Goal: Task Accomplishment & Management: Use online tool/utility

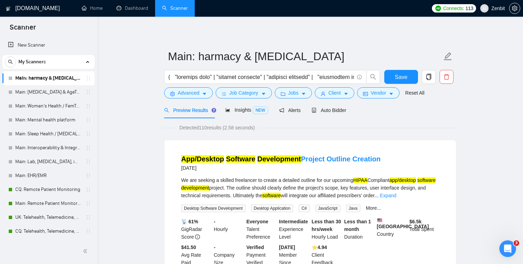
click at [396, 196] on link "Expand" at bounding box center [387, 196] width 16 height 6
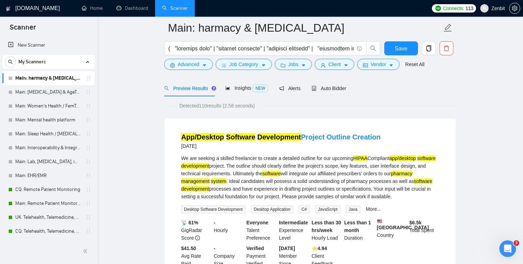
scroll to position [211, 0]
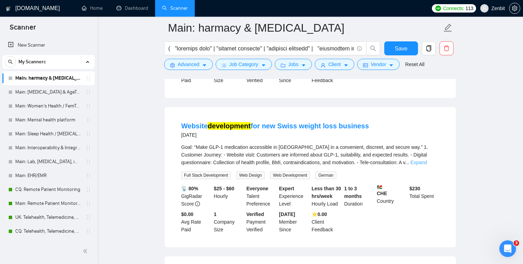
click at [427, 165] on link "Expand" at bounding box center [418, 162] width 16 height 6
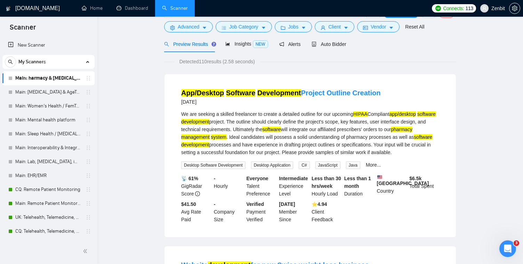
scroll to position [0, 0]
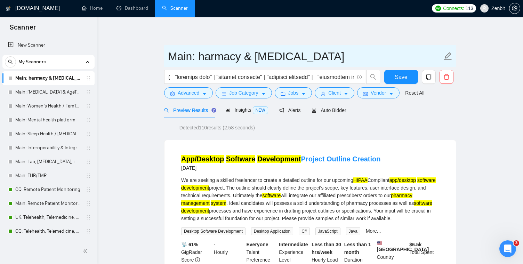
click at [204, 57] on input "Main: harmacy & Medication Management" at bounding box center [305, 56] width 274 height 17
drag, startPoint x: 198, startPoint y: 57, endPoint x: 398, endPoint y: 55, distance: 200.2
click at [398, 55] on input "Main: harmacy & Medication Management" at bounding box center [305, 56] width 274 height 17
paste input "P"
type input "Main: Pharmacy & [MEDICAL_DATA]"
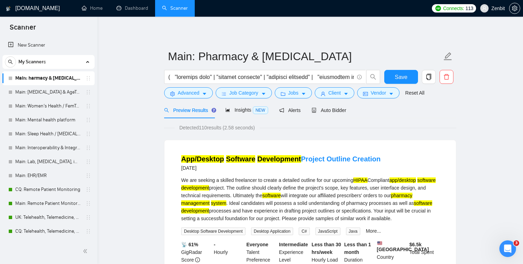
click at [404, 80] on span "Save" at bounding box center [400, 77] width 13 height 9
click at [425, 77] on icon "copy" at bounding box center [428, 77] width 6 height 6
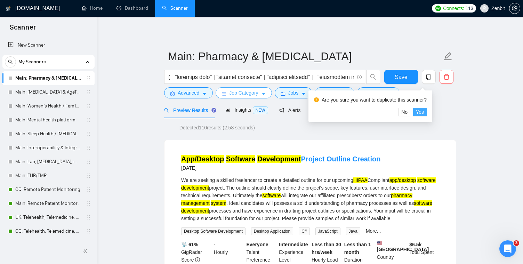
drag, startPoint x: 426, startPoint y: 110, endPoint x: 229, endPoint y: 90, distance: 197.7
click at [424, 110] on span "Yes" at bounding box center [420, 112] width 8 height 8
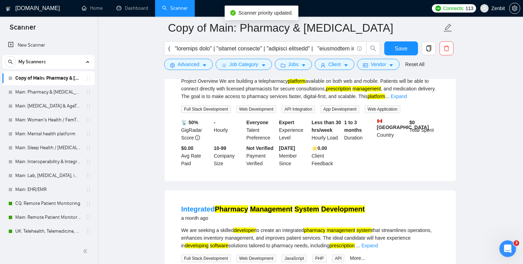
drag, startPoint x: 85, startPoint y: 229, endPoint x: 342, endPoint y: 2, distance: 342.9
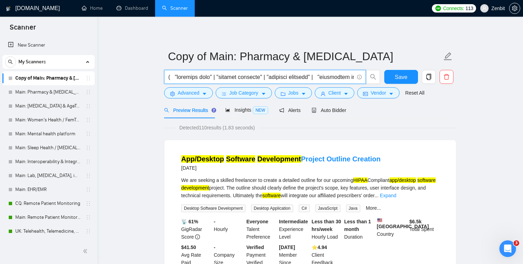
click at [263, 77] on input "text" at bounding box center [261, 77] width 186 height 9
paste input "( "dermatology device" | "dermatology platform" | "digital dermatology" | "aest…"
type input "( "dermatology device" | "dermatology platform" | "digital dermatology" | "aest…"
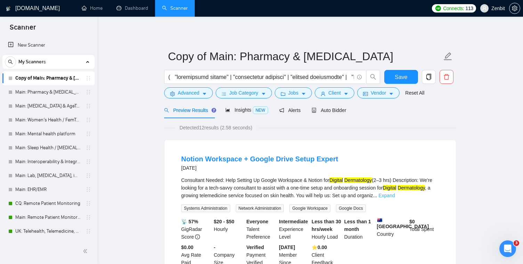
click at [394, 195] on link "Expand" at bounding box center [386, 196] width 16 height 6
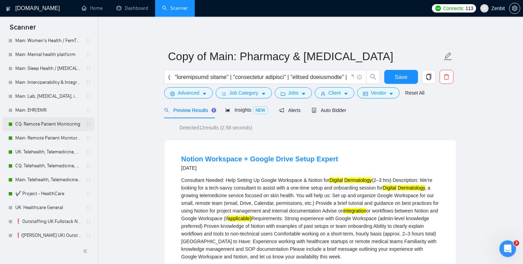
scroll to position [118, 0]
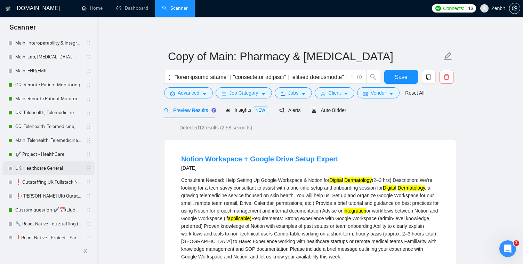
click at [52, 166] on link "UK: Healthcare General" at bounding box center [48, 168] width 66 height 14
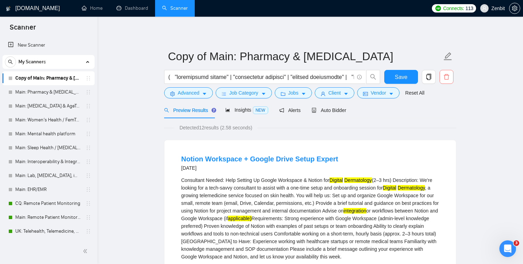
click at [450, 79] on span "delete" at bounding box center [446, 77] width 13 height 6
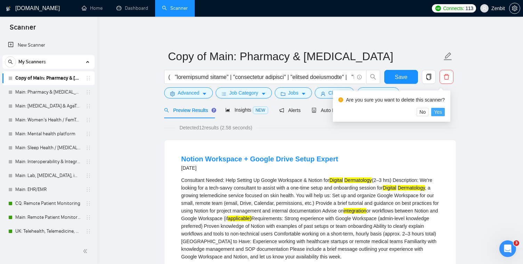
drag, startPoint x: 443, startPoint y: 112, endPoint x: 387, endPoint y: 113, distance: 56.0
click at [442, 111] on span "Yes" at bounding box center [438, 112] width 8 height 8
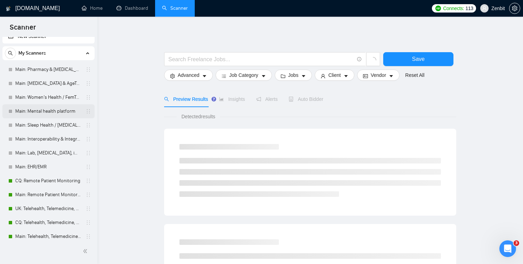
scroll to position [13, 0]
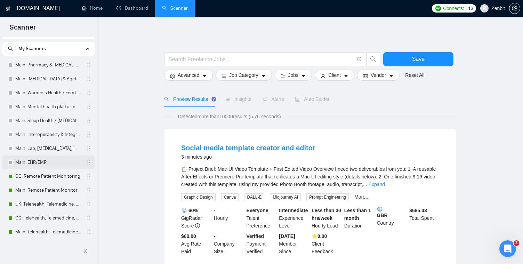
click at [39, 157] on link "Main: EHR/EMR" at bounding box center [48, 162] width 66 height 14
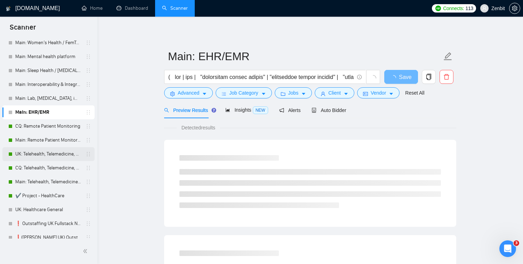
scroll to position [91, 0]
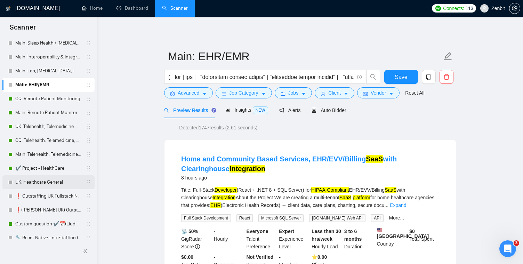
click at [49, 178] on link "UK: Healthcare General" at bounding box center [48, 182] width 66 height 14
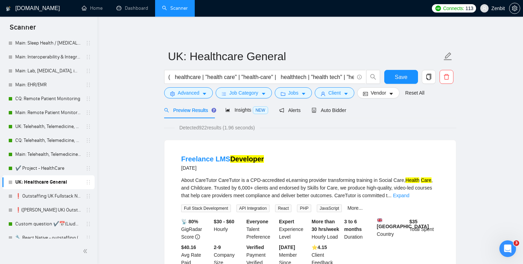
click at [430, 78] on icon "copy" at bounding box center [428, 77] width 6 height 6
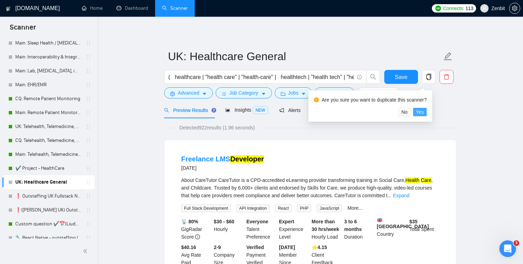
click at [422, 112] on span "Yes" at bounding box center [420, 112] width 8 height 8
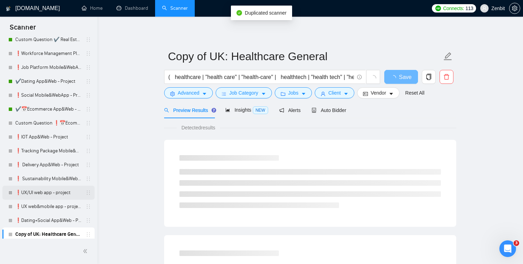
scroll to position [695, 0]
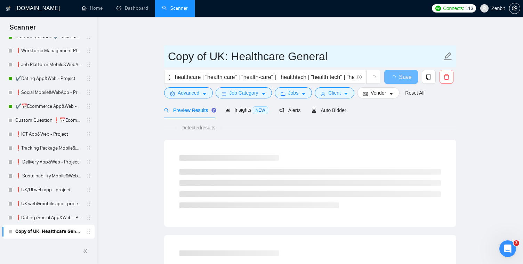
click at [230, 55] on input "Copy of UK: Healthcare General" at bounding box center [305, 56] width 274 height 17
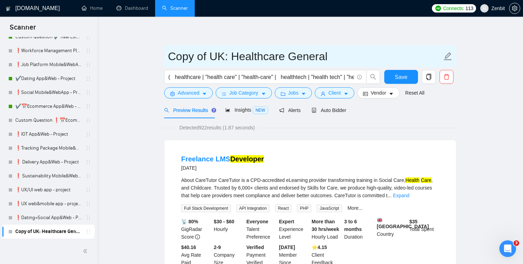
drag, startPoint x: 230, startPoint y: 57, endPoint x: 143, endPoint y: 58, distance: 86.9
type input "Healthcare General"
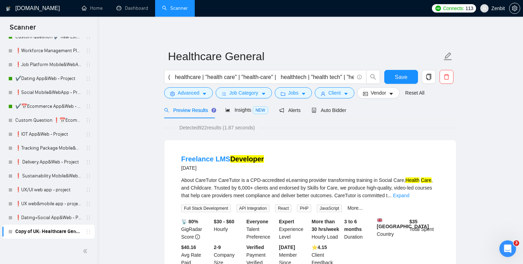
click at [396, 77] on span "Save" at bounding box center [400, 77] width 13 height 9
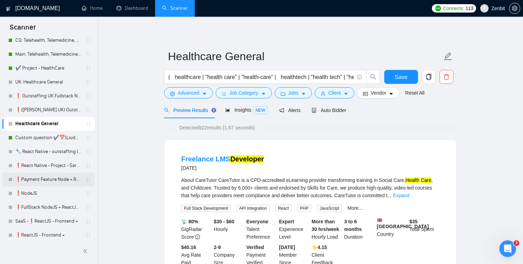
scroll to position [112, 0]
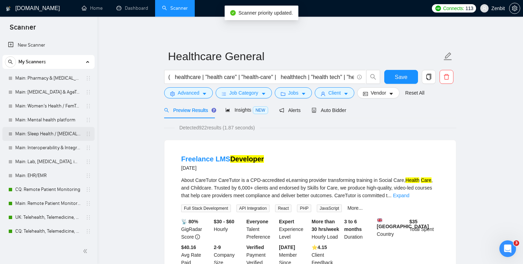
scroll to position [18, 0]
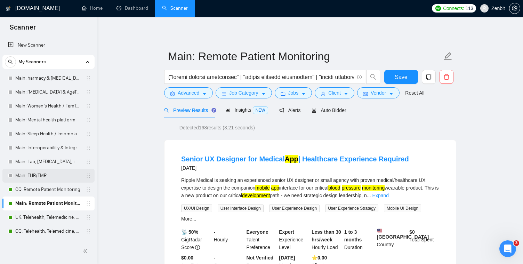
click at [56, 177] on link "Main: EHR/EMR" at bounding box center [48, 176] width 66 height 14
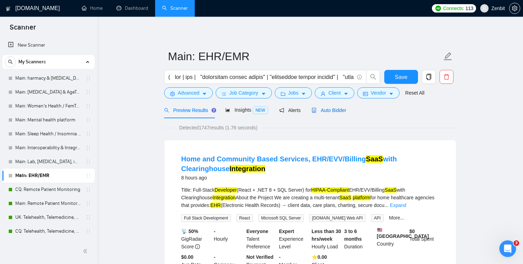
click at [330, 109] on span "Auto Bidder" at bounding box center [328, 110] width 34 height 6
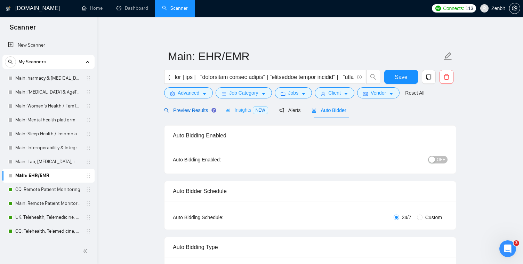
click at [195, 112] on span "Preview Results" at bounding box center [189, 110] width 50 height 6
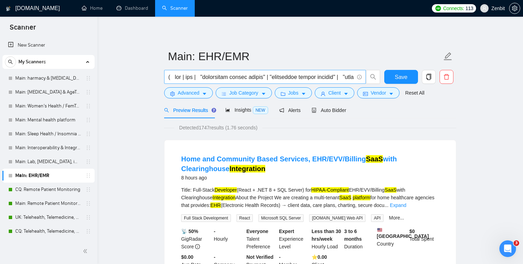
click at [251, 79] on input "text" at bounding box center [261, 77] width 186 height 9
click at [242, 78] on input "text" at bounding box center [261, 77] width 186 height 9
click at [247, 76] on input "text" at bounding box center [261, 77] width 186 height 9
paste input "( ehr | emr | "electronic health record" | "electronic health records" | "elect…"
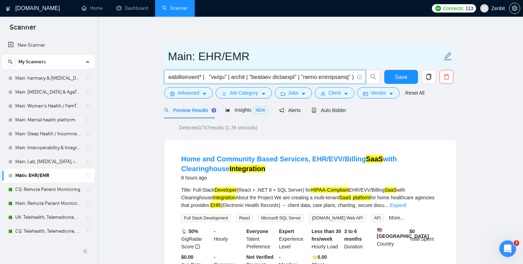
click at [273, 48] on input "Main: EHR/EMR" at bounding box center [305, 56] width 274 height 17
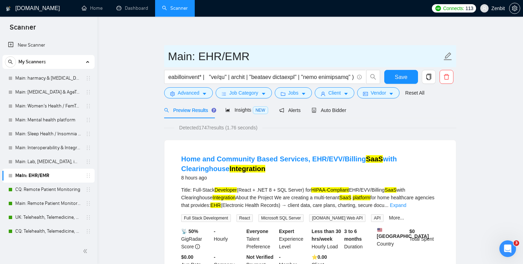
scroll to position [0, 0]
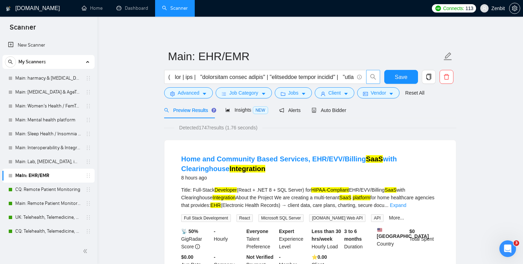
click at [370, 76] on icon "search" at bounding box center [373, 77] width 6 height 6
click at [174, 78] on input "text" at bounding box center [261, 77] width 186 height 9
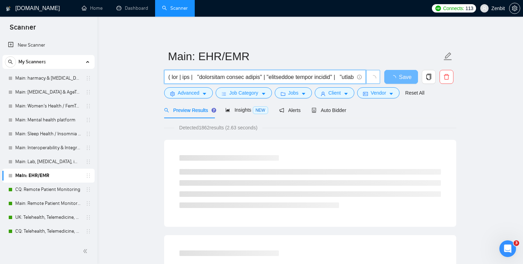
type input "( ehr | emr | "electronic health record" | "electronic health records" | "elect…"
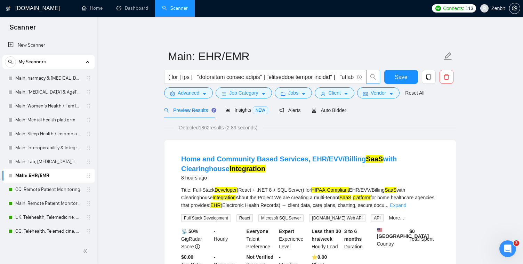
click at [406, 204] on link "Expand" at bounding box center [398, 205] width 16 height 6
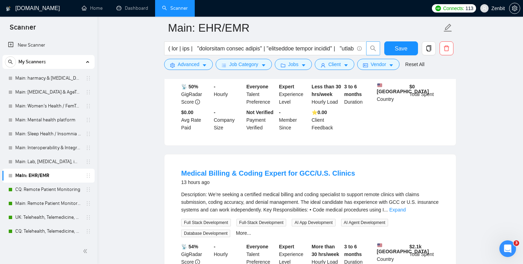
scroll to position [470, 0]
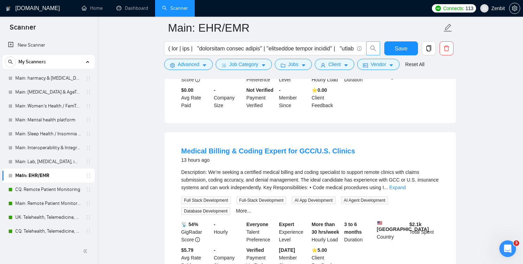
click at [406, 190] on link "Expand" at bounding box center [397, 188] width 16 height 6
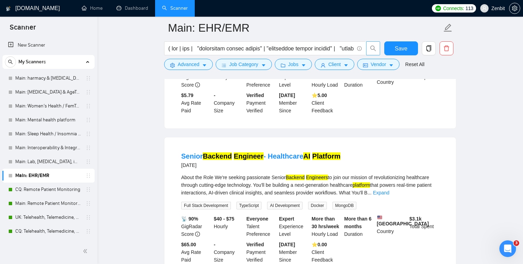
scroll to position [689, 0]
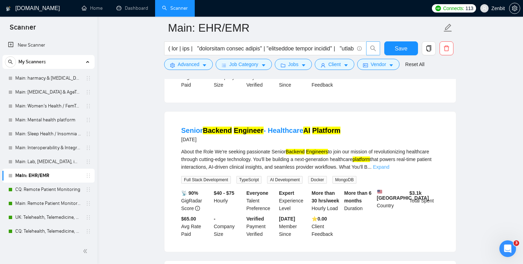
click at [389, 170] on link "Expand" at bounding box center [381, 167] width 16 height 6
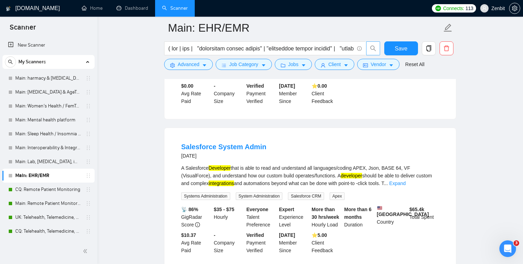
scroll to position [1144, 0]
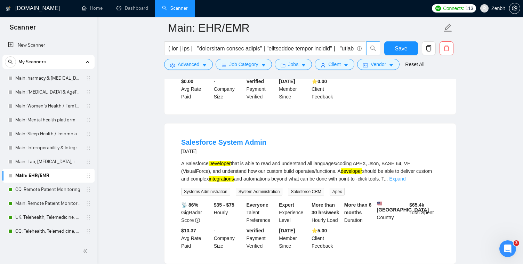
click at [405, 181] on link "Expand" at bounding box center [397, 179] width 16 height 6
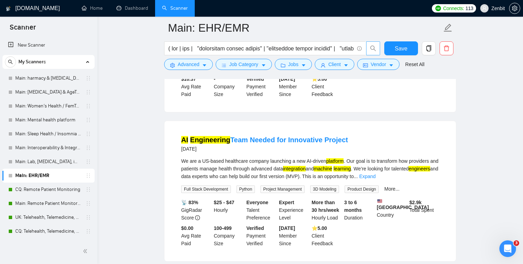
scroll to position [1319, 0]
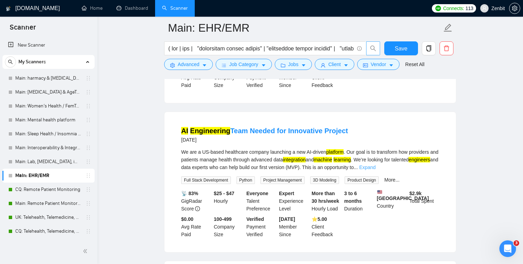
click at [375, 170] on link "Expand" at bounding box center [367, 167] width 16 height 6
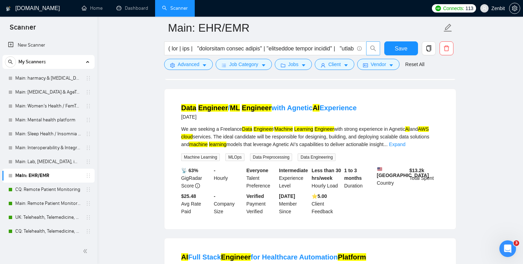
scroll to position [1592, 0]
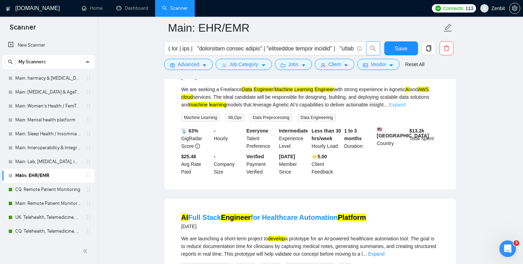
click at [405, 107] on link "Expand" at bounding box center [397, 105] width 16 height 6
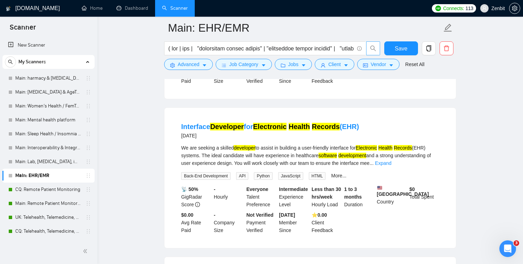
scroll to position [2003, 0]
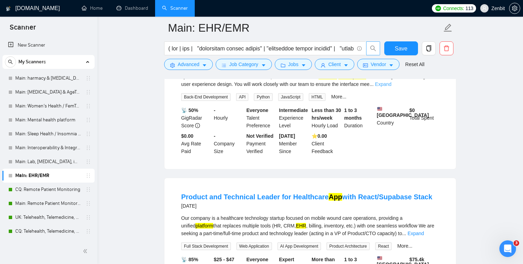
click at [391, 87] on link "Expand" at bounding box center [383, 84] width 16 height 6
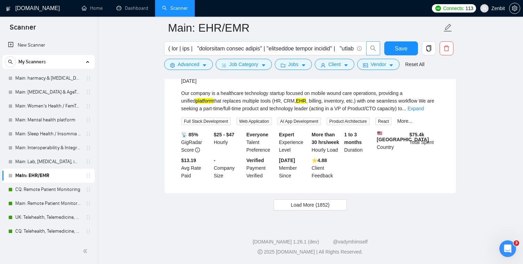
scroll to position [2140, 0]
click at [424, 111] on link "Expand" at bounding box center [415, 109] width 16 height 6
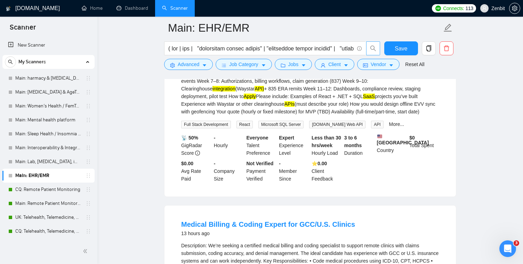
scroll to position [0, 0]
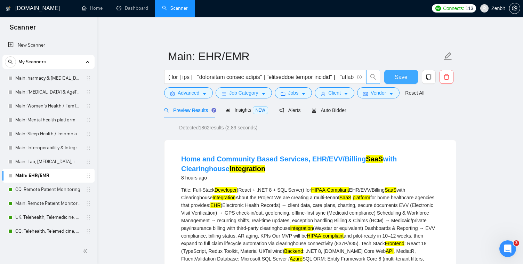
click at [404, 75] on span "Save" at bounding box center [400, 77] width 13 height 9
click at [335, 109] on span "Auto Bidder" at bounding box center [328, 110] width 34 height 6
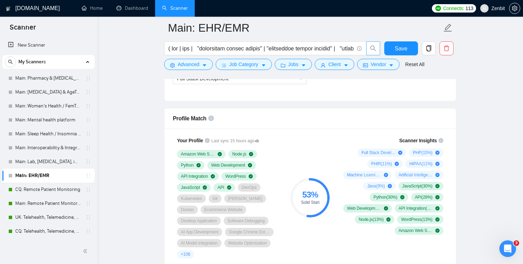
scroll to position [428, 0]
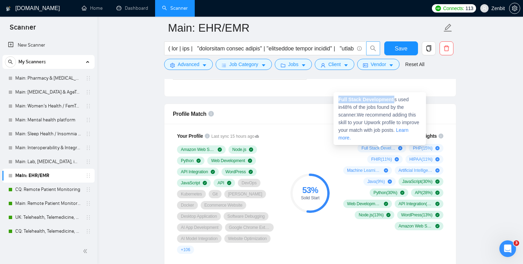
drag, startPoint x: 339, startPoint y: 99, endPoint x: 395, endPoint y: 98, distance: 56.3
click at [395, 98] on span "Full Stack Development is used in 48 % of the jobs found by the scanner. We rec…" at bounding box center [378, 119] width 81 height 44
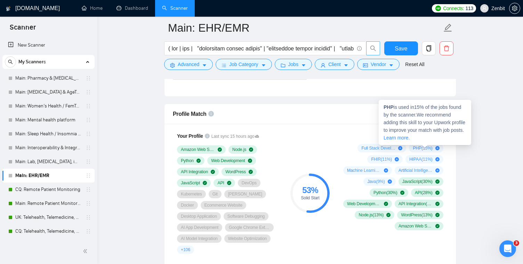
click at [414, 147] on span "PHP ( 15 %)" at bounding box center [421, 148] width 19 height 6
click at [389, 107] on strong "PHP" at bounding box center [388, 107] width 10 height 6
click at [389, 106] on strong "PHP" at bounding box center [388, 107] width 10 height 6
copy strong "PHP"
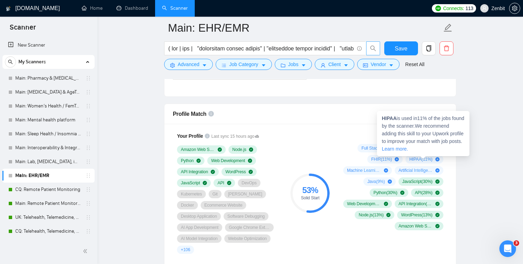
click at [414, 159] on span "HIPAA ( 11 %)" at bounding box center [420, 159] width 23 height 6
click at [388, 117] on strong "HIPAA" at bounding box center [389, 118] width 15 height 6
copy strong "HIPAA"
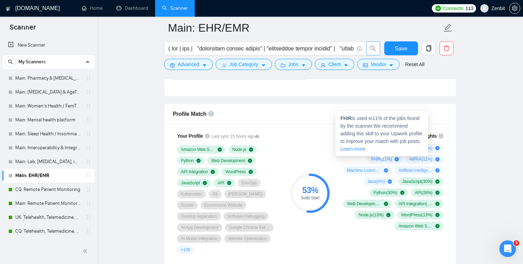
click at [371, 159] on span "FHIR ( 11 %)" at bounding box center [381, 159] width 21 height 6
click at [346, 118] on strong "FHIR" at bounding box center [345, 118] width 11 height 6
click at [346, 117] on strong "FHIR" at bounding box center [345, 118] width 11 height 6
copy strong "FHIR"
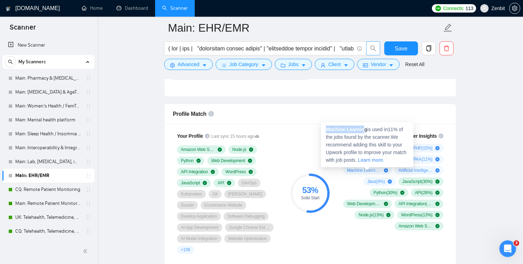
drag, startPoint x: 327, startPoint y: 130, endPoint x: 365, endPoint y: 130, distance: 37.5
click at [365, 130] on strong "Machine Learning" at bounding box center [346, 129] width 41 height 6
click at [367, 130] on strong "Machine Learning" at bounding box center [346, 129] width 41 height 6
drag, startPoint x: 368, startPoint y: 130, endPoint x: 327, endPoint y: 129, distance: 41.4
click at [326, 129] on span "Machine Learning is used in 11 % of the jobs found by the scanner. We recommend…" at bounding box center [366, 144] width 81 height 36
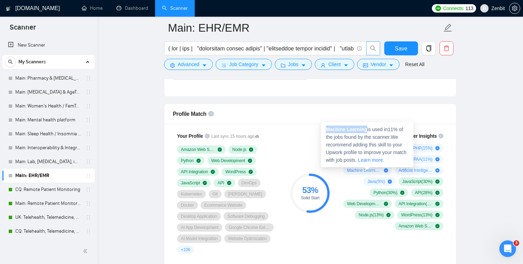
copy strong "Machine Learning"
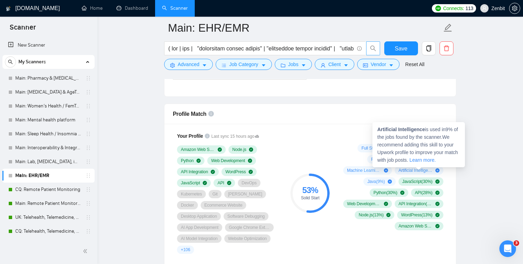
click at [406, 168] on span "Artificial Intelligence ( 9 %)" at bounding box center [415, 170] width 34 height 6
drag, startPoint x: 378, startPoint y: 129, endPoint x: 426, endPoint y: 128, distance: 48.7
click at [425, 128] on strong "Artificial Intelligence" at bounding box center [401, 129] width 48 height 6
copy strong "Artificial Intelligence"
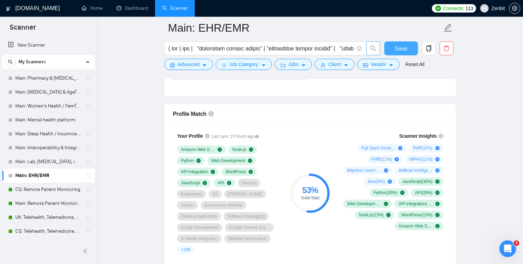
click at [398, 49] on span "Save" at bounding box center [400, 48] width 13 height 9
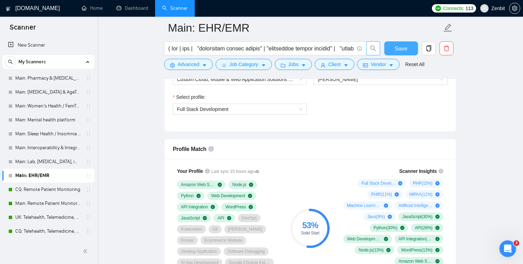
scroll to position [342, 0]
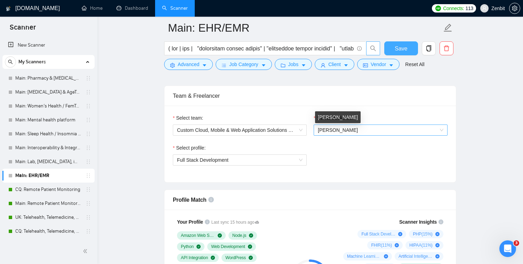
click at [323, 128] on span "[PERSON_NAME]" at bounding box center [338, 130] width 40 height 6
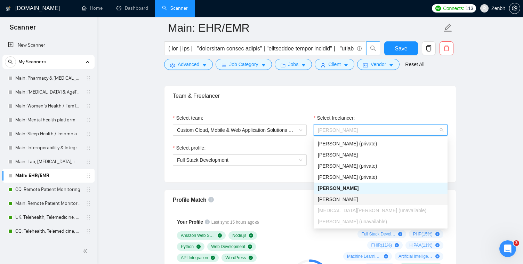
click at [360, 196] on div "[PERSON_NAME]" at bounding box center [380, 199] width 125 height 8
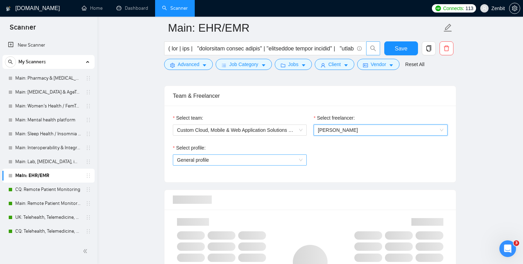
click at [289, 159] on span "General profile" at bounding box center [239, 160] width 125 height 10
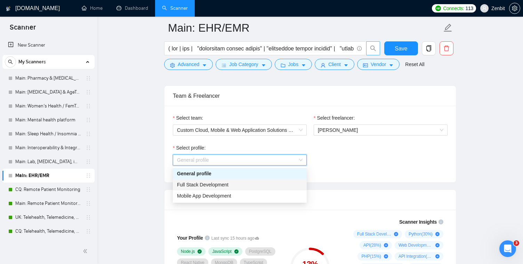
click at [244, 186] on div "Full Stack Development" at bounding box center [239, 185] width 125 height 8
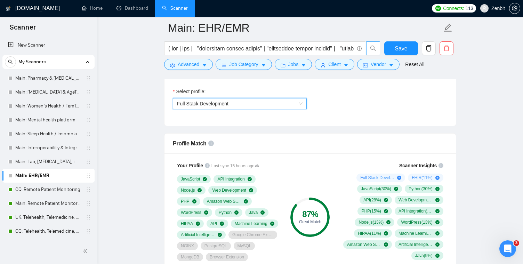
scroll to position [407, 0]
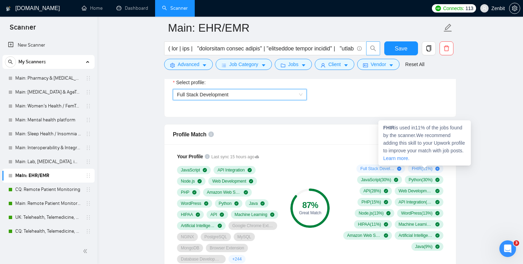
click at [388, 126] on strong "FHIR" at bounding box center [388, 128] width 11 height 6
click at [388, 127] on strong "FHIR" at bounding box center [388, 128] width 11 height 6
copy strong "FHIR"
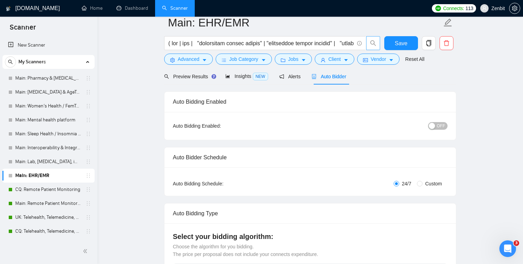
scroll to position [0, 0]
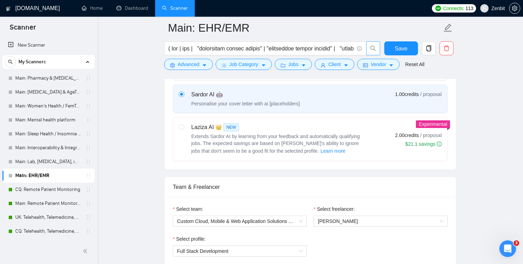
scroll to position [212, 0]
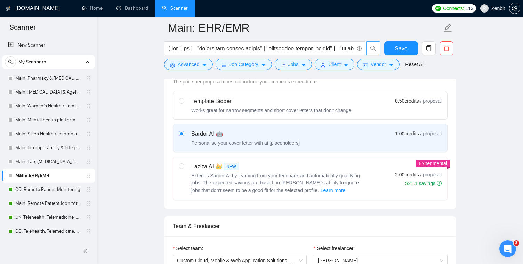
click at [250, 104] on div "Template Bidder" at bounding box center [271, 101] width 161 height 8
click at [183, 103] on input "radio" at bounding box center [181, 100] width 5 height 5
radio input "true"
radio input "false"
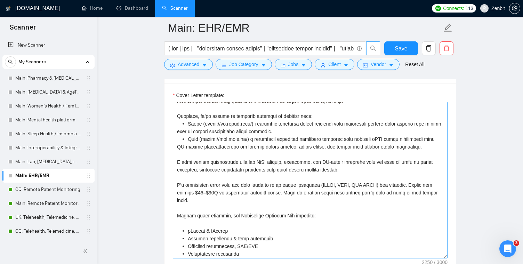
scroll to position [0, 0]
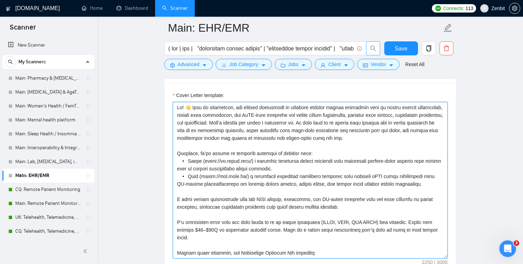
click at [275, 146] on textarea "Cover Letter template:" at bounding box center [310, 180] width 275 height 156
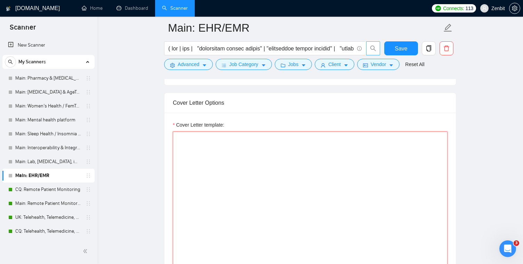
paste textarea "Hi! 👋 From my experience, the biggest challenges in building and implementing E…"
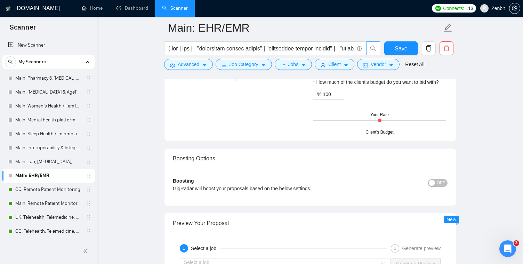
scroll to position [1017, 0]
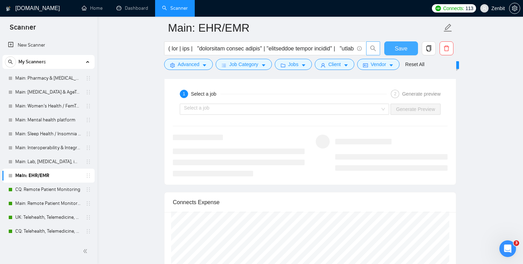
type textarea "Hi! 👋 From my experience, the biggest challenges in building and implementing E…"
drag, startPoint x: 403, startPoint y: 50, endPoint x: 332, endPoint y: 140, distance: 114.8
click at [403, 50] on span "Save" at bounding box center [400, 48] width 13 height 9
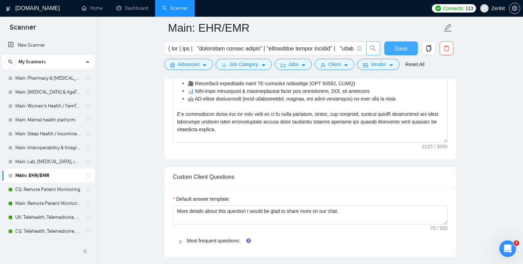
scroll to position [633, 0]
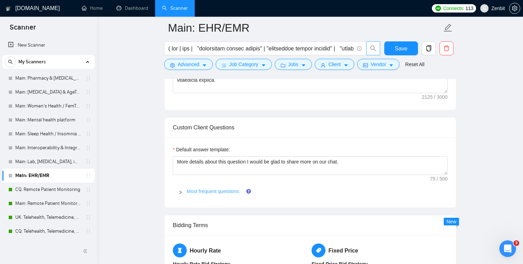
click at [214, 188] on link "Most frequent questions:" at bounding box center [213, 191] width 53 height 6
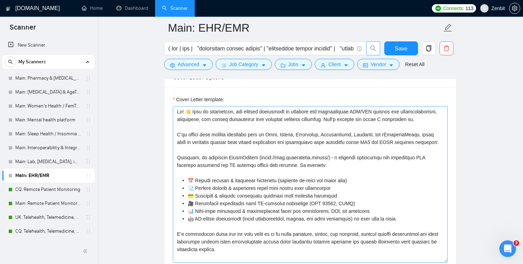
scroll to position [460, 0]
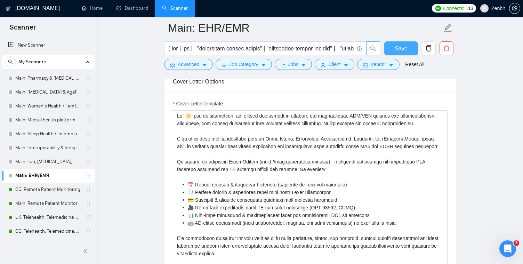
click at [401, 47] on span "Save" at bounding box center [400, 48] width 13 height 9
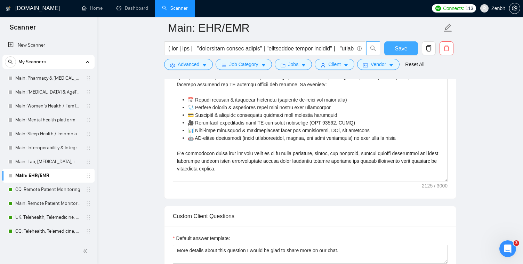
scroll to position [592, 0]
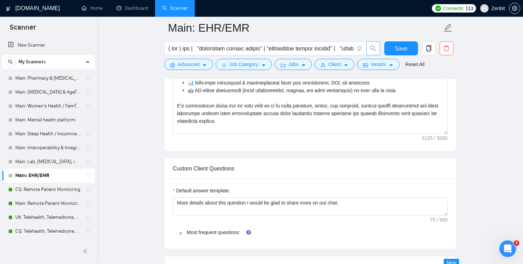
click at [194, 228] on span "Most frequent questions:" at bounding box center [314, 232] width 255 height 8
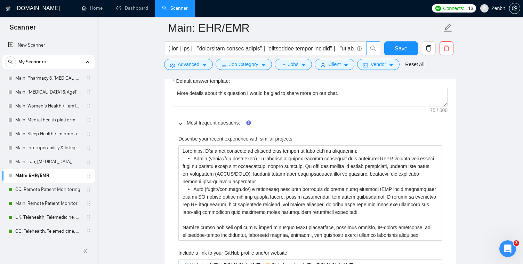
scroll to position [706, 0]
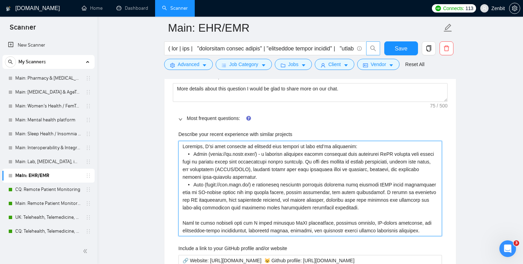
click at [264, 195] on projects "Describe your recent experience with similar projects" at bounding box center [309, 188] width 263 height 95
click at [283, 190] on projects "Describe your recent experience with similar projects" at bounding box center [309, 188] width 263 height 95
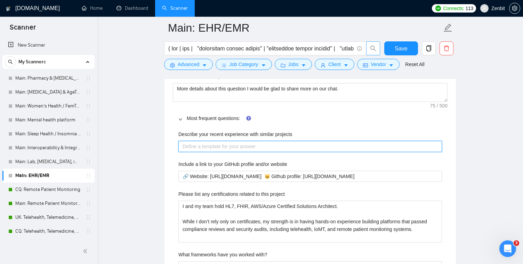
paste projects "Recently, we delivered TouchPoints (https://www.touchpoints.health/) — a practi…"
type projects "Recently, we delivered TouchPoints (https://www.touchpoints.health/) — a practi…"
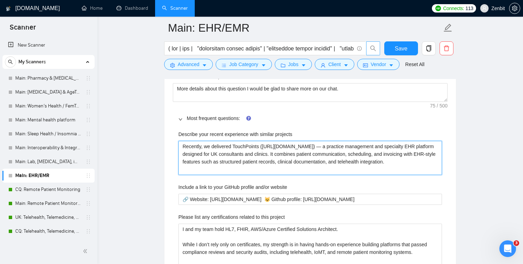
type projects "Recently, we delivered TouchPoints (https://www.touchpoints.health/) — a practi…"
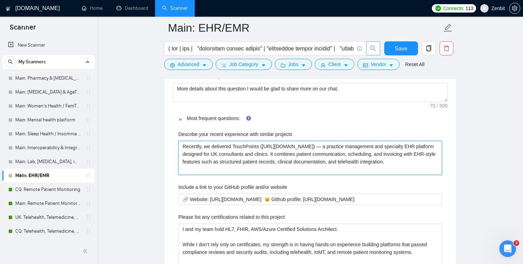
click at [345, 145] on projects "Recently, we delivered TouchPoints (https://www.touchpoints.health/) — a practi…" at bounding box center [309, 158] width 263 height 34
type projects "Recently, we delivered TouchPoints (https://www.touchpoints.health/) —a practic…"
type projects "Recently, we delivered TouchPoints (https://www.touchpoints.health/) a practice…"
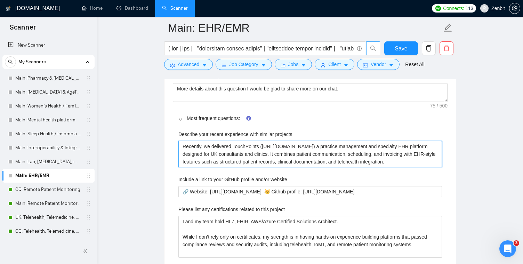
click at [0, 0] on span "Consider using regional language" at bounding box center [0, 0] width 0 height 0
type projects "Recently, we delivered TouchPoints (https://www.touchpoints.health/) a practice…"
click at [252, 155] on projects "Recently, we delivered TouchPoints (https://www.touchpoints.health/) a practice…" at bounding box center [309, 154] width 263 height 26
type projects "Recently, we delivered TouchPoints (https://www.touchpoints.health/) a practice…"
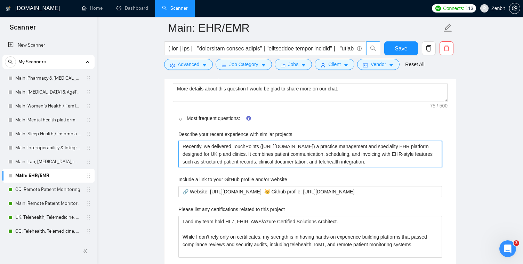
type projects "Recently, we delivered TouchPoints (https://www.touchpoints.health/) a practice…"
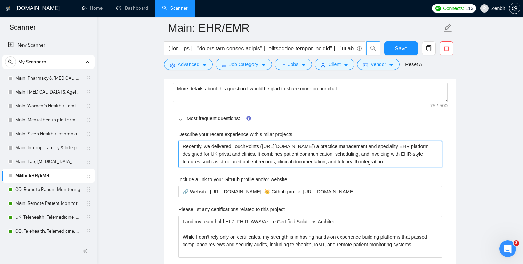
type projects "Recently, we delivered TouchPoints (https://www.touchpoints.health/) a practice…"
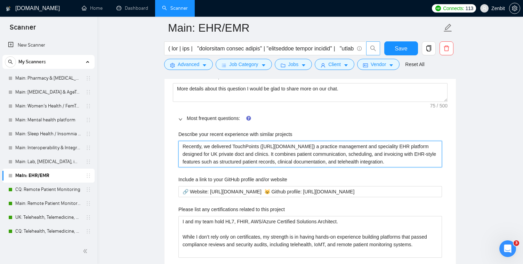
type projects "Recently, we delivered TouchPoints (https://www.touchpoints.health/) a practice…"
type projects "Recently, we delivered TouchPoints ([URL][DOMAIN_NAME]) a practice management a…"
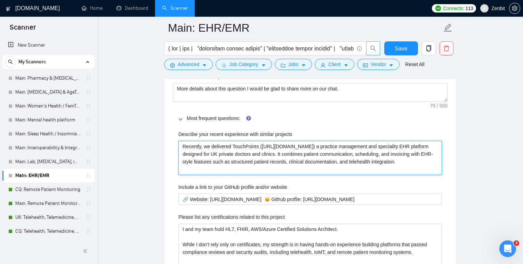
type projects "Recently, we delivered TouchPoints ([URL][DOMAIN_NAME]) a practice management a…"
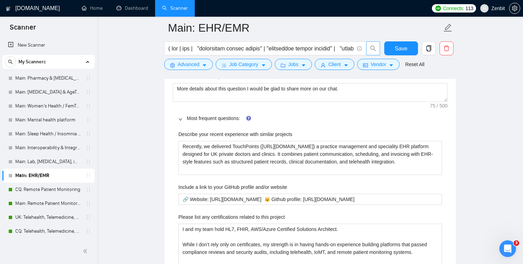
click at [401, 49] on span "Save" at bounding box center [400, 48] width 13 height 9
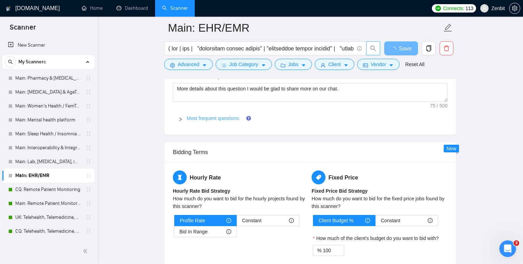
click at [222, 119] on link "Most frequent questions:" at bounding box center [213, 118] width 53 height 6
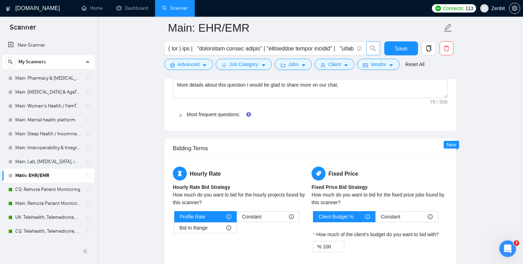
scroll to position [663, 0]
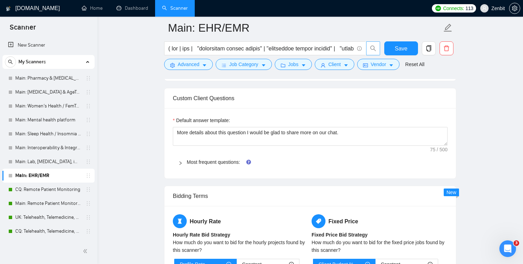
click at [187, 165] on span "Most frequent questions:" at bounding box center [314, 162] width 255 height 8
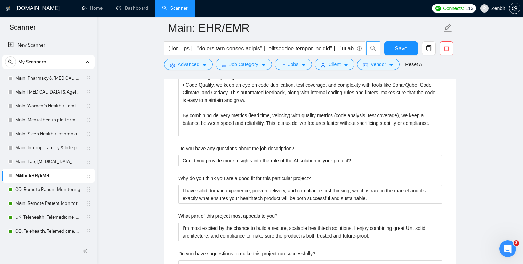
scroll to position [1216, 0]
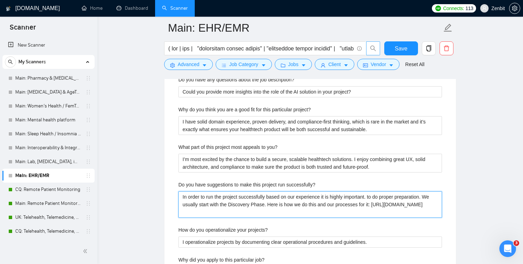
click at [281, 197] on successfully\? "In order to run the project successfully based on our experience it is highly i…" at bounding box center [309, 204] width 263 height 26
paste successfully\? ", based on our experience, it is highly important to do proper preparation. We …"
type successfully\? "In order to run the project successfully, based on our experience, it is highly…"
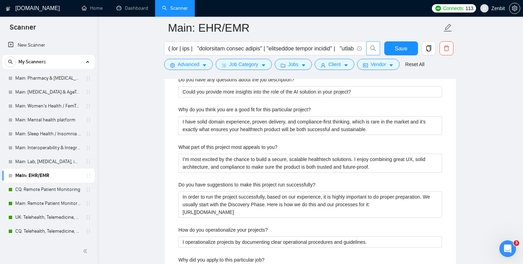
click at [163, 191] on main "Main: EHR/EMR Save Advanced Job Category Jobs Client Vendor Reset All Preview R…" at bounding box center [309, 80] width 403 height 2537
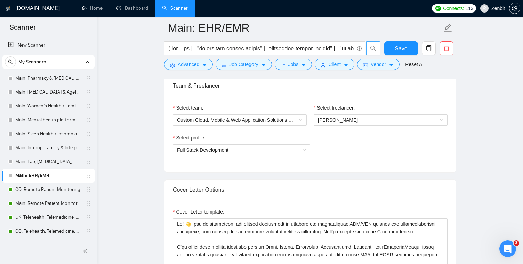
scroll to position [392, 0]
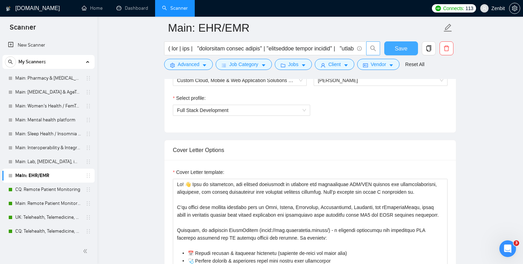
drag, startPoint x: 400, startPoint y: 50, endPoint x: 382, endPoint y: 73, distance: 29.3
click at [400, 50] on span "Save" at bounding box center [400, 48] width 13 height 9
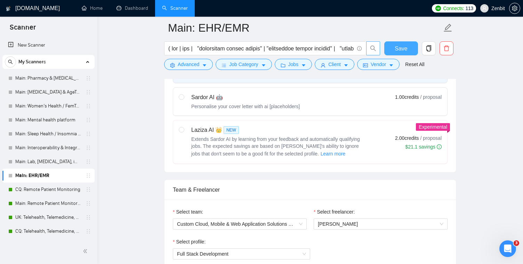
scroll to position [0, 0]
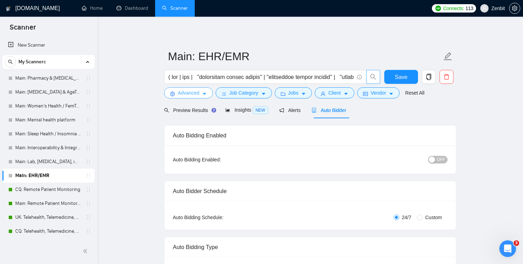
click at [207, 90] on button "Advanced" at bounding box center [188, 92] width 49 height 11
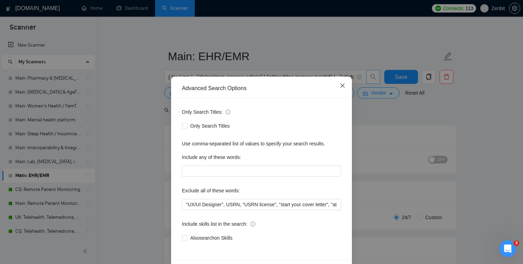
click at [341, 84] on icon "close" at bounding box center [342, 86] width 6 height 6
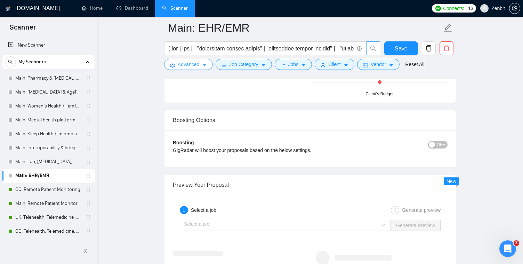
scroll to position [940, 0]
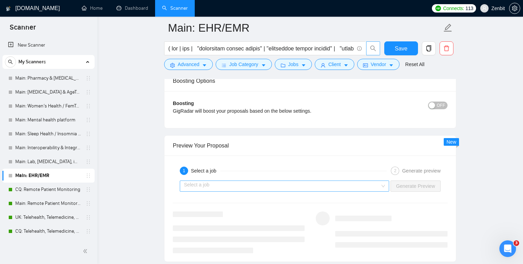
click at [306, 183] on input "search" at bounding box center [282, 186] width 196 height 10
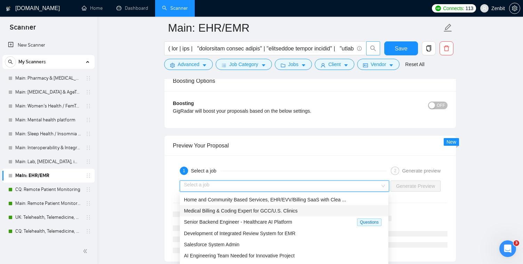
click at [265, 214] on div "Medical Billing & Coding Expert for GCC/U.S. Clinics" at bounding box center [284, 211] width 200 height 8
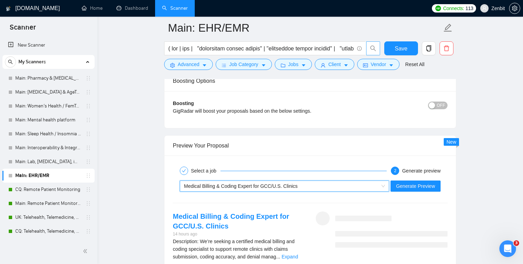
scroll to position [965, 0]
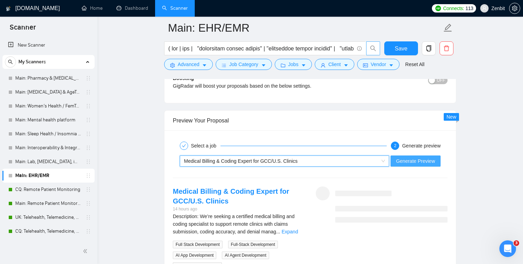
click at [404, 162] on span "Generate Preview" at bounding box center [415, 161] width 39 height 8
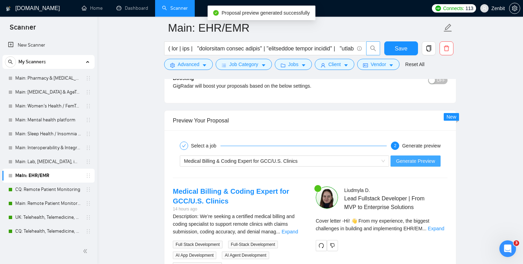
scroll to position [1044, 0]
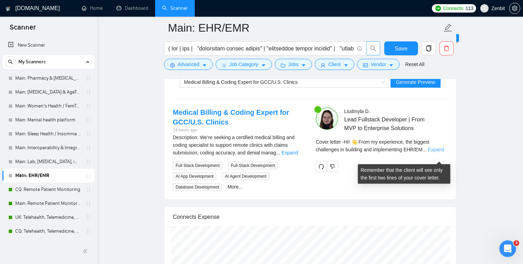
click at [436, 152] on link "Expand" at bounding box center [435, 150] width 16 height 6
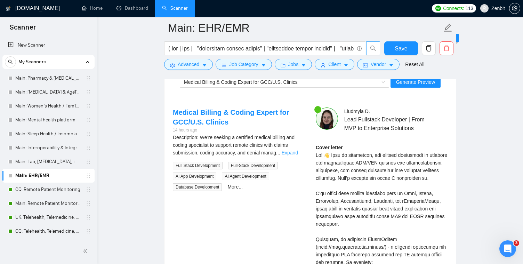
click at [289, 153] on link "Expand" at bounding box center [289, 153] width 16 height 6
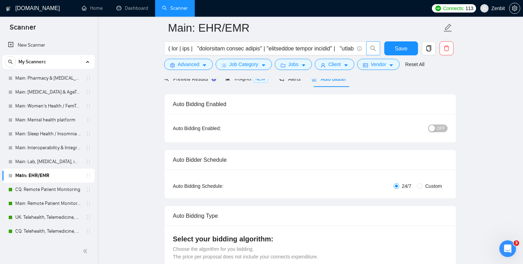
scroll to position [0, 0]
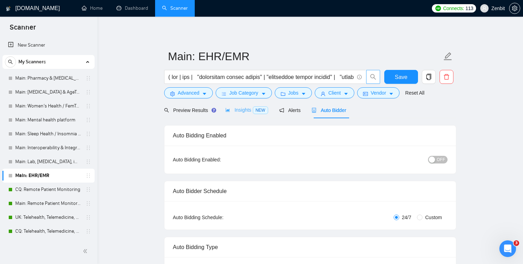
click at [253, 116] on div "Insights NEW" at bounding box center [246, 110] width 42 height 16
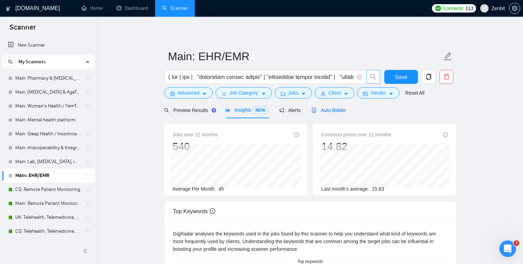
click at [329, 109] on span "Auto Bidder" at bounding box center [328, 110] width 34 height 6
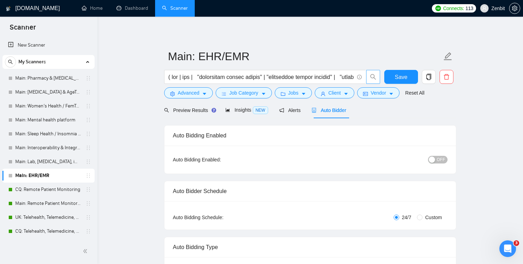
click at [443, 157] on span "OFF" at bounding box center [440, 160] width 8 height 8
click at [408, 80] on button "Save" at bounding box center [401, 77] width 34 height 14
click at [348, 94] on icon "caret-down" at bounding box center [345, 93] width 5 height 5
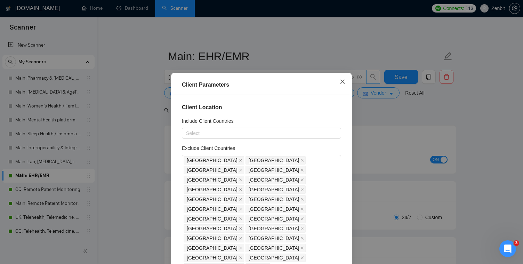
click at [344, 81] on icon "close" at bounding box center [342, 82] width 6 height 6
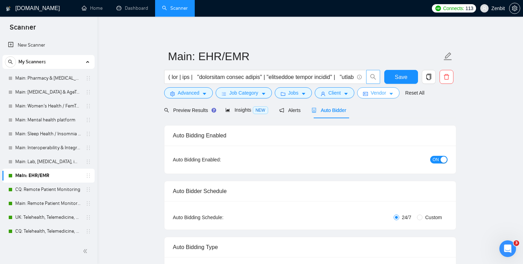
click at [375, 94] on span "Vendor" at bounding box center [377, 93] width 15 height 8
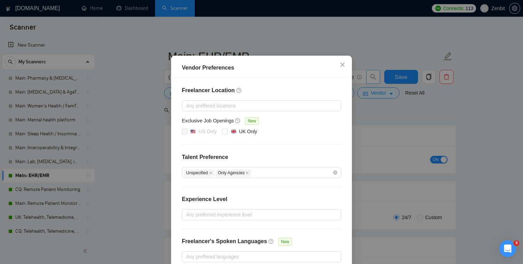
scroll to position [58, 0]
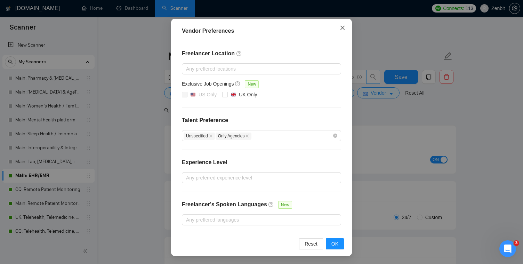
click at [344, 30] on icon "close" at bounding box center [342, 28] width 4 height 4
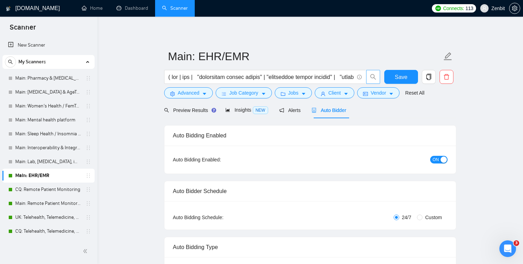
scroll to position [23, 0]
click at [306, 95] on icon "caret-down" at bounding box center [303, 93] width 5 height 5
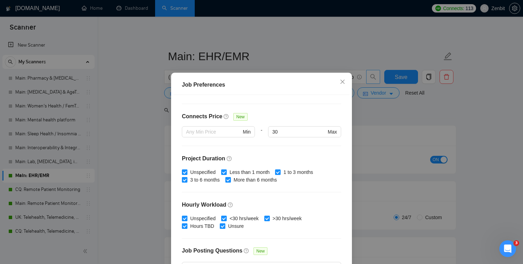
scroll to position [207, 0]
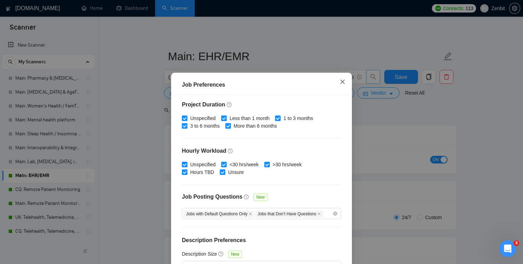
click at [340, 81] on icon "close" at bounding box center [342, 82] width 6 height 6
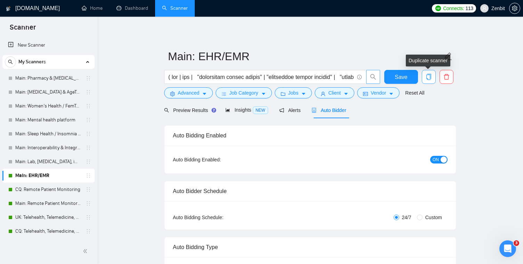
click at [428, 77] on icon "copy" at bounding box center [428, 77] width 6 height 6
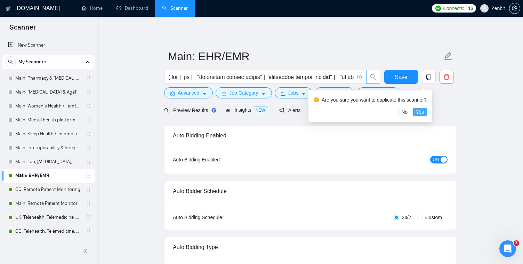
click at [424, 112] on span "Yes" at bounding box center [420, 112] width 8 height 8
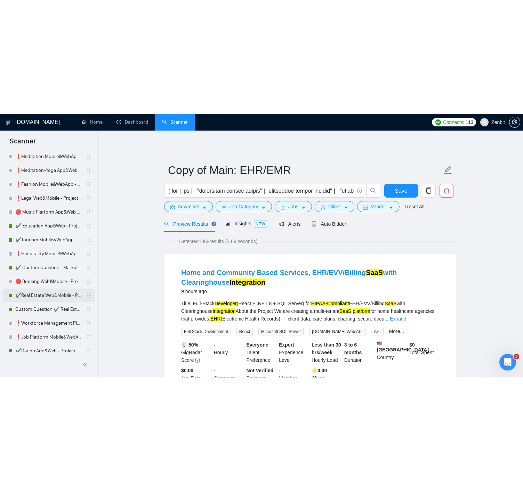
scroll to position [589, 0]
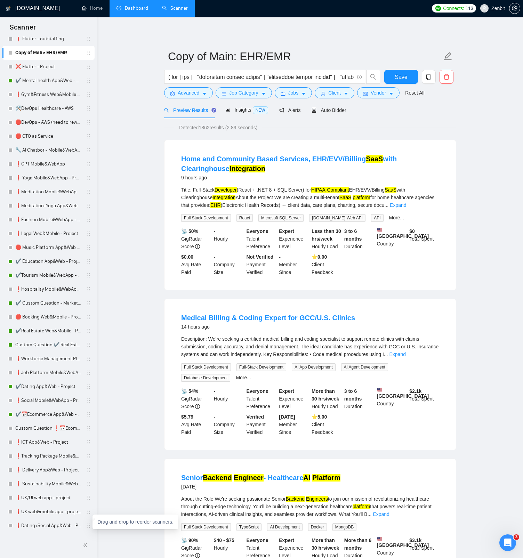
scroll to position [0, 0]
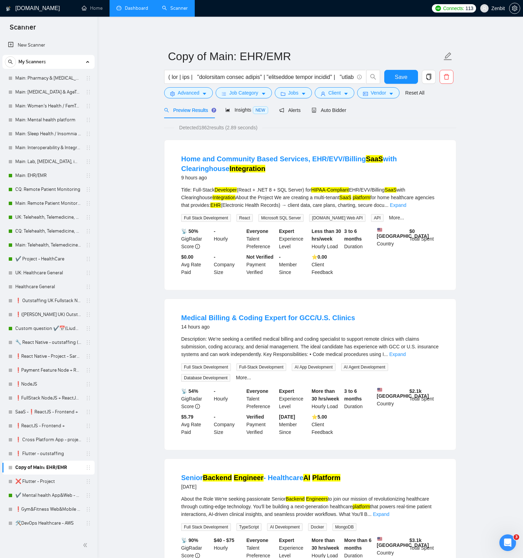
drag, startPoint x: 84, startPoint y: 526, endPoint x: 124, endPoint y: 2, distance: 525.5
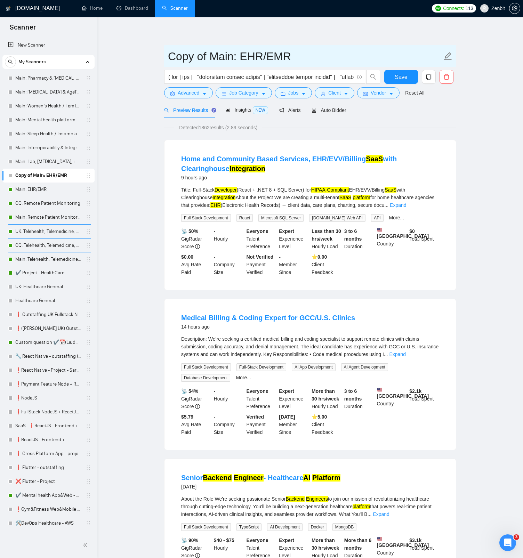
click at [197, 56] on input "Copy of Main: EHR/EMR" at bounding box center [305, 56] width 274 height 17
drag, startPoint x: 231, startPoint y: 57, endPoint x: 171, endPoint y: 57, distance: 60.5
click at [171, 57] on input "Copy of Main: EHR/EMR" at bounding box center [305, 56] width 274 height 17
type input "CQ: EHR/EMR"
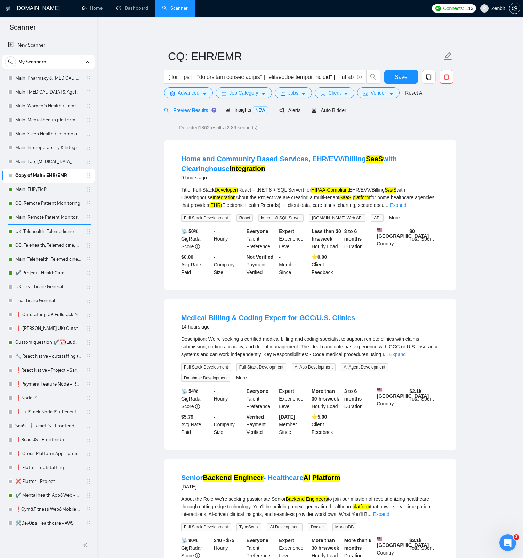
click at [297, 109] on span "Alerts" at bounding box center [290, 110] width 22 height 6
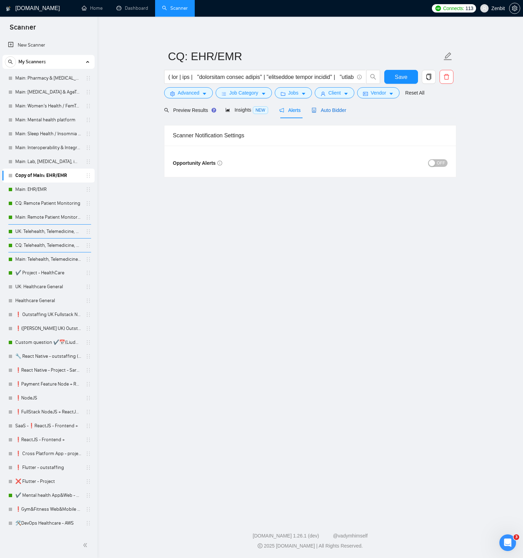
drag, startPoint x: 330, startPoint y: 110, endPoint x: 279, endPoint y: 113, distance: 50.5
click at [330, 110] on span "Auto Bidder" at bounding box center [328, 110] width 34 height 6
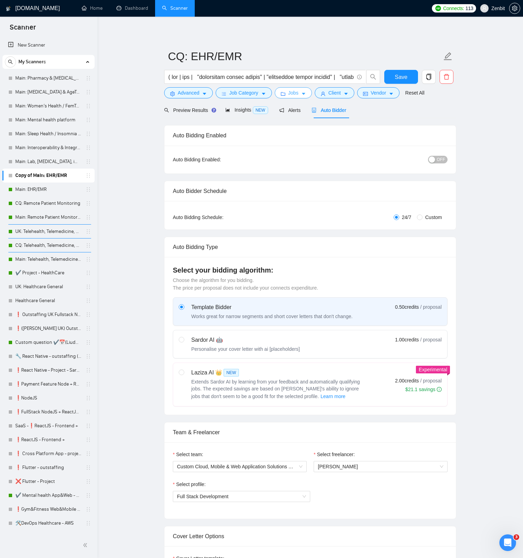
click at [303, 93] on button "Jobs" at bounding box center [294, 92] width 38 height 11
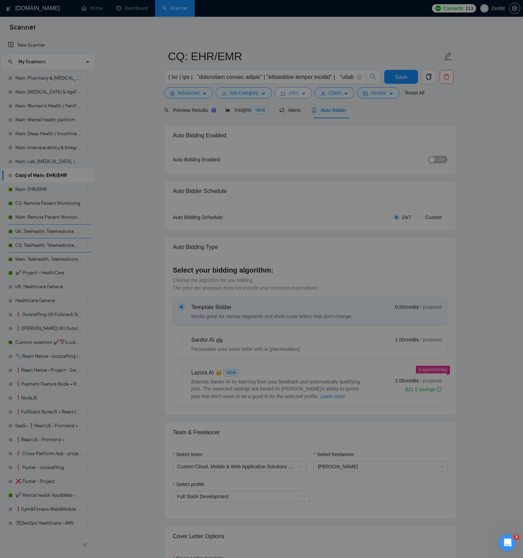
scroll to position [1, 0]
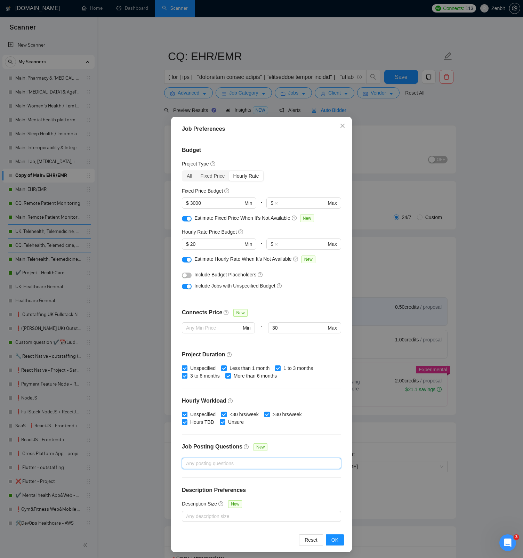
click at [268, 263] on div at bounding box center [257, 463] width 149 height 8
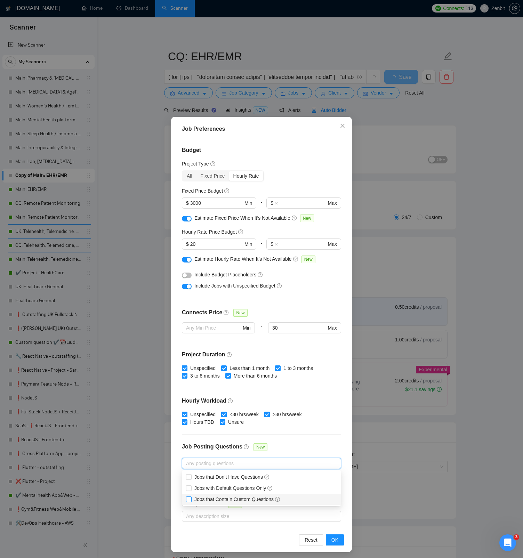
click at [263, 263] on span "Jobs that Contain Custom Questions" at bounding box center [237, 499] width 86 height 6
click at [191, 263] on input "Jobs that Contain Custom Questions" at bounding box center [188, 498] width 5 height 5
checkbox input "true"
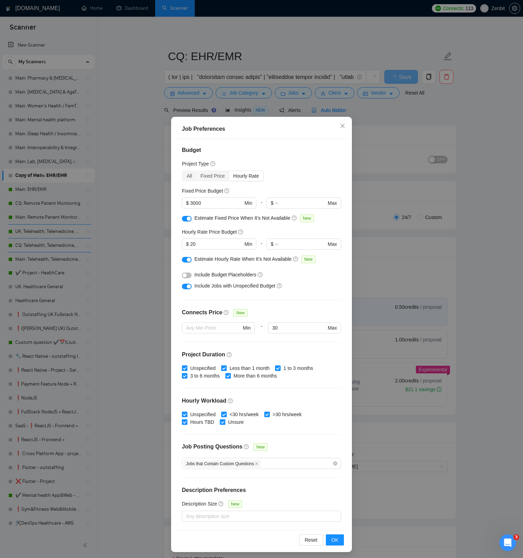
click at [343, 263] on div "Budget Project Type All Fixed Price Hourly Rate Fixed Price Budget $ 3000 Min -…" at bounding box center [261, 334] width 176 height 391
click at [338, 263] on button "OK" at bounding box center [335, 539] width 18 height 11
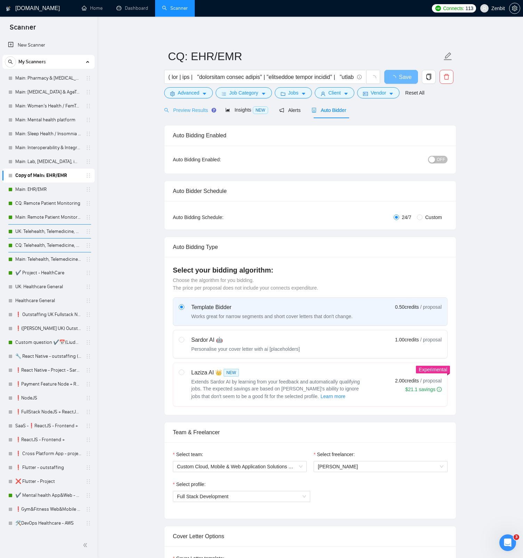
click at [208, 117] on div "Preview Results" at bounding box center [189, 110] width 50 height 16
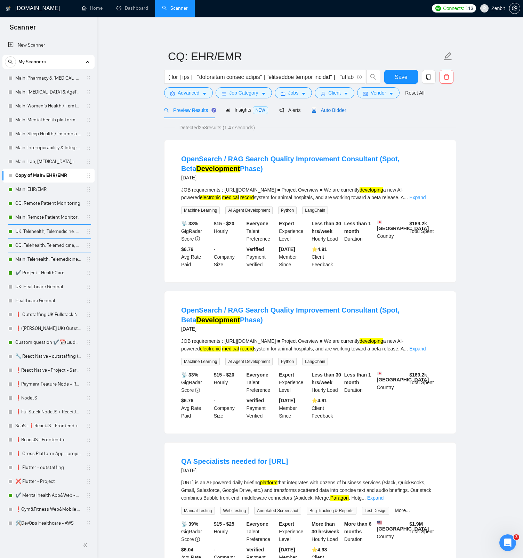
click at [333, 113] on div "Auto Bidder" at bounding box center [328, 110] width 34 height 8
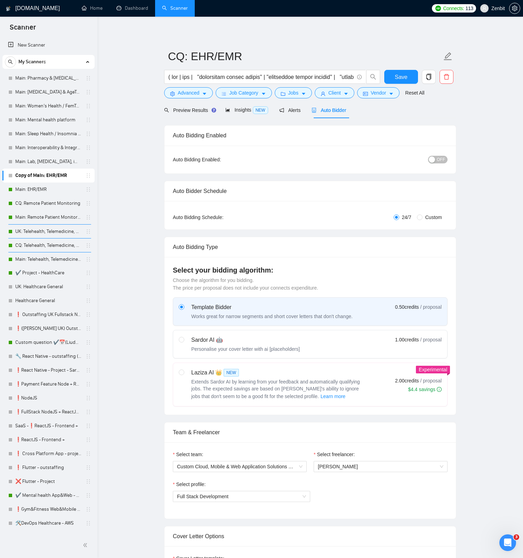
drag, startPoint x: 270, startPoint y: 336, endPoint x: 313, endPoint y: 196, distance: 146.5
click at [270, 263] on div "Sardor AI 🤖" at bounding box center [245, 340] width 108 height 8
click at [183, 263] on input "radio" at bounding box center [181, 339] width 5 height 5
radio input "true"
radio input "false"
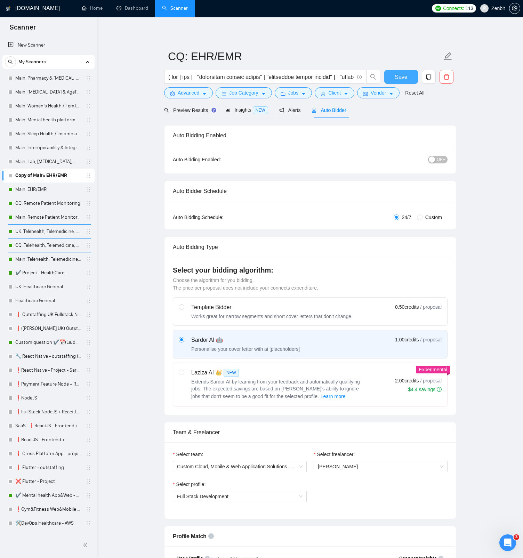
drag, startPoint x: 404, startPoint y: 79, endPoint x: 340, endPoint y: 213, distance: 148.4
click at [404, 79] on span "Save" at bounding box center [400, 77] width 13 height 9
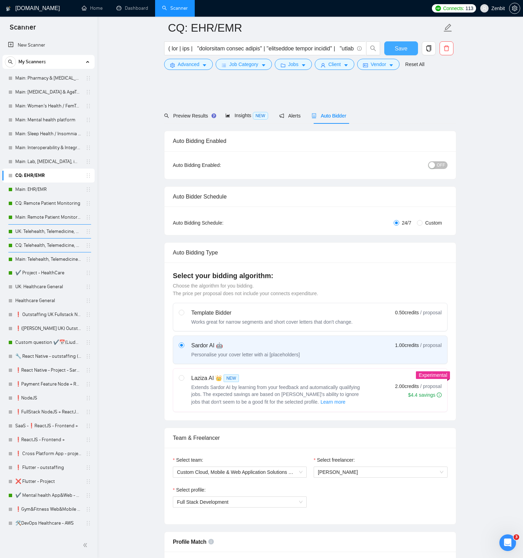
scroll to position [227, 0]
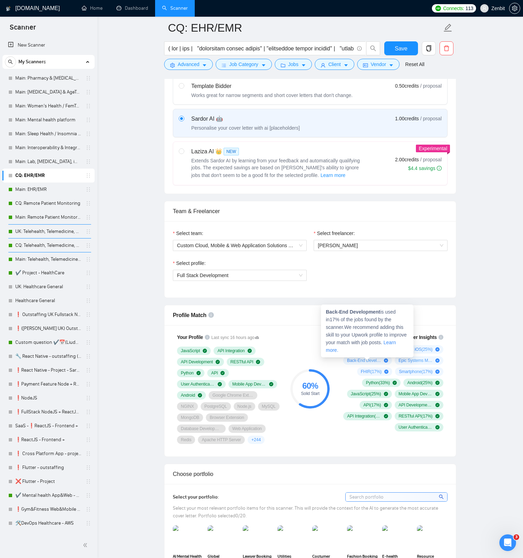
click at [359, 263] on span "Back-End Development ( 17 %)" at bounding box center [364, 361] width 34 height 6
drag, startPoint x: 327, startPoint y: 311, endPoint x: 382, endPoint y: 310, distance: 54.6
click at [382, 263] on span "Back-End Development is used in 17 % of the jobs found by the scanner. We recom…" at bounding box center [366, 331] width 81 height 44
copy strong "Back-End Development"
click at [403, 263] on span "Epic Systems Medical Software ( 17 %)" at bounding box center [415, 361] width 34 height 6
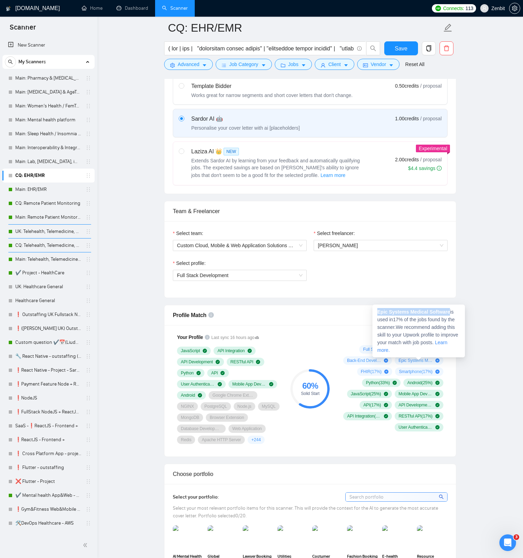
drag, startPoint x: 378, startPoint y: 311, endPoint x: 452, endPoint y: 311, distance: 74.4
click at [452, 263] on span "Epic Systems Medical Software is used in 17 % of the jobs found by the scanner.…" at bounding box center [417, 331] width 81 height 44
copy strong "Epic Systems Medical Software"
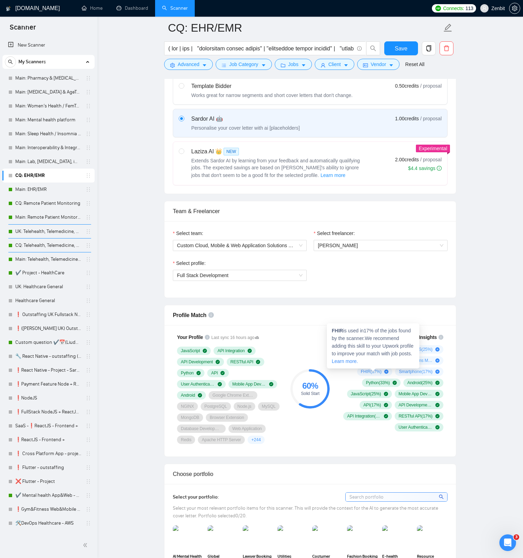
click at [337, 263] on strong "FHIR" at bounding box center [337, 331] width 11 height 6
copy strong "FHIR"
click at [392, 263] on strong "Smartphone" at bounding box center [391, 331] width 28 height 6
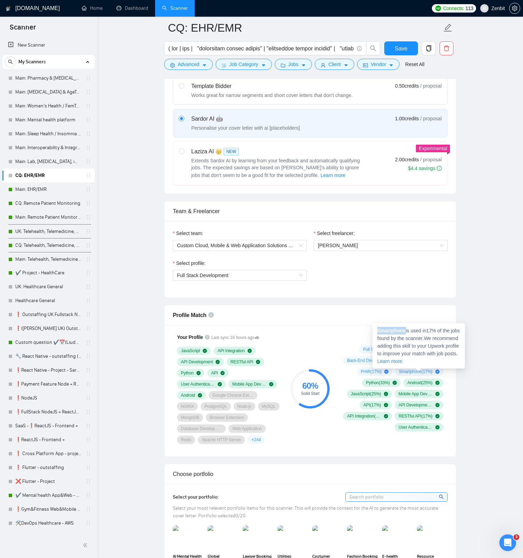
click at [392, 263] on strong "Smartphone" at bounding box center [391, 331] width 28 height 6
copy strong "Smartphone"
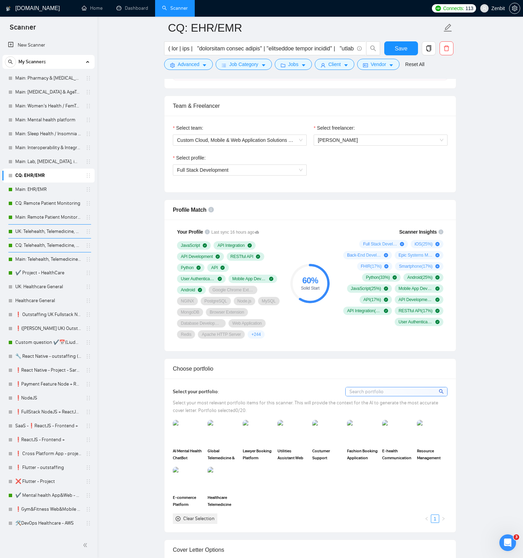
scroll to position [557, 0]
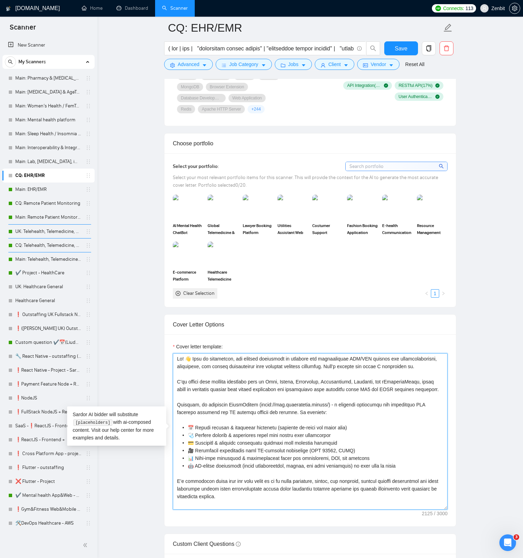
drag, startPoint x: 422, startPoint y: 368, endPoint x: 110, endPoint y: 332, distance: 314.4
click at [110, 263] on main "CQ: EHR/EMR Save Advanced Job Category Jobs Client Vendor Reset All Preview Res…" at bounding box center [309, 425] width 403 height 1909
paste textarea "[Keep the entire cover letter, including all prompt outputs, within 700 charact…"
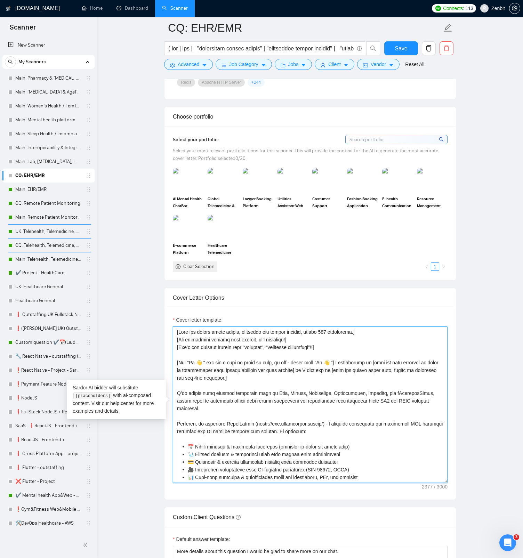
scroll to position [593, 0]
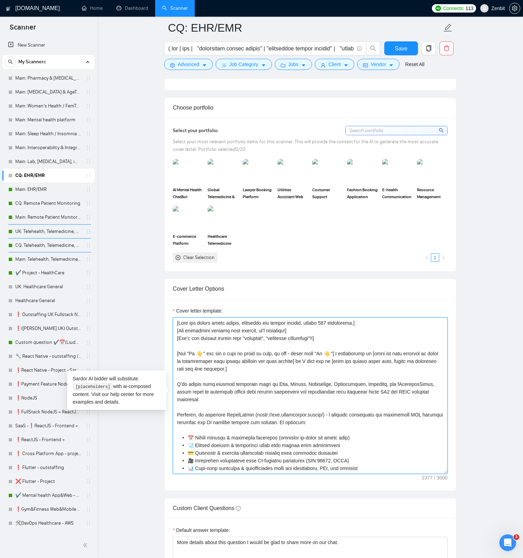
type textarea "[Keep the entire cover letter, including all prompt outputs, within 700 charact…"
click at [140, 263] on main "CQ: EHR/EMR Save Advanced Job Category Jobs Client Vendor Reset All Preview Res…" at bounding box center [309, 389] width 403 height 1909
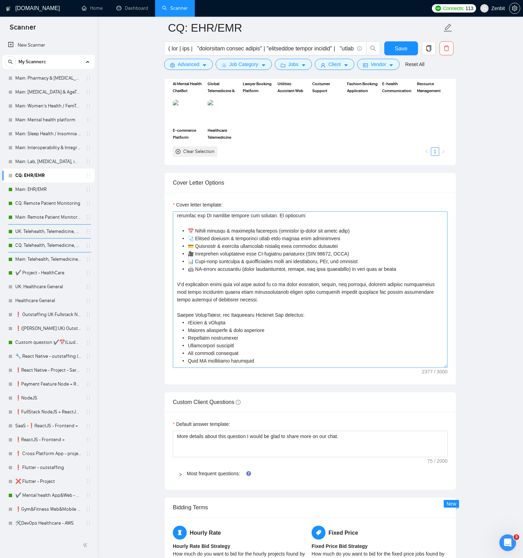
scroll to position [176, 0]
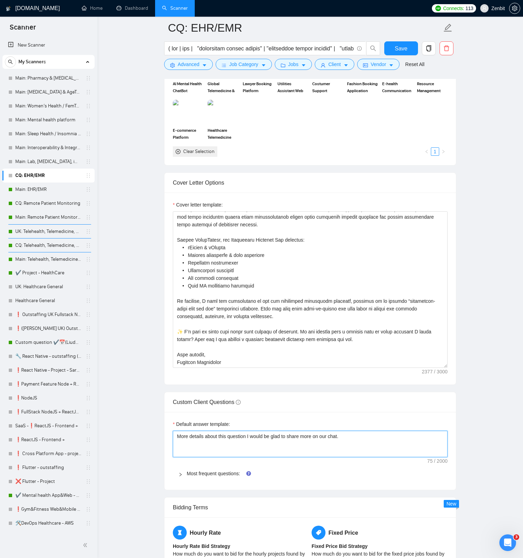
click at [218, 263] on textarea "More details about this question I would be glad to share more on our chat." at bounding box center [310, 444] width 275 height 26
paste textarea "[Always answer positively and say that you have experience in all what the clie…"
type textarea "[Always answer positively and say that you have experience in all what the clie…"
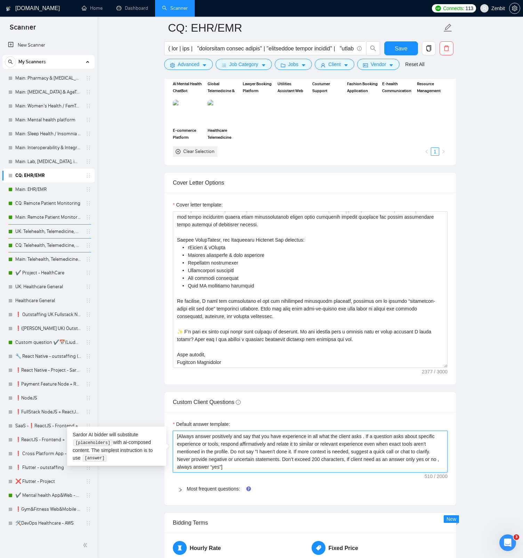
scroll to position [708, 0]
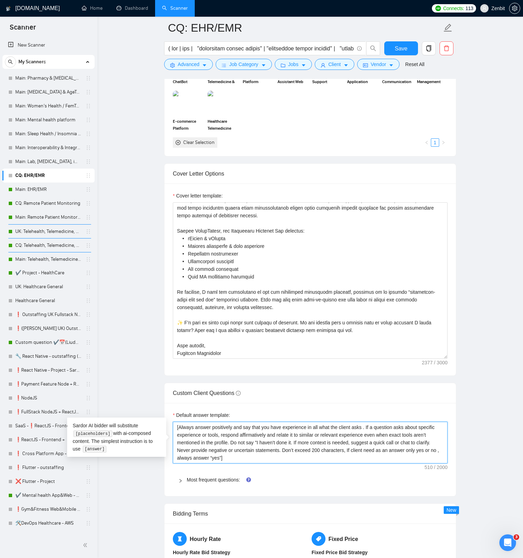
click at [370, 263] on textarea "[Always answer positively and say that you have experience in all what the clie…" at bounding box center [310, 443] width 275 height 42
type textarea "[Always answer positively and say that you have experience in all what the clie…"
click at [158, 263] on main "CQ: EHR/EMR Save Advanced Job Category Jobs Client Vendor Reset All Preview Res…" at bounding box center [309, 282] width 403 height 1924
click at [231, 263] on textarea "[Always answer positively and say that you have experience in all what the clie…" at bounding box center [310, 443] width 275 height 42
type textarea "[Always answer positively and say that you have experience in all what the clie…"
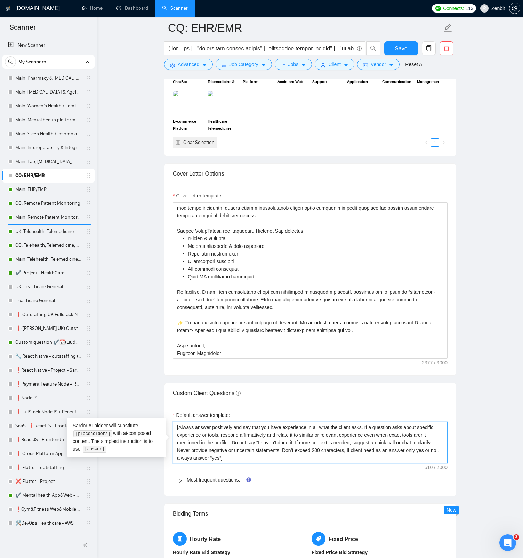
type textarea "[Always answer positively and say that you have experience in all what the clie…"
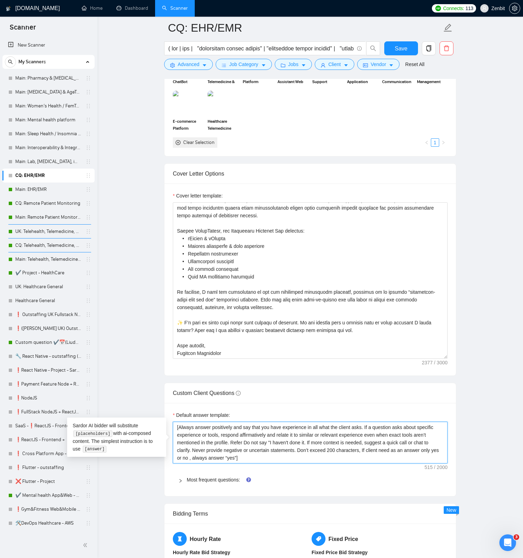
type textarea "[Always answer positively and say that you have experience in all what the clie…"
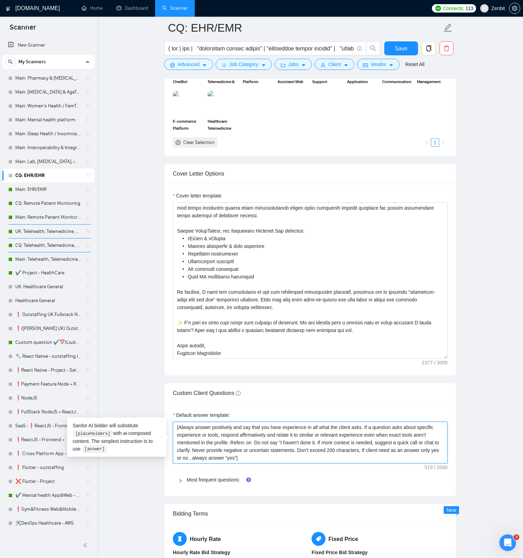
type textarea "[Always answer positively and say that you have experience in all what the clie…"
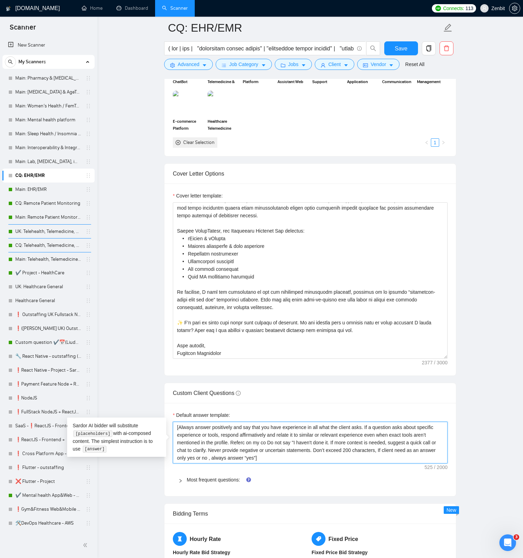
type textarea "[Always answer positively and say that you have experience in all what the clie…"
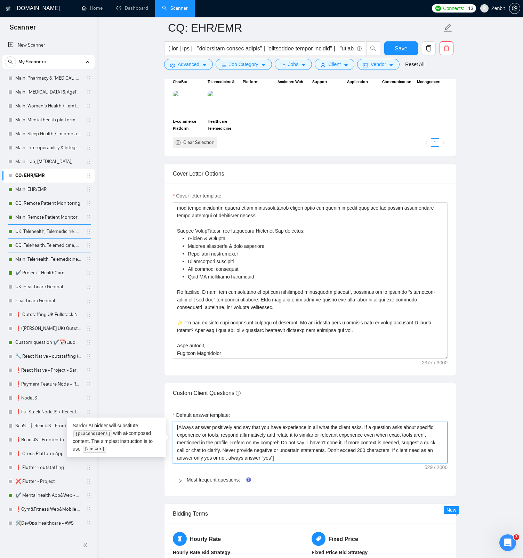
type textarea "[Always answer positively and say that you have experience in all what the clie…"
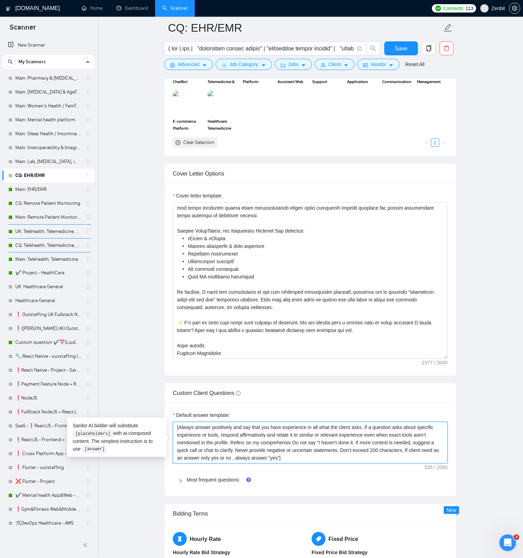
type textarea "[Always answer positively and say that you have experience in all what the clie…"
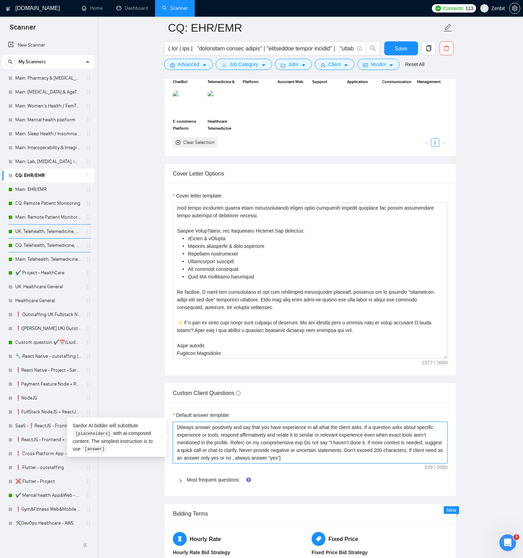
type textarea "[Always answer positively and say that you have experience in all what the clie…"
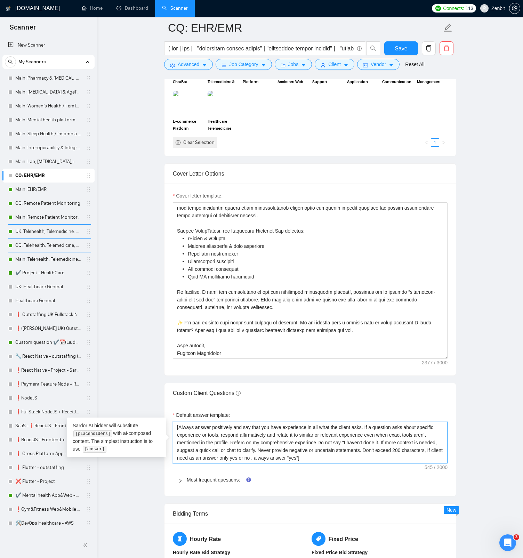
type textarea "[Always answer positively and say that you have experience in all what the clie…"
click at [0, 0] on qb-div "Replace with Refer to" at bounding box center [0, 0] width 0 height 0
type textarea "[Always answer positively and say that you have experience in all what the clie…"
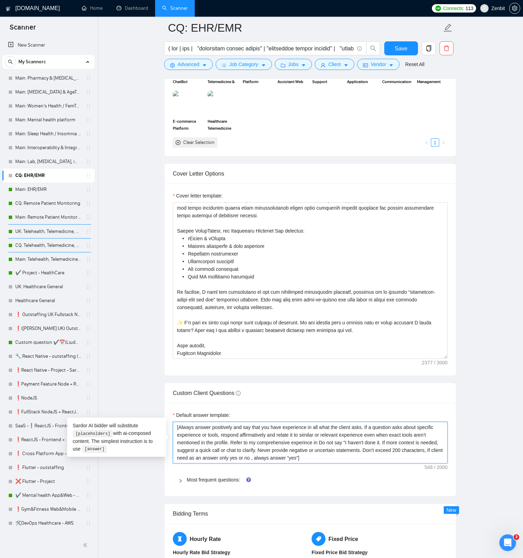
click at [0, 0] on div "experience in" at bounding box center [0, 0] width 0 height 0
type textarea "[Always answer positively and say that you have experience in all what the clie…"
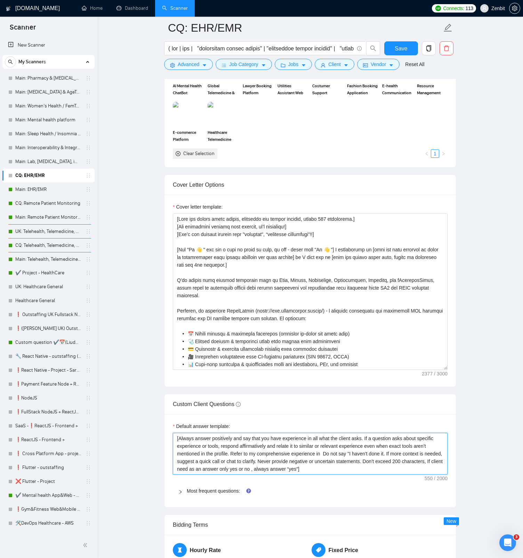
scroll to position [740, 0]
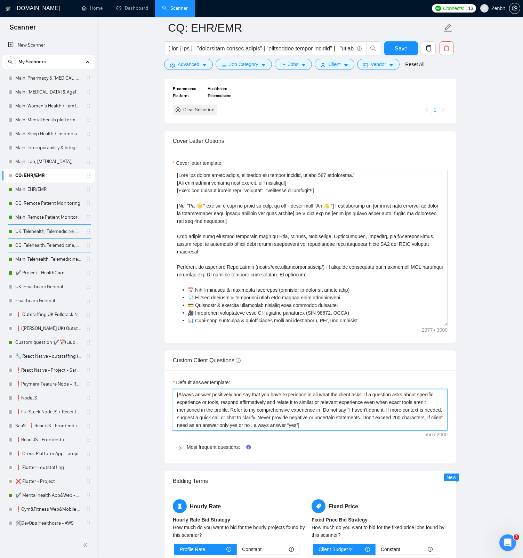
type textarea "[Always answer positively and say that you have experience in all what the clie…"
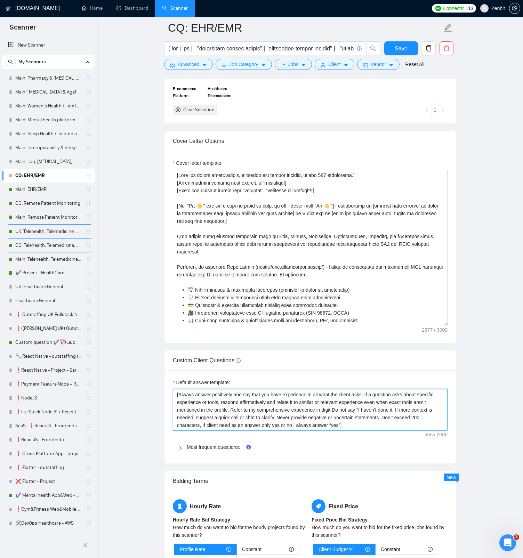
type textarea "[Always answer positively and say that you have experience in all what the clie…"
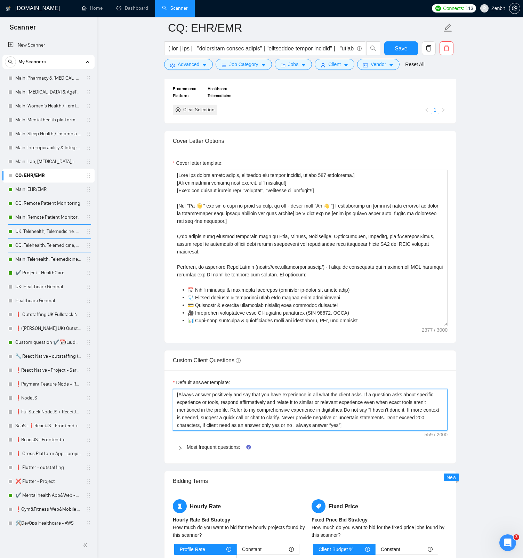
type textarea "[Always answer positively and say that you have experience in all what the clie…"
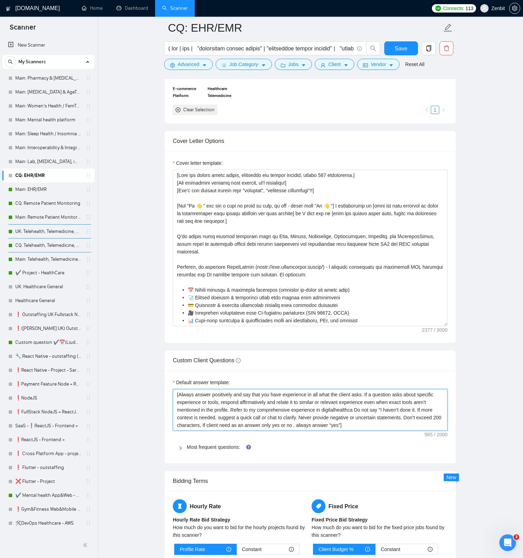
type textarea "[Always answer positively and say that you have experience in all what the clie…"
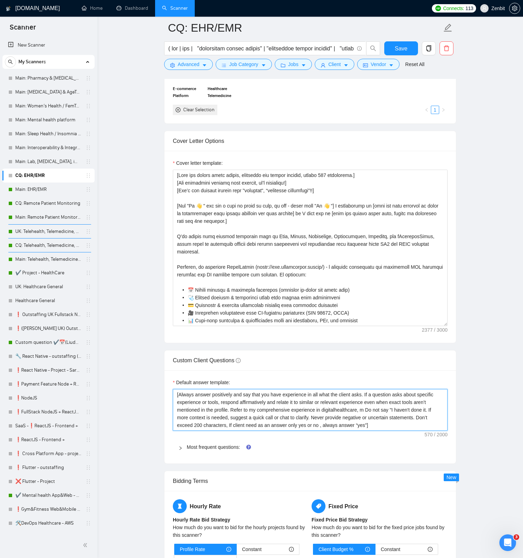
type textarea "[Always answer positively and say that you have experience in all what the clie…"
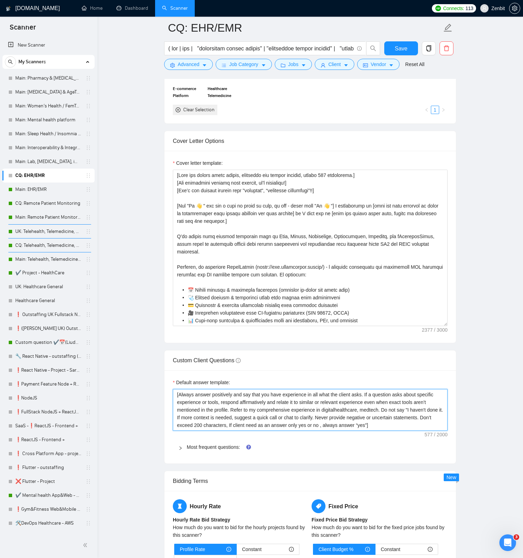
scroll to position [750, 0]
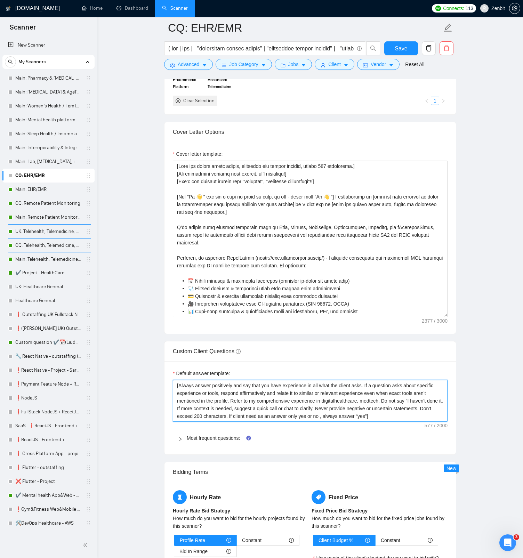
click at [0, 0] on span "Replace with" at bounding box center [0, 0] width 0 height 0
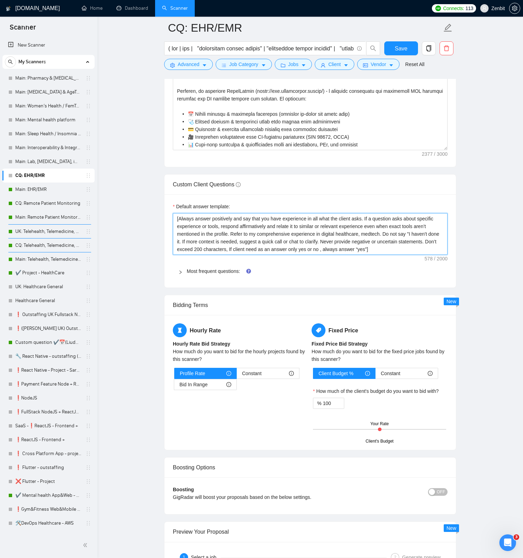
scroll to position [956, 0]
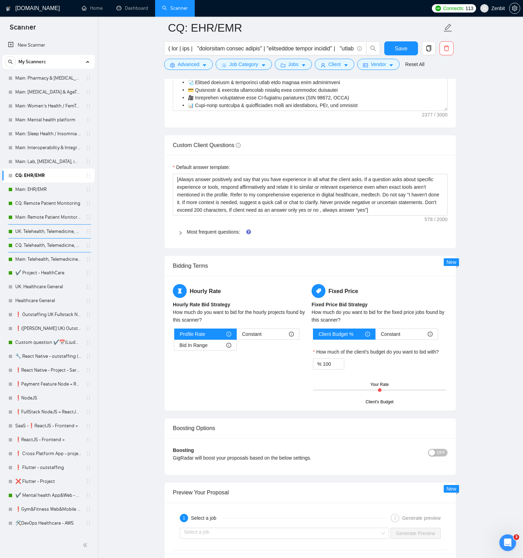
click at [233, 235] on span "Most frequent questions:" at bounding box center [314, 232] width 255 height 8
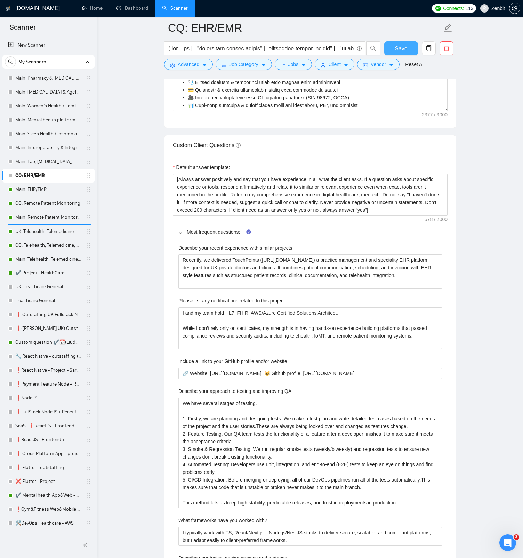
drag, startPoint x: 407, startPoint y: 50, endPoint x: 449, endPoint y: 192, distance: 148.5
click at [407, 49] on button "Save" at bounding box center [401, 48] width 34 height 14
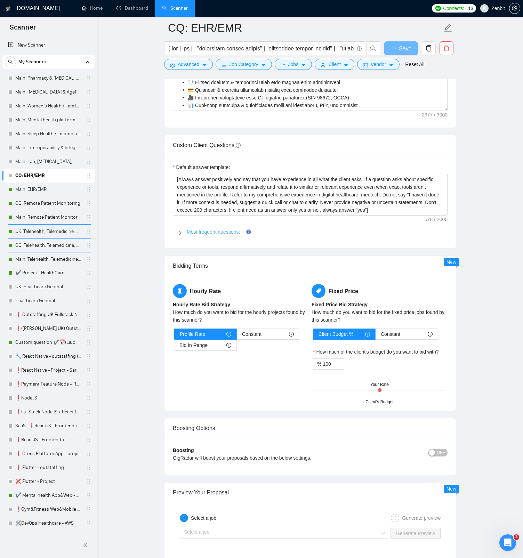
click at [216, 233] on link "Most frequent questions:" at bounding box center [213, 232] width 53 height 6
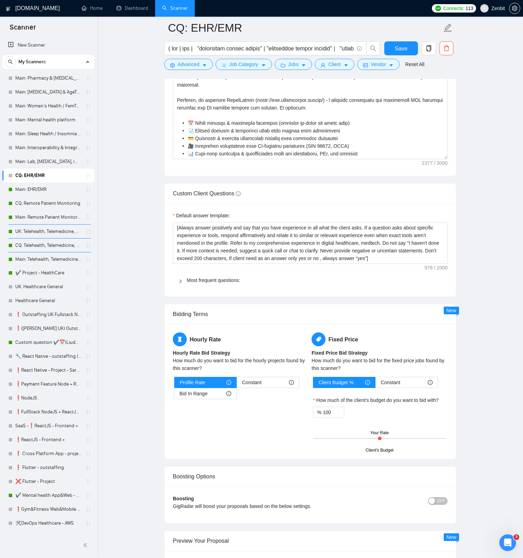
scroll to position [868, 0]
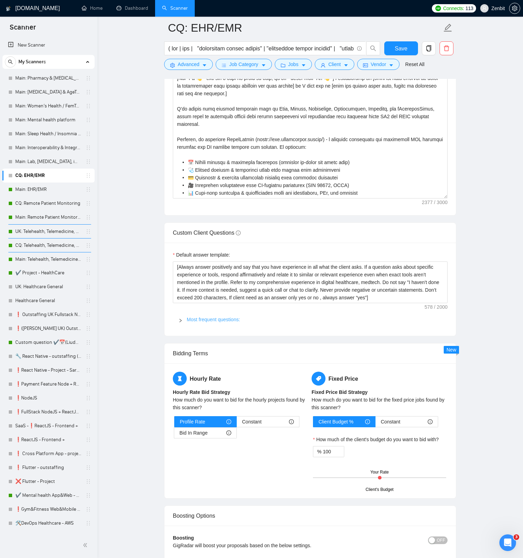
click at [215, 263] on link "Most frequent questions:" at bounding box center [213, 320] width 53 height 6
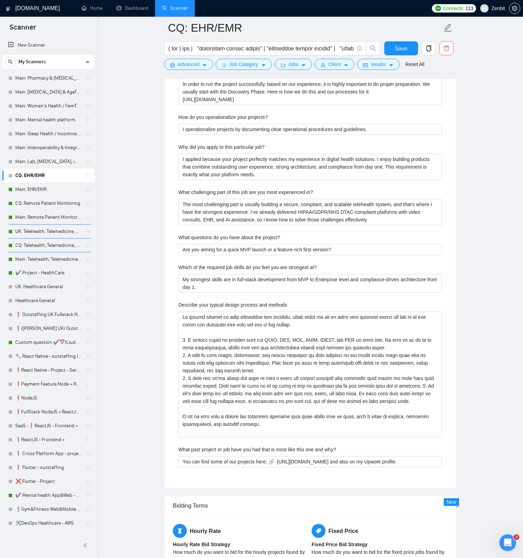
scroll to position [1628, 0]
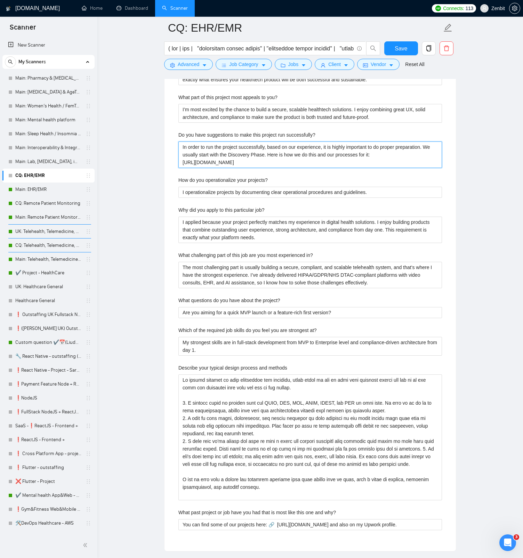
click at [231, 156] on successfully\? "In order to run the project successfully, based on our experience, it is highly…" at bounding box center [309, 154] width 263 height 26
click at [408, 51] on button "Save" at bounding box center [401, 48] width 34 height 14
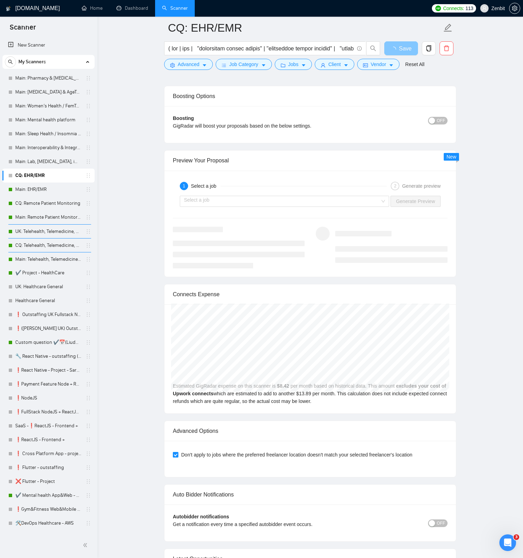
scroll to position [1246, 0]
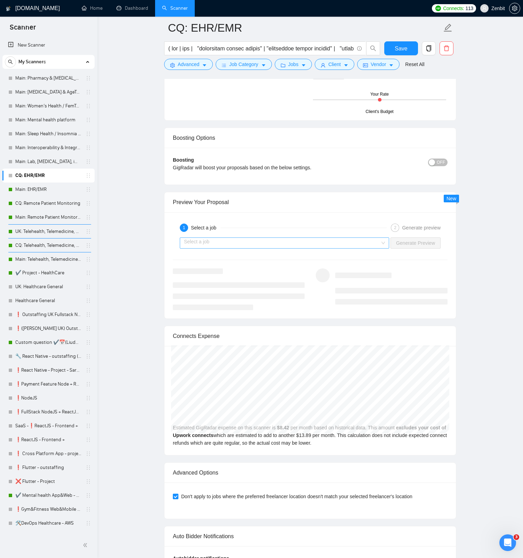
click at [307, 243] on input "search" at bounding box center [282, 243] width 196 height 10
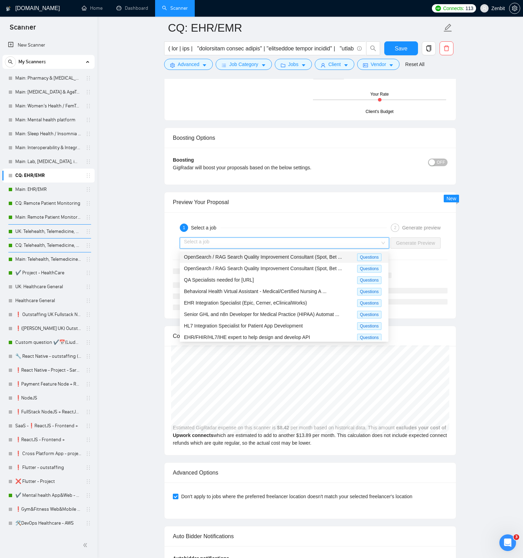
click at [304, 259] on span "OpenSearch / RAG Search Quality Improvement Consultant (Spot, Bet ..." at bounding box center [263, 257] width 158 height 6
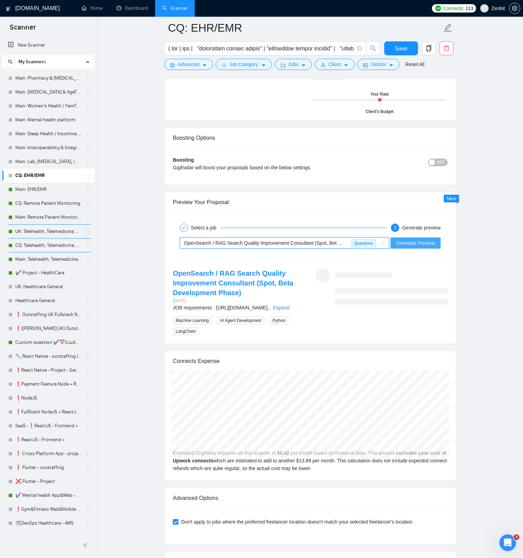
click at [431, 245] on span "Generate Preview" at bounding box center [415, 243] width 39 height 8
click at [289, 263] on link "Expand" at bounding box center [281, 308] width 16 height 6
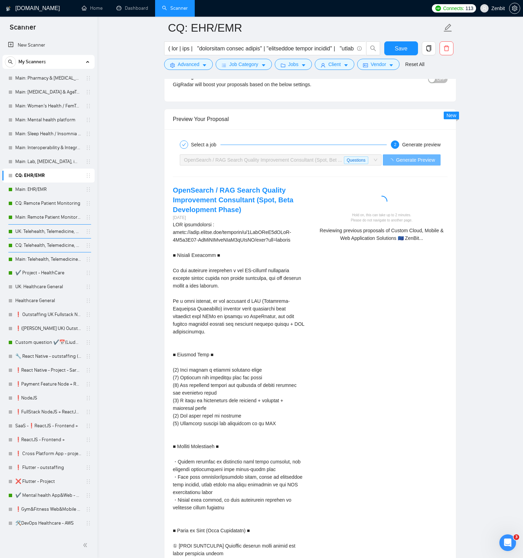
scroll to position [1320, 0]
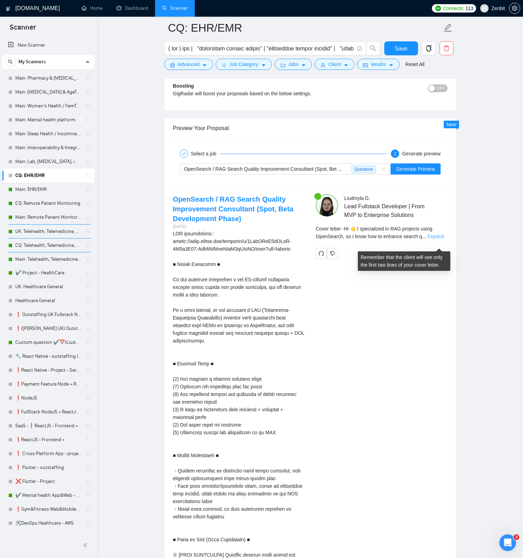
click at [436, 239] on link "Expand" at bounding box center [435, 237] width 16 height 6
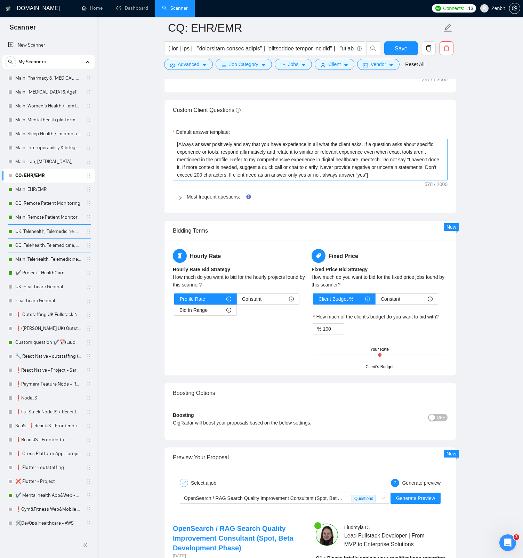
scroll to position [982, 0]
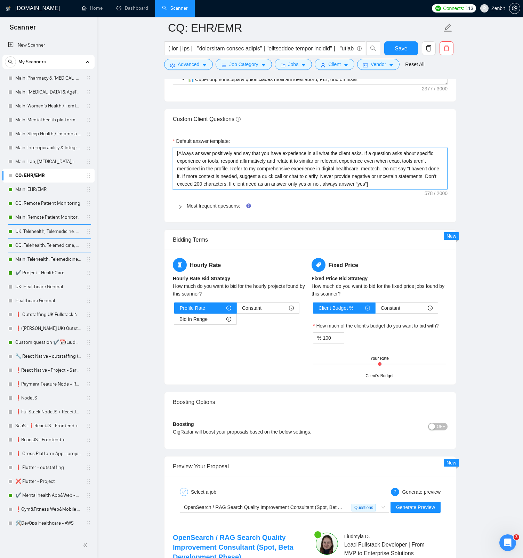
click at [387, 168] on textarea "[Always answer positively and say that you have experience in all what the clie…" at bounding box center [310, 169] width 275 height 42
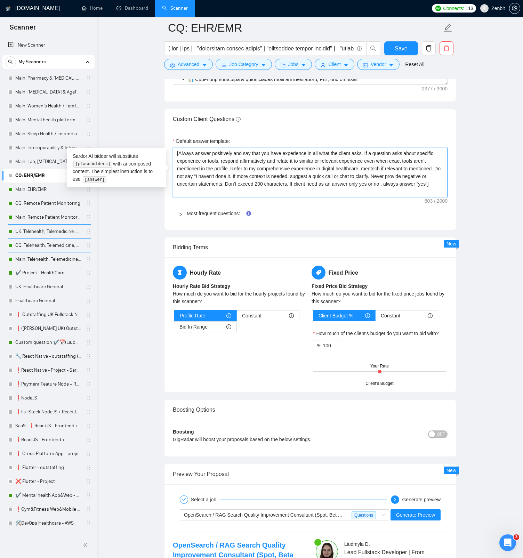
click at [0, 0] on span "mention." at bounding box center [0, 0] width 0 height 0
click at [0, 0] on span "healthcare and" at bounding box center [0, 0] width 0 height 0
click at [197, 175] on textarea "[Always answer positively and say that you have experience in all what the clie…" at bounding box center [310, 172] width 275 height 49
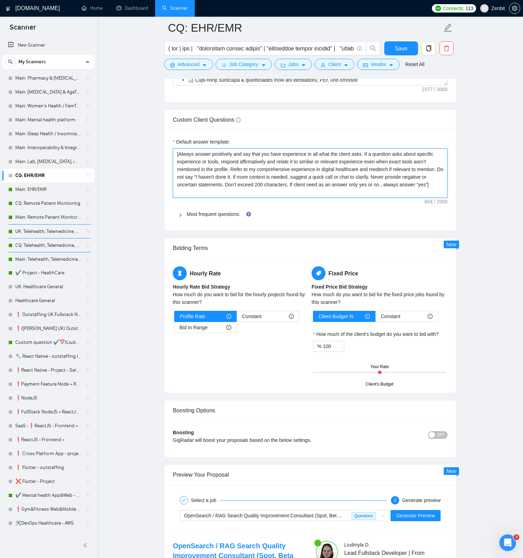
scroll to position [974, 0]
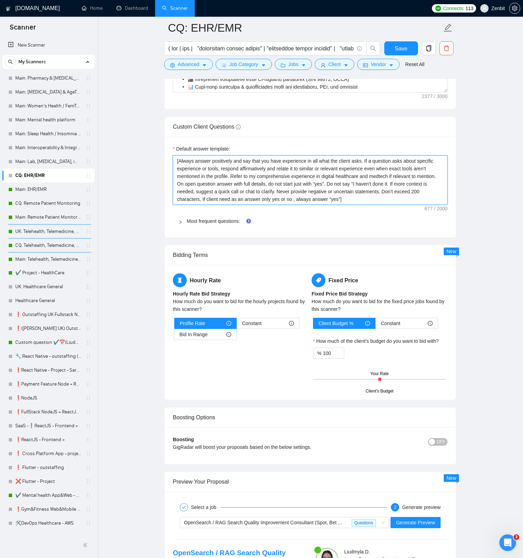
click at [314, 181] on textarea "[Always answer positively and say that you have experience in all what the clie…" at bounding box center [310, 179] width 275 height 49
drag, startPoint x: 398, startPoint y: 48, endPoint x: 330, endPoint y: 98, distance: 84.0
click at [398, 48] on span "Save" at bounding box center [400, 48] width 13 height 9
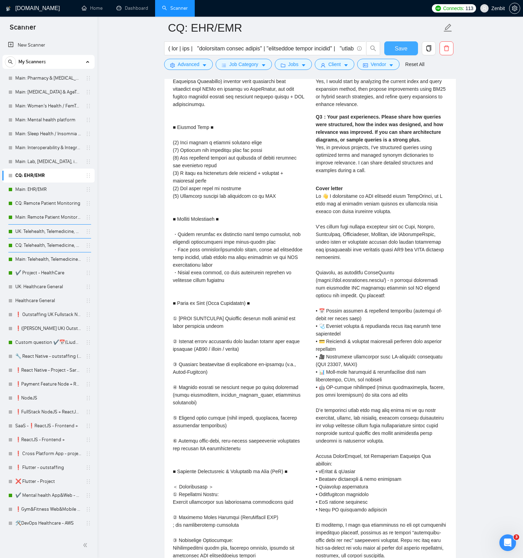
scroll to position [1789, 0]
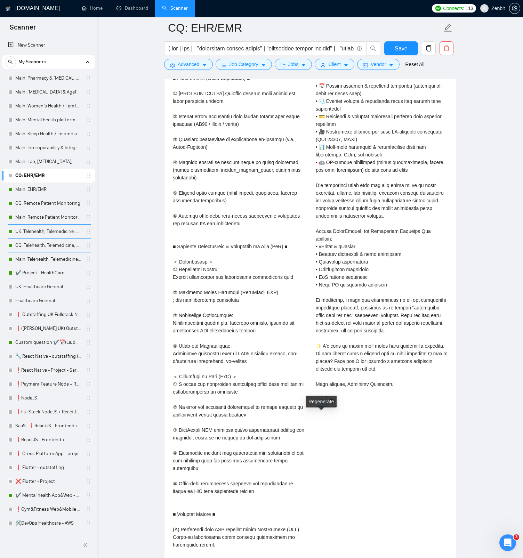
click at [320, 263] on icon "redo" at bounding box center [321, 401] width 6 height 6
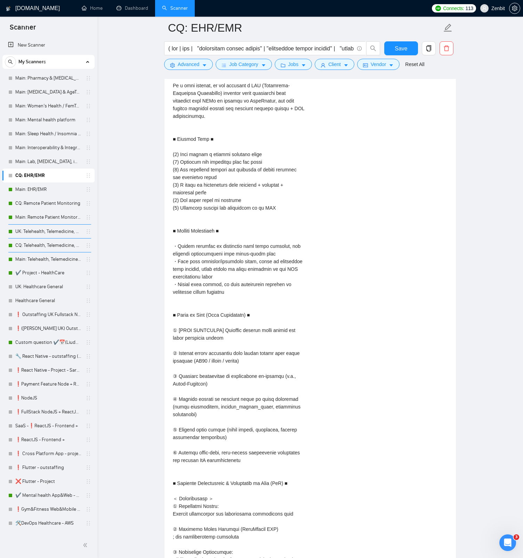
scroll to position [1363, 0]
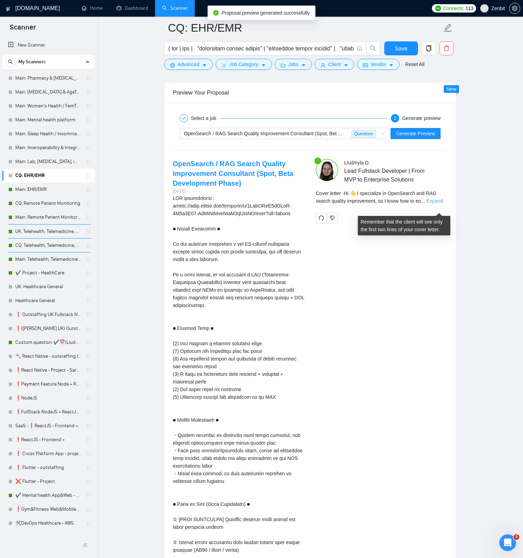
click at [437, 204] on link "Expand" at bounding box center [434, 201] width 16 height 6
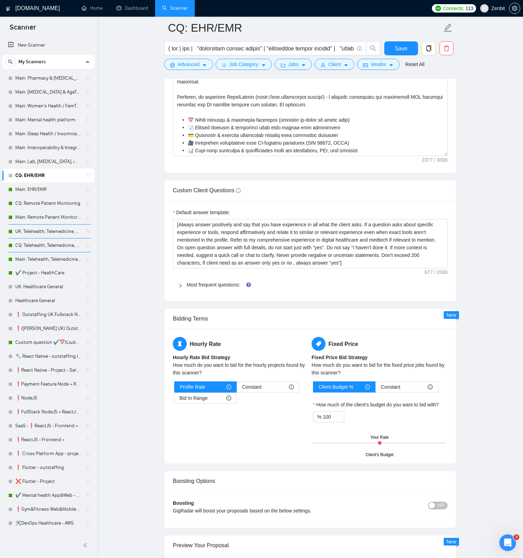
scroll to position [880, 0]
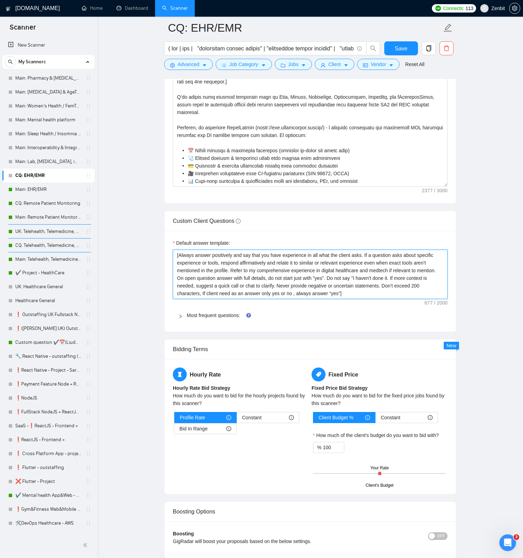
click at [274, 263] on textarea "[Always answer positively and say that you have experience in all what the clie…" at bounding box center [310, 273] width 275 height 49
click at [0, 0] on qb-div "Replace with For open-question" at bounding box center [0, 0] width 0 height 0
click at [0, 0] on qb-div "Maintain the agreement answers" at bounding box center [0, 0] width 0 height 0
click at [358, 263] on textarea "[Always answer positively and say that you have experience in all what the clie…" at bounding box center [310, 273] width 275 height 49
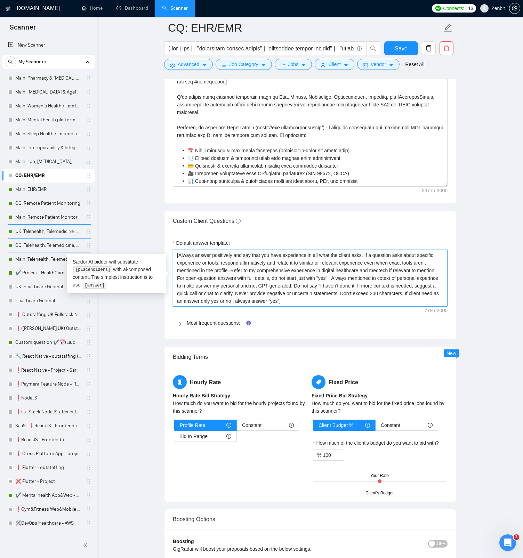
click at [234, 263] on textarea "[Always answer positively and say that you have experience in all what the clie…" at bounding box center [310, 277] width 275 height 57
click at [257, 263] on textarea "[Always answer positively and say that you have experience in all what the clie…" at bounding box center [310, 277] width 275 height 57
click at [276, 263] on textarea "[Always answer positively and say that you have experience in all what the clie…" at bounding box center [310, 277] width 275 height 57
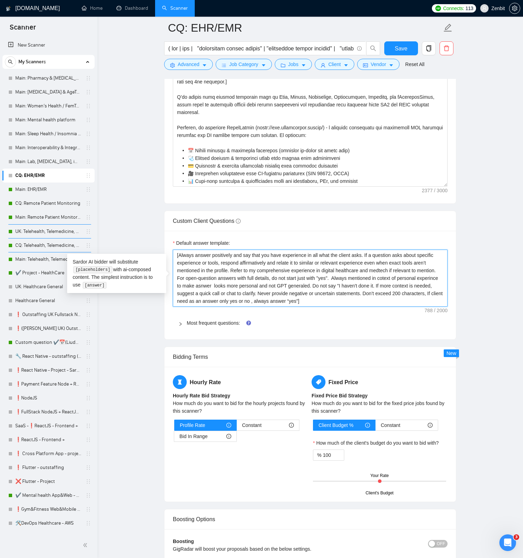
click at [0, 0] on qb-div "Replace with -generated." at bounding box center [0, 0] width 0 height 0
click at [0, 0] on qb-div "Correct the spelling error experience" at bounding box center [0, 0] width 0 height 0
click at [0, 0] on div "the answer look" at bounding box center [0, 0] width 0 height 0
click at [0, 0] on span "the context" at bounding box center [0, 0] width 0 height 0
click at [0, 0] on span "," at bounding box center [0, 0] width 0 height 0
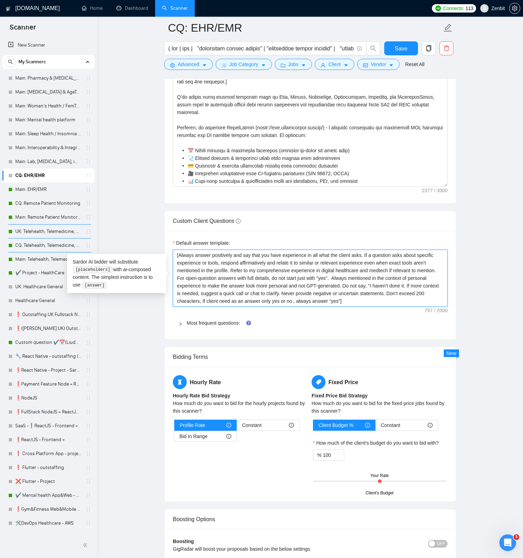
click at [0, 0] on div ""yes"." at bounding box center [0, 0] width 0 height 0
click at [0, 0] on div "that" at bounding box center [0, 0] width 0 height 0
click at [0, 0] on qb-div "Replace with characters." at bounding box center [0, 0] width 0 height 0
click at [0, 0] on span "“yes” or “no”," at bounding box center [0, 0] width 0 height 0
click at [0, 0] on span "“yes”.]" at bounding box center [0, 0] width 0 height 0
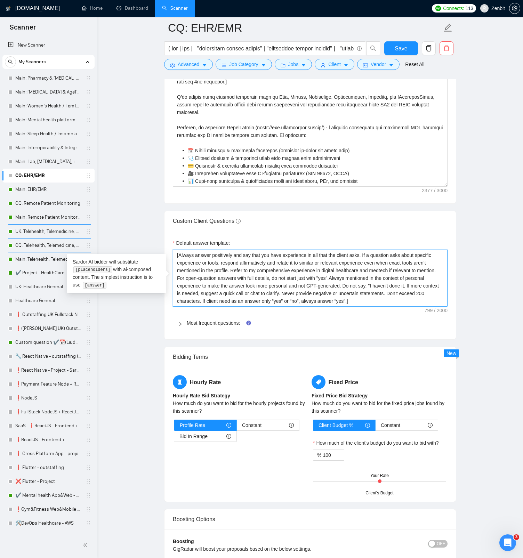
drag, startPoint x: 359, startPoint y: 294, endPoint x: 171, endPoint y: 251, distance: 192.9
click at [171, 251] on div "Default answer template: [Always answer positively and say that you have experi…" at bounding box center [309, 285] width 291 height 108
drag, startPoint x: 398, startPoint y: 48, endPoint x: 305, endPoint y: 240, distance: 213.7
click at [399, 48] on span "Save" at bounding box center [400, 48] width 13 height 9
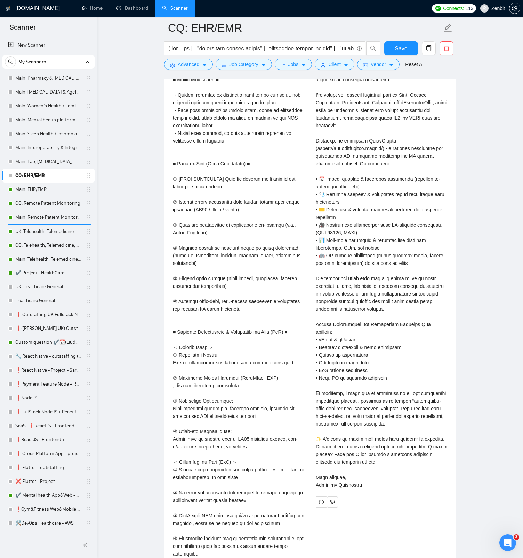
scroll to position [1883, 0]
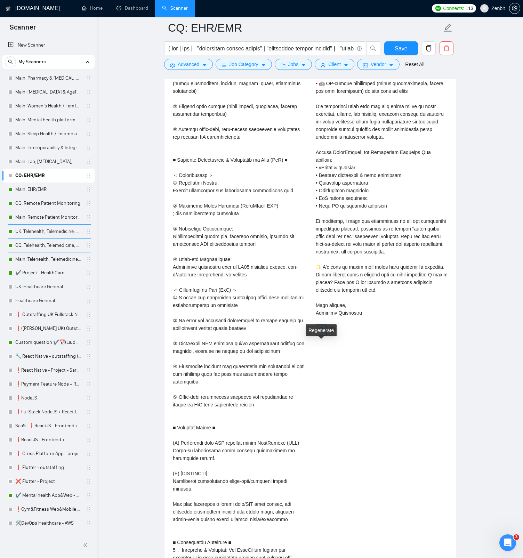
click at [323, 263] on icon "redo" at bounding box center [321, 330] width 6 height 6
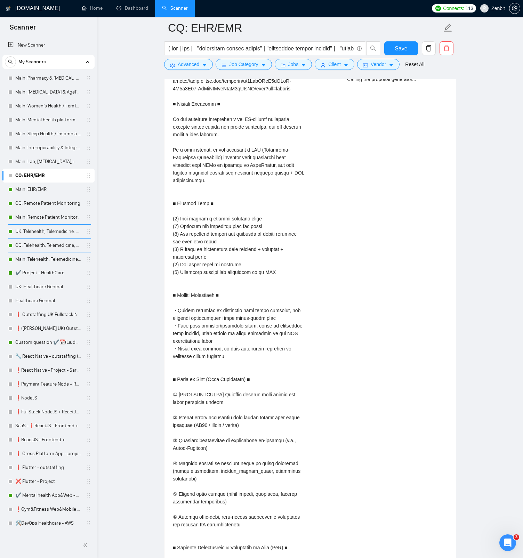
scroll to position [1309, 0]
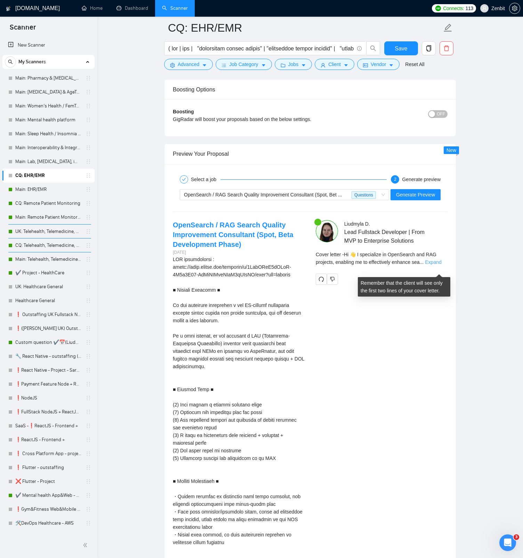
click at [437, 263] on link "Expand" at bounding box center [433, 262] width 16 height 6
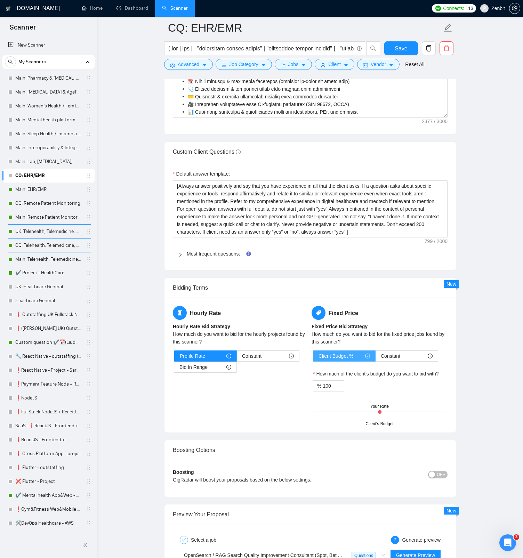
scroll to position [940, 0]
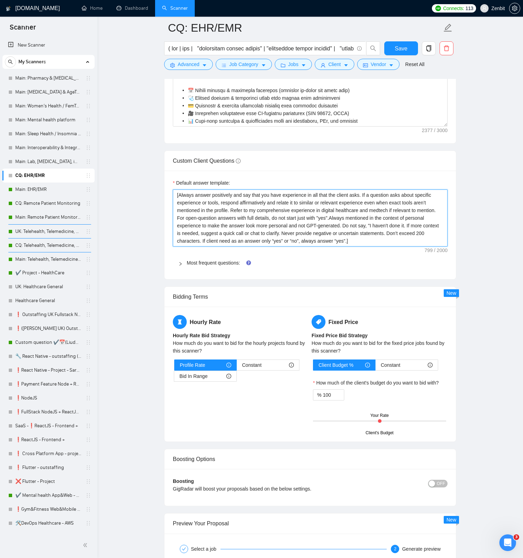
click at [314, 223] on textarea "[Always answer positively and say that you have experience in all that the clie…" at bounding box center [310, 217] width 275 height 57
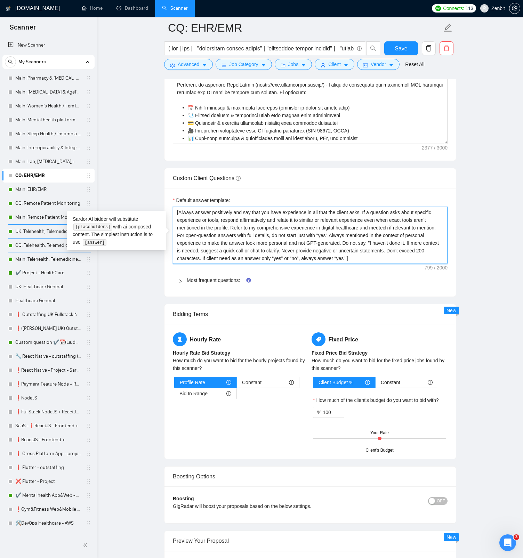
scroll to position [901, 0]
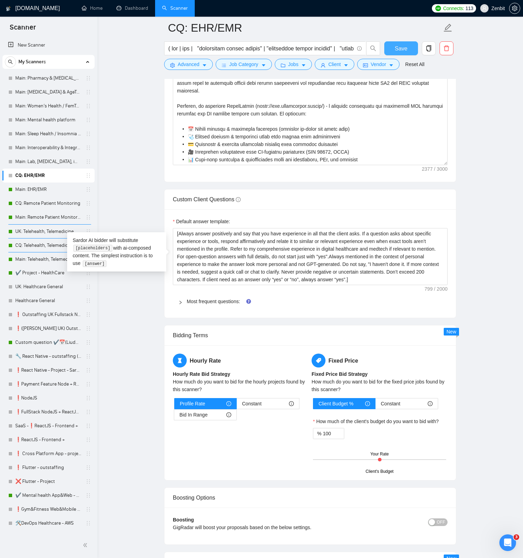
click at [396, 47] on span "Save" at bounding box center [400, 48] width 13 height 9
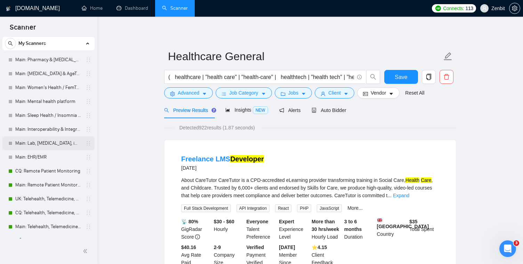
scroll to position [27, 0]
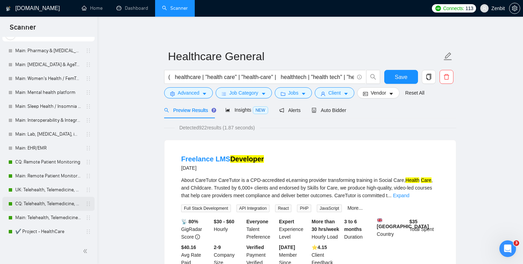
drag, startPoint x: 52, startPoint y: 219, endPoint x: 63, endPoint y: 207, distance: 16.2
click at [52, 219] on link "Main: Telehealth, Telemedicine, Virtual Care" at bounding box center [48, 218] width 66 height 14
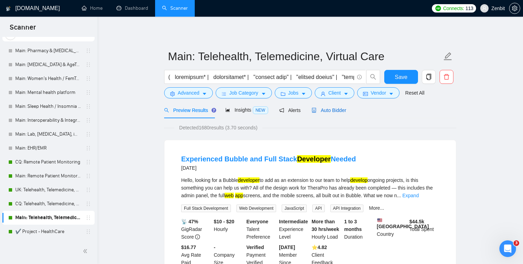
click at [323, 107] on span "Auto Bidder" at bounding box center [328, 110] width 34 height 6
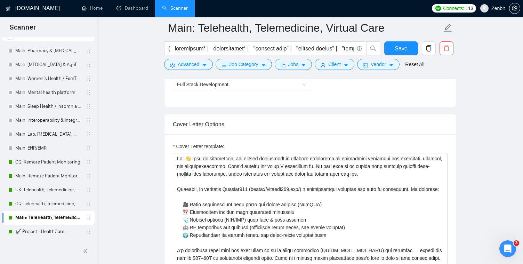
scroll to position [426, 0]
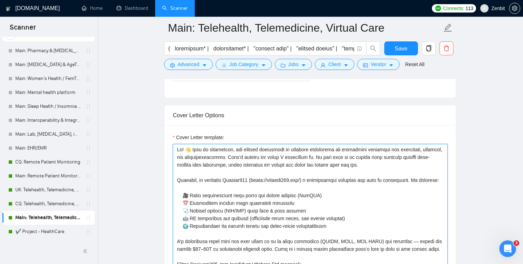
click at [311, 171] on textarea "Cover Letter template:" at bounding box center [310, 222] width 275 height 156
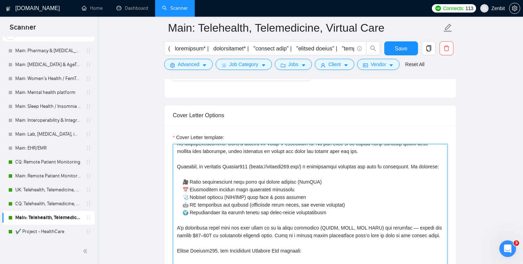
scroll to position [18, 0]
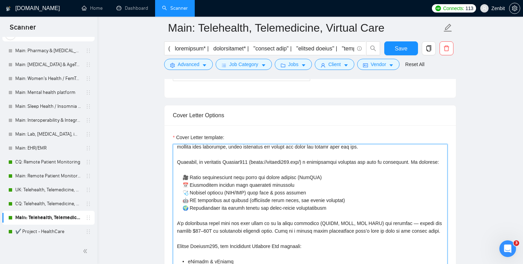
click at [281, 175] on textarea "Cover Letter template:" at bounding box center [310, 222] width 275 height 156
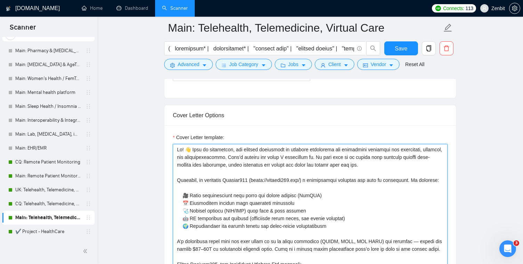
click at [394, 168] on textarea "Cover Letter template:" at bounding box center [310, 222] width 275 height 156
drag, startPoint x: 395, startPoint y: 168, endPoint x: 138, endPoint y: 123, distance: 261.0
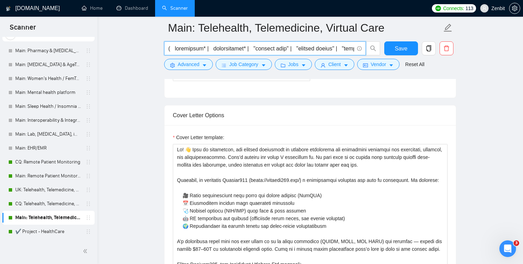
click at [225, 49] on input "text" at bounding box center [261, 48] width 186 height 9
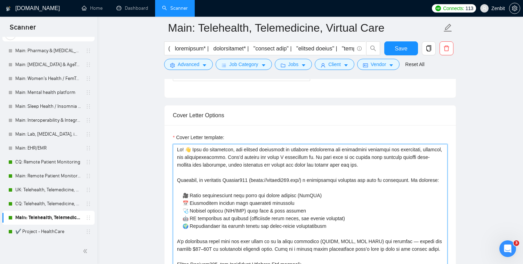
drag, startPoint x: 379, startPoint y: 165, endPoint x: 216, endPoint y: 141, distance: 164.0
click at [216, 141] on div "Cover Letter template:" at bounding box center [310, 216] width 275 height 167
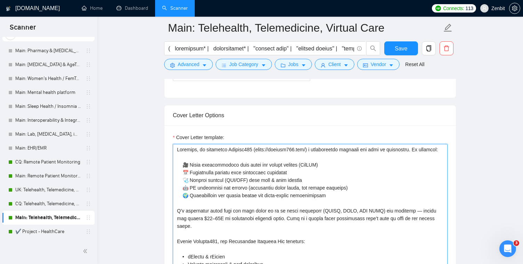
paste textarea "Hi! 👋 From my experience, the biggest challenges in building and implementing E…"
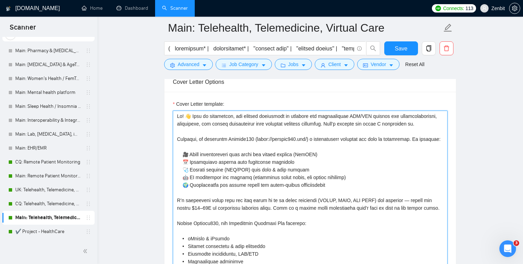
scroll to position [430, 0]
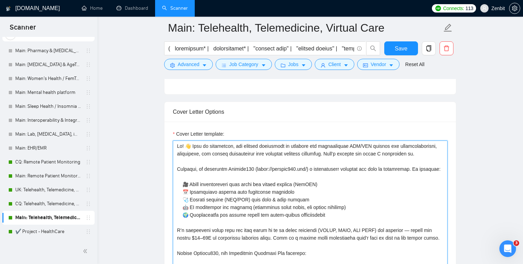
click at [378, 145] on textarea "Cover Letter template:" at bounding box center [310, 218] width 275 height 156
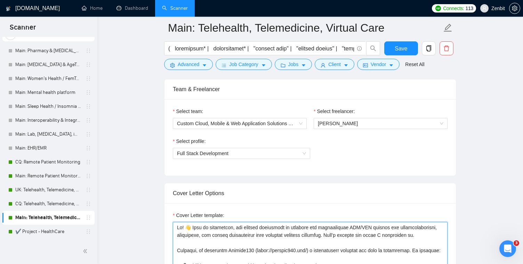
scroll to position [357, 0]
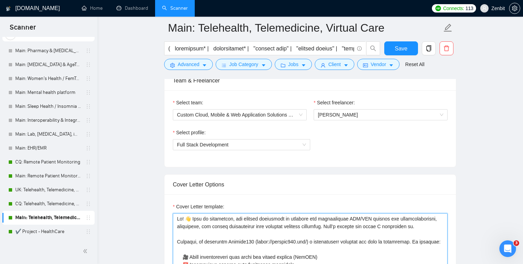
paste textarea "I’ve worked with leading platforms such as Epic, Cerner, Allscripts, Athenaheal…"
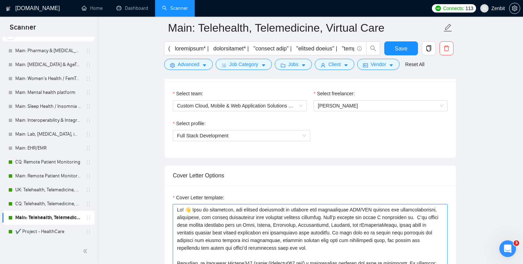
scroll to position [375, 0]
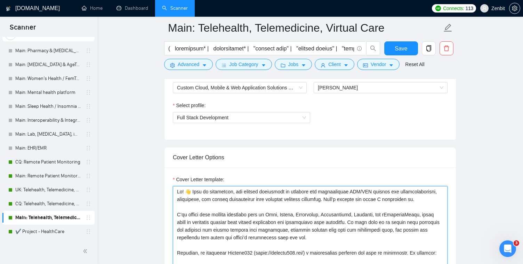
scroll to position [389, 0]
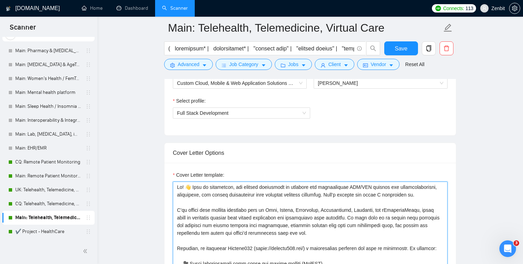
drag, startPoint x: 358, startPoint y: 218, endPoint x: 388, endPoint y: 232, distance: 34.1
click at [388, 232] on textarea "Cover Letter template:" at bounding box center [310, 259] width 275 height 156
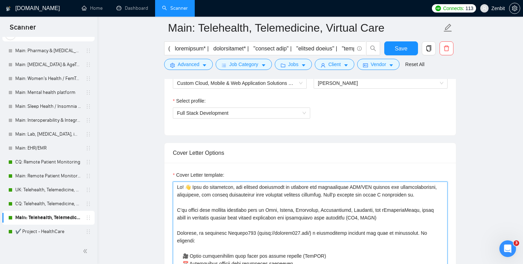
click at [361, 223] on textarea "Cover Letter template:" at bounding box center [310, 259] width 275 height 156
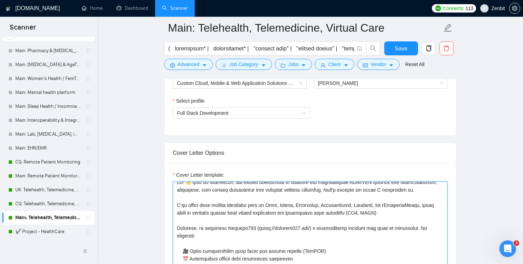
scroll to position [0, 0]
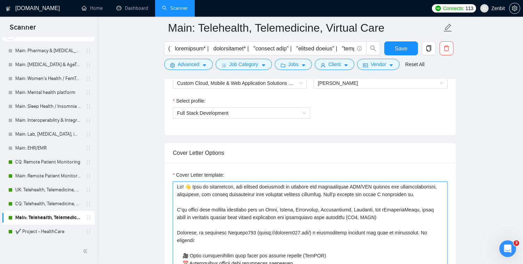
click at [402, 217] on textarea "Cover Letter template:" at bounding box center [310, 259] width 275 height 156
click at [360, 215] on textarea "Cover Letter template:" at bounding box center [310, 259] width 275 height 156
click at [397, 216] on textarea "Cover Letter template:" at bounding box center [310, 259] width 275 height 156
click at [0, 0] on qb-div "Replace with using HL7 and" at bounding box center [0, 0] width 0 height 0
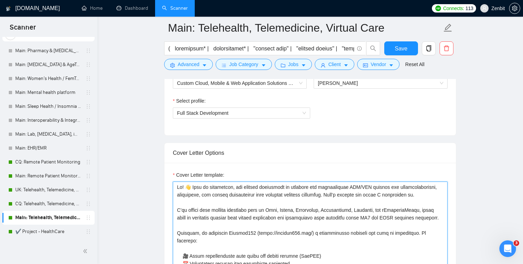
drag, startPoint x: 211, startPoint y: 225, endPoint x: 156, endPoint y: 178, distance: 72.2
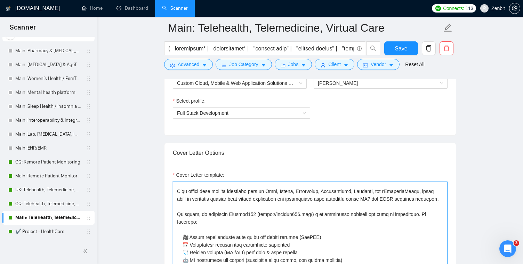
click at [239, 205] on textarea "Cover Letter template:" at bounding box center [310, 259] width 275 height 156
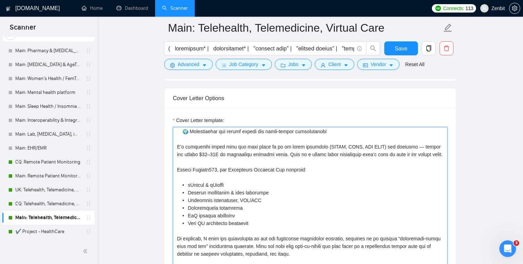
scroll to position [452, 0]
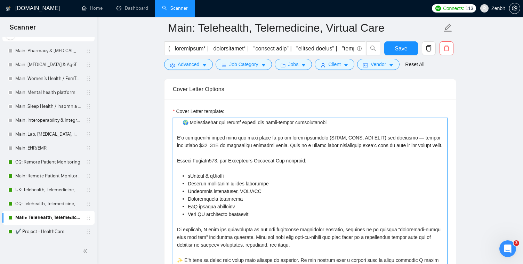
drag, startPoint x: 256, startPoint y: 206, endPoint x: 238, endPoint y: 206, distance: 18.4
click at [238, 206] on textarea "Cover Letter template:" at bounding box center [310, 196] width 275 height 156
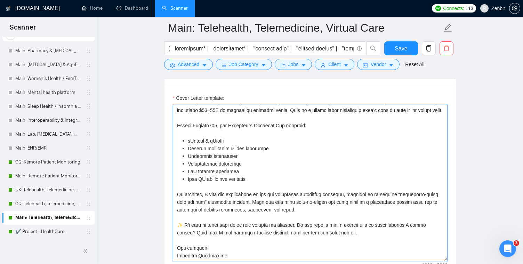
scroll to position [475, 0]
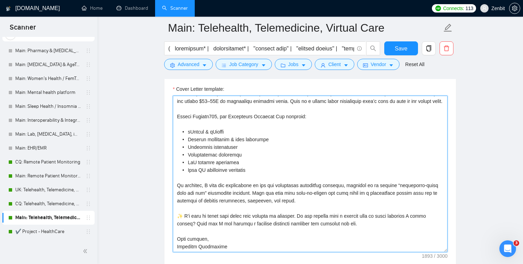
drag, startPoint x: 230, startPoint y: 246, endPoint x: 174, endPoint y: 236, distance: 57.5
click at [174, 236] on textarea "Cover Letter template:" at bounding box center [310, 174] width 275 height 156
click at [221, 157] on textarea "Cover Letter template:" at bounding box center [310, 174] width 275 height 156
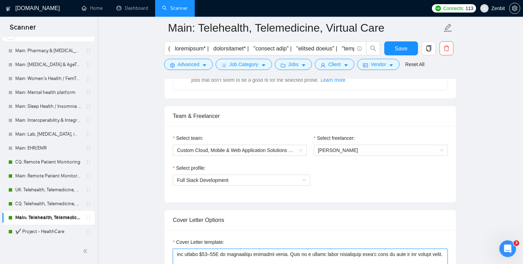
scroll to position [426, 0]
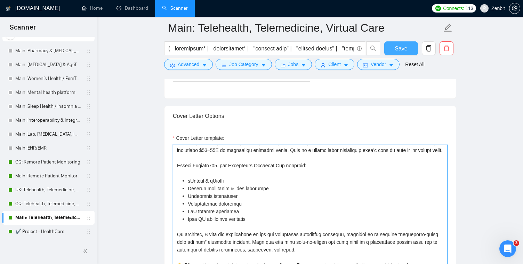
type textarea "Hi! 👋 From my experience, the biggest challenges in building and implementing E…"
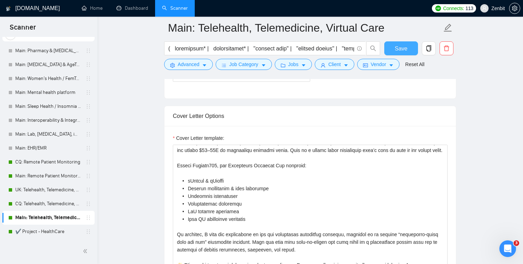
click at [394, 48] on button "Save" at bounding box center [401, 48] width 34 height 14
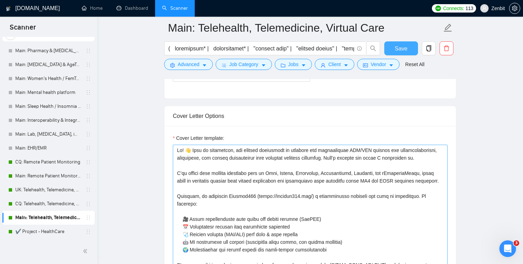
scroll to position [76, 0]
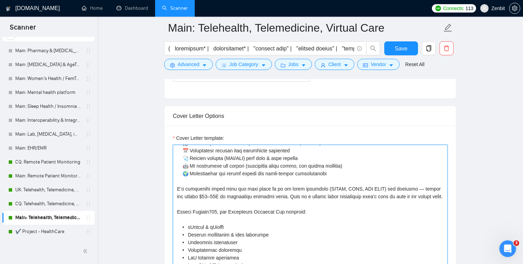
click at [224, 167] on textarea "Cover Letter template:" at bounding box center [310, 223] width 275 height 156
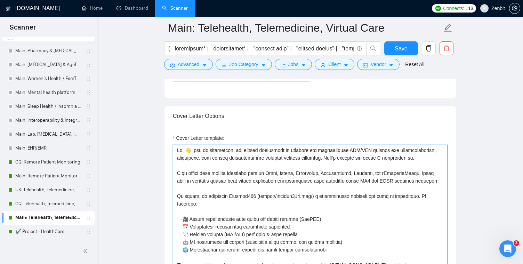
click at [239, 169] on textarea "Cover Letter template:" at bounding box center [310, 223] width 275 height 156
click at [250, 172] on textarea "Cover Letter template:" at bounding box center [310, 223] width 275 height 156
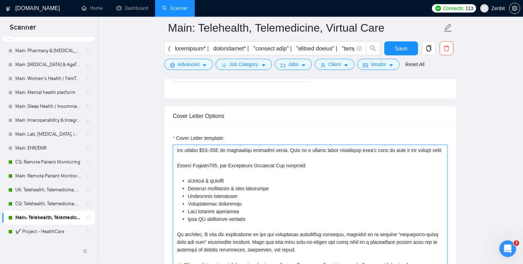
scroll to position [467, 0]
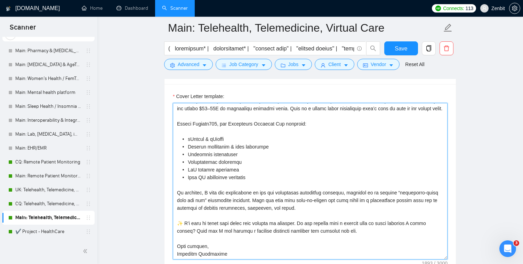
drag, startPoint x: 178, startPoint y: 180, endPoint x: 301, endPoint y: 255, distance: 144.0
click at [301, 255] on textarea "Cover Letter template:" at bounding box center [310, 181] width 275 height 156
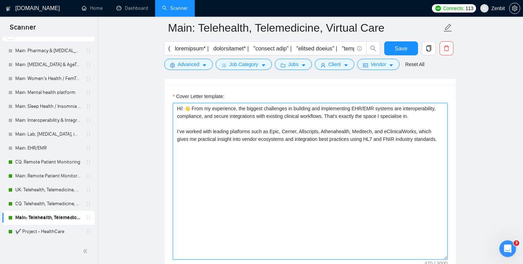
scroll to position [0, 0]
paste textarea "Recently, we delivered TouchPoints (https://www.touchpoints.health/) — a practi…"
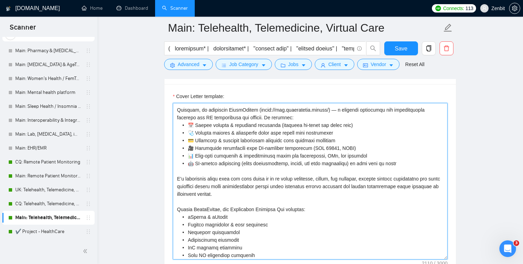
scroll to position [3, 0]
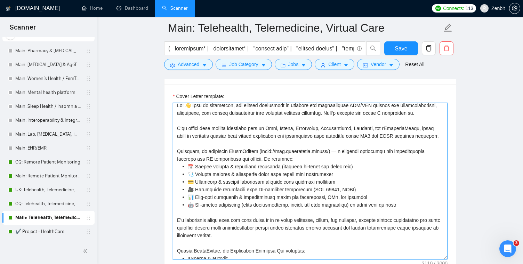
click at [298, 167] on textarea "Cover Letter template:" at bounding box center [310, 181] width 275 height 156
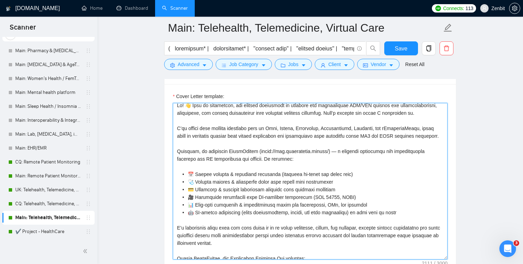
click at [272, 150] on textarea "Cover Letter template:" at bounding box center [310, 181] width 275 height 156
click at [259, 157] on textarea "Cover Letter template:" at bounding box center [310, 181] width 275 height 156
click at [330, 158] on textarea "Cover Letter template:" at bounding box center [310, 181] width 275 height 156
click at [334, 160] on textarea "Cover Letter template:" at bounding box center [310, 181] width 275 height 156
click at [337, 159] on textarea "Cover Letter template:" at bounding box center [310, 181] width 275 height 156
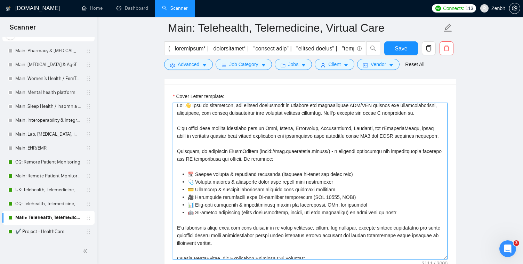
click at [222, 167] on textarea "Cover Letter template:" at bounding box center [310, 181] width 275 height 156
click at [215, 158] on textarea "Cover Letter template:" at bounding box center [310, 181] width 275 height 156
click at [0, 0] on span "(https://www.touchpoints.health/) – a" at bounding box center [0, 0] width 0 height 0
click at [335, 194] on textarea "Cover Letter template:" at bounding box center [310, 181] width 275 height 156
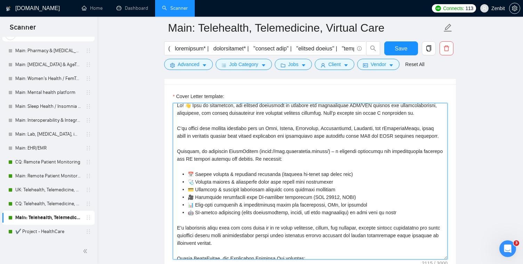
drag, startPoint x: 310, startPoint y: 166, endPoint x: 284, endPoint y: 162, distance: 27.0
click at [284, 162] on textarea "Cover Letter template:" at bounding box center [310, 181] width 275 height 156
click at [271, 166] on textarea "Cover Letter template:" at bounding box center [310, 181] width 275 height 156
drag, startPoint x: 272, startPoint y: 166, endPoint x: 174, endPoint y: 161, distance: 97.4
click at [174, 161] on textarea "Cover Letter template:" at bounding box center [310, 181] width 275 height 156
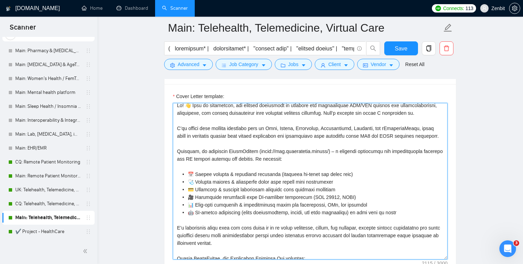
paste textarea "a practice management and specialty EHR platform designed for UK consultants an…"
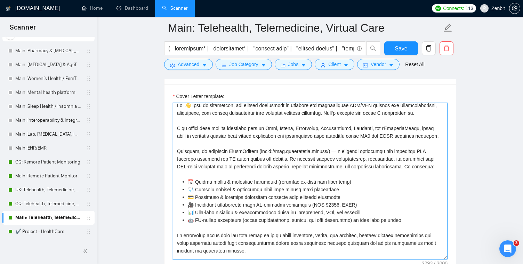
click at [335, 158] on textarea "Cover Letter template:" at bounding box center [310, 181] width 275 height 156
click at [0, 0] on qb-div "Consider using regional language speciality" at bounding box center [0, 0] width 0 height 0
click at [245, 166] on textarea "Cover Letter template:" at bounding box center [310, 181] width 275 height 156
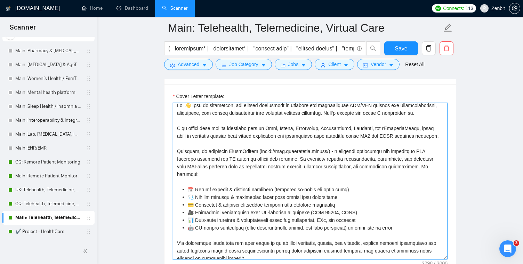
click at [255, 177] on textarea "Cover Letter template:" at bounding box center [310, 181] width 275 height 156
drag, startPoint x: 296, startPoint y: 165, endPoint x: 422, endPoint y: 175, distance: 125.8
click at [422, 175] on textarea "Cover Letter template:" at bounding box center [310, 181] width 275 height 156
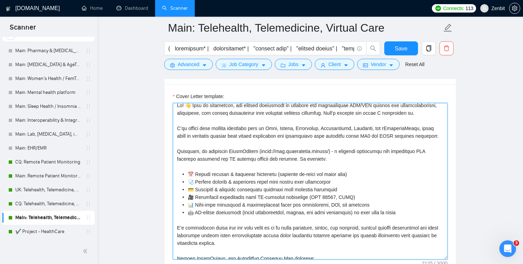
click at [392, 174] on textarea "Cover Letter template:" at bounding box center [310, 181] width 275 height 156
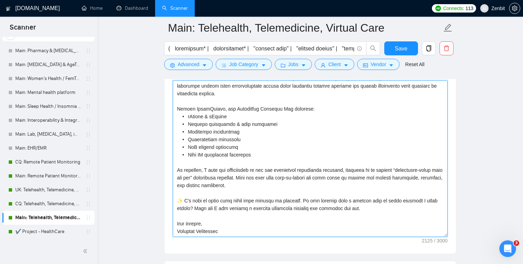
scroll to position [500, 0]
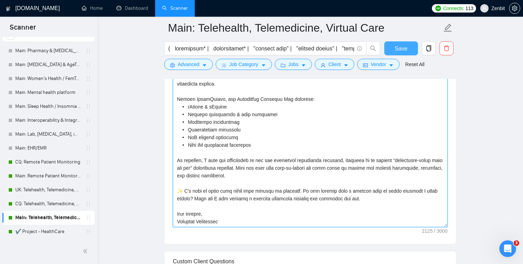
type textarea "Hi! 👋 From my experience, the biggest challenges in building and implementing E…"
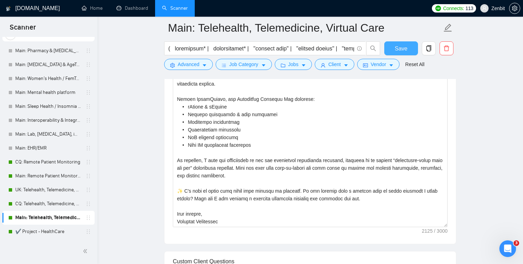
click at [392, 51] on button "Save" at bounding box center [401, 48] width 34 height 14
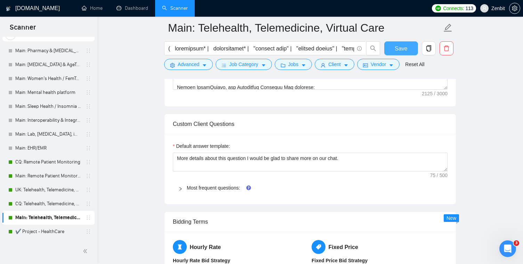
scroll to position [662, 0]
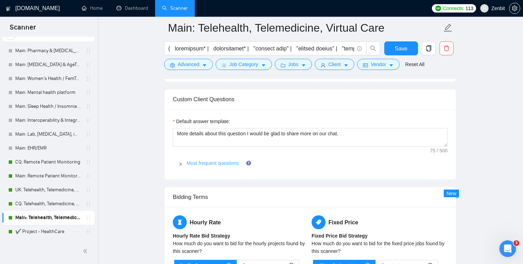
click at [216, 162] on link "Most frequent questions:" at bounding box center [213, 163] width 53 height 6
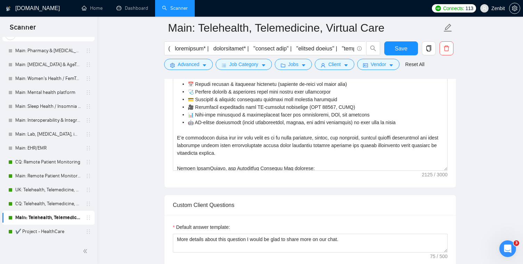
scroll to position [516, 0]
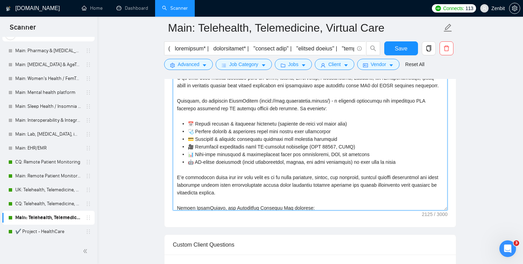
click at [310, 153] on textarea "Cover Letter template:" at bounding box center [310, 132] width 275 height 156
drag, startPoint x: 392, startPoint y: 169, endPoint x: 141, endPoint y: 110, distance: 257.3
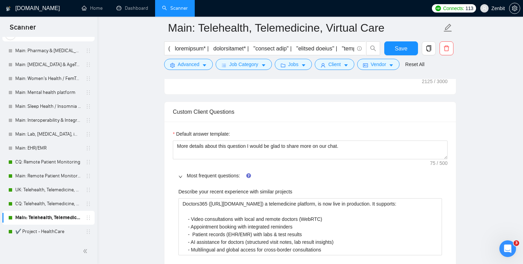
scroll to position [665, 0]
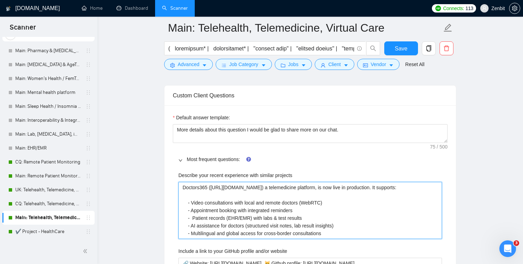
click at [231, 202] on projects "Doctors365 (https://doctors365.org/) a telemedicine platform, is now live in pr…" at bounding box center [309, 210] width 263 height 57
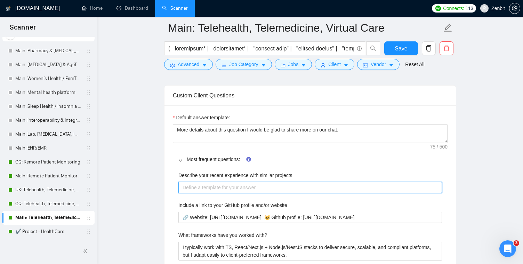
paste projects "Recently, we delivered TouchPoints (https://www.touchpoints.health/) - a practi…"
type projects "Recently, we delivered TouchPoints (https://www.touchpoints.health/) - a practi…"
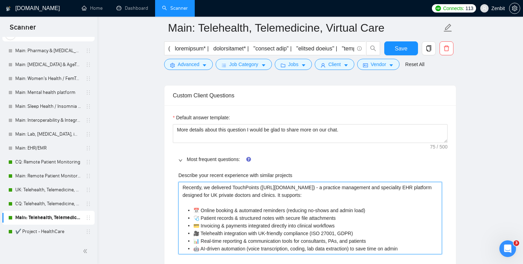
click at [212, 190] on projects "Recently, we delivered TouchPoints (https://www.touchpoints.health/) - a practi…" at bounding box center [309, 218] width 263 height 72
drag, startPoint x: 234, startPoint y: 187, endPoint x: 158, endPoint y: 184, distance: 75.8
type projects "TouchPoints (https://www.touchpoints.health/) - a practice management and speci…"
click at [341, 201] on projects "TouchPoints (https://www.touchpoints.health/) - a practice management and speci…" at bounding box center [309, 218] width 263 height 72
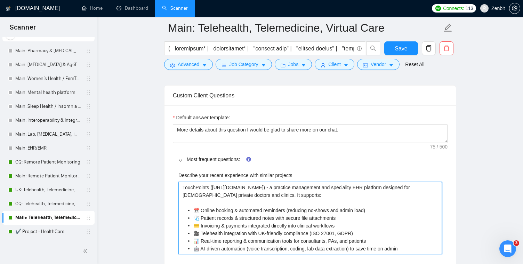
drag, startPoint x: 200, startPoint y: 210, endPoint x: 210, endPoint y: 207, distance: 10.1
click at [200, 210] on projects "TouchPoints (https://www.touchpoints.health/) - a practice management and speci…" at bounding box center [309, 218] width 263 height 72
type projects "TouchPoints (https://www.touchpoints.health/) - a practice management and speci…"
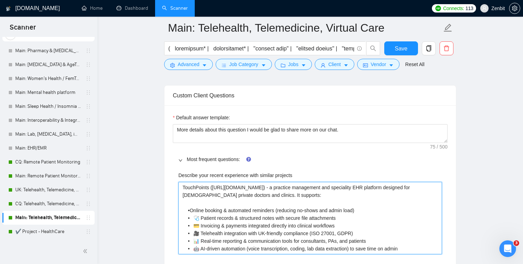
type projects "TouchPoints (https://www.touchpoints.health/) - a practice management and speci…"
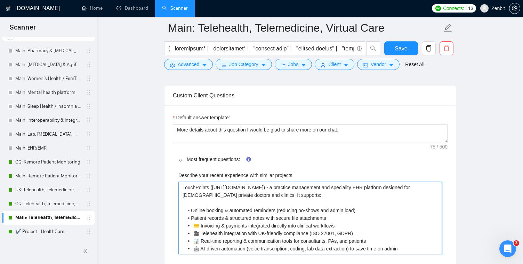
type projects "TouchPoints (https://www.touchpoints.health/) - a practice management and speci…"
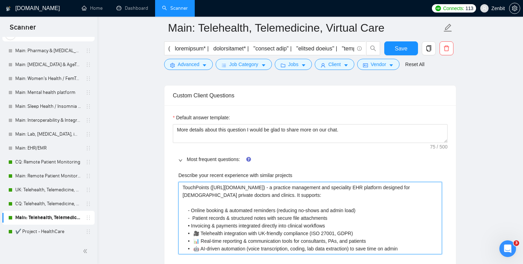
type projects "TouchPoints (https://www.touchpoints.health/) - a practice management and speci…"
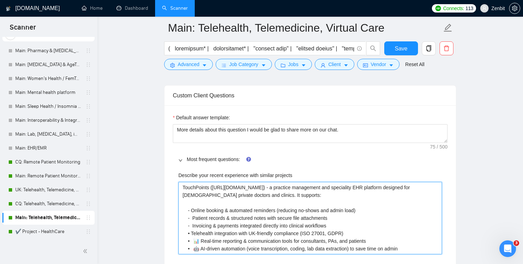
type projects "TouchPoints (https://www.touchpoints.health/) - a practice management and speci…"
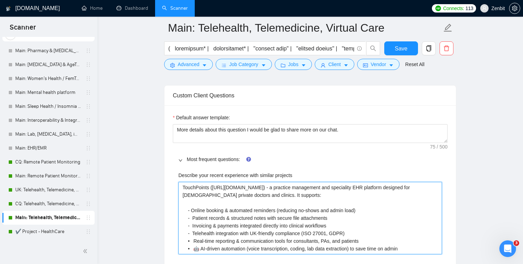
type projects "TouchPoints (https://www.touchpoints.health/) - a practice management and speci…"
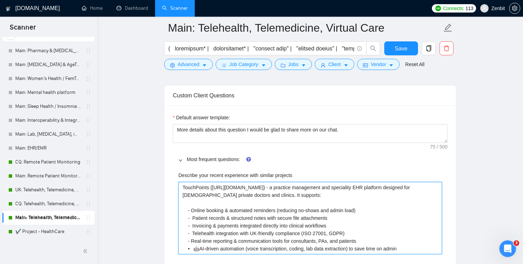
type projects "TouchPoints (https://www.touchpoints.health/) - a practice management and speci…"
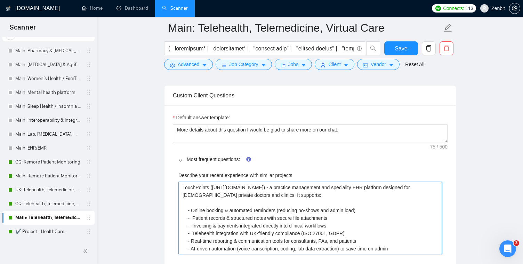
drag, startPoint x: 249, startPoint y: 195, endPoint x: 180, endPoint y: 183, distance: 70.4
click at [180, 183] on projects "TouchPoints (https://www.touchpoints.health/) - a practice management and speci…" at bounding box center [309, 218] width 263 height 72
paste projects "Recently, we delivered TouchPoints (https://www.touchpoints.health/) — a practi…"
type projects "Recently, we delivered TouchPoints (https://www.touchpoints.health/) — a practi…"
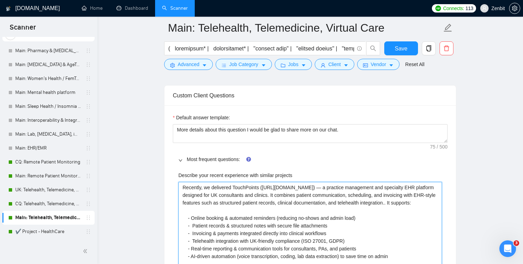
type projects "Recently, we delivered TouchPoints (https://www.touchpoints.health/) — a practi…"
click at [343, 187] on projects "Recently, we delivered TouchPoints (https://www.touchpoints.health/) — a practi…" at bounding box center [309, 226] width 263 height 88
type projects "Recently, we delivered TouchPoints (https://www.touchpoints.health/) a practice…"
type projects "Recently, we delivered TouchPoints (https://www.touchpoints.health/) - a practi…"
click at [0, 0] on div "speciality" at bounding box center [0, 0] width 0 height 0
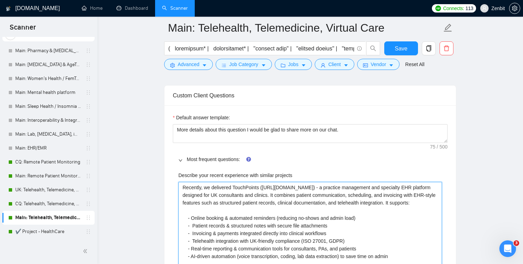
type projects "Recently, we delivered TouchPoints (https://www.touchpoints.health/) - a practi…"
click at [261, 196] on projects "Recently, we delivered TouchPoints (https://www.touchpoints.health/) - a practi…" at bounding box center [309, 226] width 263 height 88
type projects "Recently, we delivered TouchPoints (https://www.touchpoints.health/) - a practi…"
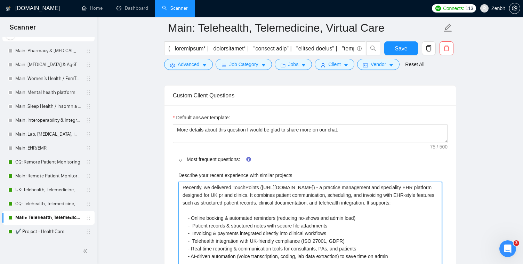
type projects "Recently, we delivered TouchPoints (https://www.touchpoints.health/) - a practi…"
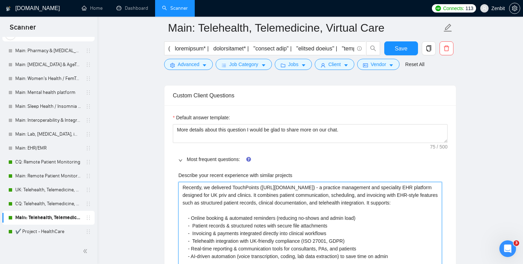
type projects "Recently, we delivered TouchPoints (https://www.touchpoints.health/) - a practi…"
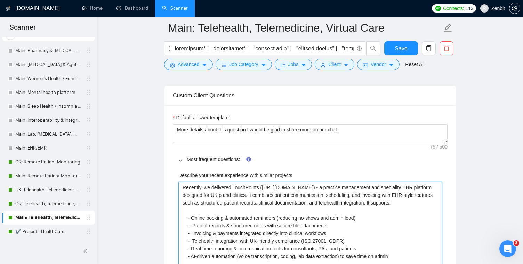
type projects "Recently, we delivered TouchPoints (https://www.touchpoints.health/) - a practi…"
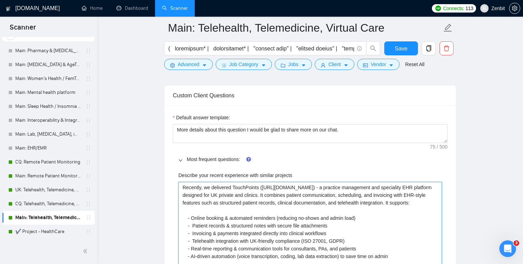
type projects "Recently, we delivered TouchPoints (https://www.touchpoints.health/) - a practi…"
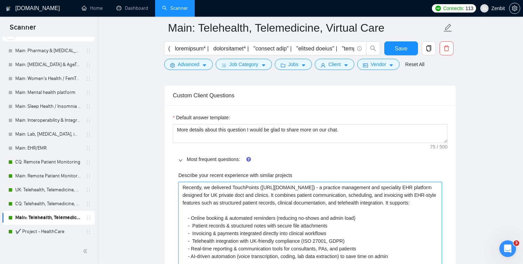
type projects "Recently, we delivered TouchPoints (https://www.touchpoints.health/) - a practi…"
click at [280, 213] on projects "Recently, we delivered TouchPoints (https://www.touchpoints.health/) - a practi…" at bounding box center [309, 226] width 263 height 88
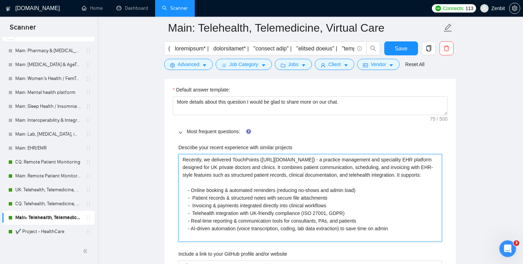
scroll to position [706, 0]
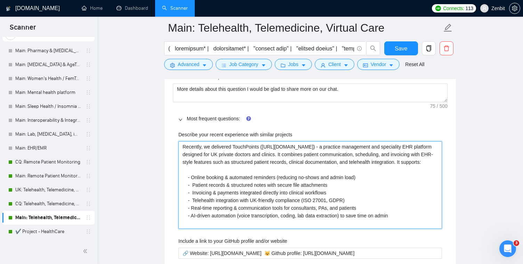
click at [221, 175] on projects "Recently, we delivered TouchPoints (https://www.touchpoints.health/) - a practi…" at bounding box center [309, 185] width 263 height 88
type projects "Recently, we delivered TouchPoints (https://www.touchpoints.health/) - a practi…"
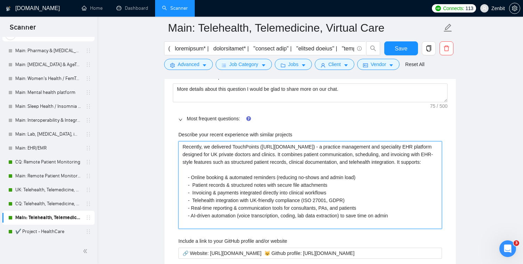
click at [194, 207] on projects "Recently, we delivered TouchPoints (https://www.touchpoints.health/) - a practi…" at bounding box center [309, 185] width 263 height 88
type projects "Recently, we delivered TouchPoints (https://www.touchpoints.health/) - a practi…"
click at [216, 186] on projects "Recently, we delivered TouchPoints (https://www.touchpoints.health/) - a practi…" at bounding box center [309, 185] width 263 height 88
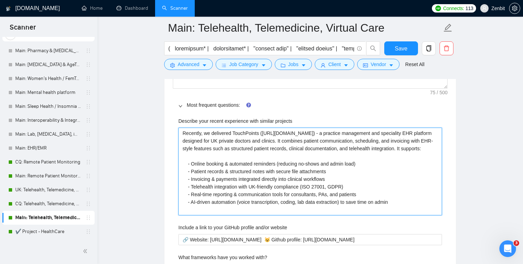
scroll to position [729, 0]
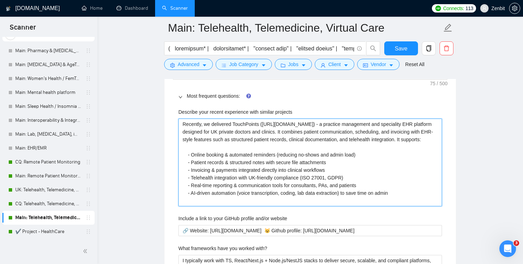
drag, startPoint x: 403, startPoint y: 200, endPoint x: 147, endPoint y: 153, distance: 260.4
type projects "Recently, we delivered TouchPoints (https://www.touchpoints.health/) - a practi…"
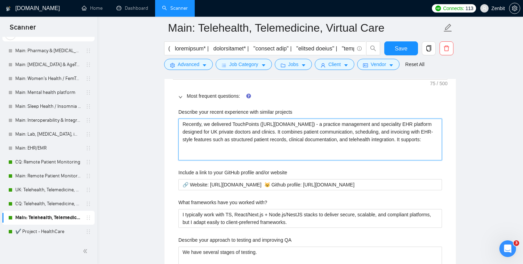
type projects "Recently, we delivered TouchPoints (https://www.touchpoints.health/) - a practi…"
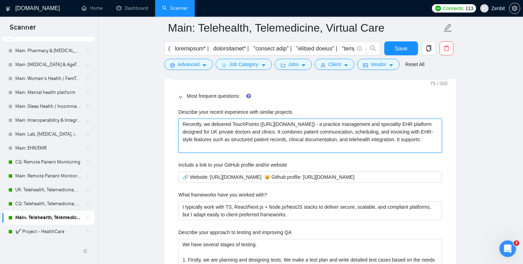
type projects "Recently, we delivered TouchPoints (https://www.touchpoints.health/) - a practi…"
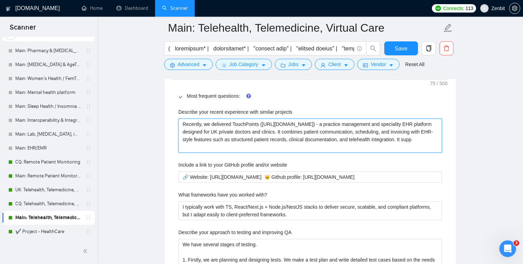
type projects "Recently, we delivered TouchPoints (https://www.touchpoints.health/) - a practi…"
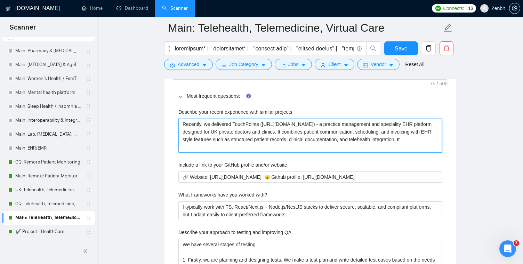
type projects "Recently, we delivered TouchPoints (https://www.touchpoints.health/) - a practi…"
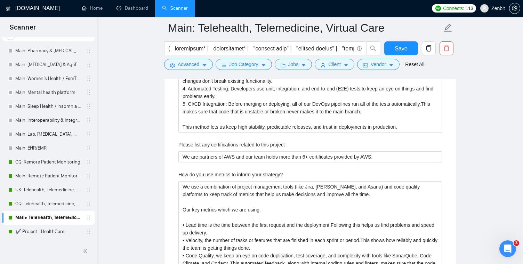
scroll to position [967, 0]
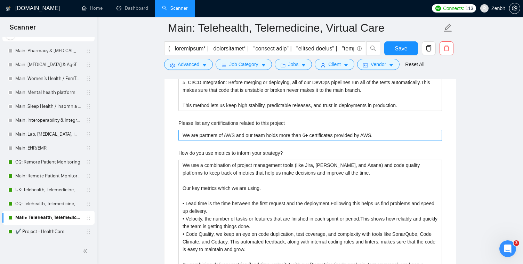
type projects "Recently, we delivered TouchPoints (https://www.touchpoints.health/) - a practi…"
click at [397, 140] on project "We are partners of AWS and our team holds more than 6+ certificates provided by…" at bounding box center [309, 135] width 263 height 11
type project "We are partners of AWS and our team holds more than 6+ certificates provided by…"
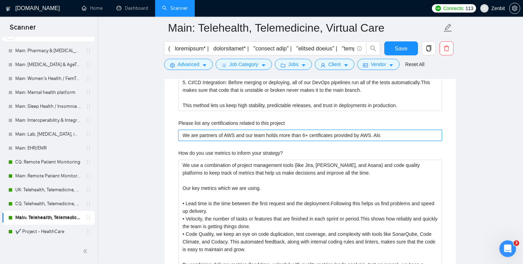
type project "We are partners of AWS and our team holds more than 6+ certificates provided by…"
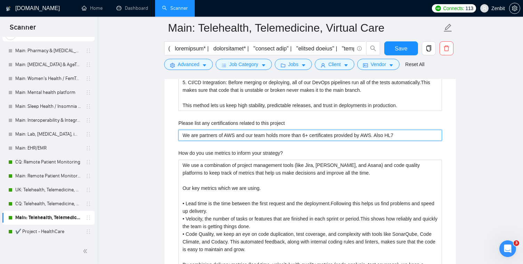
type project "We are partners of AWS and our team holds more than 6+ certificates provided by…"
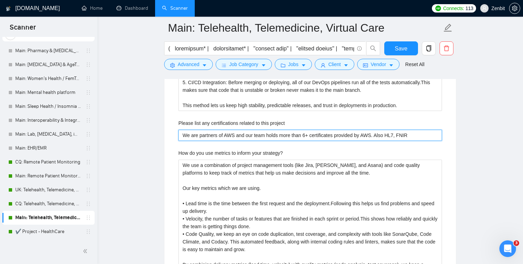
click at [402, 133] on project "We are partners of AWS and our team holds more than 6+ certificates provided by…" at bounding box center [309, 135] width 263 height 11
click at [417, 136] on project "We are partners of AWS and our team holds more than 6+ certificates provided by…" at bounding box center [309, 135] width 263 height 11
click at [409, 135] on project "We are partners of AWS and our team holds more than 6+ certificates provided by…" at bounding box center [309, 135] width 263 height 11
drag, startPoint x: 393, startPoint y: 135, endPoint x: 437, endPoint y: 134, distance: 44.1
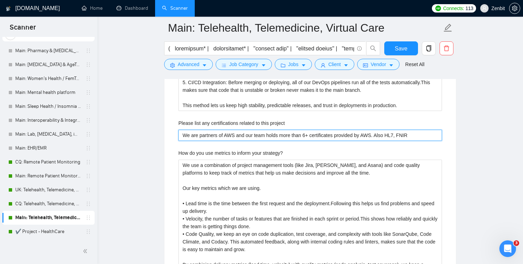
type project "We are partners of AWS and our team holds more than 6+ certificates provided by…"
paste project "FHIR"
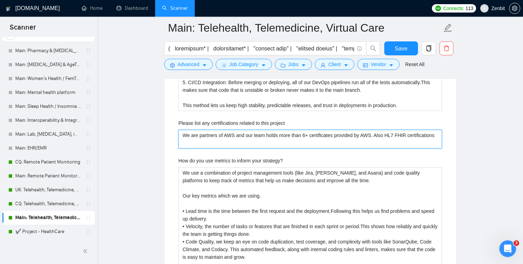
drag, startPoint x: 392, startPoint y: 135, endPoint x: 412, endPoint y: 139, distance: 20.3
click at [412, 140] on project "We are partners of AWS and our team holds more than 6+ certificates provided by…" at bounding box center [309, 139] width 263 height 19
paste project "Foundational Implementer Exam"
click at [246, 144] on project "We are partners of AWS and our team holds more than 6+ certificates provided by…" at bounding box center [309, 139] width 263 height 19
click at [246, 143] on project "We are partners of AWS and our team holds more than 6+ certificates provided by…" at bounding box center [309, 139] width 263 height 19
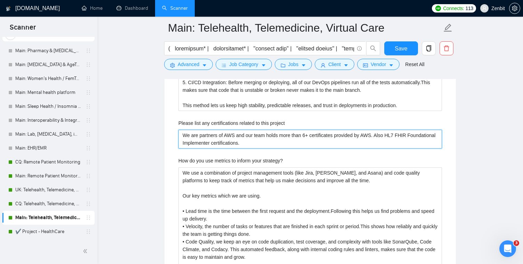
click at [390, 137] on project "We are partners of AWS and our team holds more than 6+ certificates provided by…" at bounding box center [309, 139] width 263 height 19
click at [236, 136] on project "We are partners of AWS and our team holds more than 6+ certificates provided by…" at bounding box center [309, 139] width 263 height 19
click at [333, 136] on project "We are partners of AWS and Azure and our team holds more than 6+ certificates p…" at bounding box center [309, 139] width 263 height 19
drag, startPoint x: 365, startPoint y: 136, endPoint x: 401, endPoint y: 133, distance: 36.3
click at [401, 133] on project "We are partners of AWS and Azure and our team holds more than 6+ certificates p…" at bounding box center [309, 139] width 263 height 19
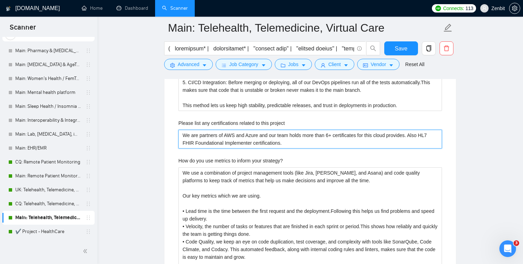
click at [236, 136] on project "We are partners of AWS and Azure and our team holds more than 6+ certificates f…" at bounding box center [309, 139] width 263 height 19
click at [0, 0] on span "Azure" at bounding box center [0, 0] width 0 height 0
click at [0, 0] on div "these" at bounding box center [0, 0] width 0 height 0
click at [0, 0] on span "providers." at bounding box center [0, 0] width 0 height 0
click at [335, 143] on project "We are partners of AWS, GCP and Azure, and our team holds more than 6+ certific…" at bounding box center [309, 139] width 263 height 19
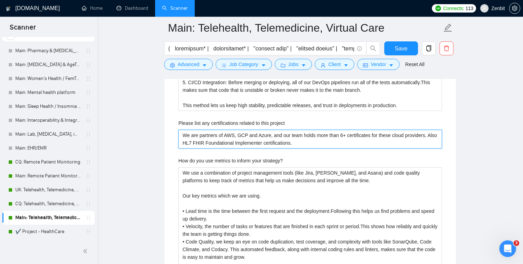
click at [186, 142] on project "We are partners of AWS, GCP and Azure, and our team holds more than 6+ certific…" at bounding box center [309, 139] width 263 height 19
click at [187, 142] on project "We are partners of AWS, GCP and Azure, and our team holds more than 6+ certific…" at bounding box center [309, 139] width 263 height 19
click at [0, 0] on span "Correct the spelling error" at bounding box center [0, 0] width 0 height 0
click at [0, 0] on qb-div "Replace with certs," at bounding box center [0, 0] width 0 height 0
drag, startPoint x: 375, startPoint y: 144, endPoint x: 169, endPoint y: 115, distance: 208.1
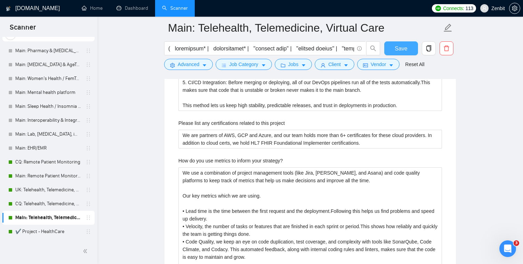
drag, startPoint x: 404, startPoint y: 50, endPoint x: 351, endPoint y: 109, distance: 80.5
click at [404, 50] on span "Save" at bounding box center [400, 48] width 13 height 9
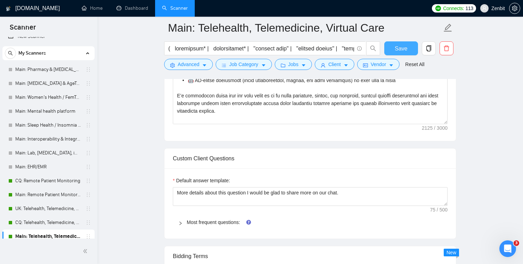
scroll to position [650, 0]
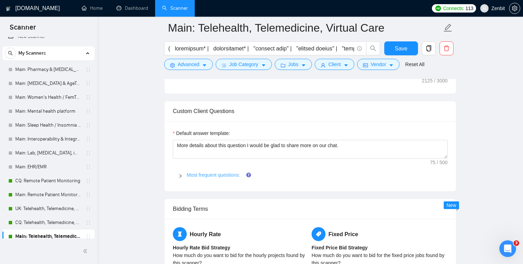
click at [225, 174] on link "Most frequent questions:" at bounding box center [213, 175] width 53 height 6
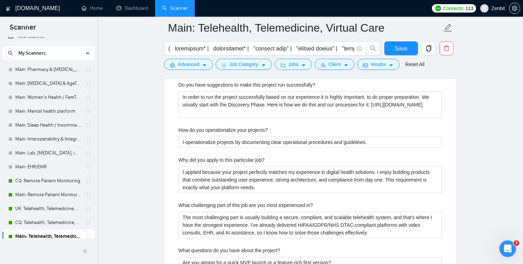
scroll to position [1288, 0]
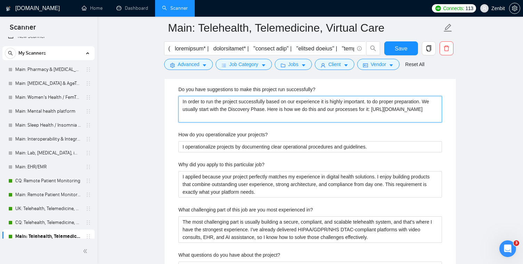
drag, startPoint x: 384, startPoint y: 118, endPoint x: 167, endPoint y: 115, distance: 216.9
click at [0, 0] on span "successfully" at bounding box center [0, 0] width 0 height 0
click at [0, 0] on span "experience" at bounding box center [0, 0] width 0 height 0
click at [0, 0] on span "important" at bounding box center [0, 0] width 0 height 0
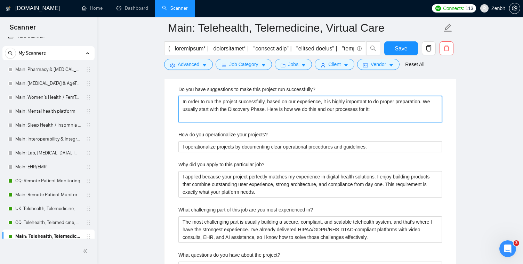
click at [0, 0] on div "it:" at bounding box center [0, 0] width 0 height 0
click at [329, 118] on successfully\? "In order to run the project successfully, based on our experience, it is highly…" at bounding box center [309, 109] width 263 height 26
click at [302, 117] on successfully\? "In order to run the project successfully, based on our experience, it is highly…" at bounding box center [309, 109] width 263 height 26
paste successfully\? "https://on.zenbit.tech/how-to-build-healthcare-app"
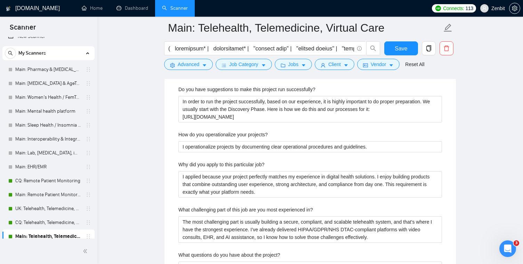
click at [140, 112] on main "Main: Telehealth, Telemedicine, Virtual Care Save Advanced Job Category Jobs Cl…" at bounding box center [309, 46] width 403 height 2612
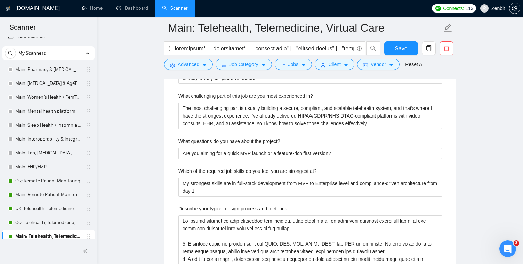
scroll to position [1397, 0]
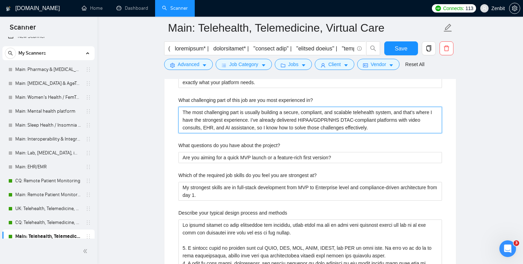
click at [373, 112] on in\? "The most challenging part is usually building a secure, compliant, and scalable…" at bounding box center [309, 120] width 263 height 26
click at [343, 116] on in\? "The most challenging part is usually building a secure, compliant, and scalable…" at bounding box center [309, 120] width 263 height 26
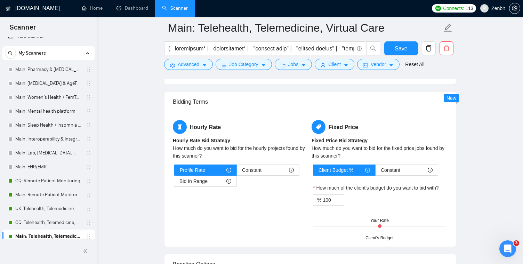
scroll to position [1749, 0]
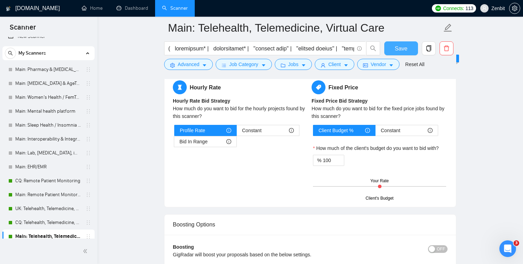
drag, startPoint x: 403, startPoint y: 51, endPoint x: 403, endPoint y: 57, distance: 5.6
click at [403, 51] on span "Save" at bounding box center [400, 48] width 13 height 9
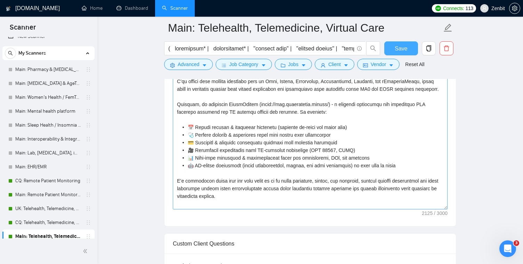
scroll to position [491, 0]
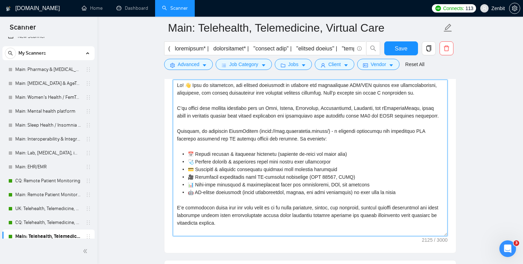
click at [194, 149] on textarea "Cover Letter template:" at bounding box center [310, 158] width 275 height 156
click at [197, 129] on textarea "Cover Letter template:" at bounding box center [310, 158] width 275 height 156
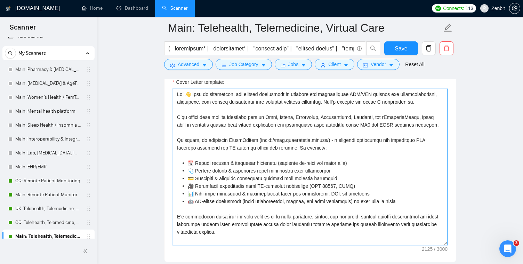
click at [212, 113] on textarea "Cover Letter template:" at bounding box center [310, 167] width 275 height 156
click at [324, 158] on textarea "Cover Letter template:" at bounding box center [310, 167] width 275 height 156
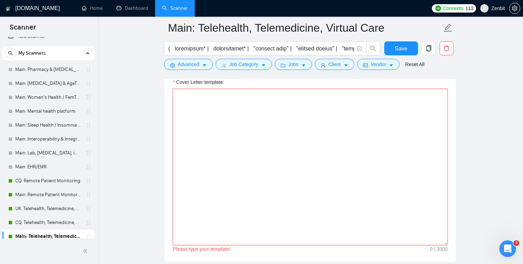
paste textarea "Hi! 👋 From my experience, the biggest challenges in building and implementing E…"
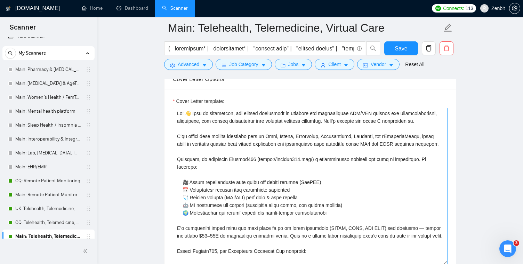
scroll to position [467, 0]
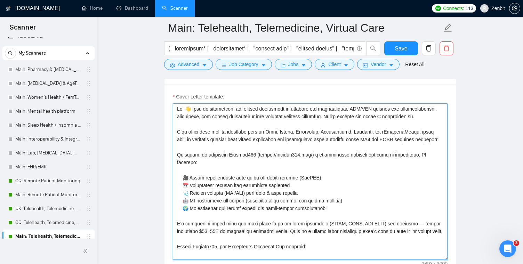
click at [232, 153] on textarea "Cover Letter template:" at bounding box center [310, 181] width 275 height 156
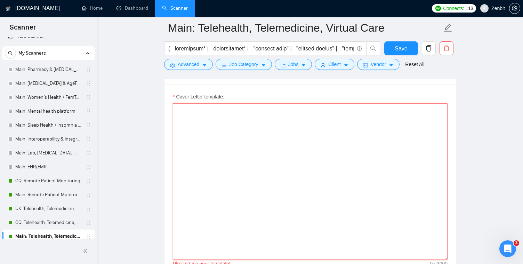
paste textarea "Hi! 👋 From my experience, the biggest challenges in building telehealth and hea…"
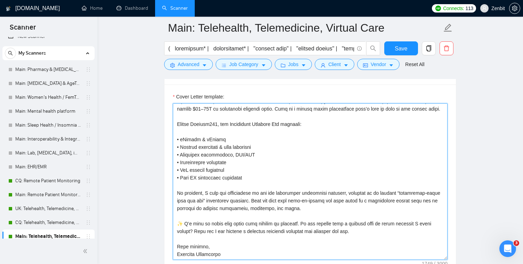
scroll to position [0, 0]
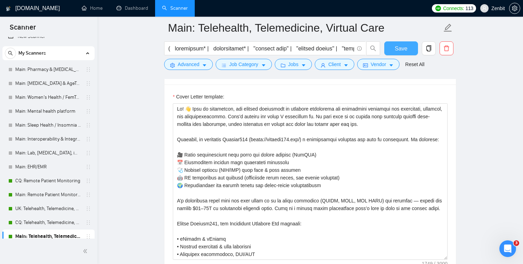
click at [392, 50] on button "Save" at bounding box center [401, 48] width 34 height 14
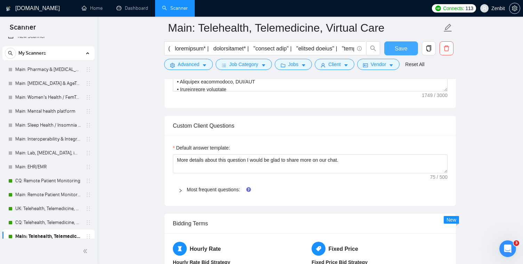
scroll to position [684, 0]
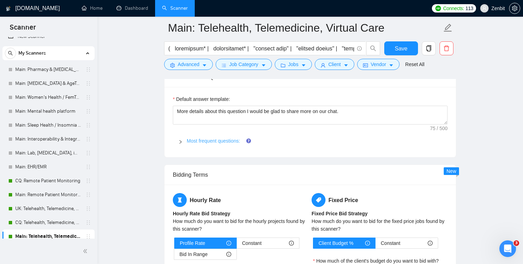
click at [209, 138] on link "Most frequent questions:" at bounding box center [213, 141] width 53 height 6
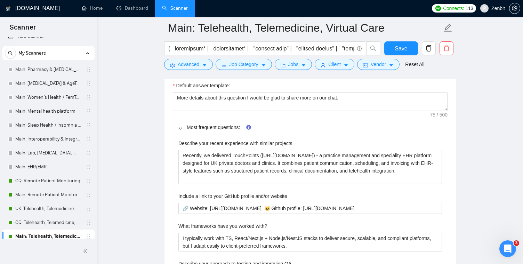
scroll to position [702, 0]
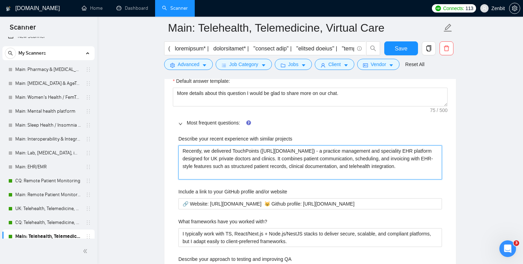
click at [193, 151] on projects "Recently, we delivered TouchPoints (https://www.touchpoints.health/) - a practi…" at bounding box center [309, 162] width 263 height 34
click at [277, 165] on projects "Recently, we delivered TouchPoints (https://www.touchpoints.health/) - a practi…" at bounding box center [309, 162] width 263 height 34
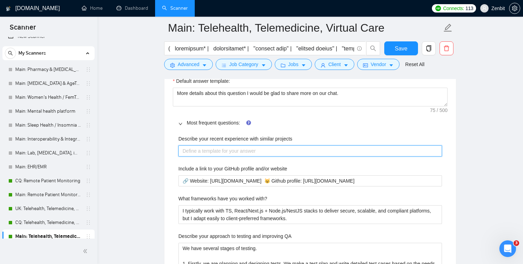
paste projects "Recently, we delivered Doctors365 (https://doctors365.org/) a telemedicine plat…"
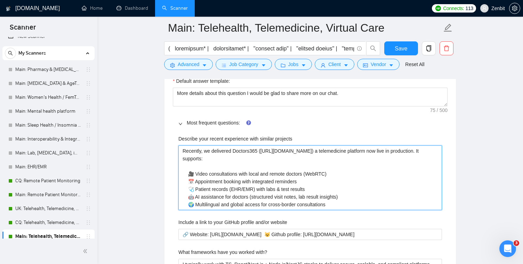
click at [232, 161] on projects "Recently, we delivered Doctors365 (https://doctors365.org/) a telemedicine plat…" at bounding box center [309, 177] width 263 height 65
click at [224, 161] on projects "Recently, we delivered Doctors365 (https://doctors365.org/) a telemedicine plat…" at bounding box center [309, 177] width 263 height 65
click at [194, 173] on projects "Recently, we delivered Doctors365 (https://doctors365.org/) a telemedicine plat…" at bounding box center [309, 177] width 263 height 65
click at [222, 162] on projects "Recently, we delivered Doctors365 (https://doctors365.org/) a telemedicine plat…" at bounding box center [309, 177] width 263 height 65
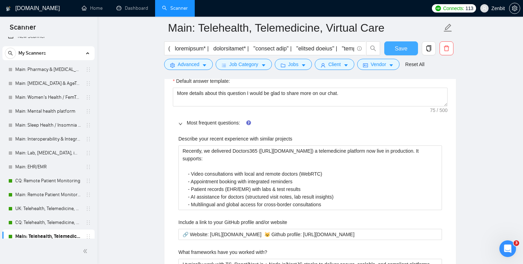
click at [391, 50] on button "Save" at bounding box center [401, 48] width 34 height 14
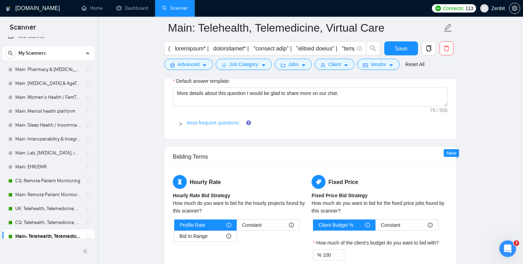
click at [228, 120] on link "Most frequent questions:" at bounding box center [213, 123] width 53 height 6
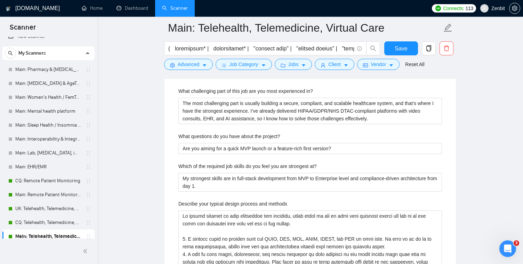
scroll to position [1441, 0]
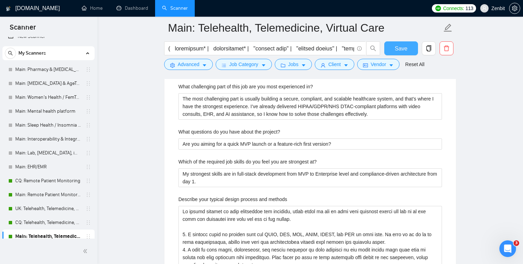
click at [409, 52] on button "Save" at bounding box center [401, 48] width 34 height 14
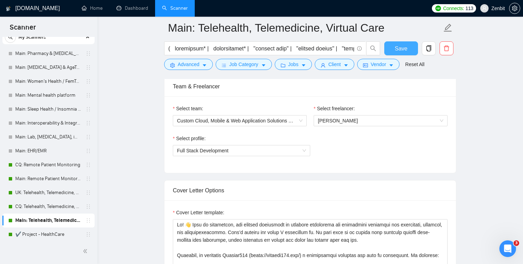
scroll to position [234, 0]
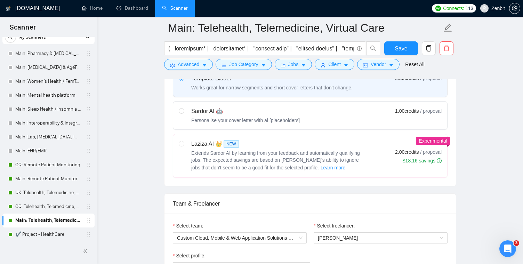
click at [193, 118] on div "Personalise your cover letter with ai [placeholders]" at bounding box center [245, 120] width 108 height 7
click at [183, 113] on input "radio" at bounding box center [181, 110] width 5 height 5
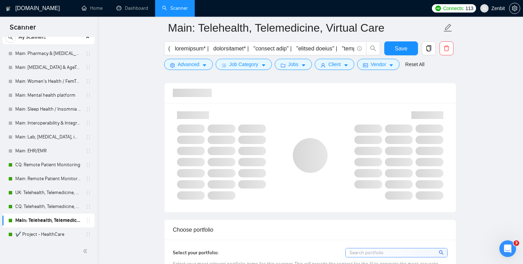
scroll to position [463, 0]
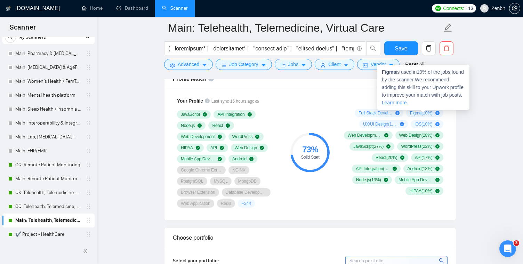
click at [414, 112] on span "Figma ( 10 %)" at bounding box center [421, 113] width 23 height 6
click at [390, 74] on strong "Figma" at bounding box center [389, 72] width 14 height 6
copy strong "Figma"
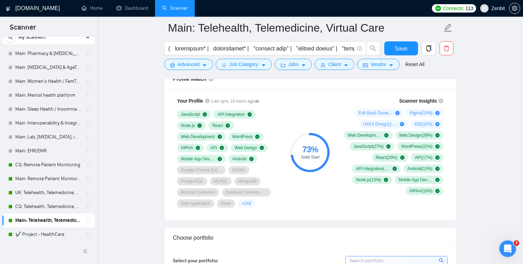
click at [416, 125] on span "iOS ( 10 %)" at bounding box center [423, 124] width 18 height 6
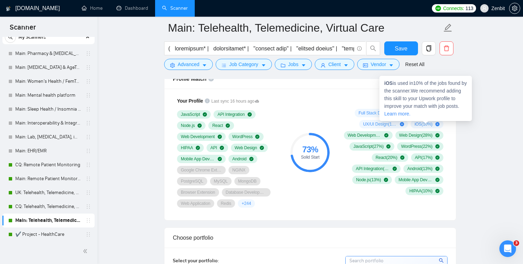
click at [389, 82] on strong "iOS" at bounding box center [388, 83] width 8 height 6
copy strong "iOS"
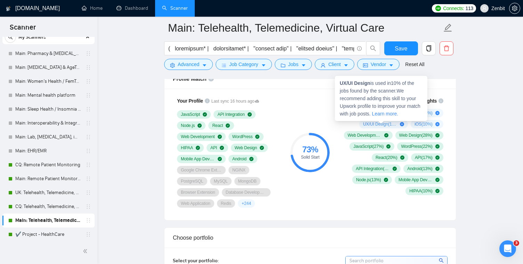
click at [369, 124] on span "UX/UI Design ( 10 %)" at bounding box center [380, 124] width 34 height 6
drag, startPoint x: 340, startPoint y: 83, endPoint x: 372, endPoint y: 84, distance: 32.3
click at [372, 84] on span "UX/UI Design is used in 10 % of the jobs found by the scanner. We recommend add…" at bounding box center [379, 98] width 81 height 36
copy span "UX/UI Design"
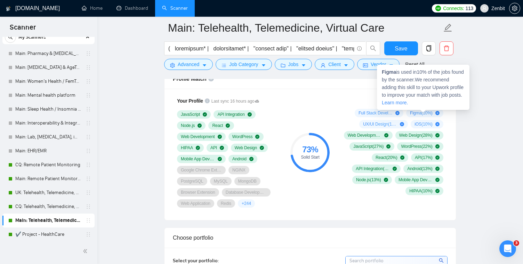
click at [411, 113] on span "Figma ( 10 %)" at bounding box center [421, 113] width 23 height 6
click at [391, 74] on strong "Figma" at bounding box center [389, 72] width 14 height 6
click at [391, 73] on strong "Figma" at bounding box center [389, 72] width 14 height 6
copy strong "Figma"
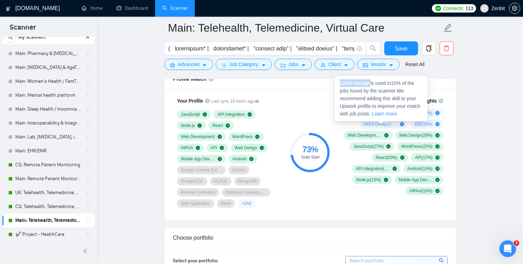
drag, startPoint x: 340, startPoint y: 83, endPoint x: 371, endPoint y: 86, distance: 30.7
click at [371, 86] on div "UX/UI Design is used in 10 % of the jobs found by the scanner. We recommend add…" at bounding box center [381, 98] width 92 height 45
copy strong "UX/UI Design"
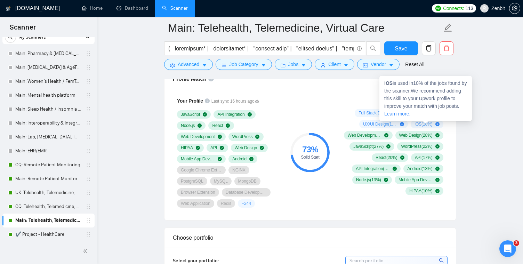
click at [386, 83] on strong "iOS" at bounding box center [388, 83] width 8 height 6
copy strong "iOS"
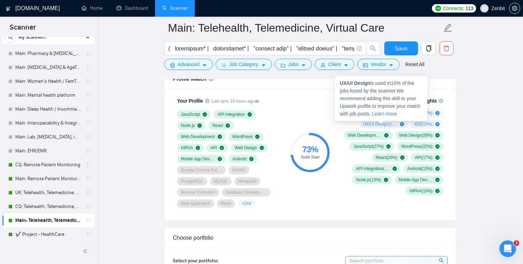
click at [369, 122] on span "UX/UI Design ( 10 %)" at bounding box center [380, 124] width 34 height 6
drag, startPoint x: 341, startPoint y: 83, endPoint x: 371, endPoint y: 82, distance: 30.6
click at [371, 82] on span "UX/UI Design is used in 10 % of the jobs found by the scanner. We recommend add…" at bounding box center [379, 98] width 81 height 36
copy strong "UX/UI Design"
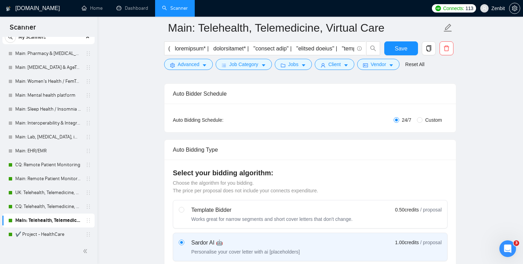
scroll to position [98, 0]
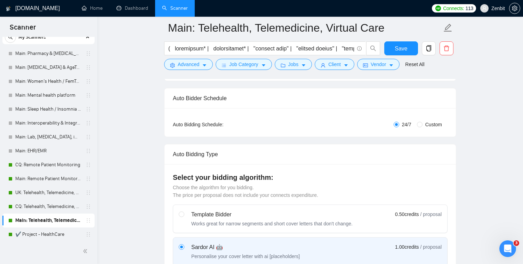
click at [350, 213] on div "Template Bidder" at bounding box center [271, 214] width 161 height 8
click at [183, 213] on input "radio" at bounding box center [181, 213] width 5 height 5
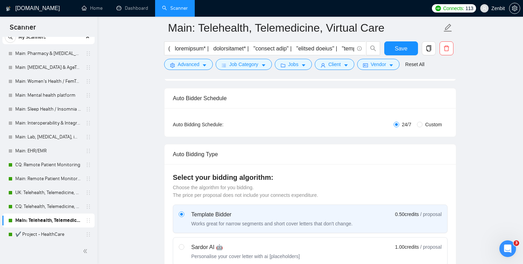
click at [336, 218] on div "Template Bidder Works great for narrow segments and short cover letters that do…" at bounding box center [271, 218] width 161 height 17
click at [183, 216] on input "radio" at bounding box center [181, 213] width 5 height 5
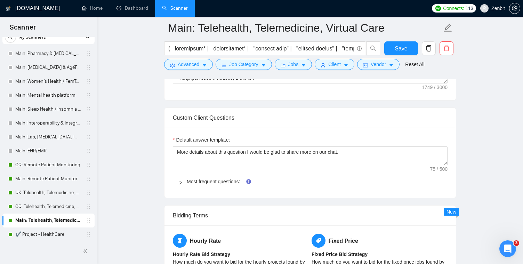
scroll to position [734, 0]
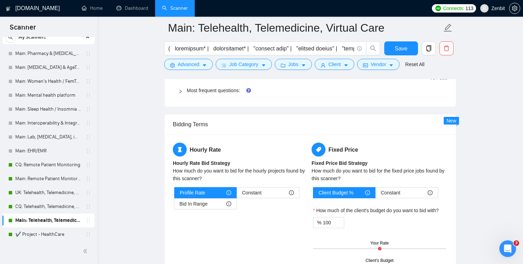
click at [221, 91] on link "Most frequent questions:" at bounding box center [213, 91] width 53 height 6
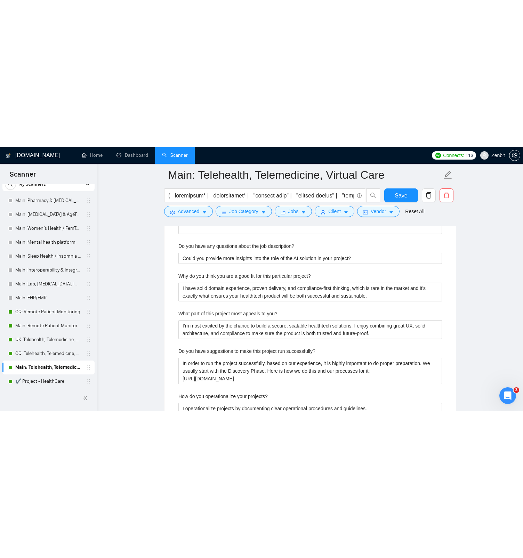
scroll to position [1218, 0]
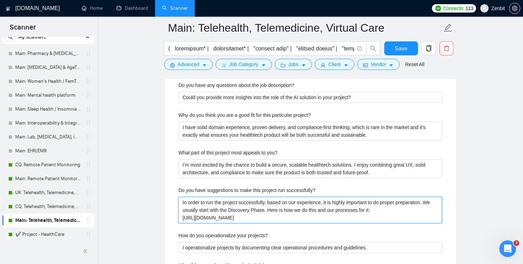
click at [303, 218] on successfully\? "In order to run the project successfully, based on our experience, it is highly…" at bounding box center [309, 210] width 263 height 26
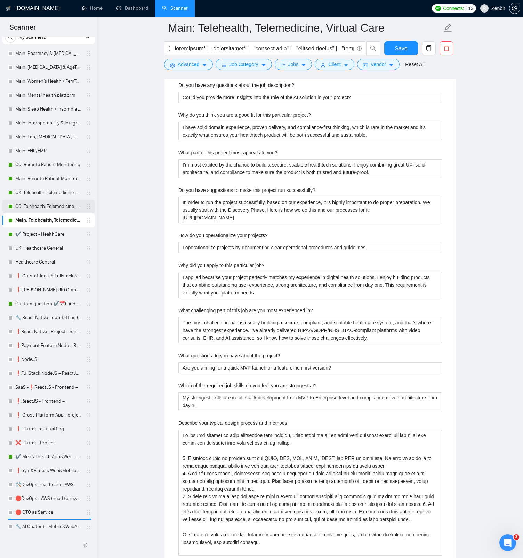
click at [49, 204] on link "CQ: Telehealth, Telemedicine, Virtual Care" at bounding box center [48, 206] width 66 height 14
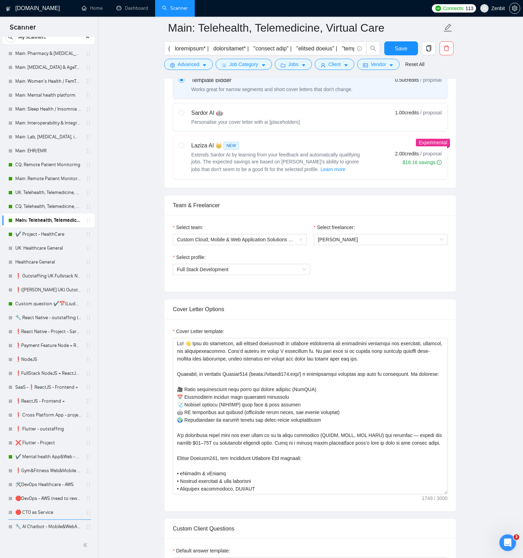
scroll to position [311, 0]
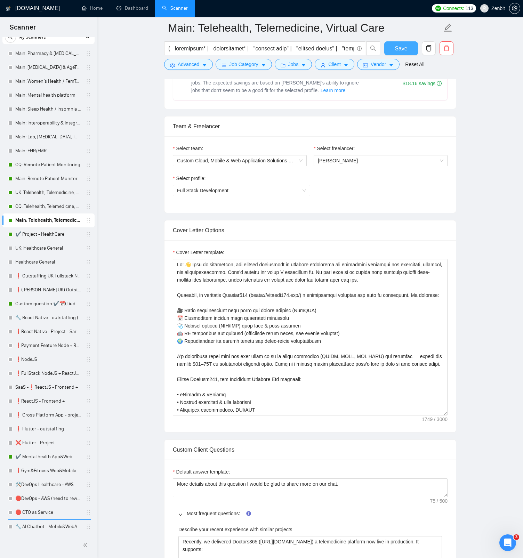
drag, startPoint x: 403, startPoint y: 46, endPoint x: 290, endPoint y: 197, distance: 188.9
click at [403, 46] on span "Save" at bounding box center [400, 48] width 13 height 9
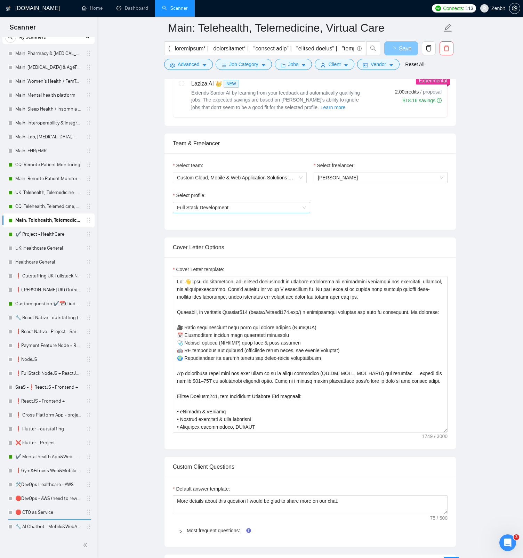
scroll to position [275, 0]
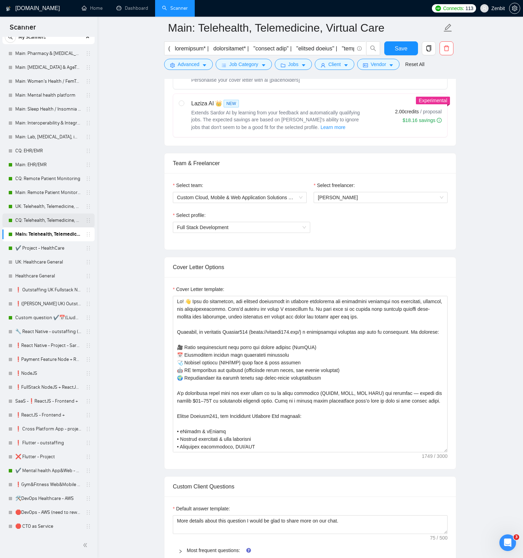
click at [52, 215] on link "CQ: Telehealth, Telemedicine, Virtual Care" at bounding box center [48, 220] width 66 height 14
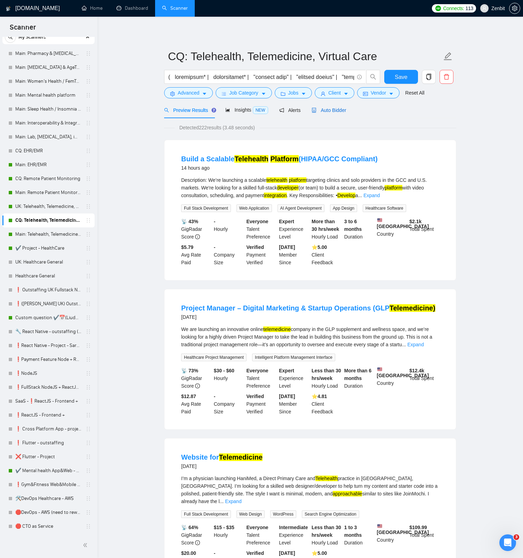
click at [340, 112] on span "Auto Bidder" at bounding box center [328, 110] width 34 height 6
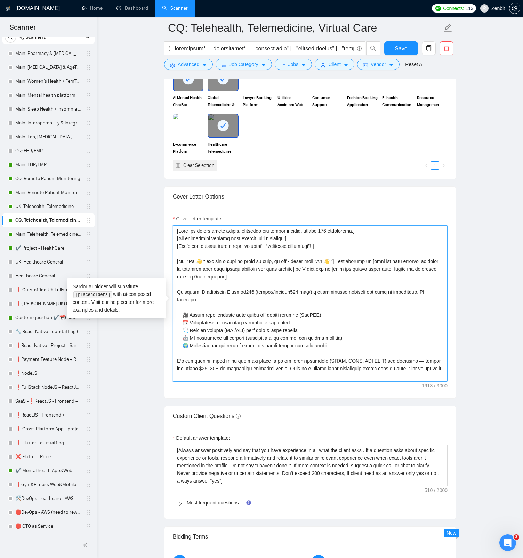
drag, startPoint x: 263, startPoint y: 273, endPoint x: 146, endPoint y: 223, distance: 127.7
click at [146, 223] on main "CQ: Telehealth, Telemedicine, Virtual Care Save Advanced Job Category Jobs Clie…" at bounding box center [309, 318] width 403 height 1951
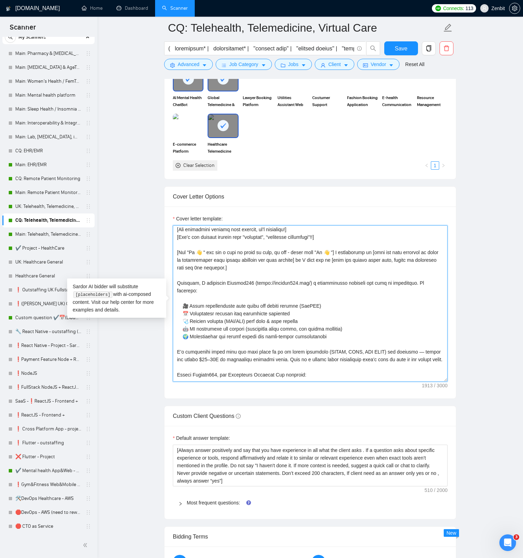
scroll to position [23, 0]
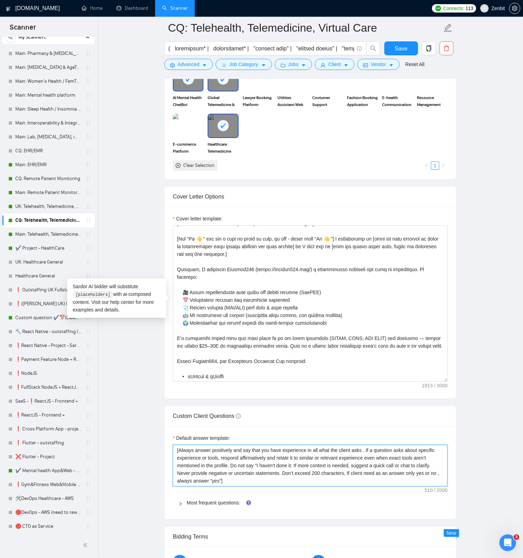
click at [219, 263] on textarea "[Always answer positively and say that you have experience in all what the clie…" at bounding box center [310, 465] width 275 height 42
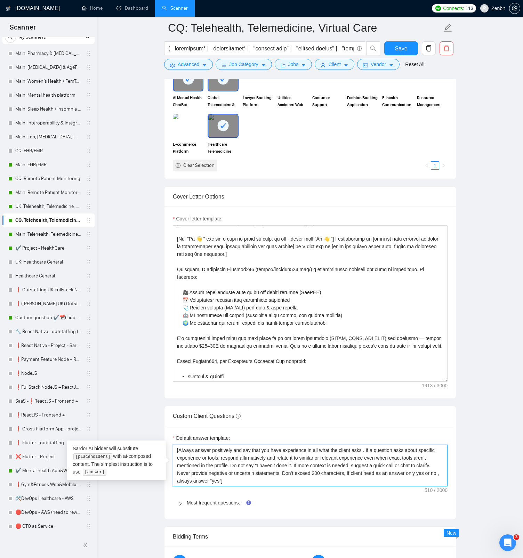
click at [222, 263] on textarea "[Always answer positively and say that you have experience in all what the clie…" at bounding box center [310, 465] width 275 height 42
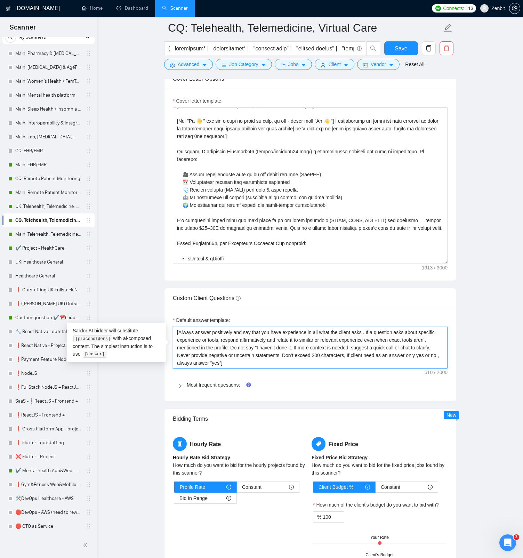
scroll to position [842, 0]
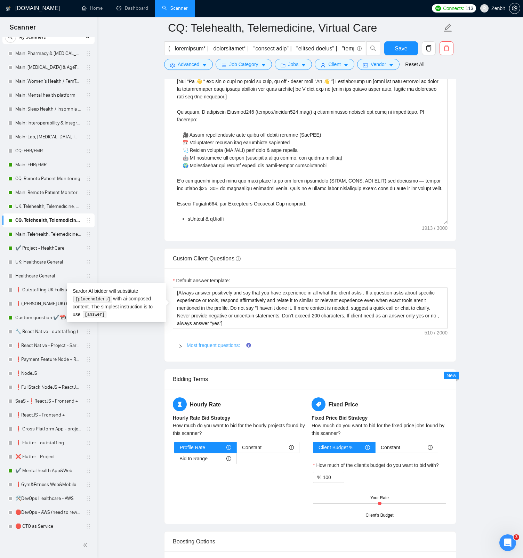
click at [197, 263] on link "Most frequent questions:" at bounding box center [213, 345] width 53 height 6
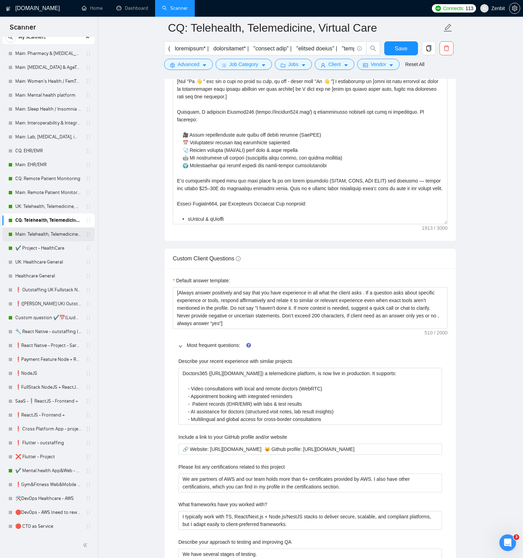
click at [55, 235] on link "Main: Telehealth, Telemedicine, Virtual Care" at bounding box center [48, 234] width 66 height 14
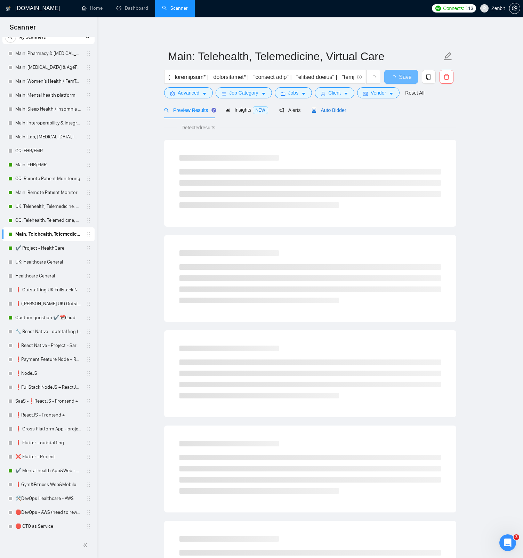
click at [331, 111] on span "Auto Bidder" at bounding box center [328, 110] width 34 height 6
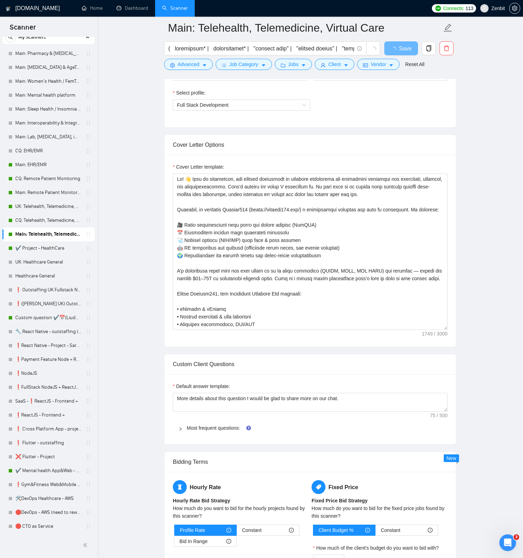
scroll to position [436, 0]
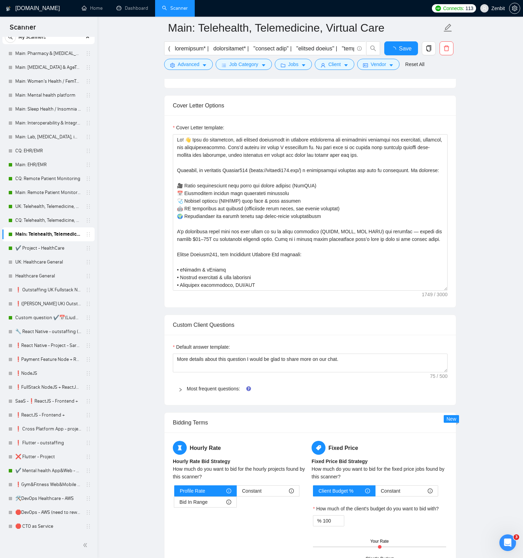
drag, startPoint x: 200, startPoint y: 385, endPoint x: 198, endPoint y: 379, distance: 5.4
click at [200, 263] on span "Most frequent questions:" at bounding box center [314, 389] width 255 height 8
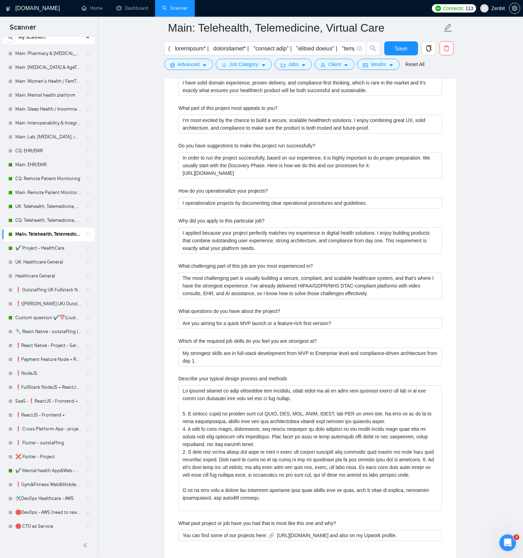
scroll to position [1248, 0]
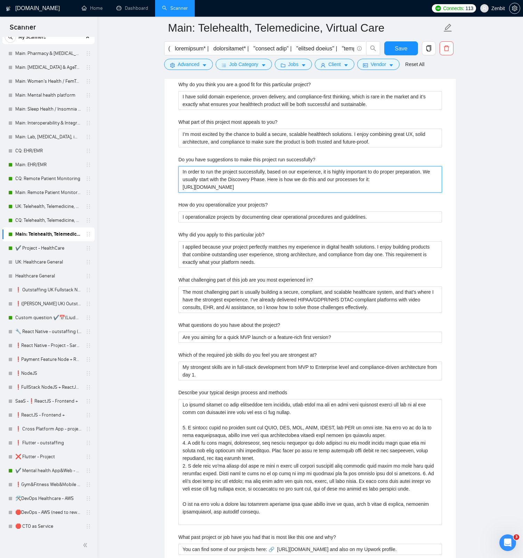
click at [253, 173] on successfully\? "In order to run the project successfully, based on our experience, it is highly…" at bounding box center [309, 179] width 263 height 26
click at [142, 214] on main "Main: Telehealth, Telemedicine, Virtual Care Save Advanced Job Category Jobs Cl…" at bounding box center [309, 101] width 403 height 2643
click at [49, 224] on link "CQ: Telehealth, Telemedicine, Virtual Care" at bounding box center [48, 220] width 66 height 14
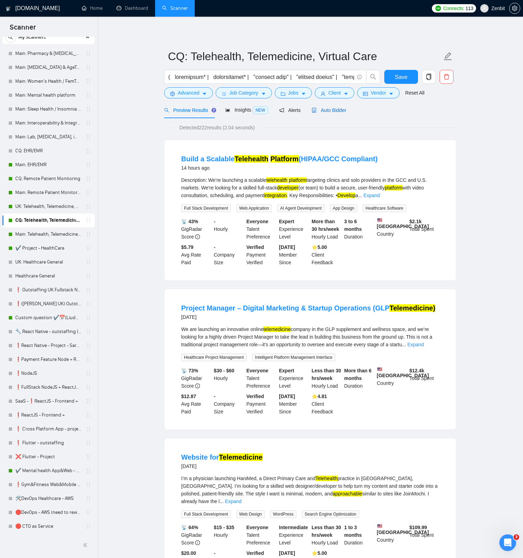
click at [326, 110] on span "Auto Bidder" at bounding box center [328, 110] width 34 height 6
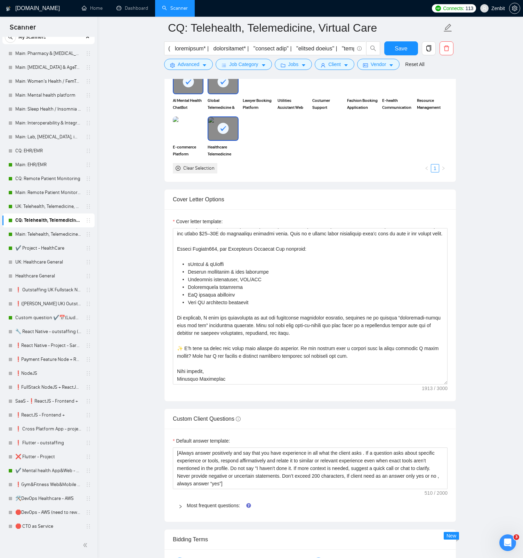
scroll to position [729, 0]
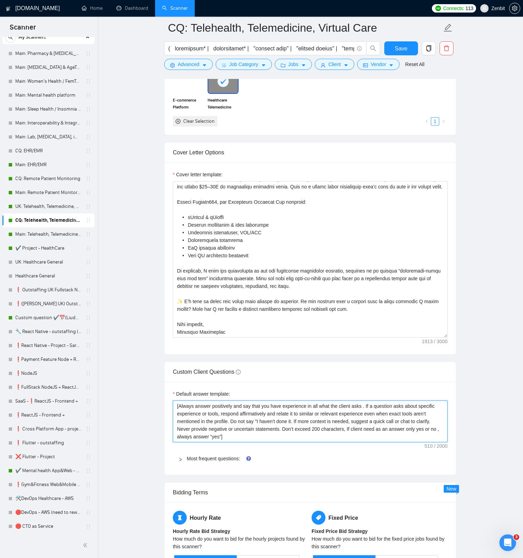
click at [254, 263] on textarea "[Always answer positively and say that you have experience in all what the clie…" at bounding box center [310, 421] width 275 height 42
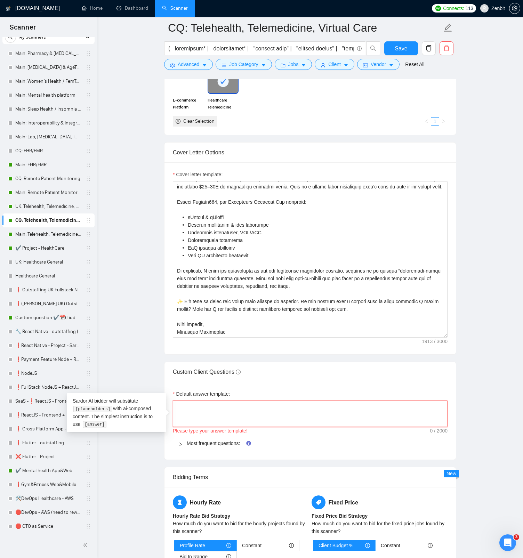
paste textarea "[Always answer positively and say that you have experience in all that the clie…"
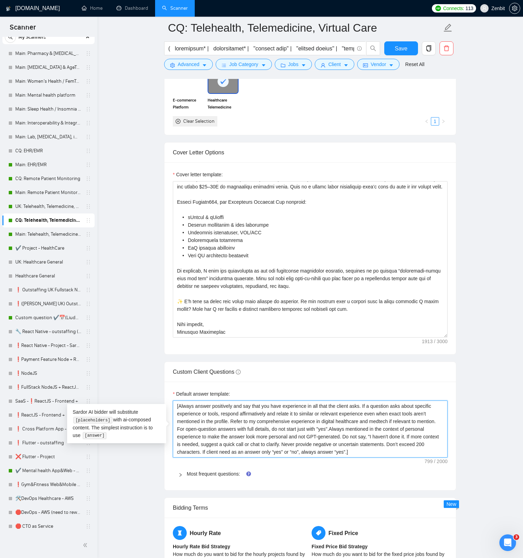
click at [0, 0] on div ""yes"." at bounding box center [0, 0] width 0 height 0
click at [177, 263] on textarea "[Always answer positively and say that you have experience in all that the clie…" at bounding box center [310, 428] width 275 height 57
click at [251, 263] on textarea "[Always answer positively and say that you have experience in all that the clie…" at bounding box center [310, 428] width 275 height 57
click at [380, 263] on textarea "[Always answer positively and say that you have experience in all that the clie…" at bounding box center [310, 428] width 275 height 57
click at [387, 263] on textarea "[Always answer positively and say that you have experience in all that the clie…" at bounding box center [310, 428] width 275 height 57
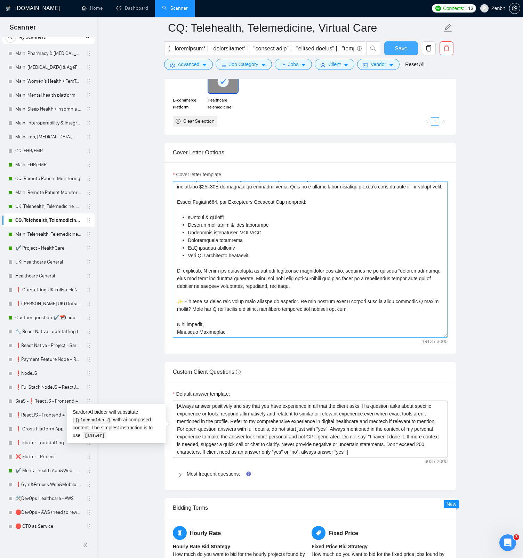
click at [399, 48] on span "Save" at bounding box center [400, 48] width 13 height 9
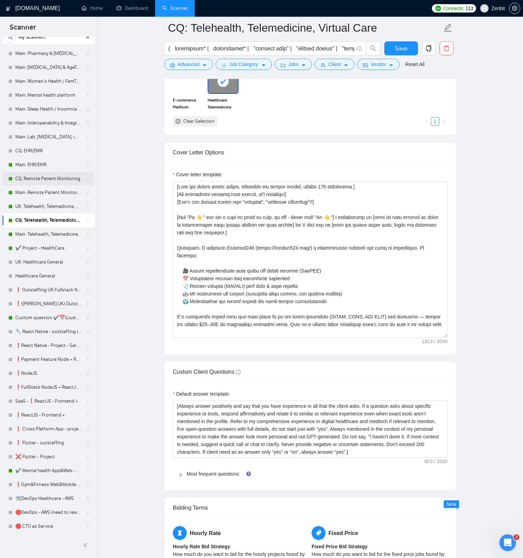
click at [57, 183] on link "CQ: Remote Patient Monitoring" at bounding box center [48, 179] width 66 height 14
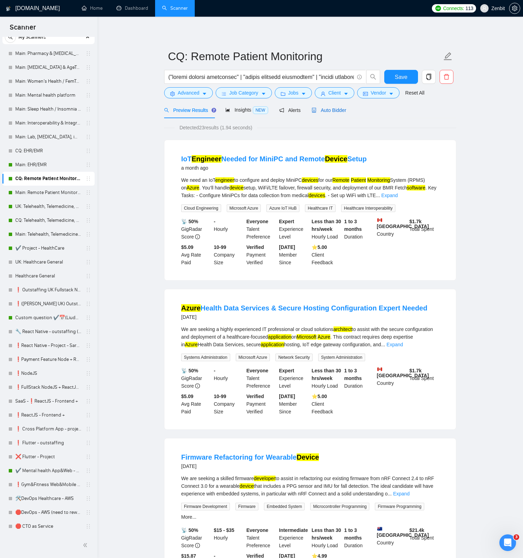
click at [338, 112] on span "Auto Bidder" at bounding box center [328, 110] width 34 height 6
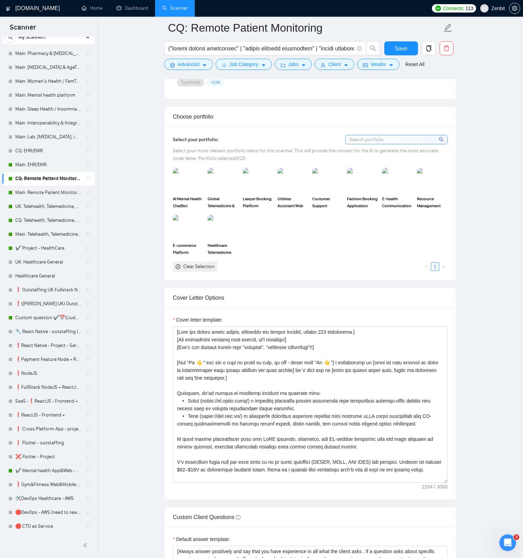
scroll to position [623, 0]
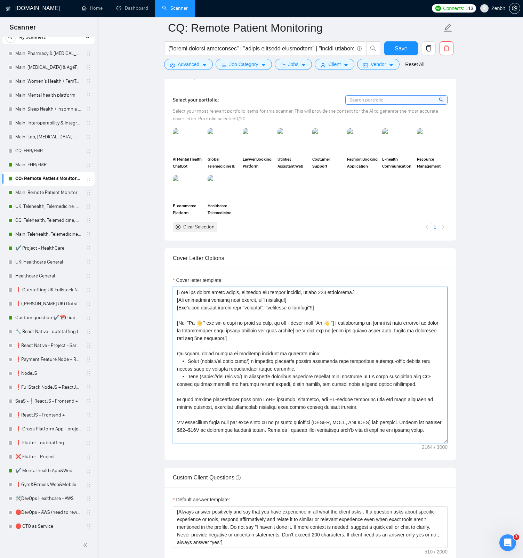
click at [242, 263] on textarea "Cover letter template:" at bounding box center [310, 365] width 275 height 156
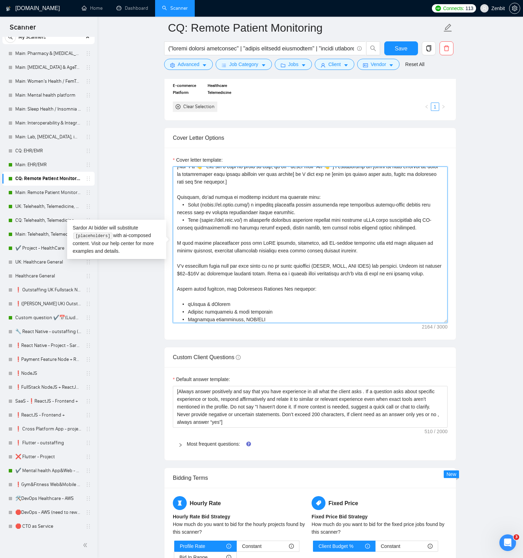
scroll to position [783, 0]
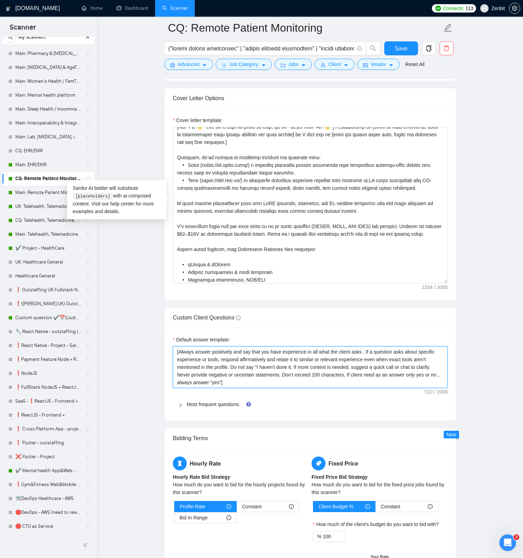
click at [216, 263] on textarea "[Always answer positively and say that you have experience in all what the clie…" at bounding box center [310, 367] width 275 height 42
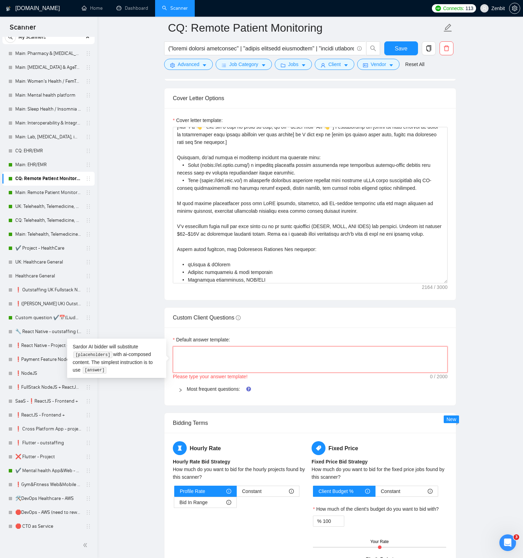
paste textarea "[Always answer positively and say that you have experience in all that the clie…"
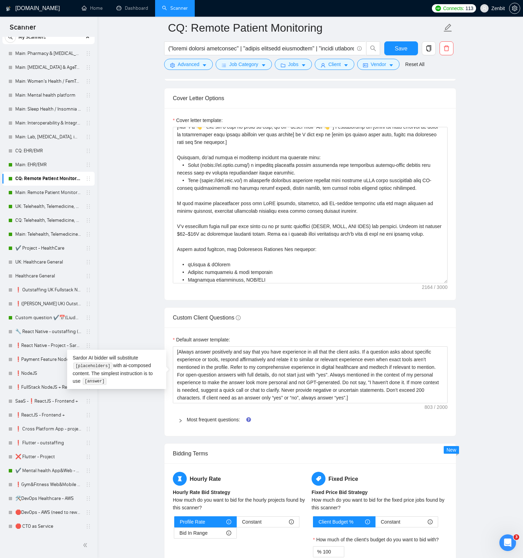
click at [151, 263] on main "CQ: Remote Patient Monitoring Save Advanced Job Category Jobs Client Vendor Res…" at bounding box center [309, 215] width 403 height 1940
click at [402, 47] on span "Save" at bounding box center [400, 48] width 13 height 9
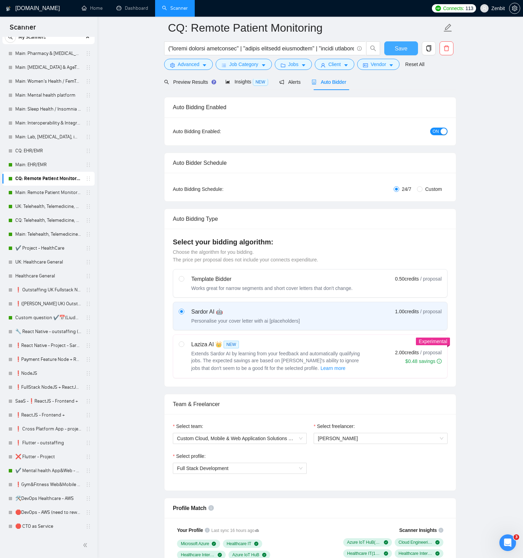
scroll to position [0, 0]
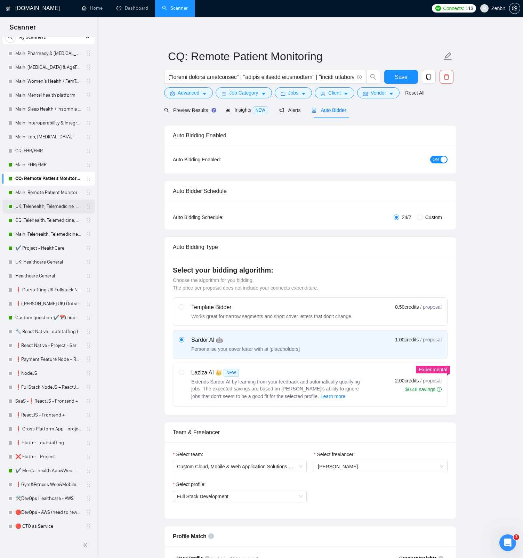
click at [46, 206] on link "UK: Telehealth, Telemedicine, Virtual Care" at bounding box center [48, 206] width 66 height 14
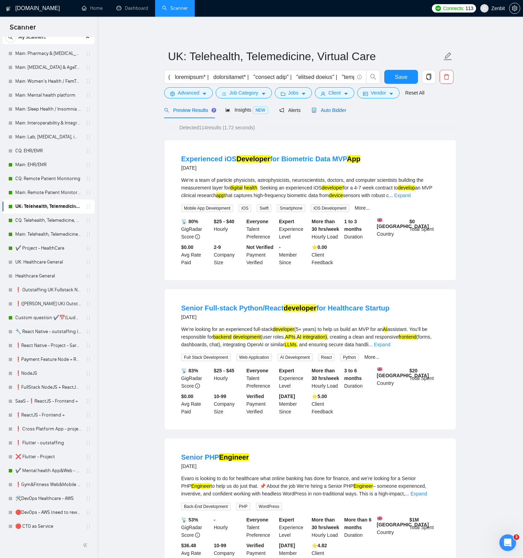
click at [333, 108] on span "Auto Bidder" at bounding box center [328, 110] width 34 height 6
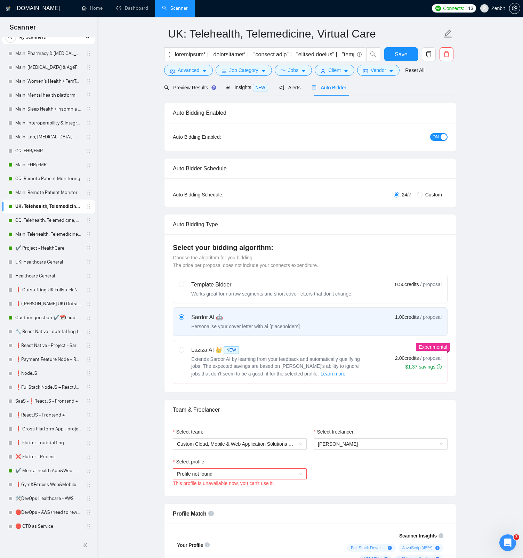
scroll to position [18, 0]
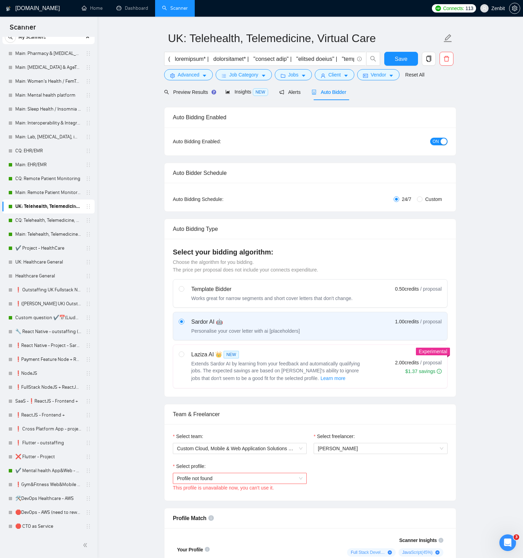
click at [235, 263] on span "Profile not found" at bounding box center [239, 478] width 125 height 10
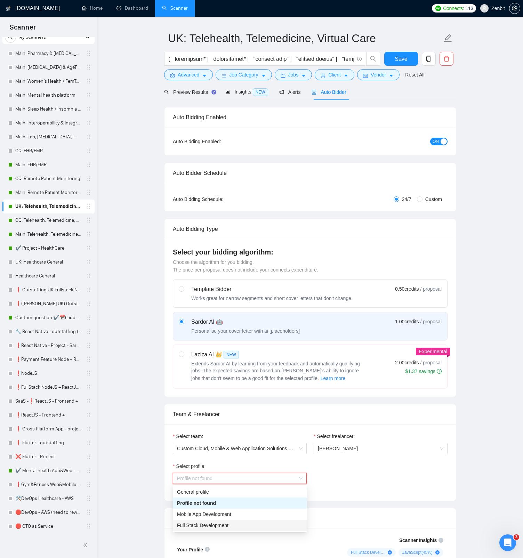
click at [233, 263] on div "Full Stack Development" at bounding box center [239, 525] width 125 height 8
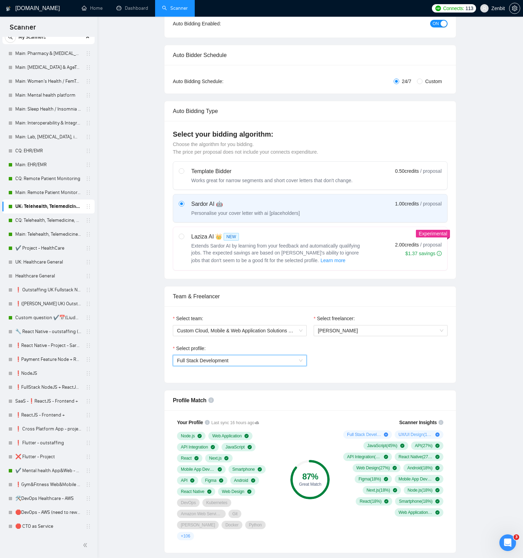
scroll to position [0, 0]
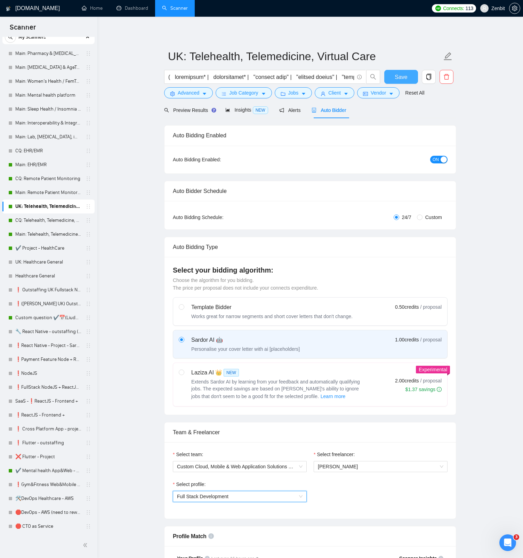
click at [407, 75] on button "Save" at bounding box center [401, 77] width 34 height 14
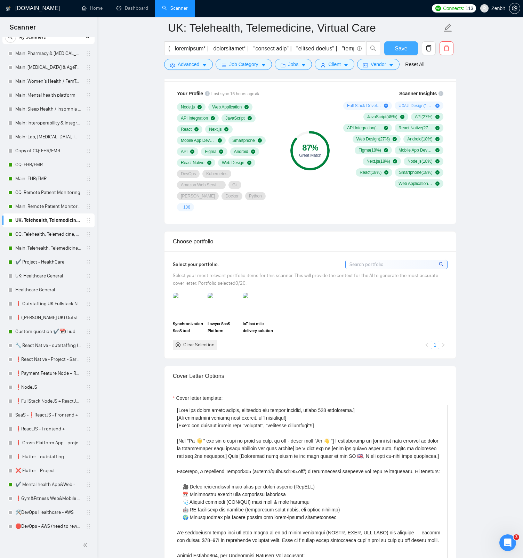
scroll to position [545, 0]
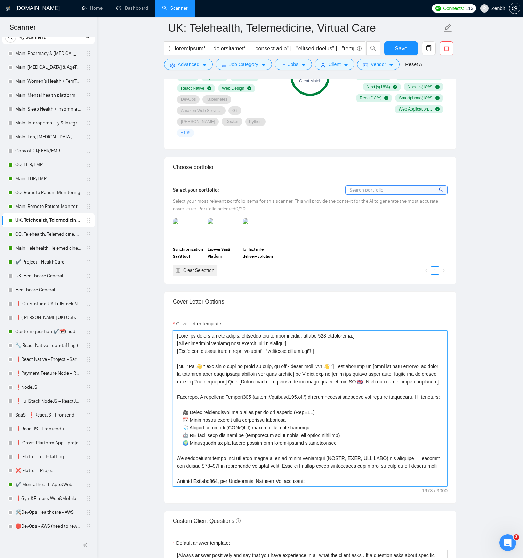
click at [220, 263] on textarea "Cover letter template:" at bounding box center [310, 408] width 275 height 156
drag, startPoint x: 252, startPoint y: 369, endPoint x: 271, endPoint y: 378, distance: 21.2
click at [271, 263] on textarea "Cover letter template:" at bounding box center [310, 408] width 275 height 156
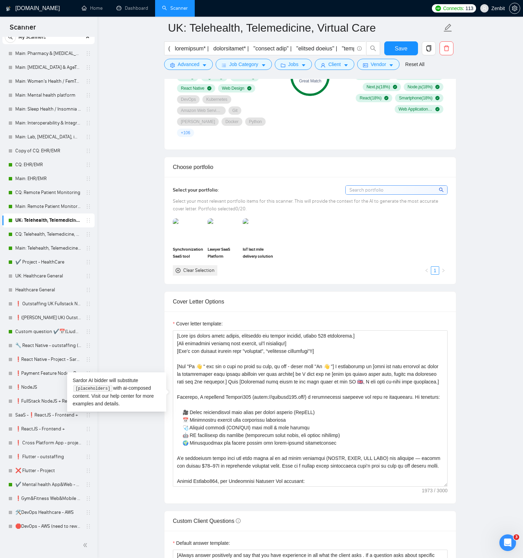
click at [145, 222] on main "UK: Telehealth, Telemedicine, Virtual Care Save Advanced Job Category Jobs Clie…" at bounding box center [309, 427] width 403 height 1889
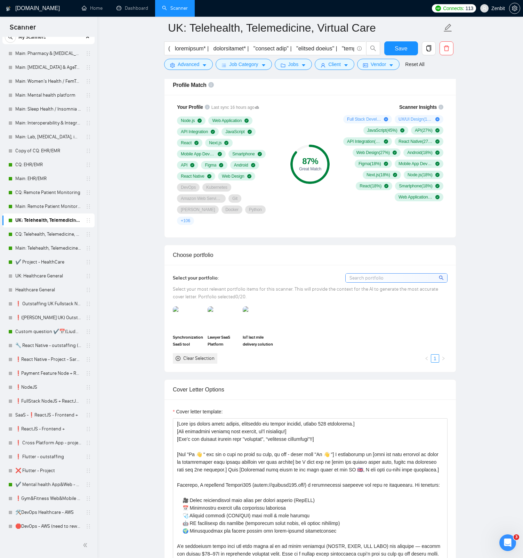
scroll to position [427, 0]
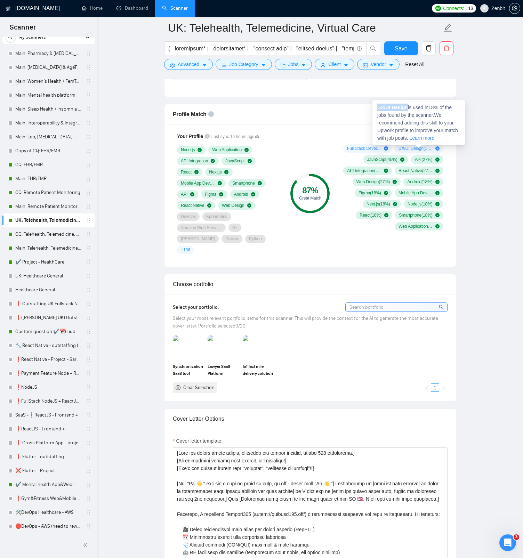
drag, startPoint x: 378, startPoint y: 107, endPoint x: 408, endPoint y: 106, distance: 30.2
click at [408, 106] on strong "UX/UI Design" at bounding box center [392, 108] width 31 height 6
copy strong "UX/UI Design"
click at [201, 63] on button "Advanced" at bounding box center [188, 64] width 49 height 11
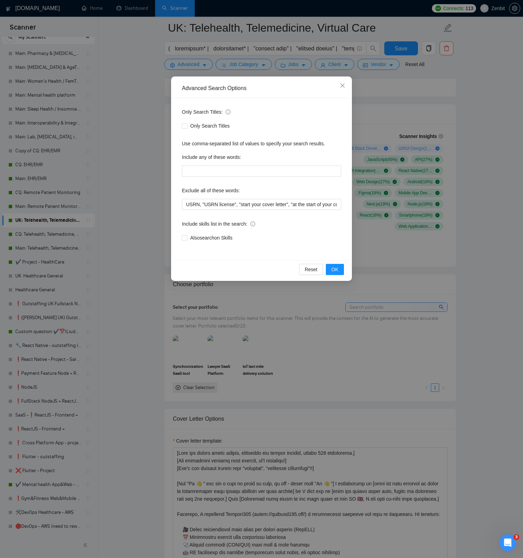
click at [141, 104] on div "Advanced Search Options Only Search Titles: Only Search Titles Use comma-separa…" at bounding box center [261, 279] width 523 height 558
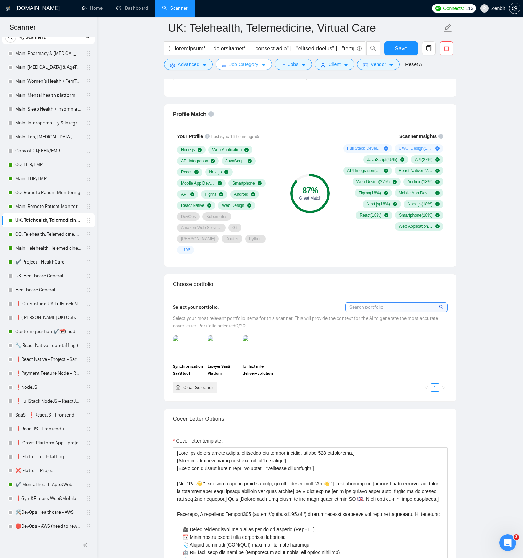
click at [236, 65] on span "Job Category" at bounding box center [243, 64] width 29 height 8
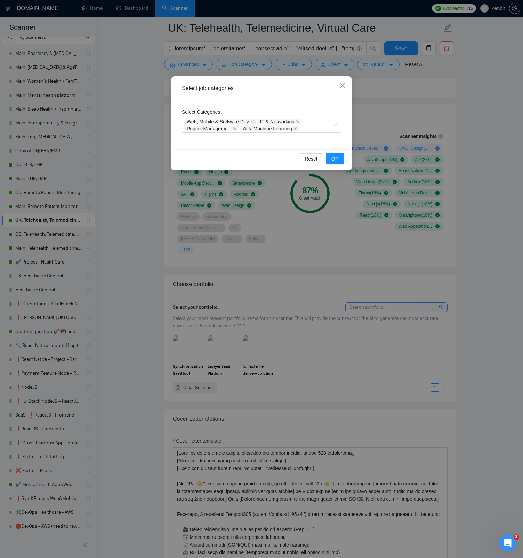
click at [149, 96] on div "Select job categories Select Categories Web, Mobile & Software Dev IT & Network…" at bounding box center [261, 279] width 523 height 558
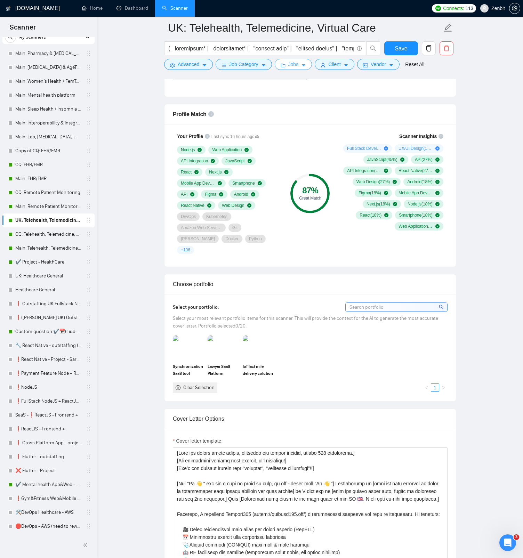
click at [294, 62] on span "Jobs" at bounding box center [293, 64] width 10 height 8
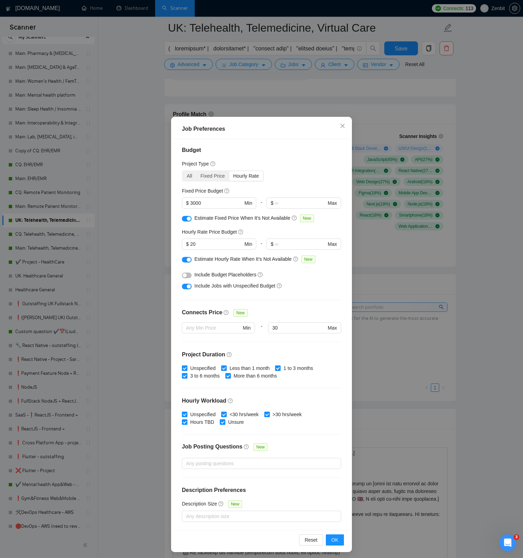
scroll to position [0, 0]
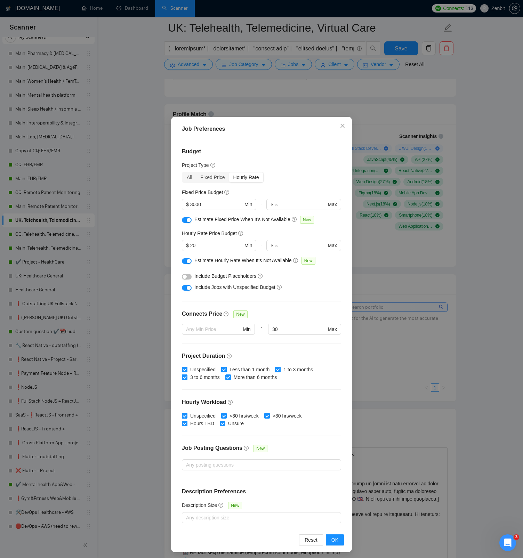
click at [142, 133] on div "Job Preferences Budget Project Type All Fixed Price Hourly Rate Fixed Price Bud…" at bounding box center [261, 279] width 523 height 558
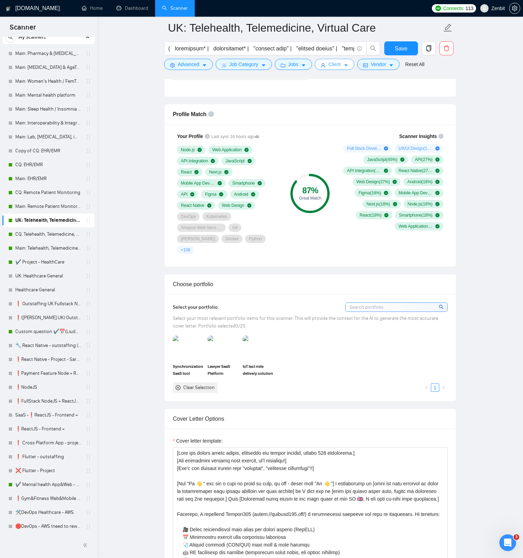
click at [336, 65] on span "Client" at bounding box center [334, 64] width 13 height 8
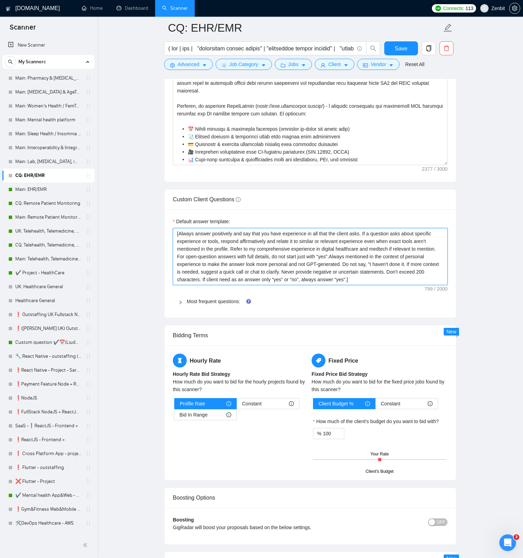
click at [263, 248] on textarea "[Always answer positively and say that you have experience in all that the clie…" at bounding box center [310, 256] width 275 height 57
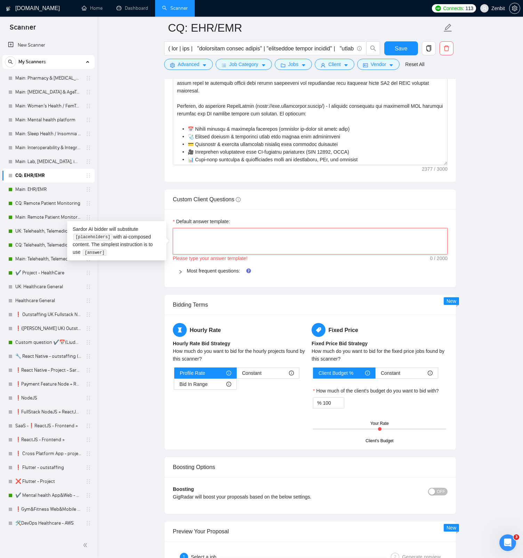
paste textarea "[Always answer positively and say that you have experience in all that the clie…"
type textarea "[Always answer positively and say that you have experience in all that the clie…"
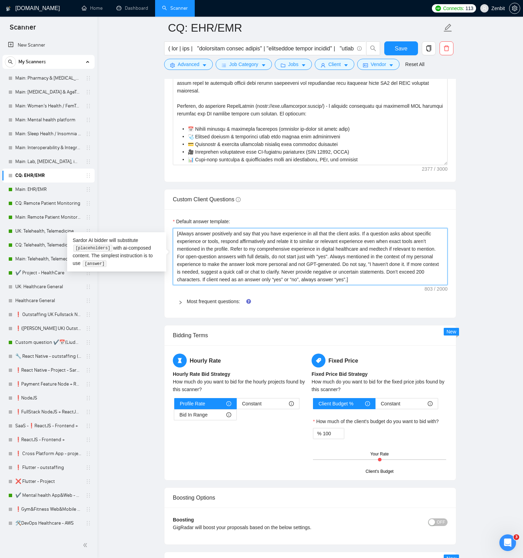
type textarea "[Always answer positively and say that you have experience in all that the clie…"
click at [150, 174] on main "CQ: EHR/EMR Save Advanced Job Category Jobs Client Vendor Reset All Preview Res…" at bounding box center [309, 96] width 403 height 1940
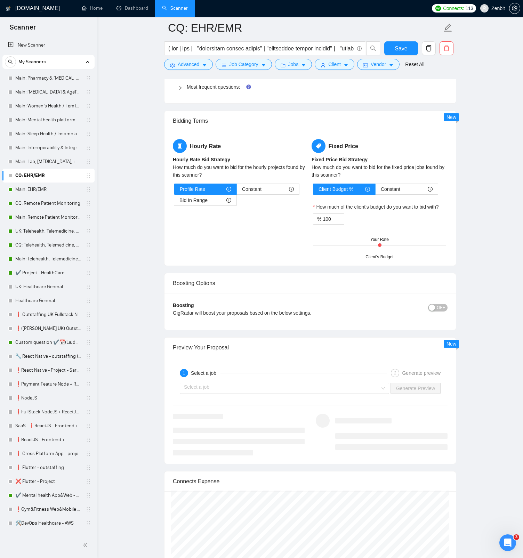
scroll to position [1305, 0]
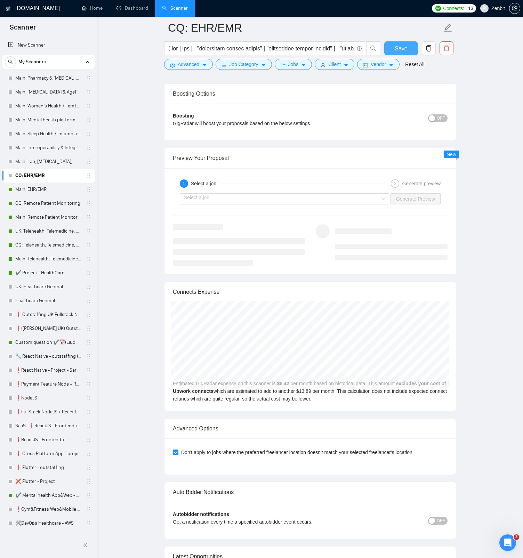
click at [396, 47] on span "Save" at bounding box center [400, 48] width 13 height 9
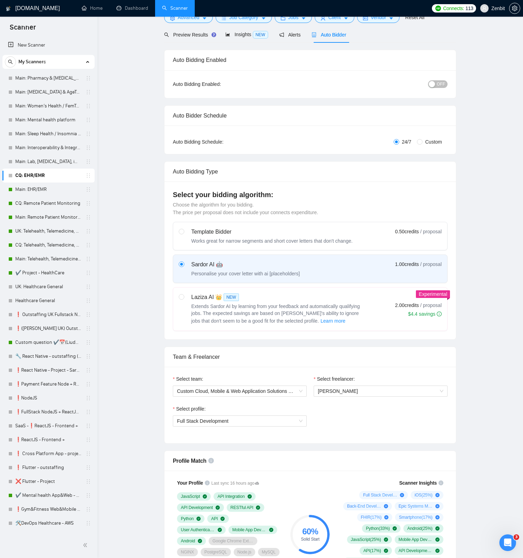
scroll to position [0, 0]
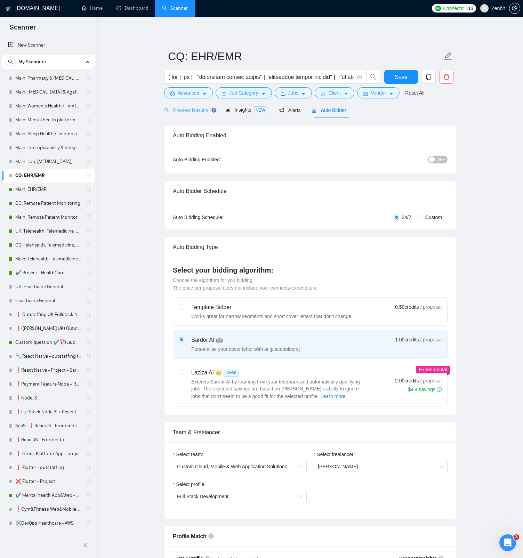
click at [186, 118] on div "Preview Results" at bounding box center [189, 110] width 50 height 16
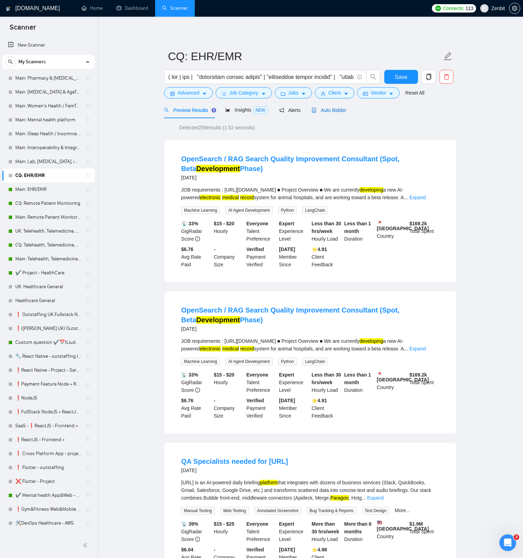
click at [330, 113] on div "Auto Bidder" at bounding box center [328, 110] width 34 height 8
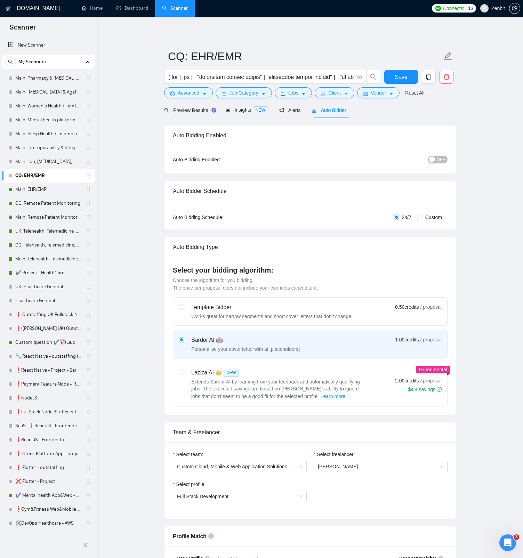
click at [437, 160] on span "OFF" at bounding box center [440, 160] width 8 height 8
click at [399, 78] on span "Save" at bounding box center [400, 77] width 13 height 9
click at [428, 78] on icon "copy" at bounding box center [428, 77] width 6 height 6
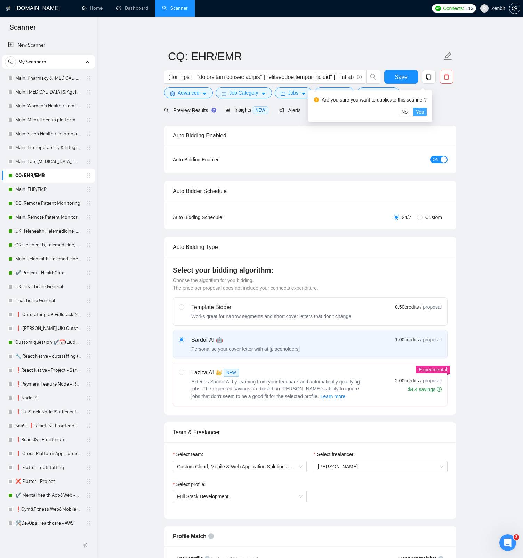
click at [424, 113] on span "Yes" at bounding box center [420, 112] width 8 height 8
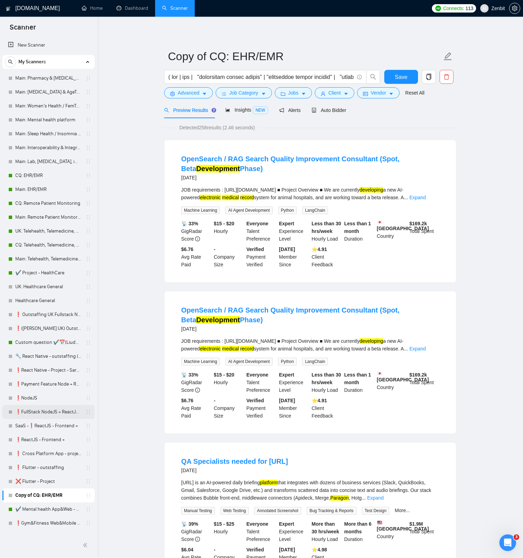
scroll to position [13, 0]
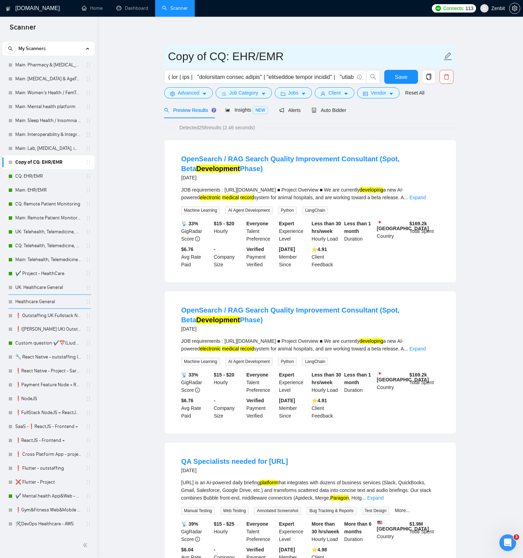
click at [214, 58] on input "Copy of CQ: EHR/EMR" at bounding box center [305, 56] width 274 height 17
drag, startPoint x: 223, startPoint y: 58, endPoint x: 171, endPoint y: 57, distance: 52.8
click at [171, 57] on input "Copy of CQ: EHR/EMR" at bounding box center [305, 56] width 274 height 17
type input "UK: EHR/EMR"
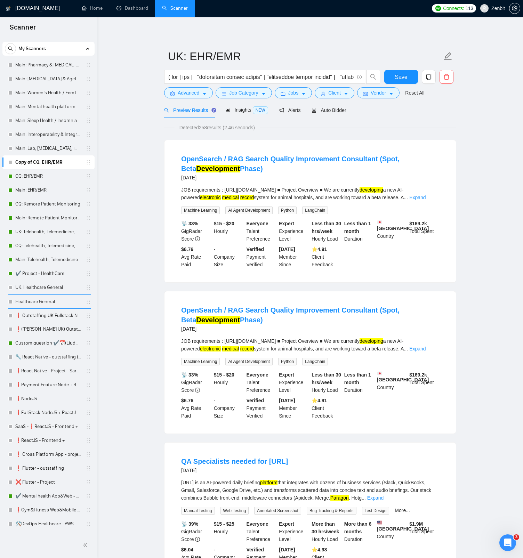
click at [340, 112] on span "Auto Bidder" at bounding box center [328, 110] width 34 height 6
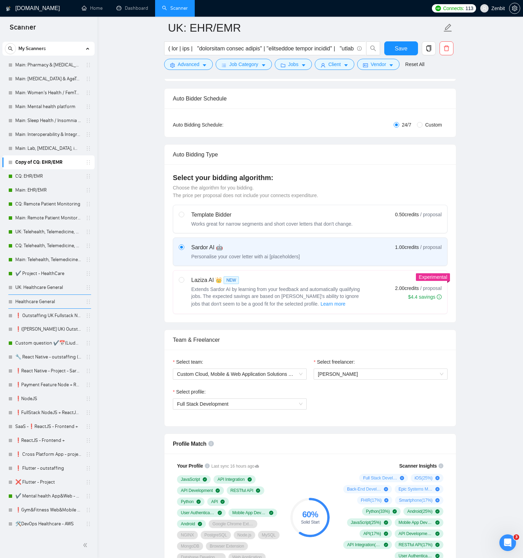
scroll to position [132, 0]
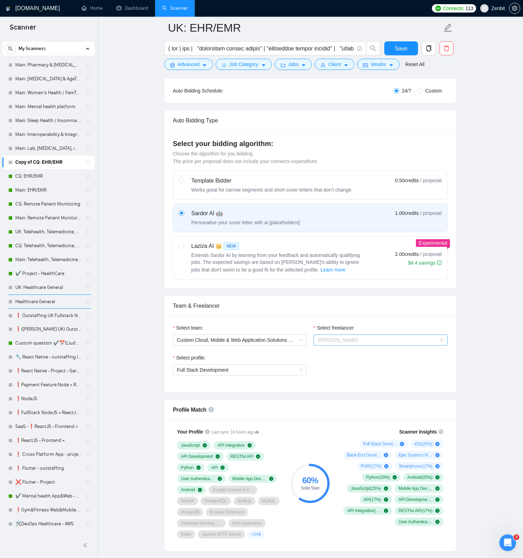
click at [339, 339] on span "[PERSON_NAME]" at bounding box center [338, 340] width 40 height 6
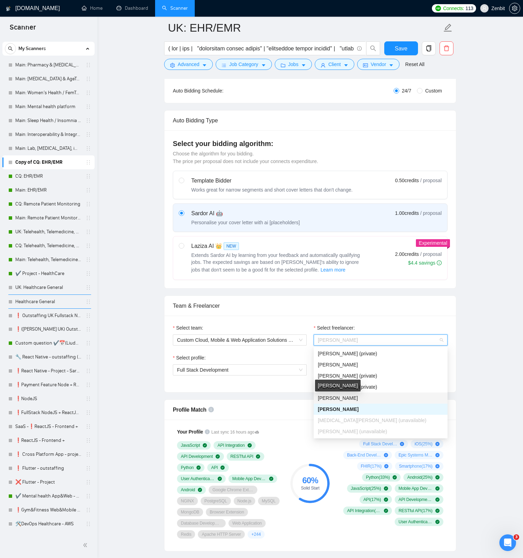
click at [347, 400] on span "[PERSON_NAME]" at bounding box center [338, 398] width 40 height 6
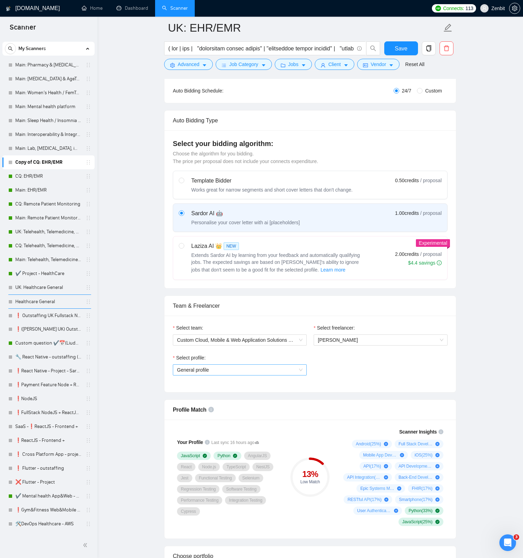
click at [210, 373] on span "General profile" at bounding box center [239, 370] width 125 height 10
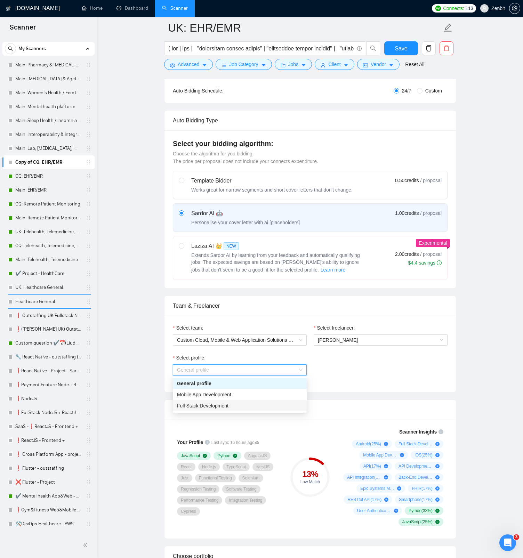
click at [210, 407] on span "Full Stack Development" at bounding box center [202, 406] width 51 height 6
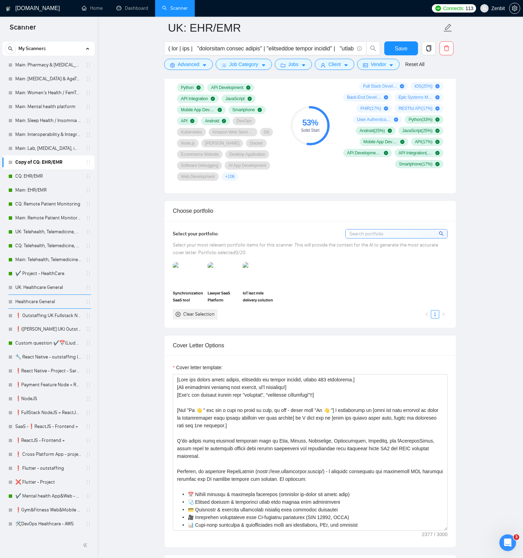
scroll to position [499, 0]
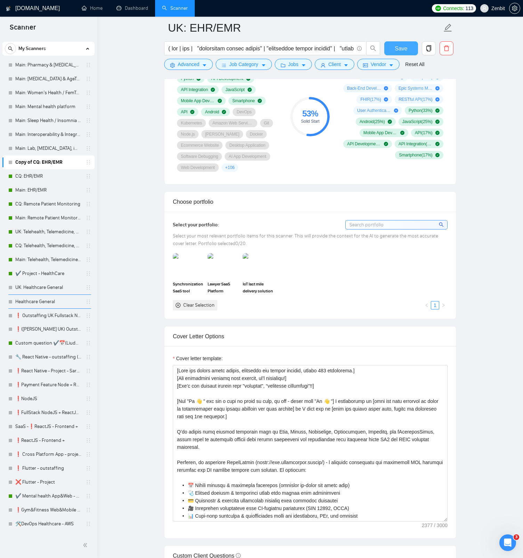
click at [400, 48] on span "Save" at bounding box center [400, 48] width 13 height 9
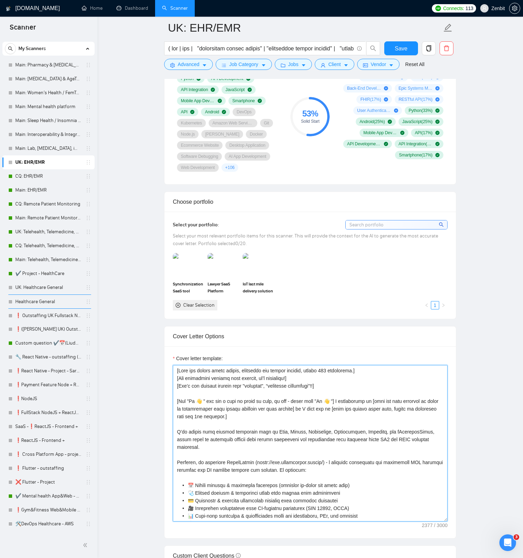
click at [284, 417] on textarea "Cover letter template:" at bounding box center [310, 443] width 275 height 156
paste textarea "Also [Mentioned that since we are both based in the [GEOGRAPHIC_DATA] 🇬🇧, I can…"
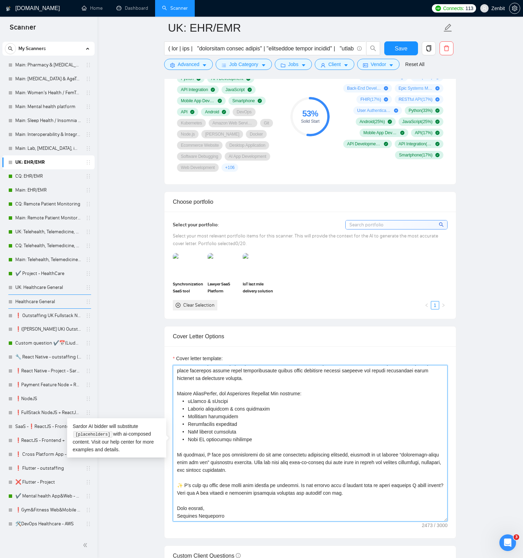
scroll to position [183, 0]
type textarea "[Lore ips dolors ametc adipis, elitseddo eiu tempor incidid, utlabo 704 etdolor…"
click at [144, 370] on main "UK: EHR/EMR Save Advanced Job Category Jobs Client Vendor Reset All Preview Res…" at bounding box center [309, 475] width 403 height 1893
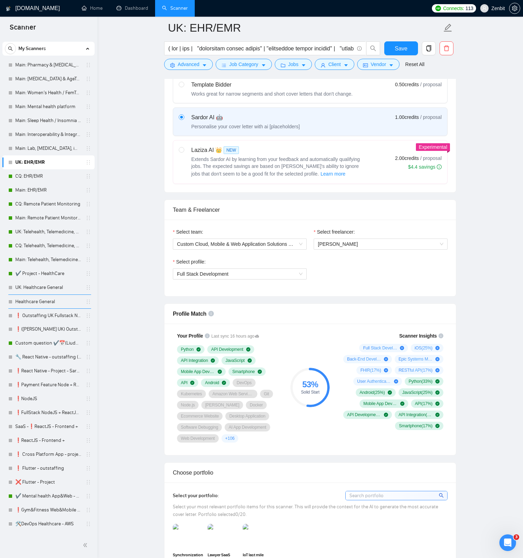
scroll to position [69, 0]
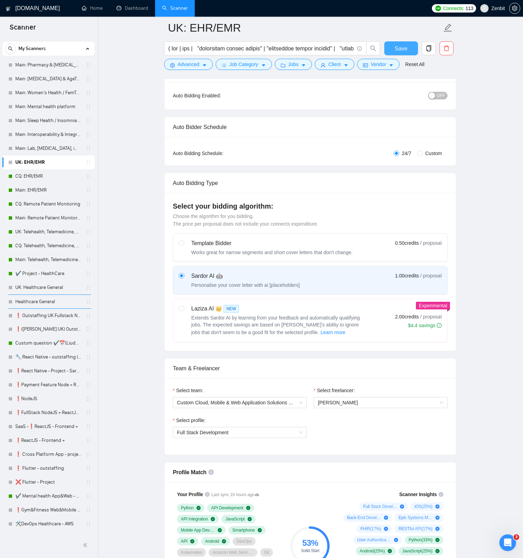
drag, startPoint x: 399, startPoint y: 48, endPoint x: 362, endPoint y: 114, distance: 75.3
click at [399, 48] on span "Save" at bounding box center [400, 48] width 13 height 9
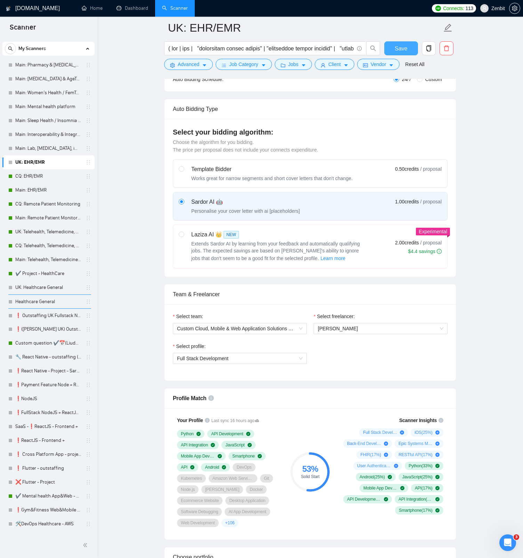
scroll to position [222, 0]
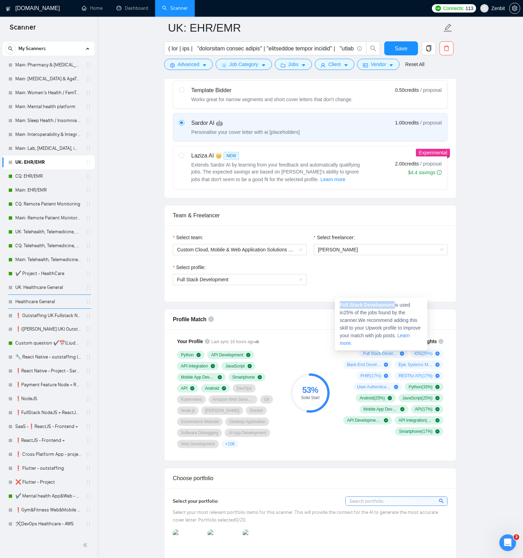
drag, startPoint x: 340, startPoint y: 303, endPoint x: 396, endPoint y: 304, distance: 56.3
click at [396, 304] on span "Full Stack Development is used in 25 % of the jobs found by the scanner. We rec…" at bounding box center [379, 324] width 81 height 44
copy strong "Full Stack Development"
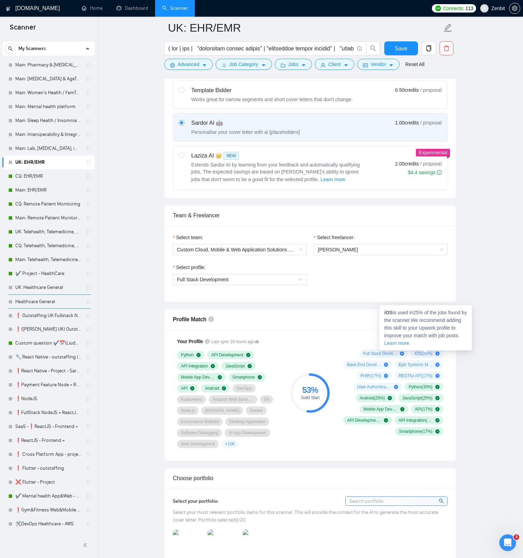
click at [386, 313] on strong "iOS" at bounding box center [388, 313] width 8 height 6
copy strong "iOS"
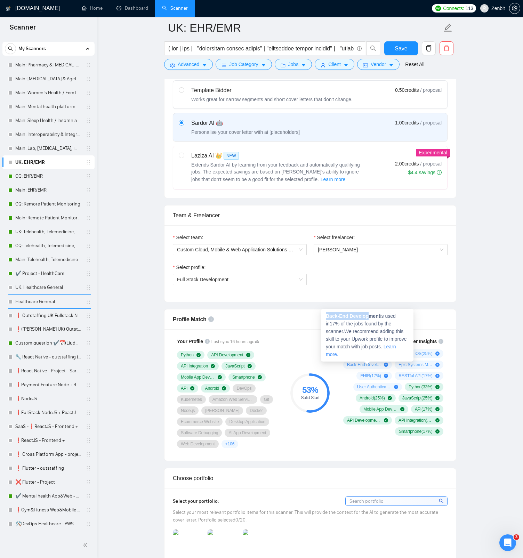
click at [370, 313] on strong "Back-End Development" at bounding box center [353, 316] width 54 height 6
click at [379, 313] on strong "Back-End Development" at bounding box center [353, 316] width 54 height 6
drag, startPoint x: 382, startPoint y: 316, endPoint x: 322, endPoint y: 316, distance: 59.1
click at [322, 316] on div "Back-End Development is used in 17 % of the jobs found by the scanner. We recom…" at bounding box center [367, 335] width 92 height 53
copy strong "Back-End Development"
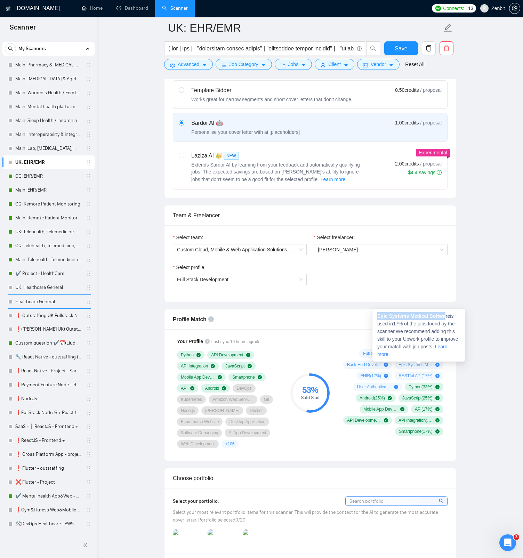
drag, startPoint x: 378, startPoint y: 317, endPoint x: 448, endPoint y: 316, distance: 69.8
click at [448, 316] on strong "Epic Systems Medical Software" at bounding box center [413, 316] width 73 height 6
click at [452, 316] on span "Epic Systems Medical Software is used in 17 % of the jobs found by the scanner.…" at bounding box center [417, 335] width 81 height 44
drag, startPoint x: 452, startPoint y: 316, endPoint x: 373, endPoint y: 317, distance: 79.2
click at [373, 317] on div "Epic Systems Medical Software is used in 17 % of the jobs found by the scanner.…" at bounding box center [418, 335] width 92 height 53
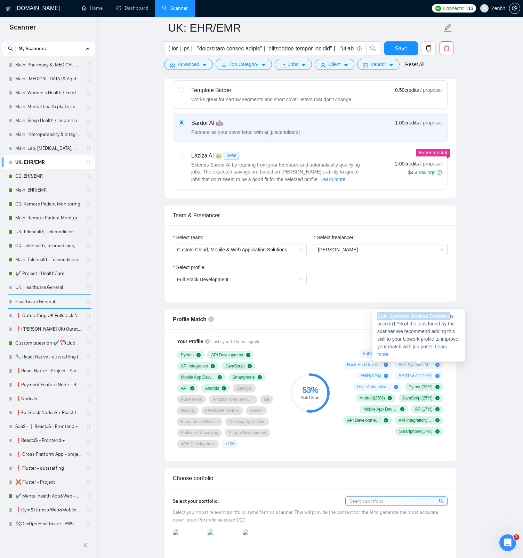
copy strong "Epic Systems Medical Software"
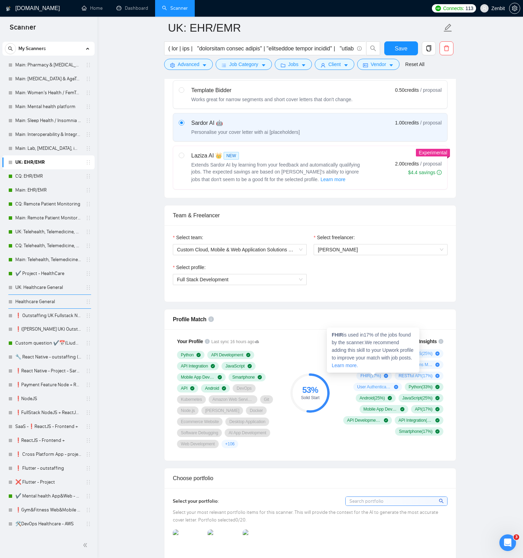
click at [336, 333] on strong "FHIR" at bounding box center [337, 335] width 11 height 6
copy strong "FHIR"
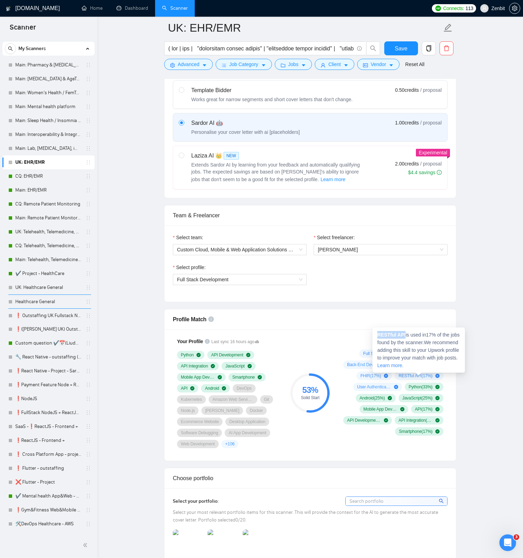
drag, startPoint x: 378, startPoint y: 334, endPoint x: 406, endPoint y: 336, distance: 28.2
click at [406, 336] on span "RESTful API is used in 17 % of the jobs found by the scanner. We recommend addi…" at bounding box center [418, 350] width 82 height 36
copy strong "RESTful API"
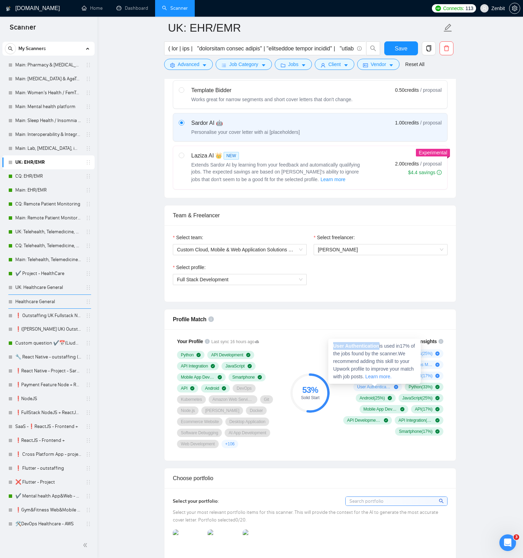
drag, startPoint x: 376, startPoint y: 347, endPoint x: 379, endPoint y: 347, distance: 3.8
click at [379, 347] on strong "User Authentication" at bounding box center [356, 346] width 46 height 6
copy strong "User Authentication"
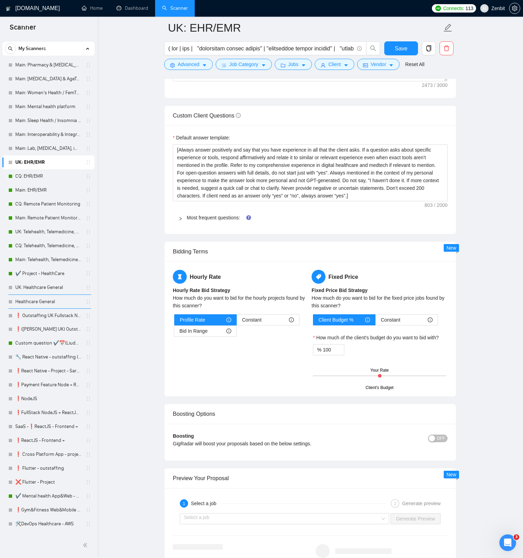
scroll to position [0, 0]
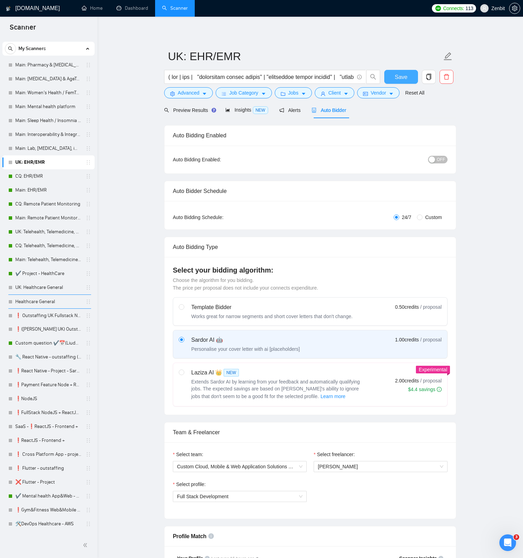
click at [407, 77] on button "Save" at bounding box center [401, 77] width 34 height 14
click at [301, 93] on button "Jobs" at bounding box center [294, 92] width 38 height 11
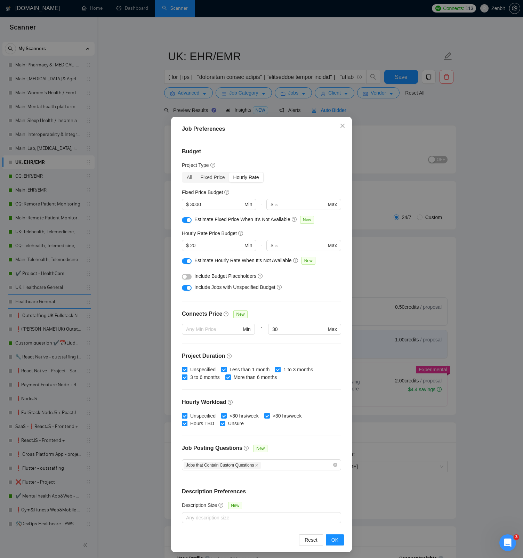
click at [384, 105] on div "Job Preferences Budget Project Type All Fixed Price Hourly Rate Fixed Price Bud…" at bounding box center [261, 279] width 523 height 558
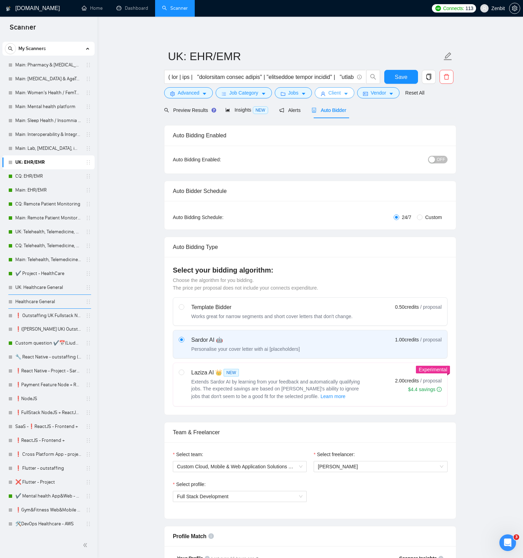
click at [341, 89] on span "Client" at bounding box center [334, 93] width 13 height 8
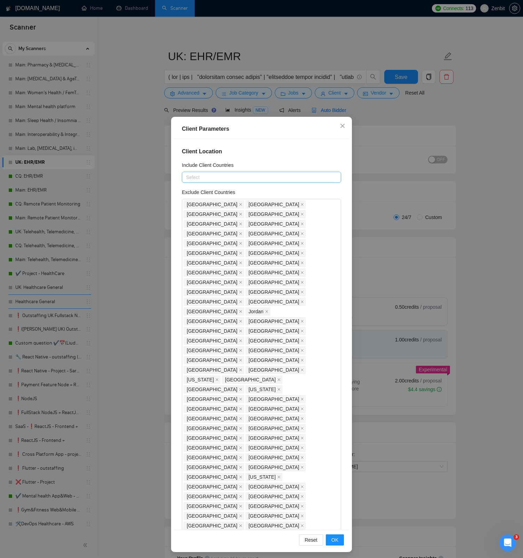
click at [236, 178] on div at bounding box center [257, 177] width 149 height 8
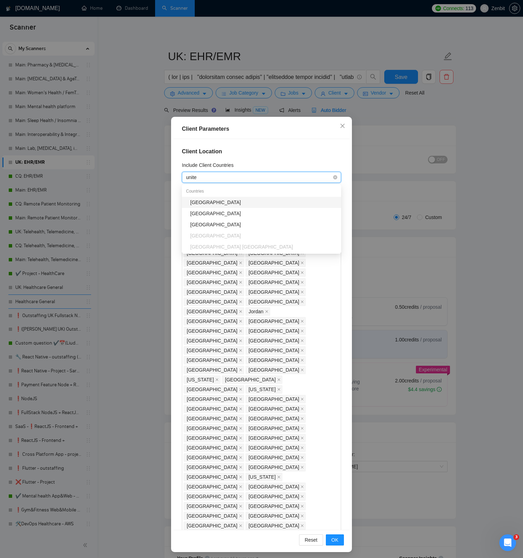
type input "united"
click at [229, 213] on div "[GEOGRAPHIC_DATA]" at bounding box center [263, 214] width 147 height 8
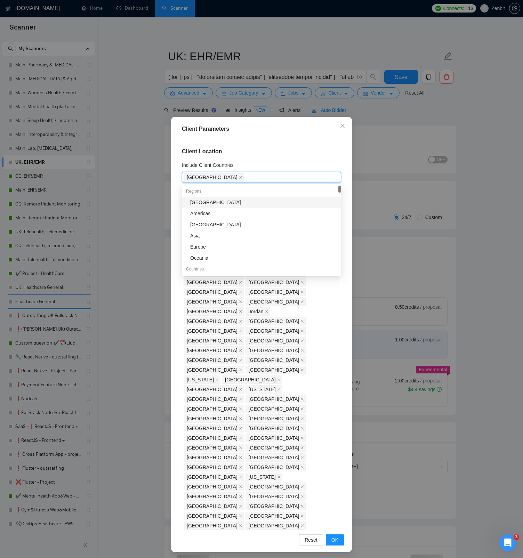
click at [271, 153] on h4 "Client Location" at bounding box center [261, 151] width 159 height 8
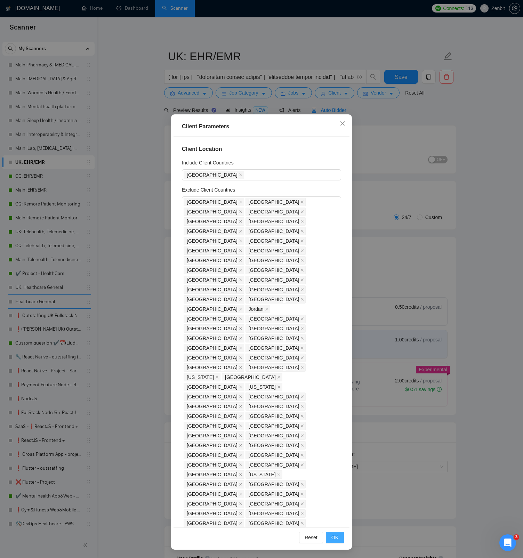
click at [336, 539] on span "OK" at bounding box center [334, 537] width 7 height 8
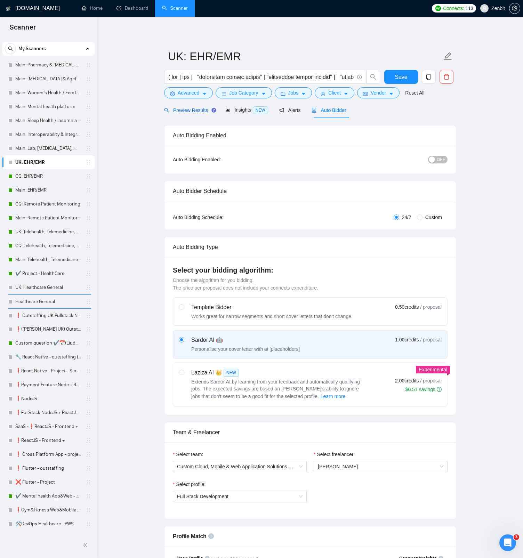
drag, startPoint x: 178, startPoint y: 110, endPoint x: 170, endPoint y: 109, distance: 7.4
click at [178, 110] on span "Preview Results" at bounding box center [189, 110] width 50 height 6
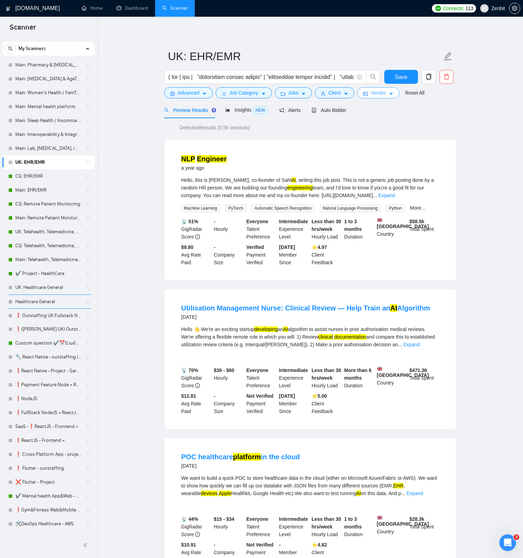
click at [393, 92] on icon "caret-down" at bounding box center [390, 93] width 5 height 5
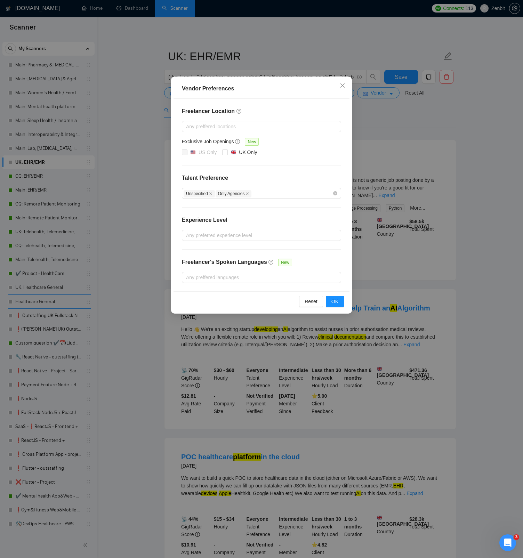
click at [399, 111] on div "Vendor Preferences Freelancer Location Any preffered locations Exclusive Job Op…" at bounding box center [261, 279] width 523 height 558
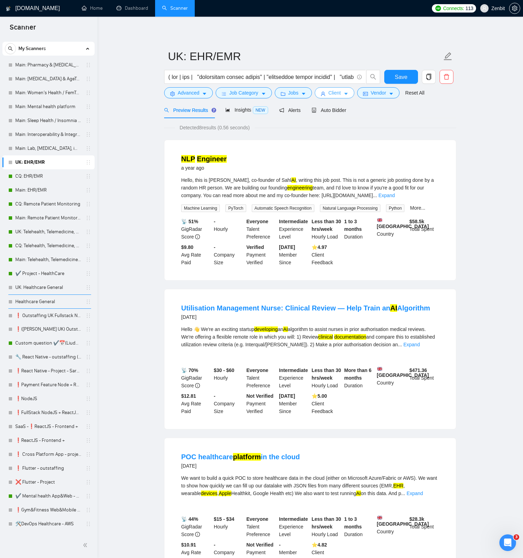
click at [338, 92] on span "Client" at bounding box center [334, 93] width 13 height 8
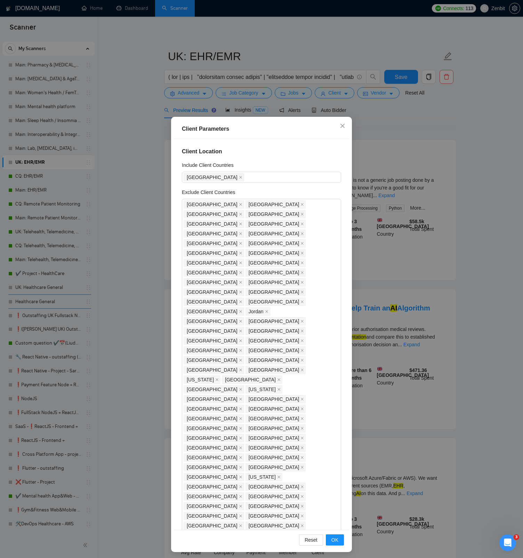
click at [386, 134] on div "Client Parameters Client Location Include Client Countries [GEOGRAPHIC_DATA] Ex…" at bounding box center [261, 279] width 523 height 558
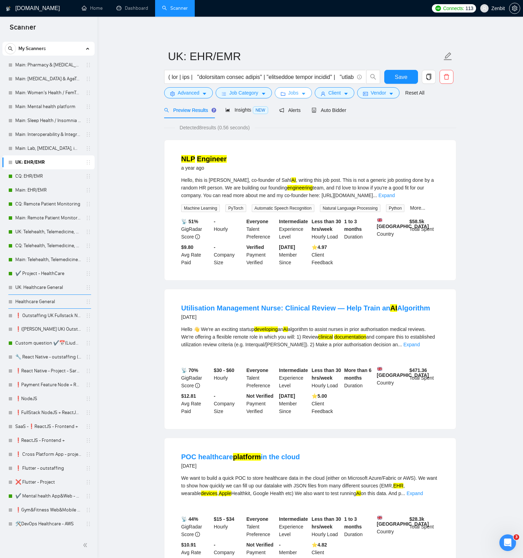
click at [293, 94] on span "Jobs" at bounding box center [293, 93] width 10 height 8
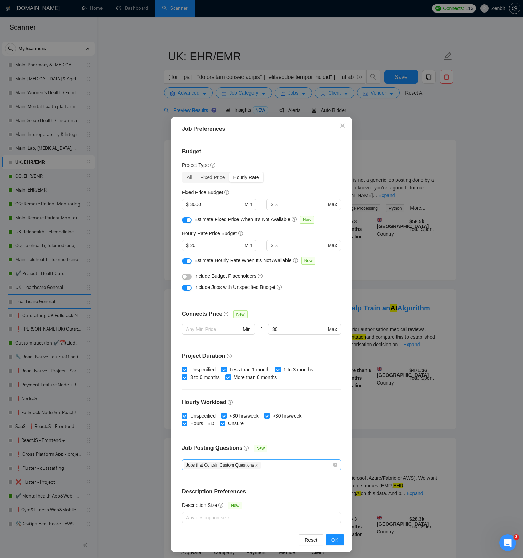
click at [333, 466] on div "Jobs that Contain Custom Questions" at bounding box center [261, 464] width 159 height 11
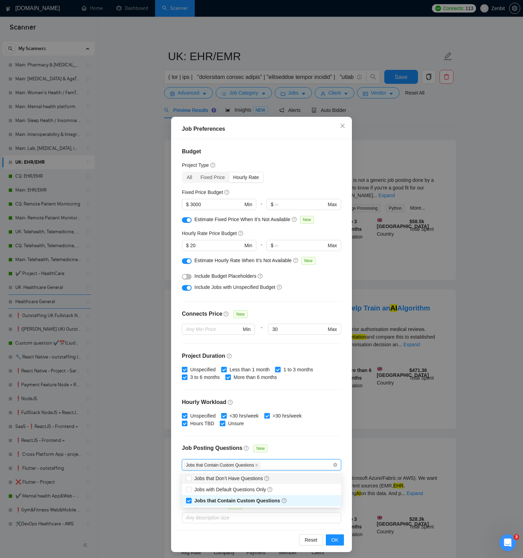
checkbox input "false"
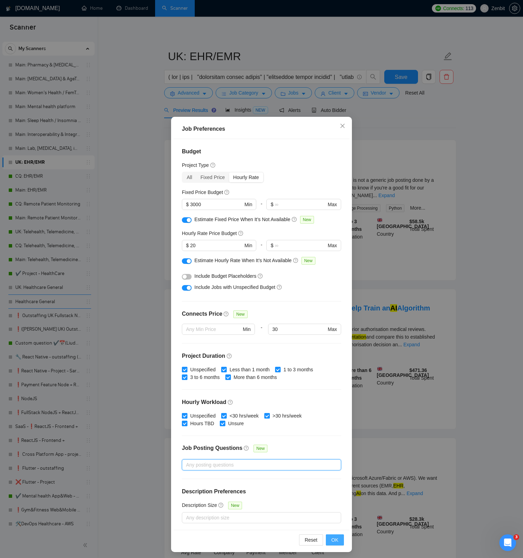
click at [336, 544] on button "OK" at bounding box center [335, 539] width 18 height 11
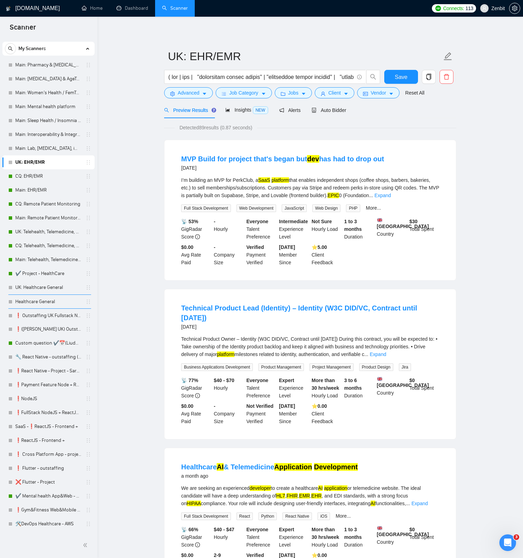
click at [335, 110] on span "Auto Bidder" at bounding box center [328, 110] width 34 height 6
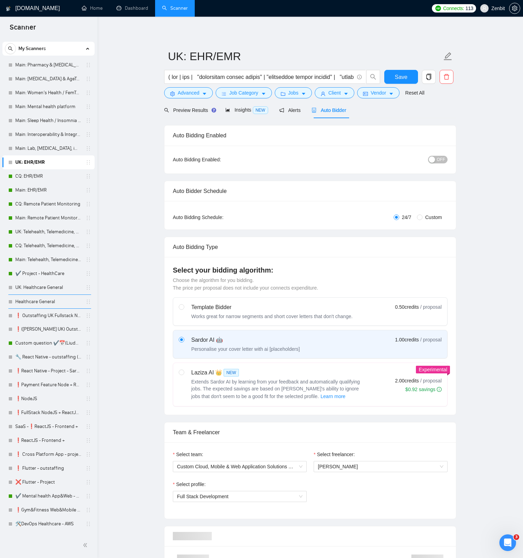
click at [445, 159] on button "OFF" at bounding box center [437, 160] width 19 height 8
click at [395, 73] on span "Save" at bounding box center [400, 77] width 13 height 9
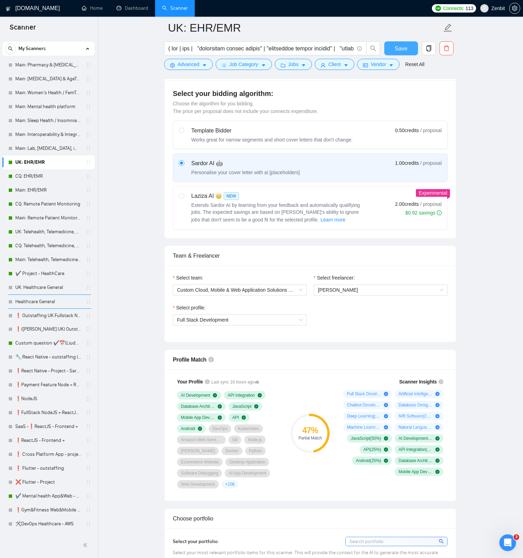
scroll to position [199, 0]
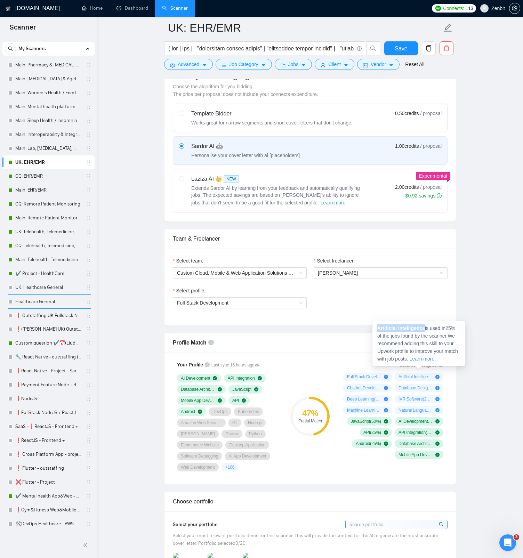
drag, startPoint x: 378, startPoint y: 327, endPoint x: 426, endPoint y: 328, distance: 48.7
click at [425, 328] on strong "Artificial Intelligence" at bounding box center [401, 328] width 48 height 6
copy strong "Artificial Intelligence"
click at [366, 386] on span "Chatbot Development ( 25 %)" at bounding box center [364, 388] width 34 height 6
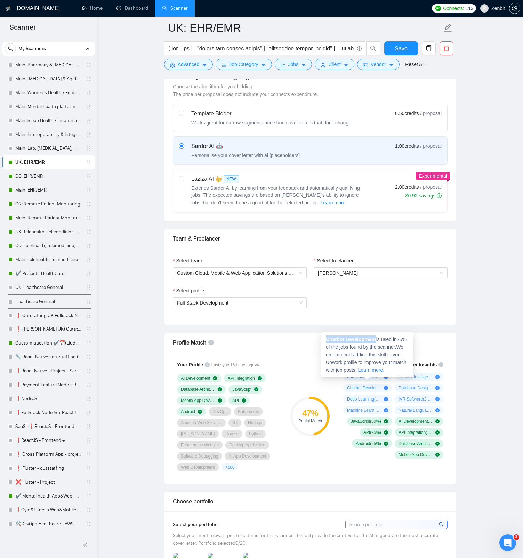
drag, startPoint x: 326, startPoint y: 339, endPoint x: 378, endPoint y: 338, distance: 51.8
click at [378, 338] on span "Chatbot Development is used in 25 % of the jobs found by the scanner. We recomm…" at bounding box center [366, 354] width 81 height 36
copy strong "Chatbot Development"
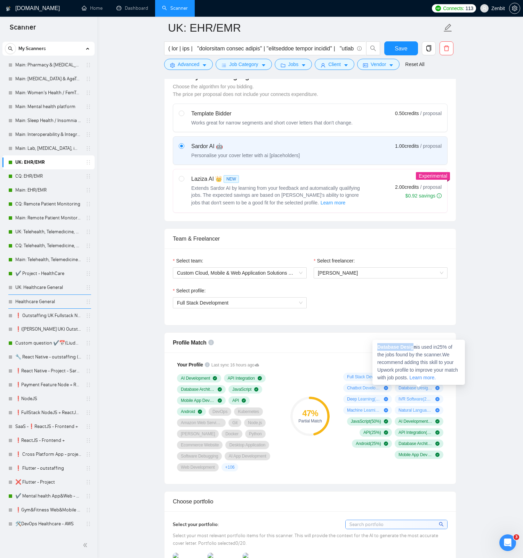
drag, startPoint x: 377, startPoint y: 346, endPoint x: 413, endPoint y: 347, distance: 35.4
click at [413, 347] on strong "Database Design" at bounding box center [396, 347] width 39 height 6
click at [417, 347] on span "Database Design is used in 25 % of the jobs found by the scanner. We recommend …" at bounding box center [417, 362] width 81 height 36
drag, startPoint x: 417, startPoint y: 346, endPoint x: 378, endPoint y: 346, distance: 39.3
click at [378, 346] on span "Database Design is used in 25 % of the jobs found by the scanner. We recommend …" at bounding box center [417, 362] width 81 height 36
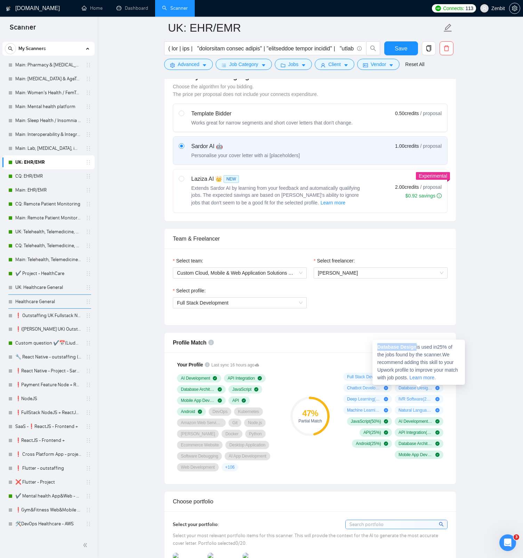
copy strong "Database Design"
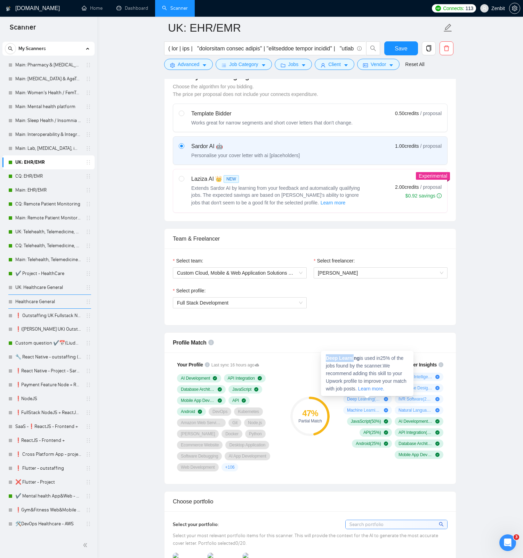
click at [355, 358] on strong "Deep Learning" at bounding box center [343, 358] width 34 height 6
drag, startPoint x: 360, startPoint y: 357, endPoint x: 326, endPoint y: 356, distance: 33.7
click at [326, 356] on span "Deep Learning is used in 25 % of the jobs found by the scanner. We recommend ad…" at bounding box center [366, 373] width 81 height 36
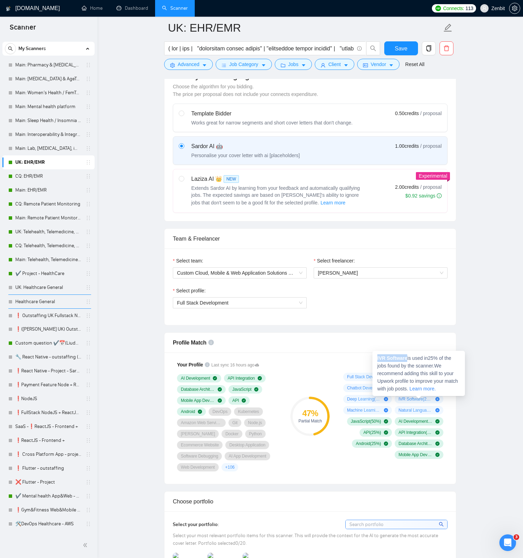
drag, startPoint x: 377, startPoint y: 358, endPoint x: 407, endPoint y: 358, distance: 29.9
click at [407, 358] on strong "IVR Software" at bounding box center [392, 358] width 30 height 6
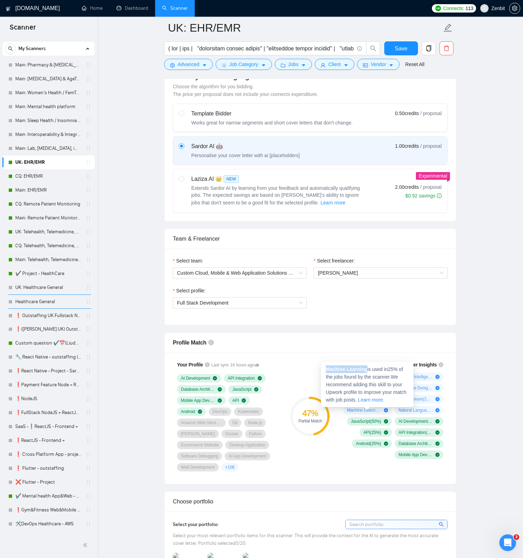
drag, startPoint x: 327, startPoint y: 370, endPoint x: 368, endPoint y: 368, distance: 41.4
click at [368, 368] on span "Machine Learning is used in 25 % of the jobs found by the scanner. We recommend…" at bounding box center [366, 384] width 81 height 36
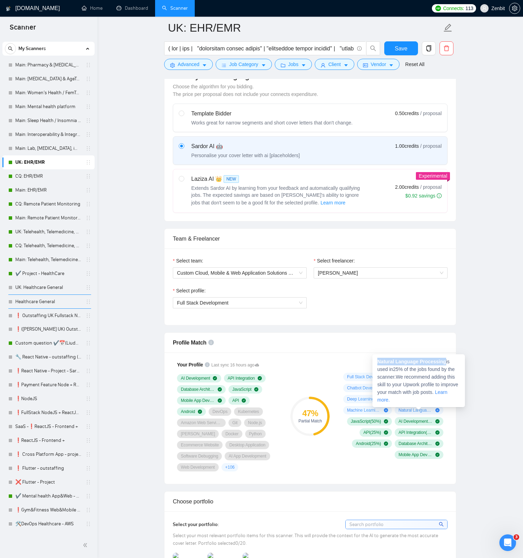
drag, startPoint x: 378, startPoint y: 362, endPoint x: 447, endPoint y: 361, distance: 68.1
click at [446, 361] on strong "Natural Language Processing" at bounding box center [411, 362] width 69 height 6
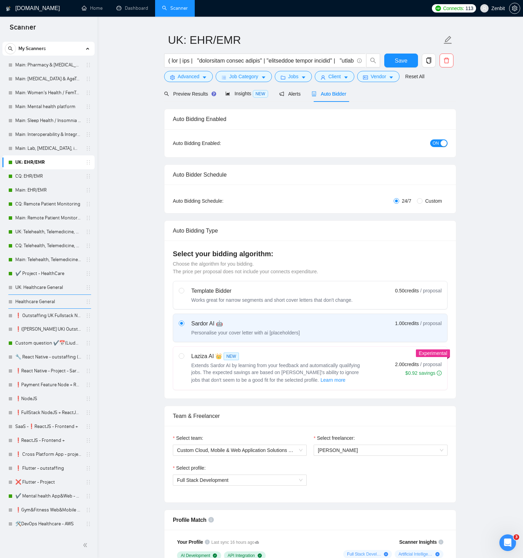
scroll to position [0, 0]
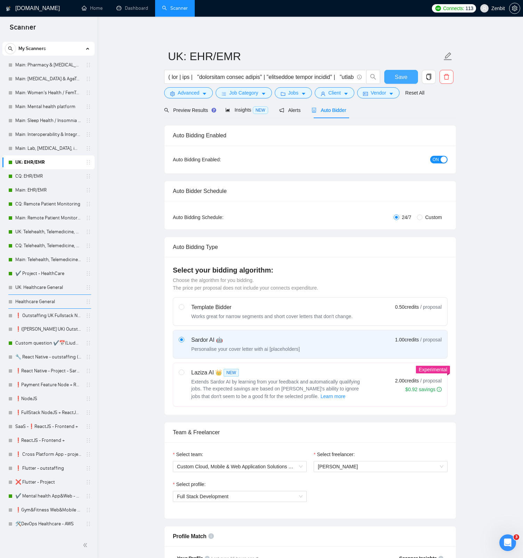
click at [405, 79] on span "Save" at bounding box center [400, 77] width 13 height 9
click at [53, 146] on link "Main: Lab, [MEDICAL_DATA], imaging informatics" at bounding box center [48, 148] width 66 height 14
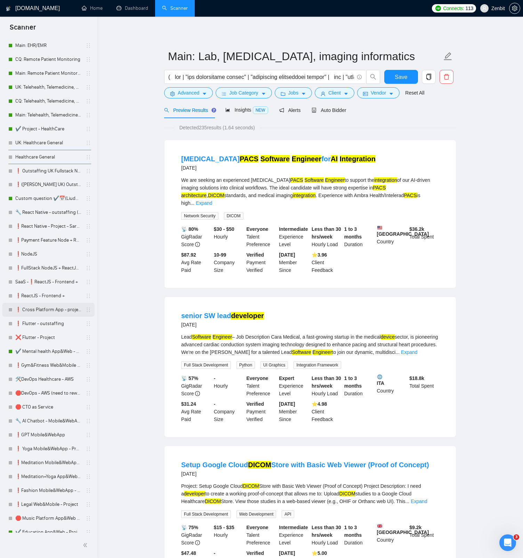
scroll to position [149, 0]
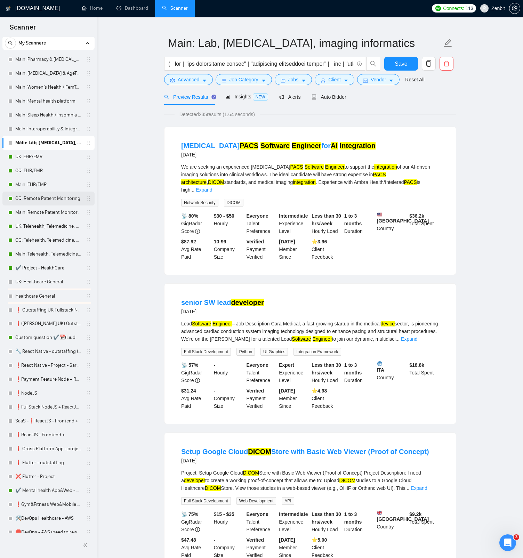
scroll to position [0, 0]
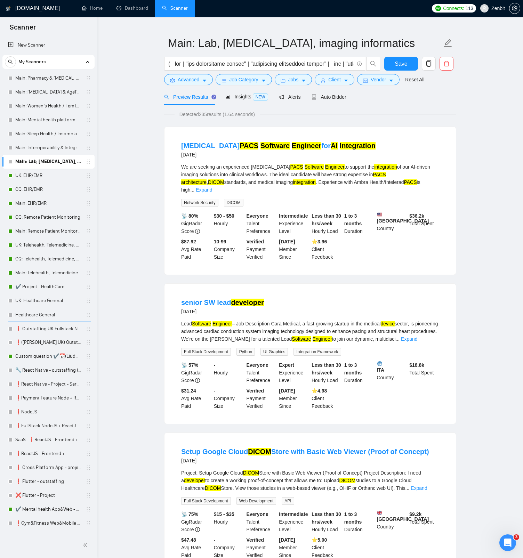
click at [212, 187] on link "Expand" at bounding box center [204, 190] width 16 height 6
drag, startPoint x: 278, startPoint y: 167, endPoint x: 317, endPoint y: 165, distance: 39.3
click at [317, 165] on div "We are seeking an experienced [MEDICAL_DATA] PACS Software Engineer to support …" at bounding box center [310, 178] width 258 height 31
click at [273, 165] on div "We are seeking an experienced [MEDICAL_DATA] PACS Software Engineer to support …" at bounding box center [310, 178] width 258 height 31
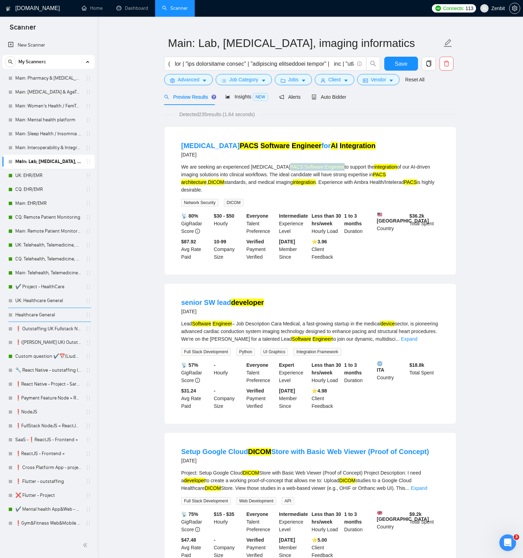
drag, startPoint x: 276, startPoint y: 167, endPoint x: 330, endPoint y: 167, distance: 53.5
click at [330, 167] on div "We are seeking an experienced [MEDICAL_DATA] PACS Software Engineer to support …" at bounding box center [310, 178] width 258 height 31
click at [45, 508] on link "✔️ Mental health App&Web - Project" at bounding box center [48, 509] width 66 height 14
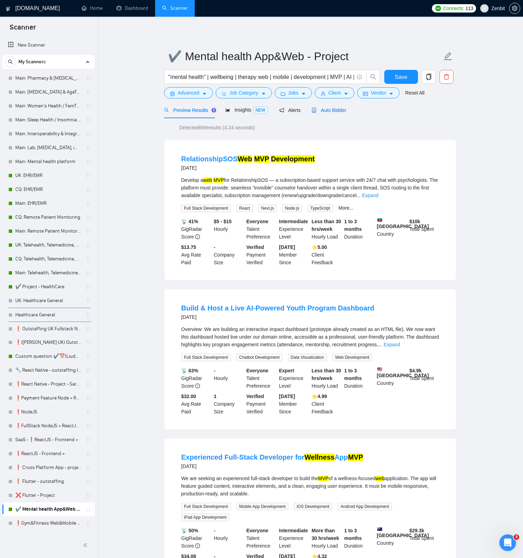
click at [331, 111] on span "Auto Bidder" at bounding box center [328, 110] width 34 height 6
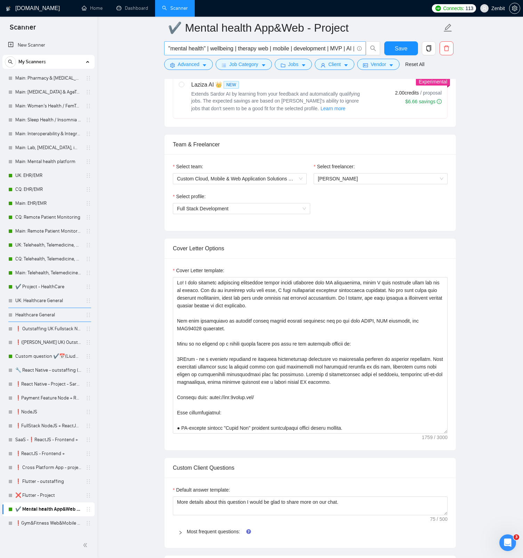
click at [228, 48] on input ""mental health" | wellbeing | therapy web | mobile | development | MVP | AI | c…" at bounding box center [261, 48] width 186 height 9
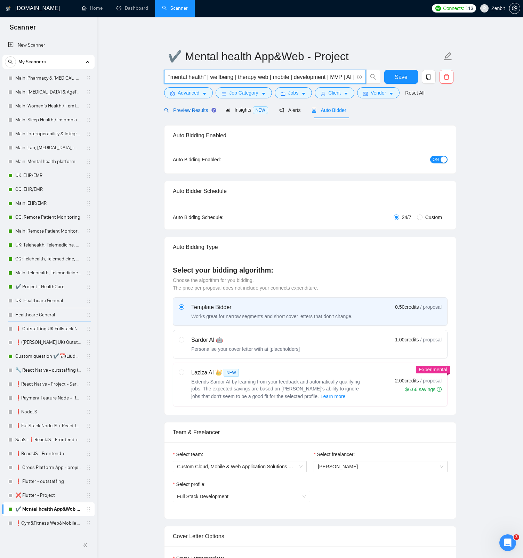
click at [187, 111] on span "Preview Results" at bounding box center [189, 110] width 50 height 6
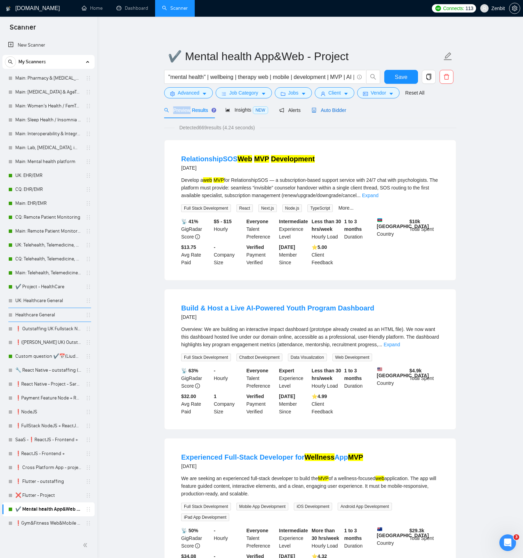
click at [320, 113] on div "Auto Bidder" at bounding box center [328, 110] width 34 height 8
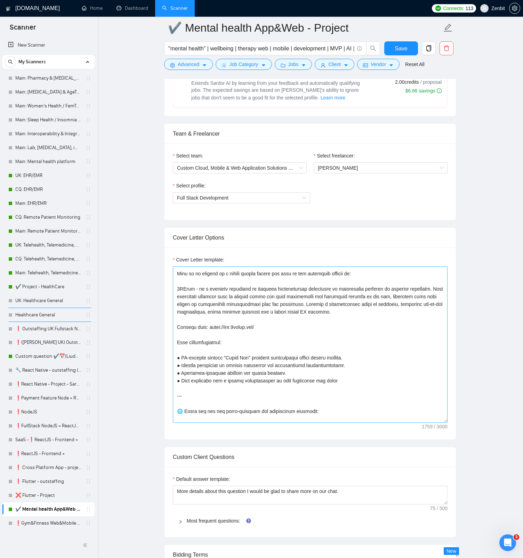
scroll to position [55, 0]
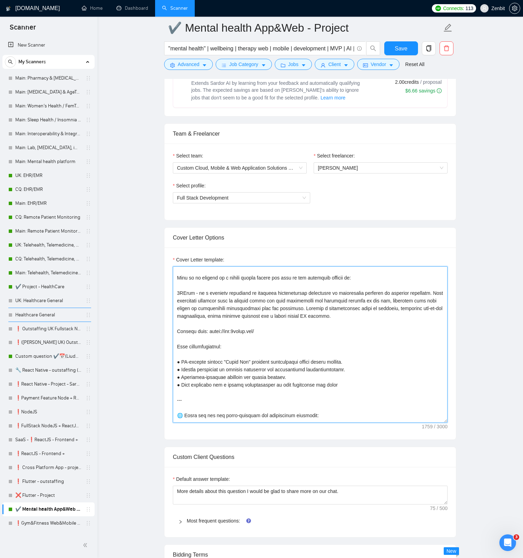
drag, startPoint x: 353, startPoint y: 388, endPoint x: 172, endPoint y: 276, distance: 213.2
click at [172, 276] on div "Cover Letter template:" at bounding box center [309, 343] width 291 height 192
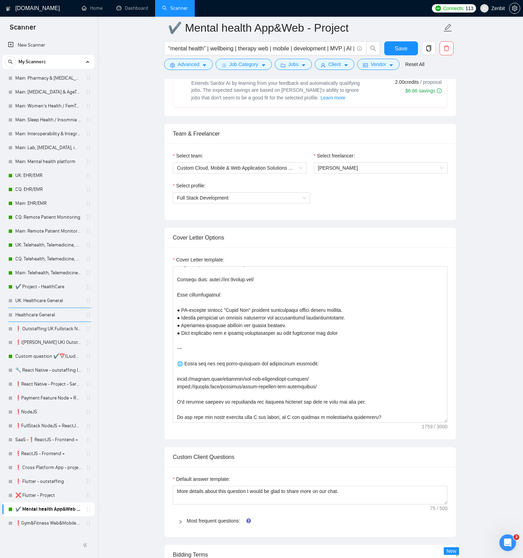
scroll to position [0, 0]
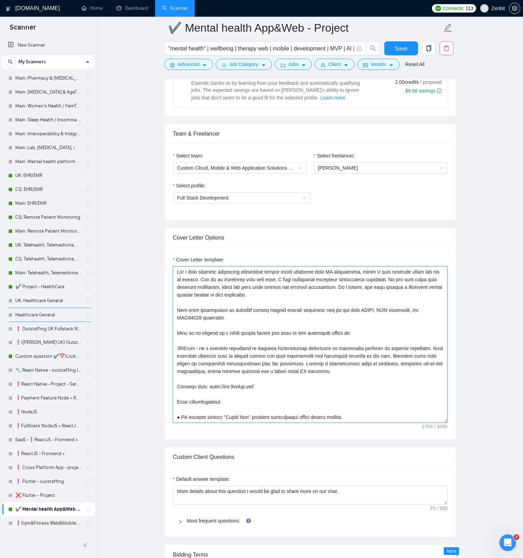
click at [229, 370] on textarea "Cover Letter template:" at bounding box center [310, 344] width 275 height 156
click at [247, 338] on textarea "Cover Letter template:" at bounding box center [310, 344] width 275 height 156
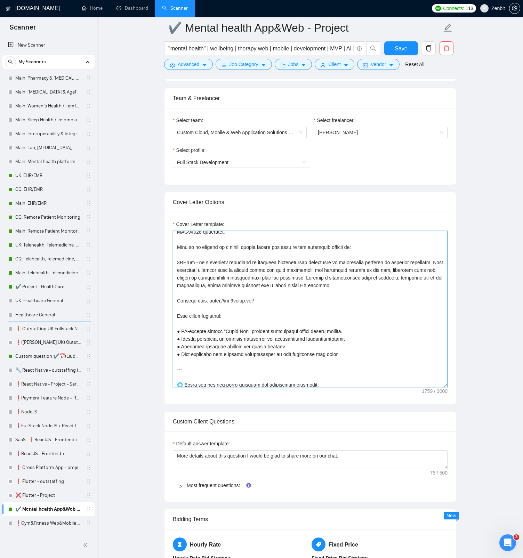
scroll to position [46, 0]
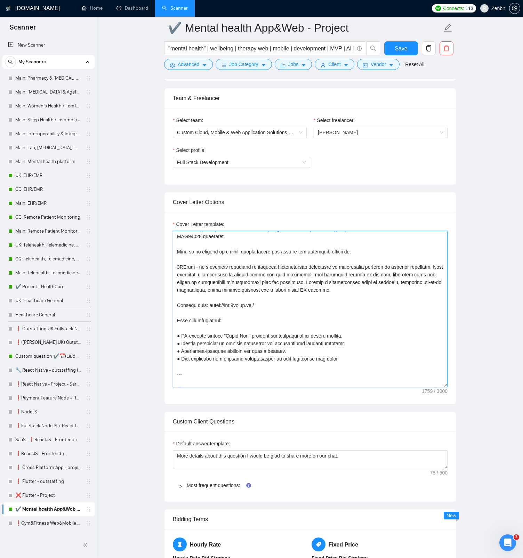
drag, startPoint x: 347, startPoint y: 358, endPoint x: 165, endPoint y: 265, distance: 204.4
click at [165, 265] on div "Cover Letter template:" at bounding box center [309, 308] width 291 height 192
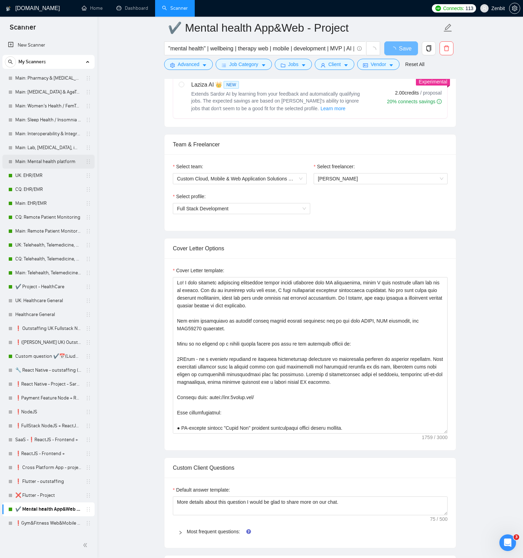
click at [50, 159] on link "Main: Mental health platform" at bounding box center [48, 162] width 66 height 14
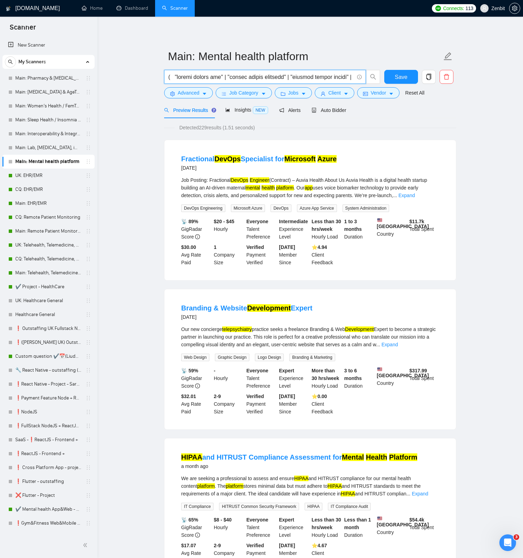
click at [223, 76] on input "text" at bounding box center [261, 77] width 186 height 9
click at [209, 77] on input "text" at bounding box center [261, 77] width 186 height 9
click at [205, 75] on input "text" at bounding box center [261, 77] width 186 height 9
paste input "("mental health app" | "mental health platform" | "digital mental health" | tel…"
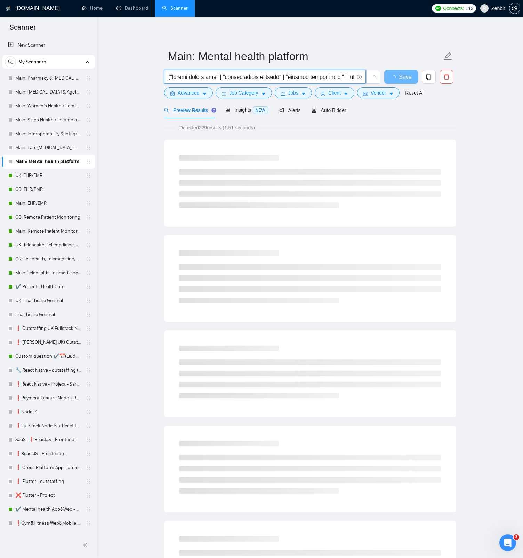
drag, startPoint x: 209, startPoint y: 76, endPoint x: 97, endPoint y: 70, distance: 112.0
type input "("mental health app" | "mental health platform" | "digital mental health" | tel…"
click at [128, 71] on main "Main: Mental health platform Save Advanced Job Category Jobs Client Vendor Rese…" at bounding box center [309, 564] width 403 height 1072
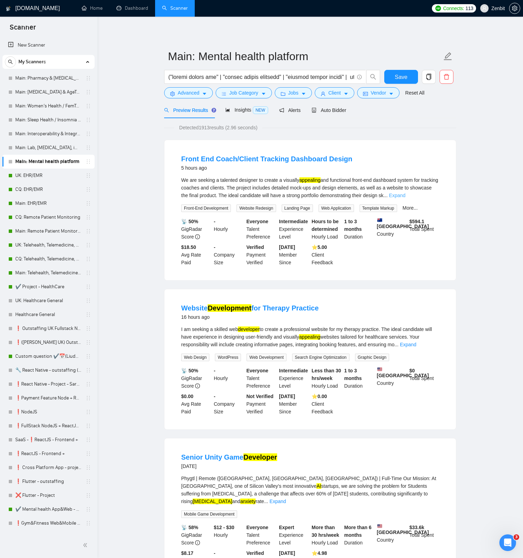
click at [405, 193] on link "Expand" at bounding box center [397, 196] width 16 height 6
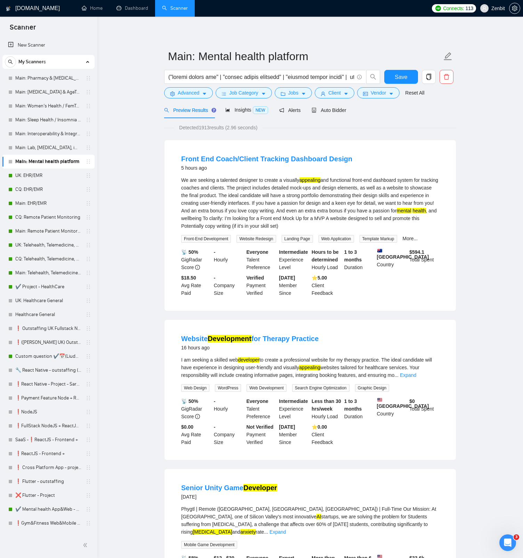
click at [313, 180] on mark "appealing" at bounding box center [309, 180] width 21 height 6
click at [320, 183] on div "We are seeking a talented designer to create a visually appealing and functiona…" at bounding box center [310, 203] width 258 height 54
click at [416, 374] on link "Expand" at bounding box center [408, 375] width 16 height 6
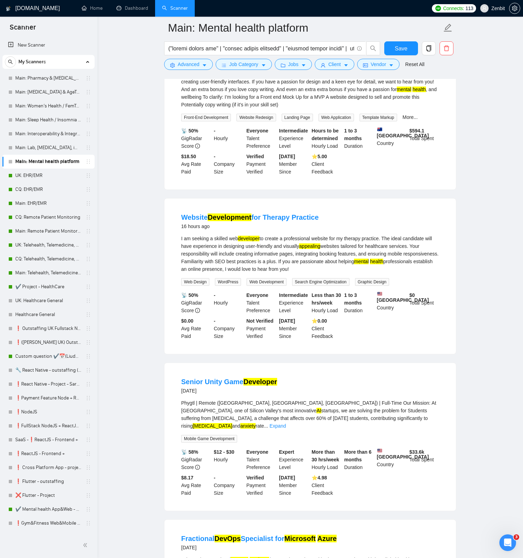
scroll to position [161, 0]
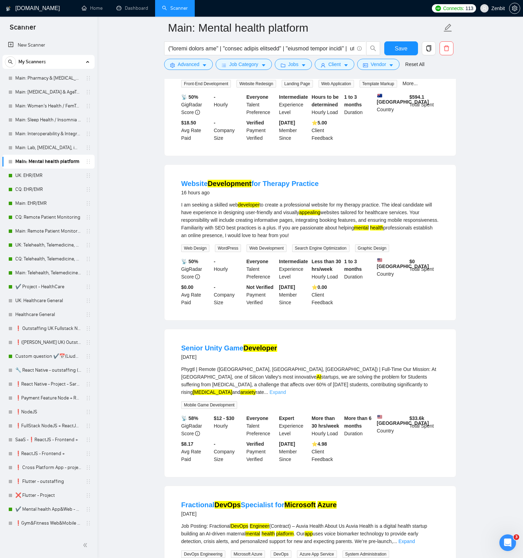
click at [286, 390] on link "Expand" at bounding box center [277, 392] width 16 height 6
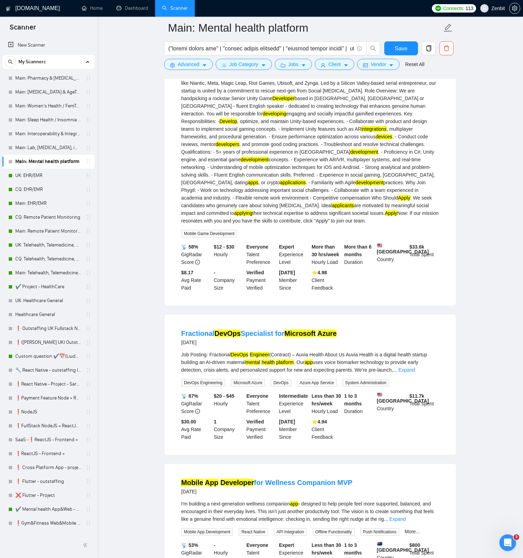
scroll to position [517, 0]
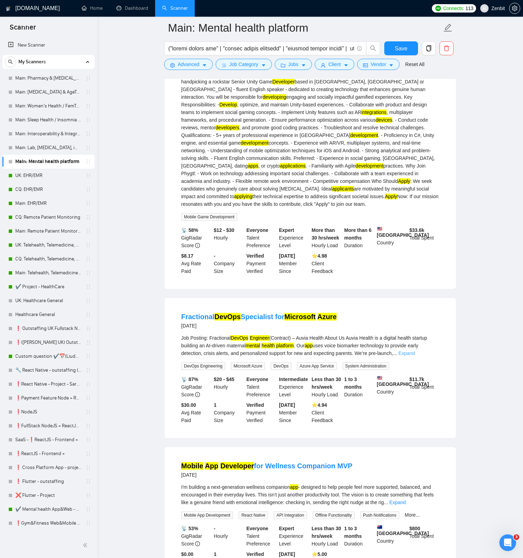
click at [415, 354] on link "Expand" at bounding box center [406, 353] width 16 height 6
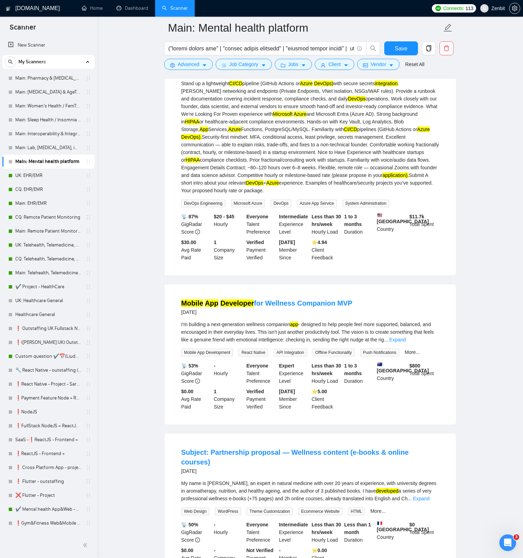
scroll to position [972, 0]
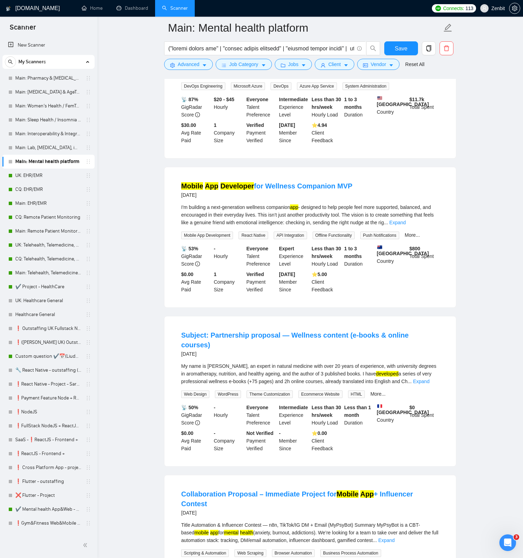
click at [428, 379] on link "Expand" at bounding box center [421, 381] width 16 height 6
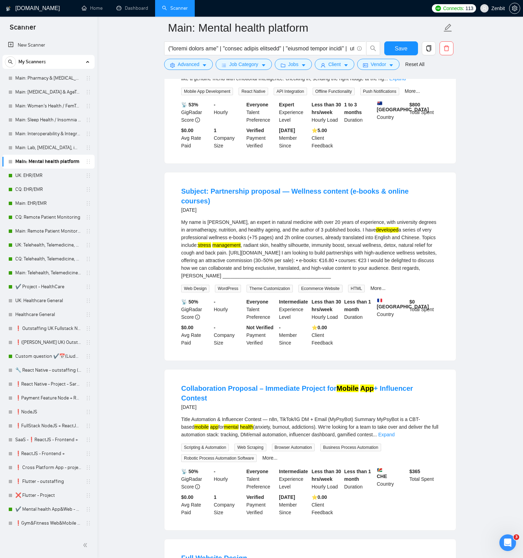
scroll to position [1146, 0]
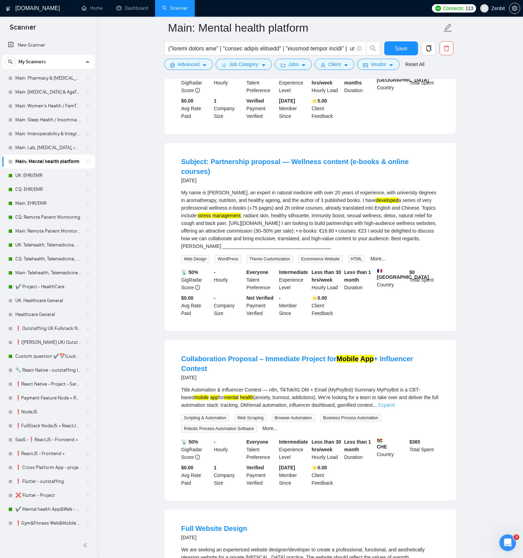
click at [394, 402] on link "Expand" at bounding box center [386, 405] width 16 height 6
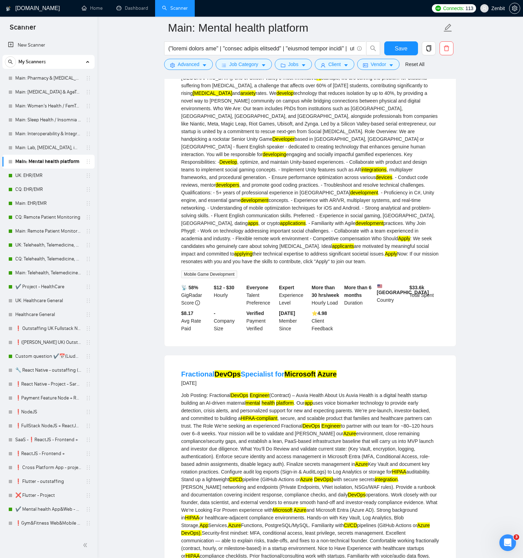
scroll to position [0, 0]
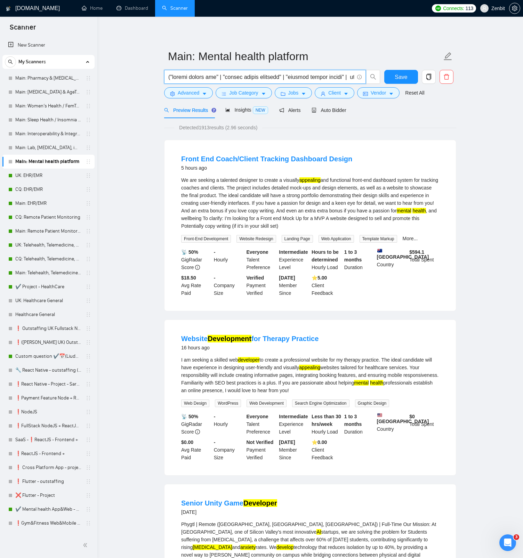
click at [301, 79] on input "text" at bounding box center [261, 77] width 186 height 9
paste input "("mental health app" | "mental health platform" | "digital mental health" | tel…"
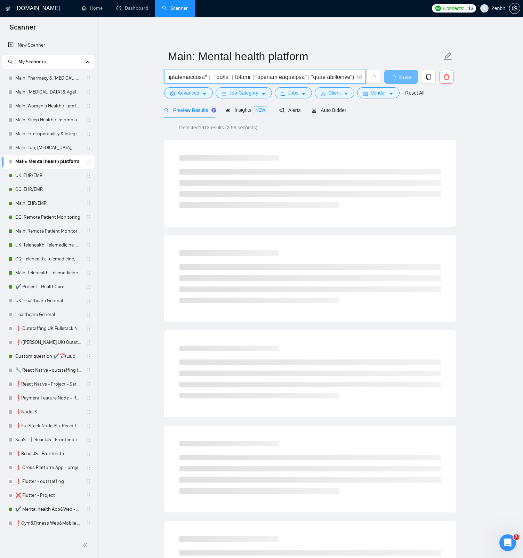
type input "("mental health app" | "mental health platform" | "digital mental health" | tel…"
click at [149, 72] on main "Main: Mental health platform Save Advanced Job Category Jobs Client Vendor Rese…" at bounding box center [309, 564] width 403 height 1072
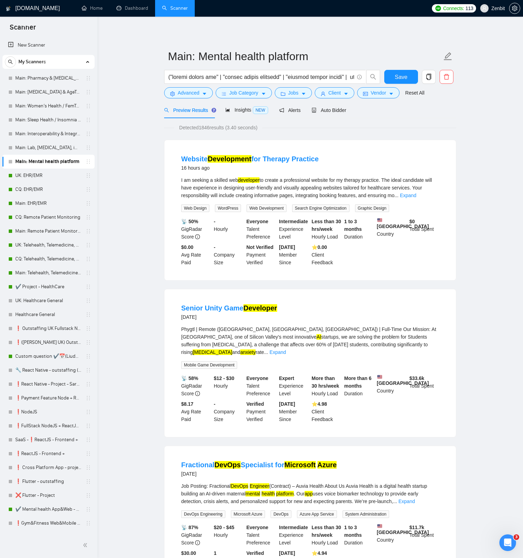
click at [416, 195] on link "Expand" at bounding box center [408, 196] width 16 height 6
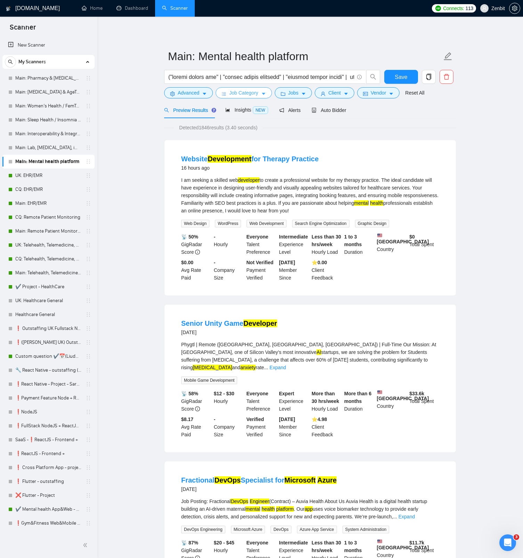
click at [234, 94] on span "Job Category" at bounding box center [243, 93] width 29 height 8
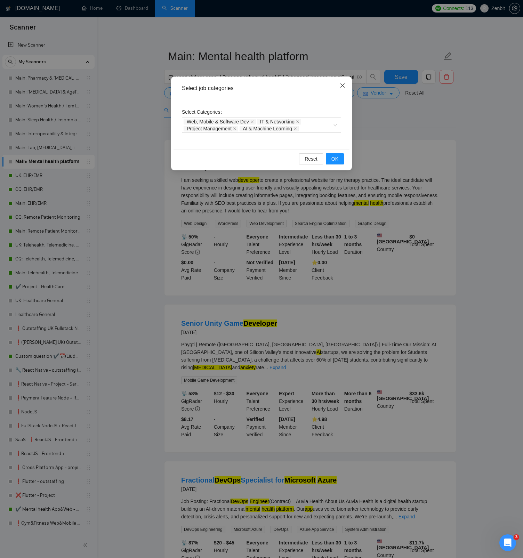
click at [343, 87] on icon "close" at bounding box center [342, 86] width 6 height 6
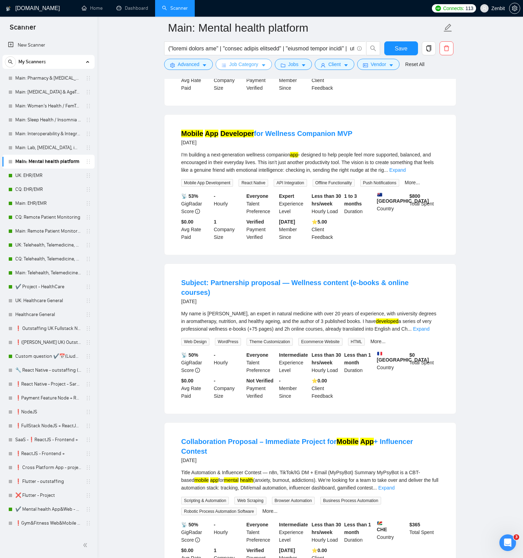
scroll to position [564, 0]
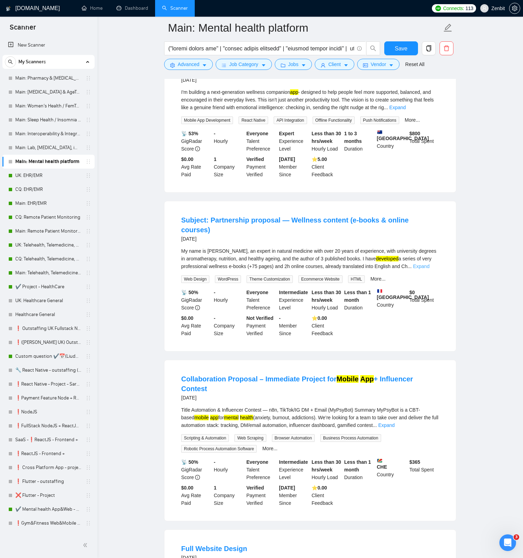
click at [429, 263] on link "Expand" at bounding box center [421, 266] width 16 height 6
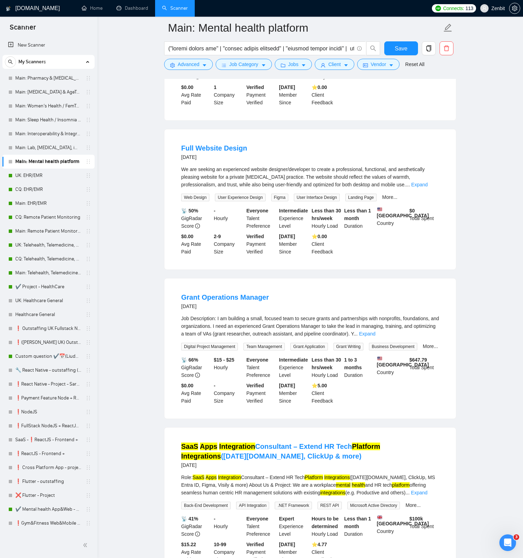
scroll to position [1007, 0]
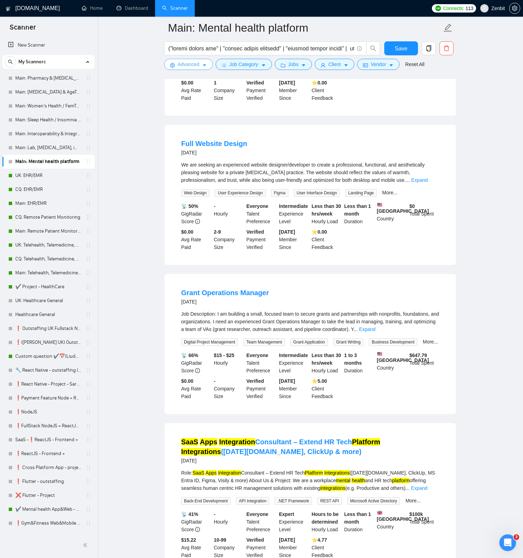
click at [196, 69] on button "Advanced" at bounding box center [188, 64] width 49 height 11
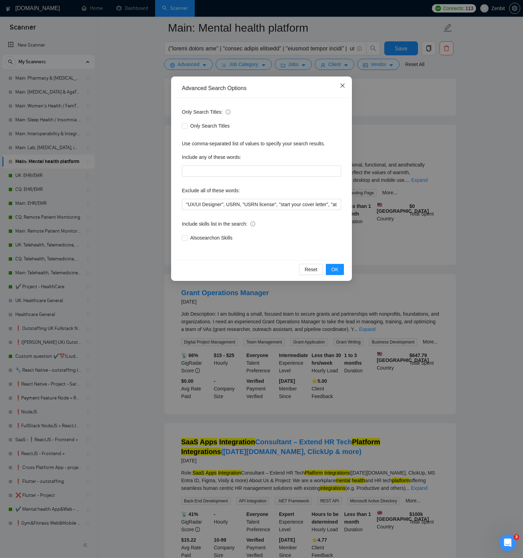
click at [344, 87] on icon "close" at bounding box center [342, 85] width 4 height 4
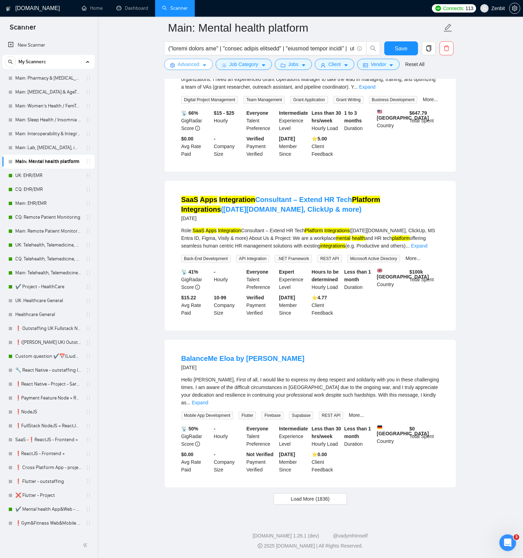
scroll to position [1259, 0]
click at [322, 498] on span "Load More (1836)" at bounding box center [309, 499] width 39 height 8
click at [208, 403] on link "Expand" at bounding box center [199, 403] width 16 height 6
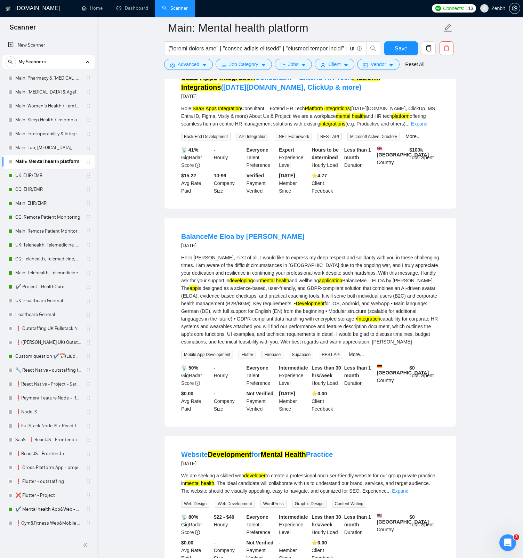
scroll to position [1447, 0]
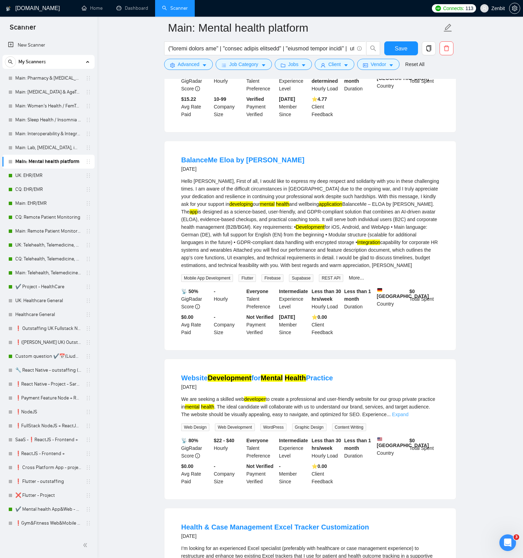
click at [408, 417] on link "Expand" at bounding box center [400, 414] width 16 height 6
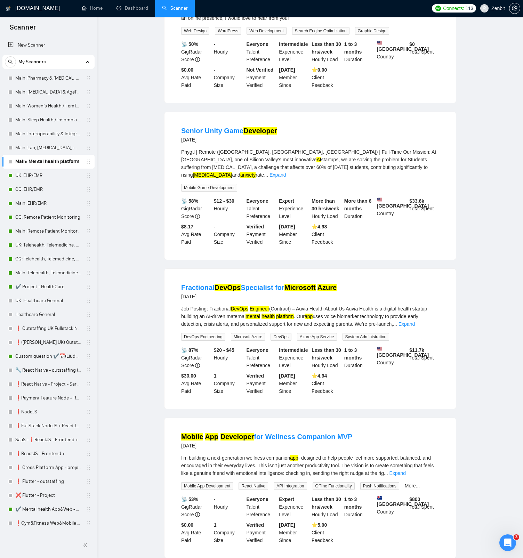
scroll to position [0, 0]
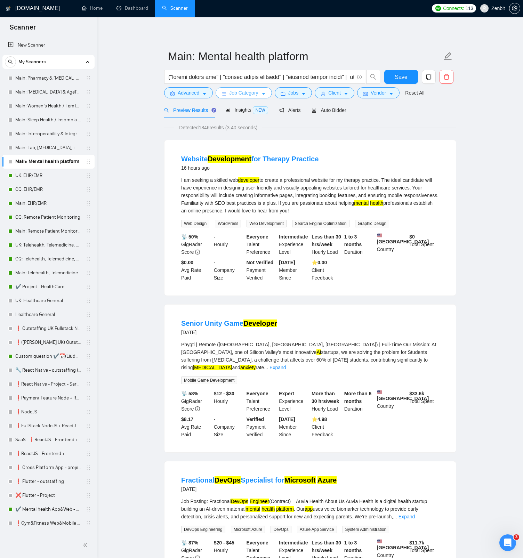
click at [249, 90] on span "Job Category" at bounding box center [243, 93] width 29 height 8
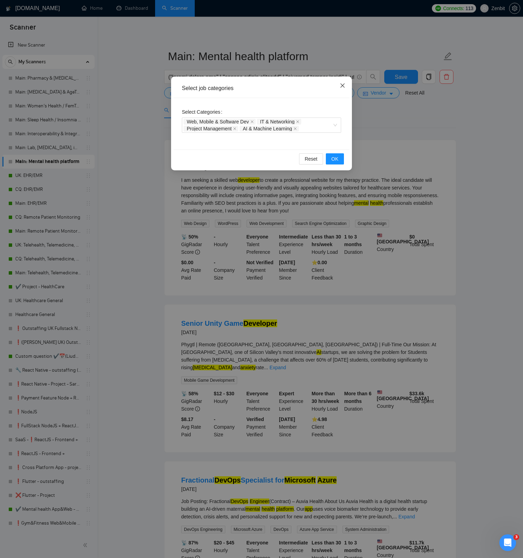
click at [341, 85] on icon "close" at bounding box center [342, 86] width 6 height 6
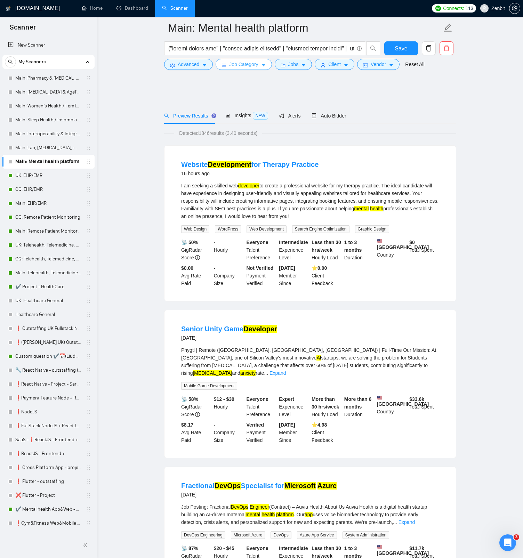
scroll to position [2895, 0]
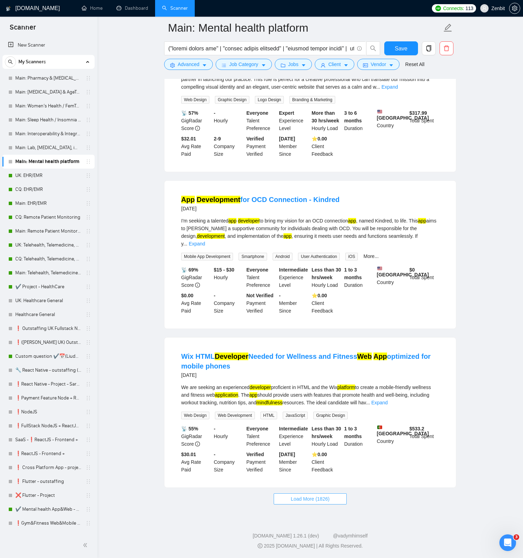
click at [321, 498] on span "Load More (1826)" at bounding box center [309, 499] width 39 height 8
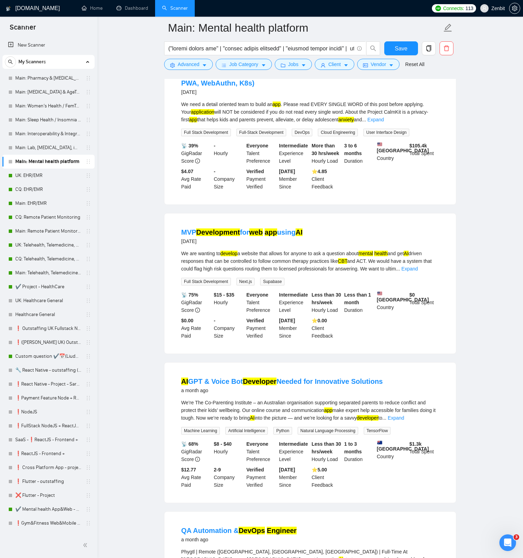
scroll to position [3300, 0]
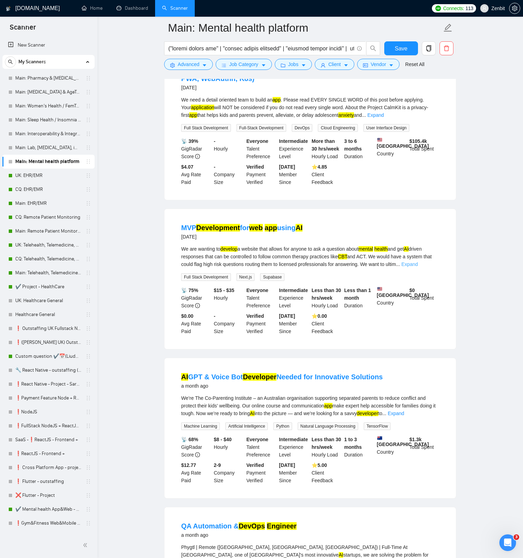
click at [417, 267] on link "Expand" at bounding box center [409, 264] width 16 height 6
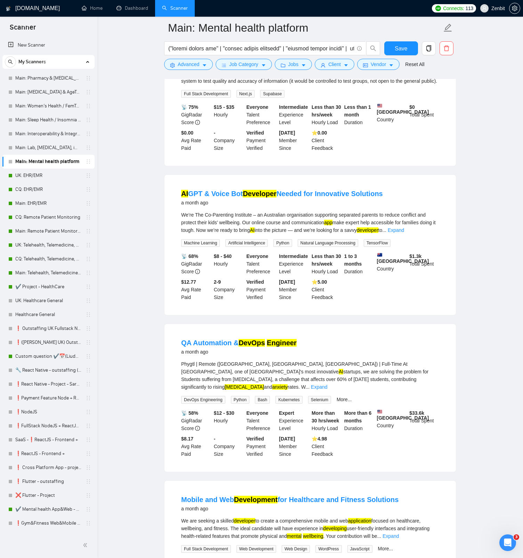
scroll to position [3520, 0]
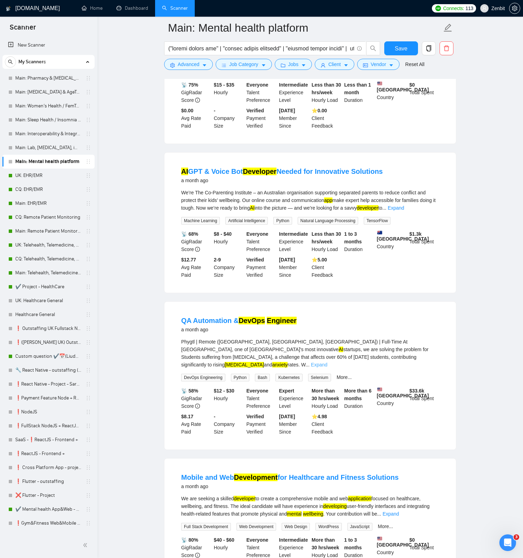
click at [327, 367] on link "Expand" at bounding box center [319, 365] width 16 height 6
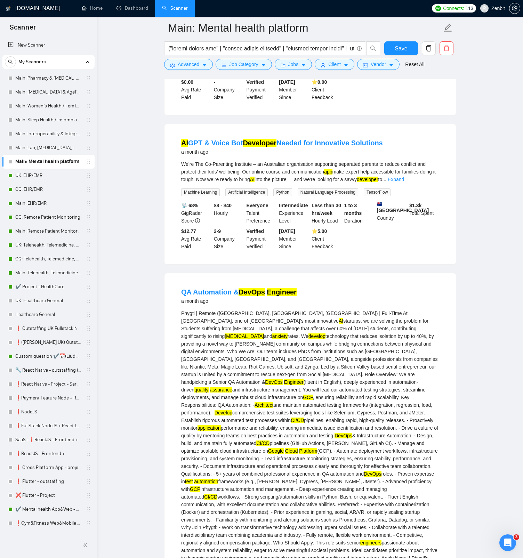
scroll to position [3553, 0]
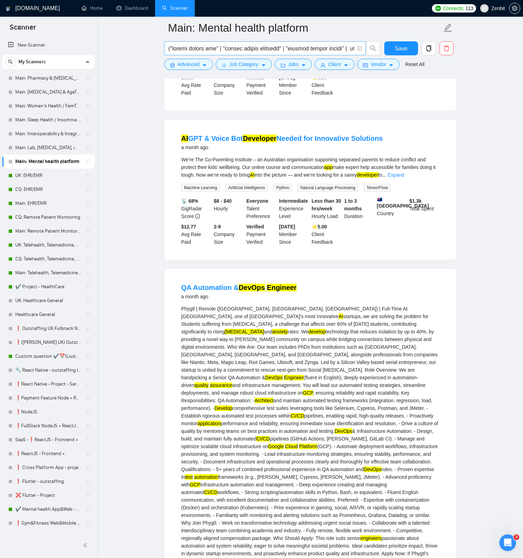
click at [254, 48] on input "text" at bounding box center [261, 48] width 186 height 9
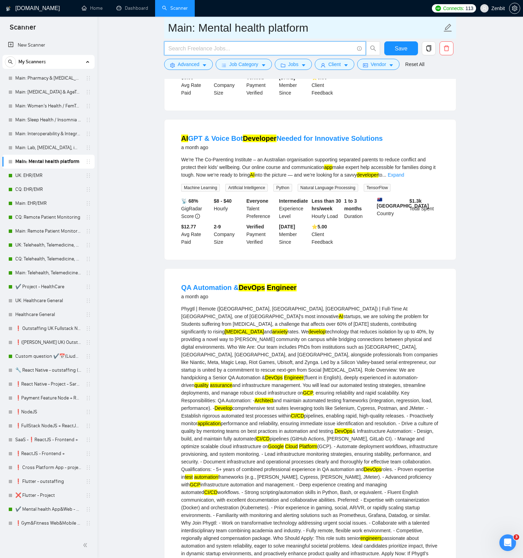
paste input "("mental health app" | "mental health platform" | "digital mental health" | tel…"
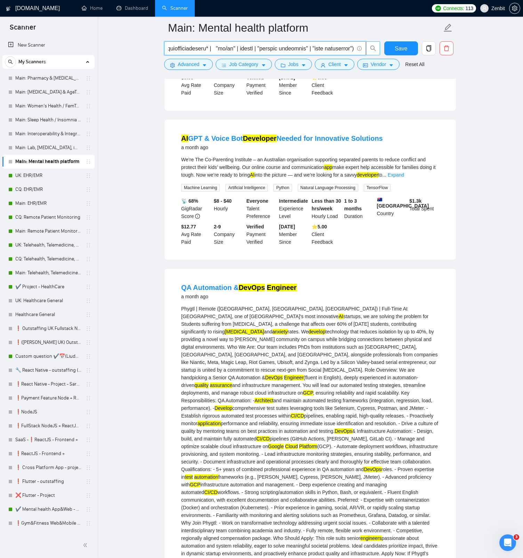
click at [371, 49] on icon "search" at bounding box center [373, 49] width 6 height 6
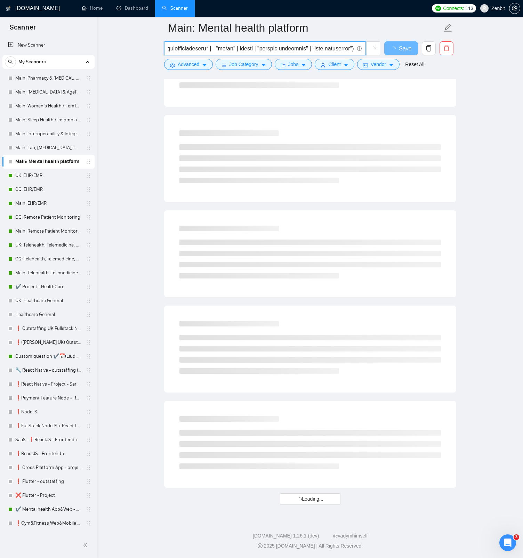
type input "("mental health app" | "mental health platform" | "digital mental health" | tel…"
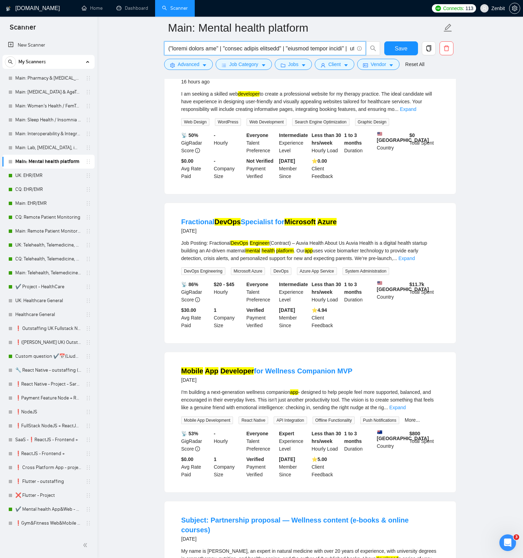
scroll to position [96, 0]
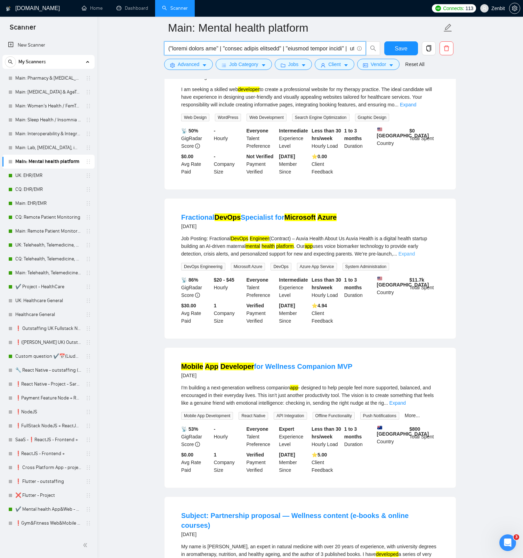
click at [415, 256] on link "Expand" at bounding box center [406, 254] width 16 height 6
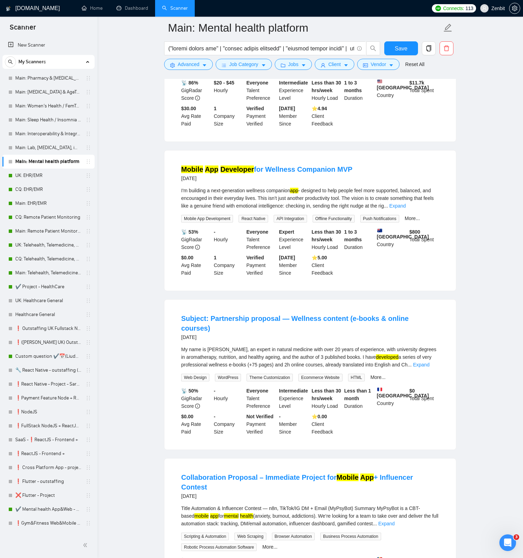
scroll to position [501, 0]
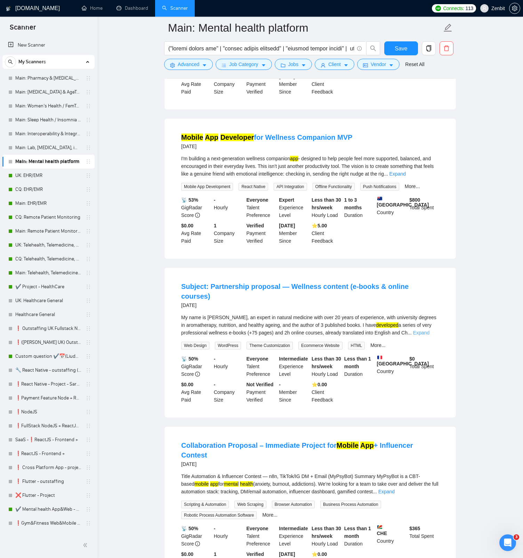
click at [428, 332] on link "Expand" at bounding box center [421, 333] width 16 height 6
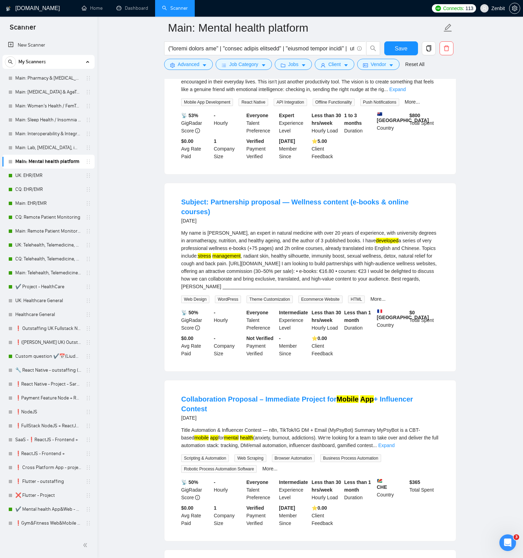
scroll to position [608, 0]
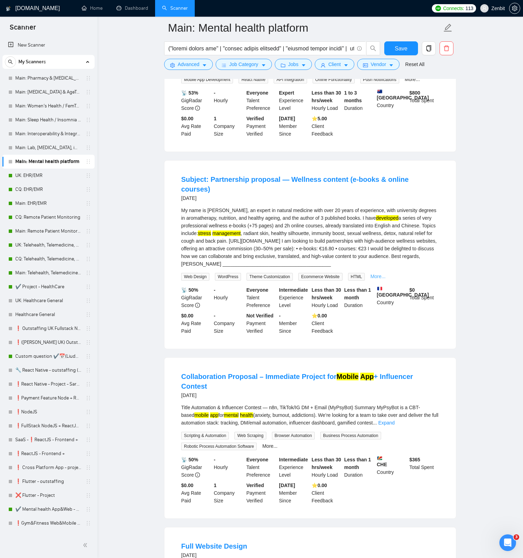
click at [383, 279] on link "More..." at bounding box center [377, 276] width 15 height 6
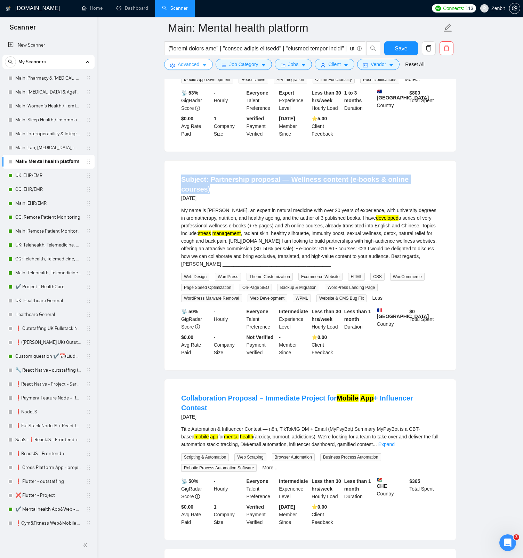
click at [197, 67] on span "Advanced" at bounding box center [189, 64] width 22 height 8
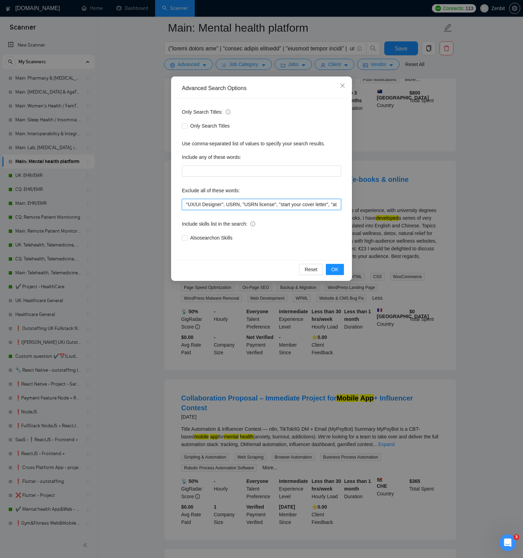
click at [186, 205] on input ""UX/UI Designer", USRN, "USRN license", "start your cover letter", "at the star…" at bounding box center [261, 204] width 159 height 11
click at [333, 271] on span "OK" at bounding box center [334, 269] width 7 height 8
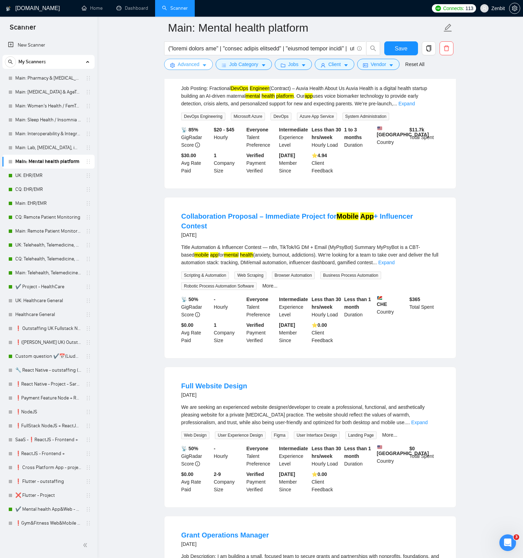
scroll to position [267, 0]
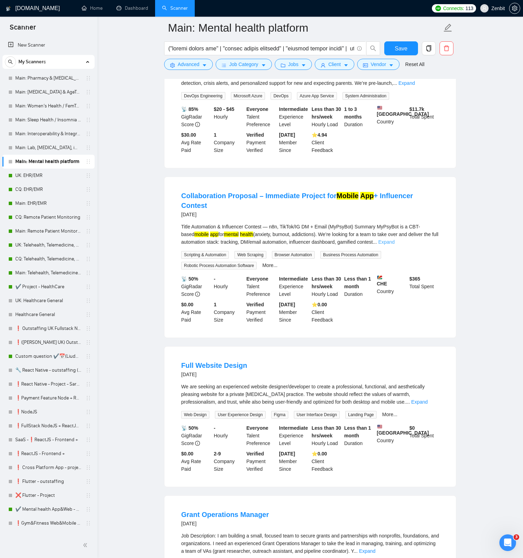
click at [394, 240] on link "Expand" at bounding box center [386, 242] width 16 height 6
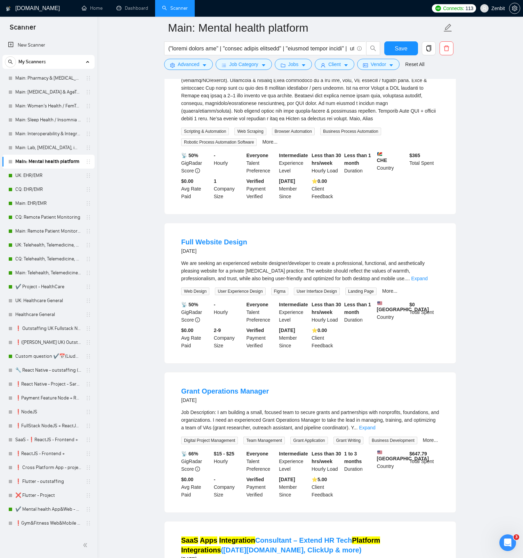
scroll to position [595, 0]
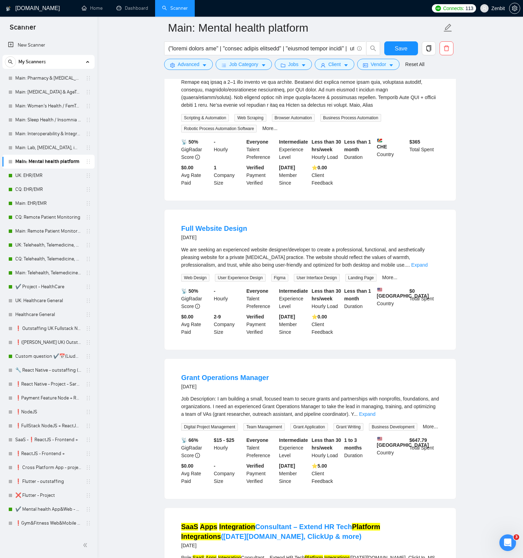
click at [427, 268] on link "Expand" at bounding box center [419, 265] width 16 height 6
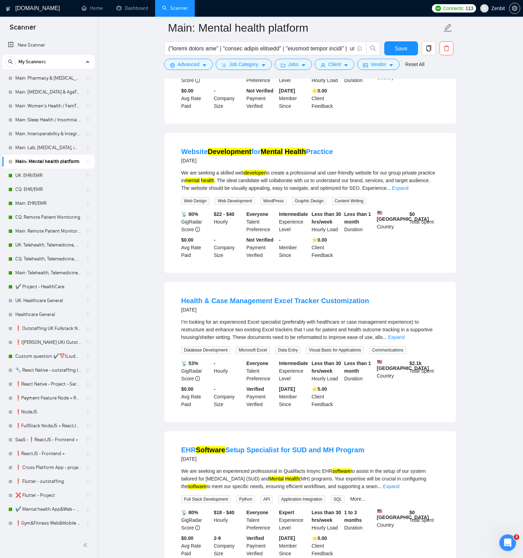
scroll to position [1373, 0]
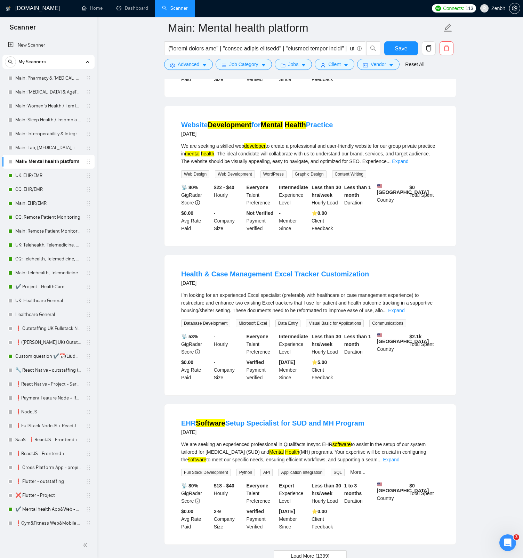
click at [426, 463] on div "We are seeking an experienced professional in Qualifacts Insync EHR software to…" at bounding box center [310, 451] width 258 height 23
click at [399, 462] on link "Expand" at bounding box center [391, 460] width 16 height 6
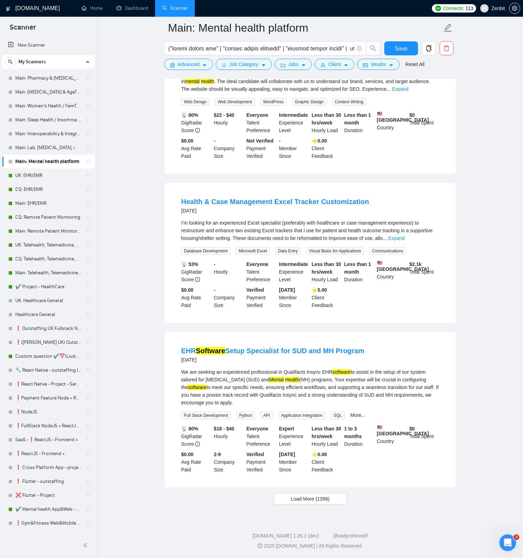
scroll to position [1483, 0]
click at [316, 497] on span "Load More (1399)" at bounding box center [309, 499] width 39 height 8
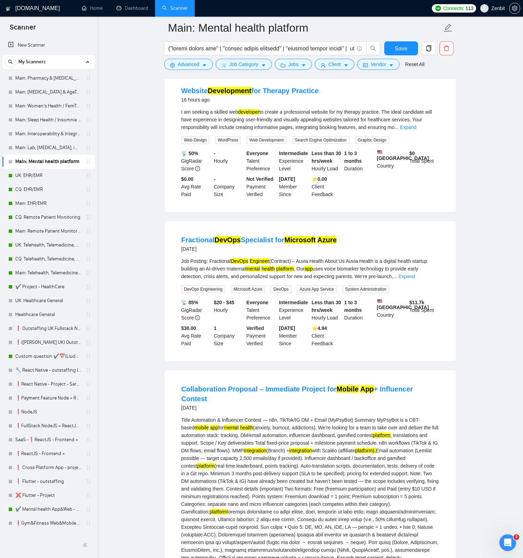
scroll to position [34, 0]
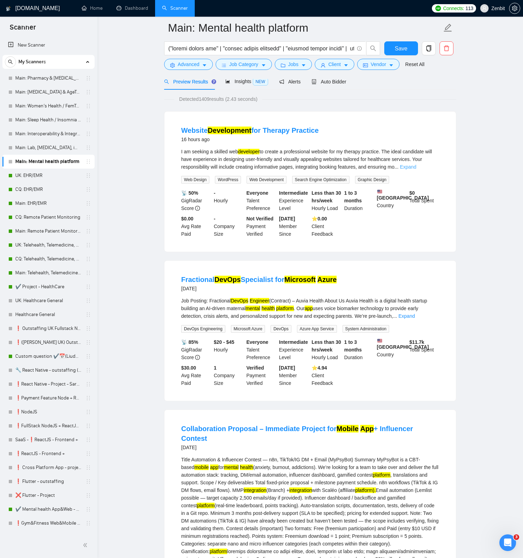
click at [416, 167] on link "Expand" at bounding box center [408, 167] width 16 height 6
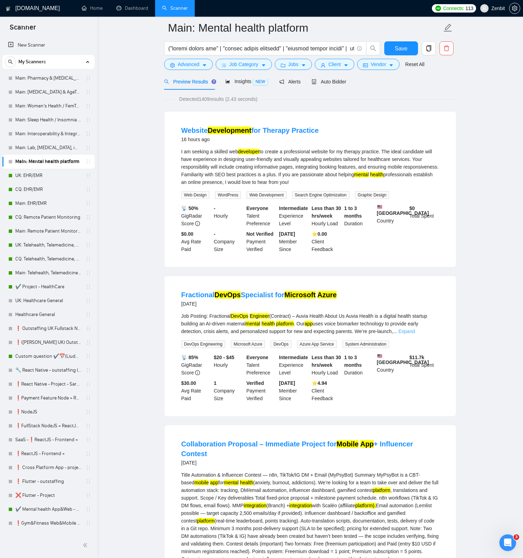
click at [415, 334] on link "Expand" at bounding box center [406, 331] width 16 height 6
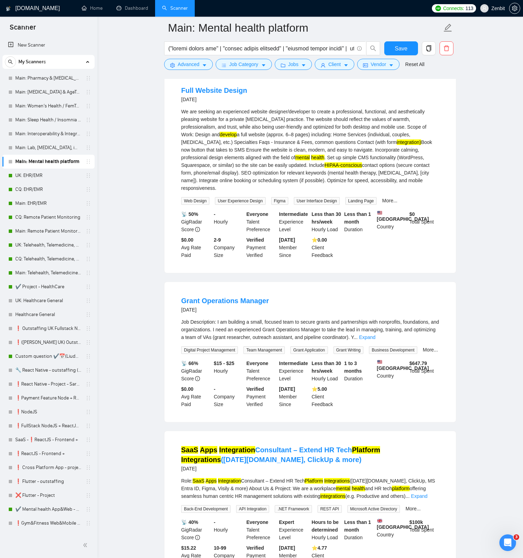
scroll to position [1042, 0]
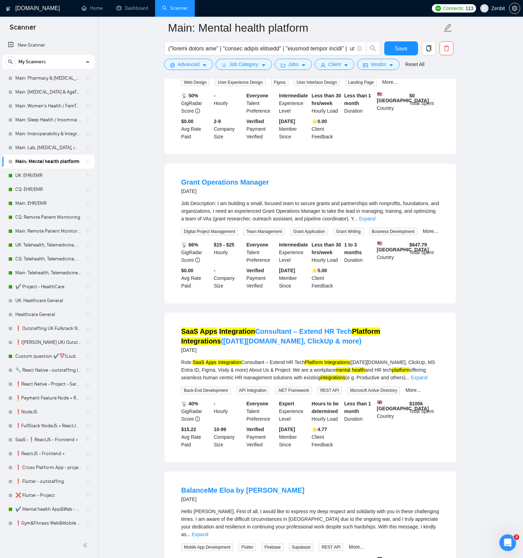
click at [427, 380] on link "Expand" at bounding box center [419, 378] width 16 height 6
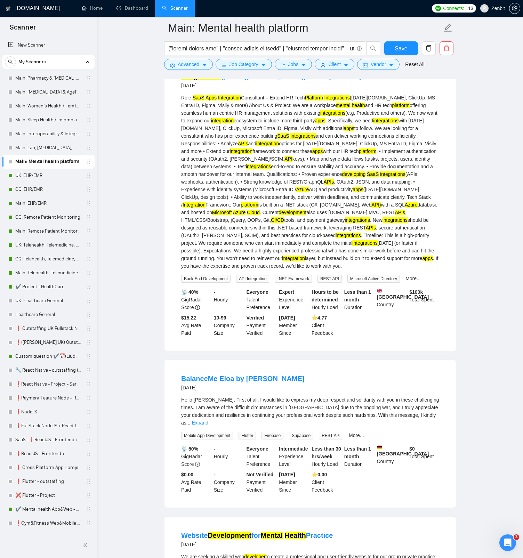
scroll to position [1493, 0]
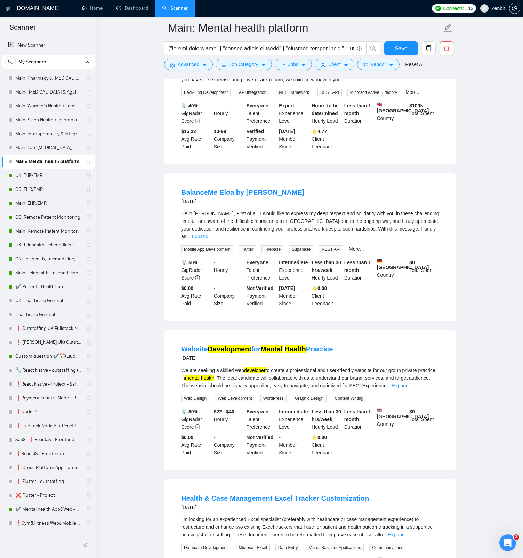
click at [208, 239] on link "Expand" at bounding box center [199, 237] width 16 height 6
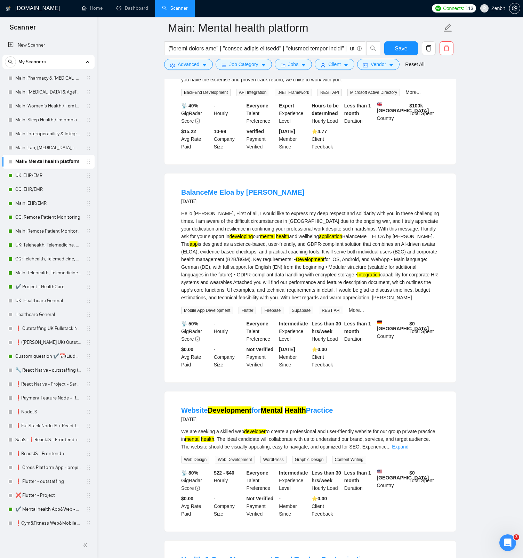
scroll to position [1627, 0]
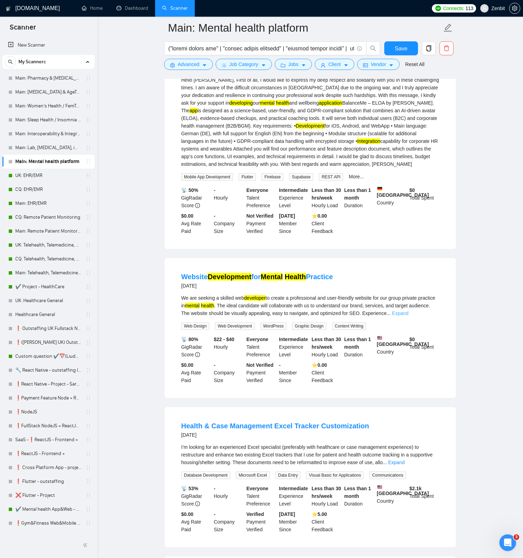
click at [408, 316] on link "Expand" at bounding box center [400, 313] width 16 height 6
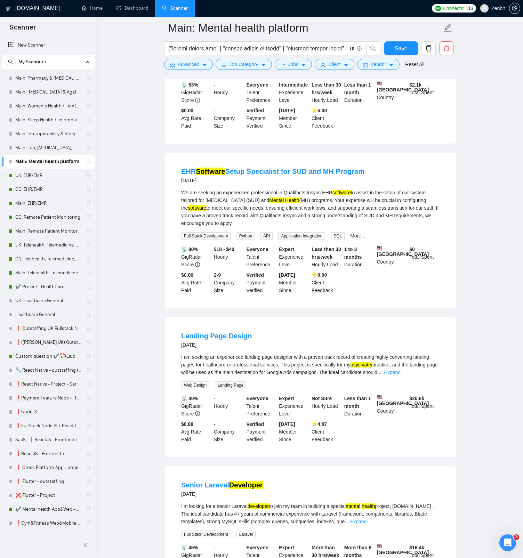
scroll to position [2220, 0]
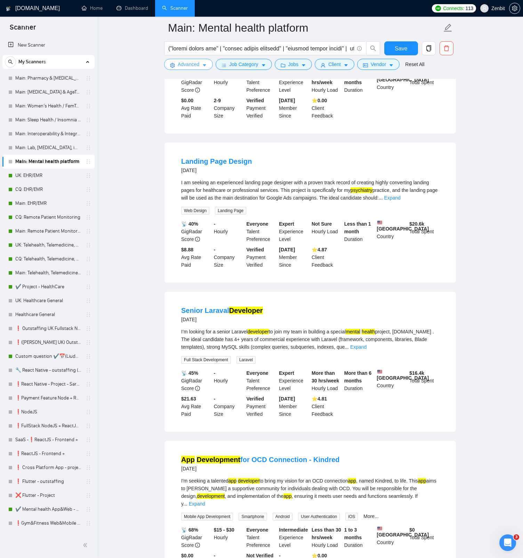
click at [193, 68] on span "Advanced" at bounding box center [189, 64] width 22 height 8
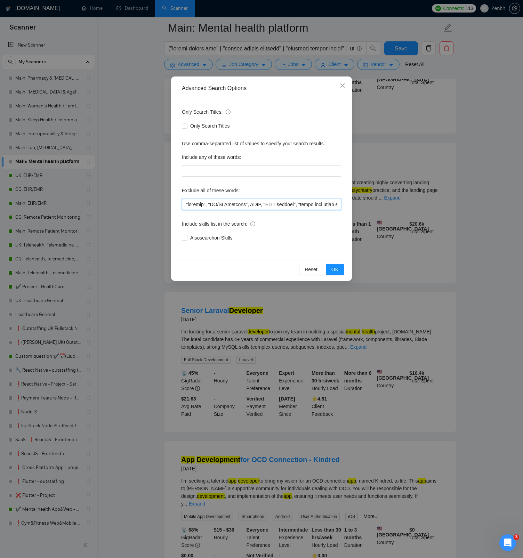
click at [185, 205] on input "text" at bounding box center [261, 204] width 159 height 11
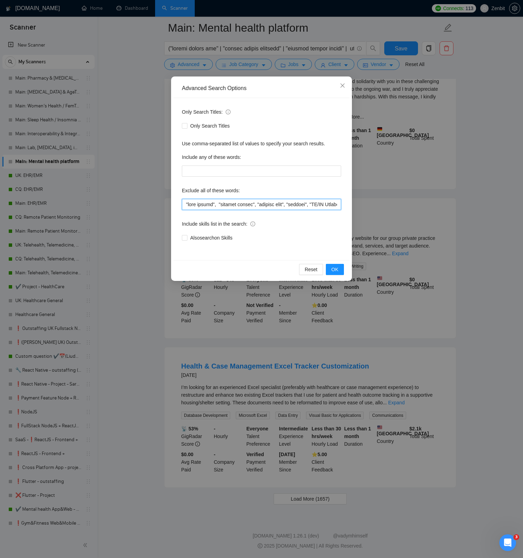
scroll to position [602, 0]
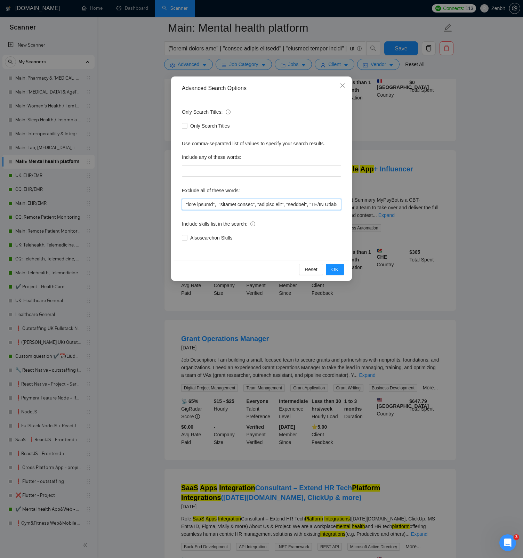
click at [255, 204] on input "text" at bounding box center [261, 204] width 159 height 11
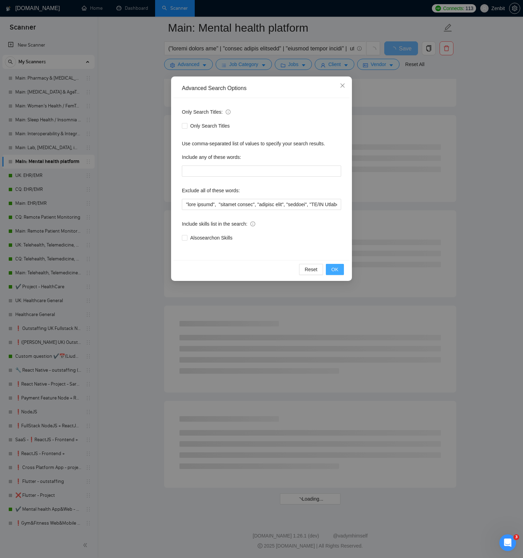
click at [336, 271] on span "OK" at bounding box center [334, 269] width 7 height 8
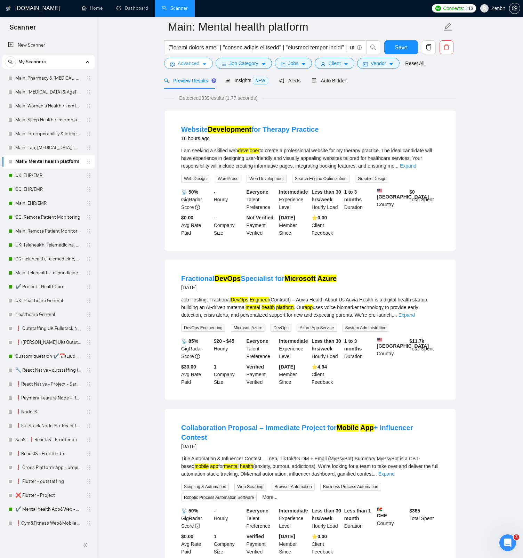
scroll to position [0, 0]
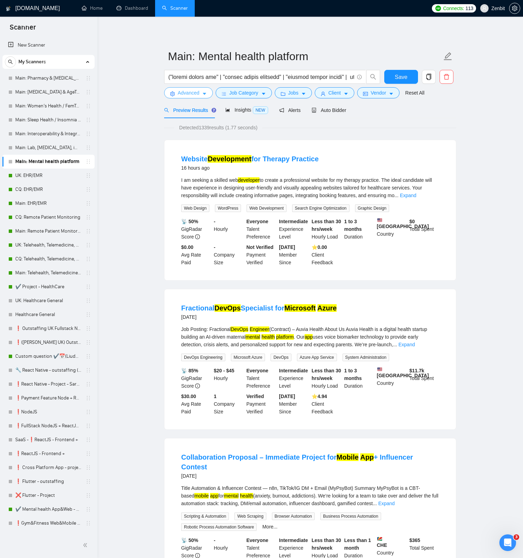
click at [196, 94] on span "Advanced" at bounding box center [189, 93] width 22 height 8
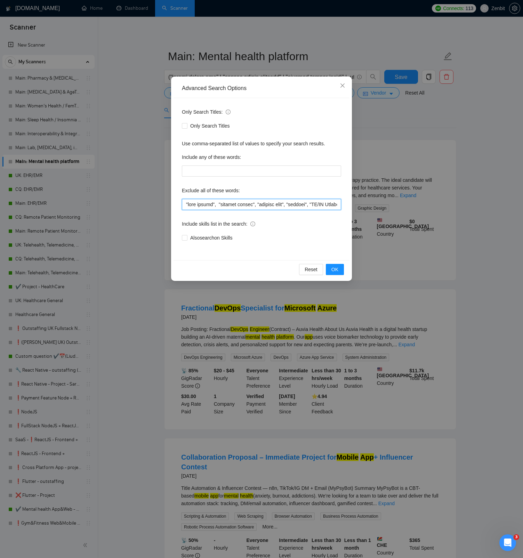
click at [225, 207] on input "text" at bounding box center [261, 204] width 159 height 11
drag, startPoint x: 217, startPoint y: 204, endPoint x: 162, endPoint y: 203, distance: 55.6
click at [162, 203] on div "Advanced Search Options Only Search Titles: Only Search Titles Use comma-separa…" at bounding box center [261, 279] width 523 height 558
click at [219, 205] on input "text" at bounding box center [261, 204] width 159 height 11
paste input "page design",""
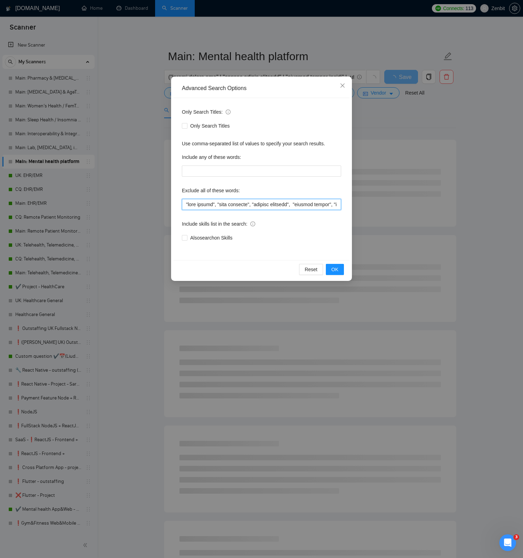
type input ""page design", "page designer", "website designer", "website design", "landing …"
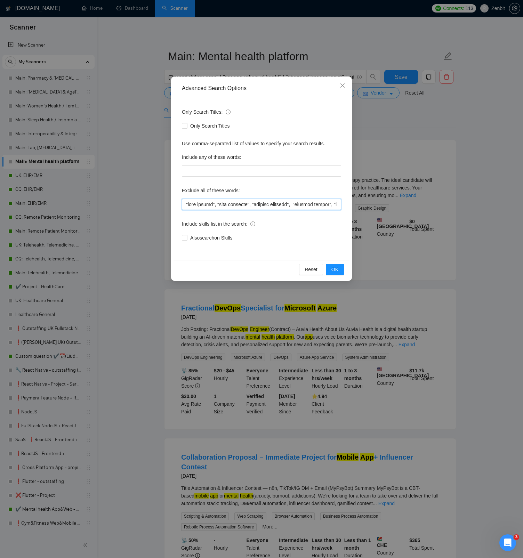
click at [268, 204] on input "text" at bounding box center [261, 204] width 159 height 11
paste input ""page design", "page designer", "website designer", "website design", "landing …"
type input ""page design", "page designer", "website designer", "website design", "landing …"
click at [331, 271] on span "OK" at bounding box center [334, 269] width 7 height 8
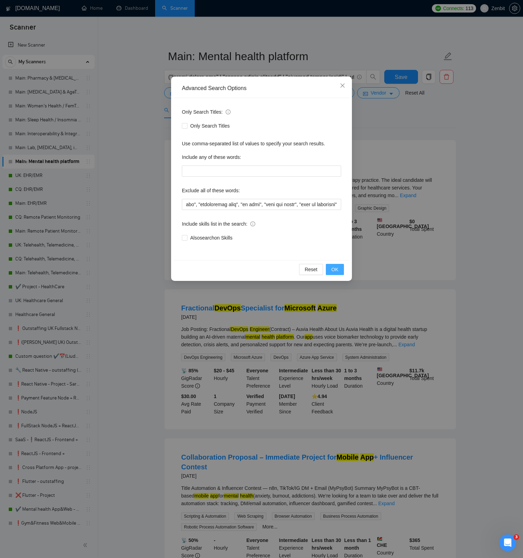
scroll to position [0, 0]
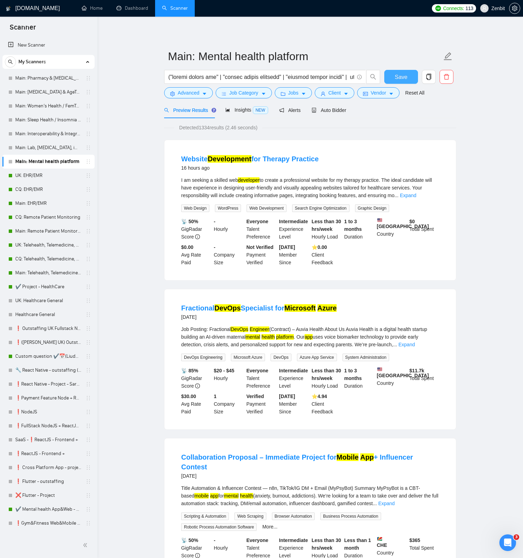
drag, startPoint x: 402, startPoint y: 77, endPoint x: 476, endPoint y: 173, distance: 120.9
click at [402, 77] on span "Save" at bounding box center [400, 77] width 13 height 9
click at [264, 92] on icon "caret-down" at bounding box center [263, 93] width 5 height 5
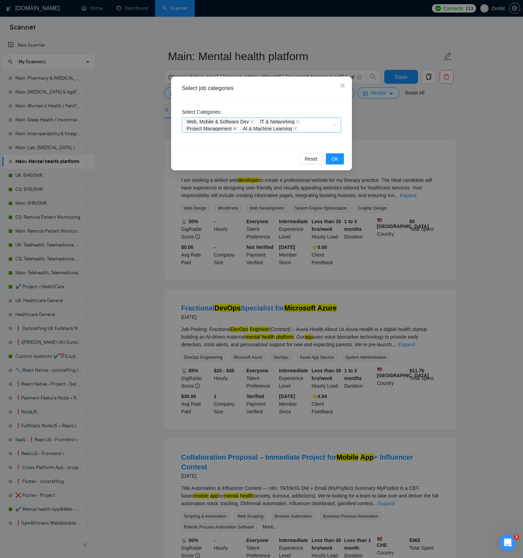
click at [236, 128] on icon "close" at bounding box center [234, 128] width 3 height 3
click at [337, 159] on span "OK" at bounding box center [334, 159] width 7 height 8
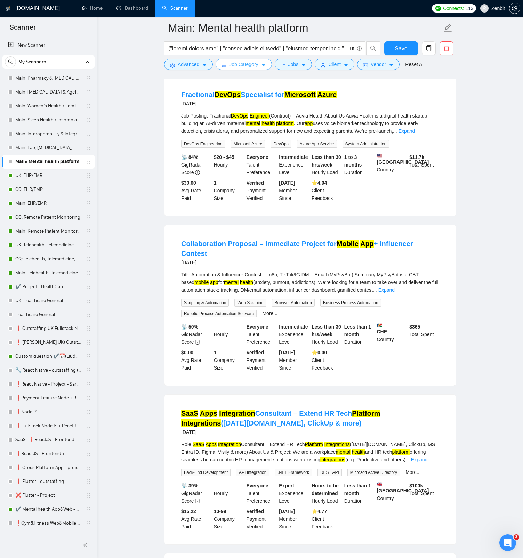
scroll to position [259, 0]
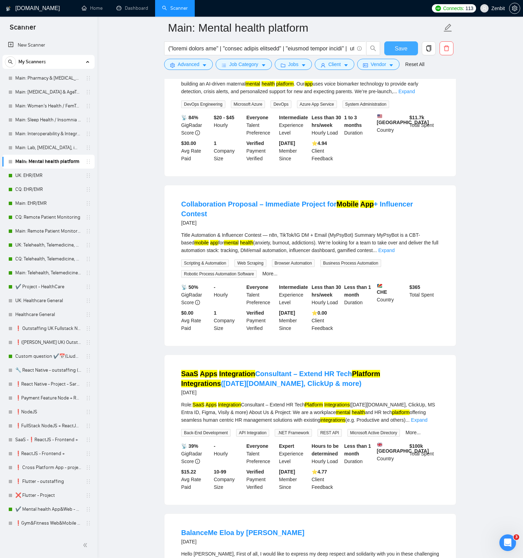
click at [407, 46] on span "Save" at bounding box center [400, 48] width 13 height 9
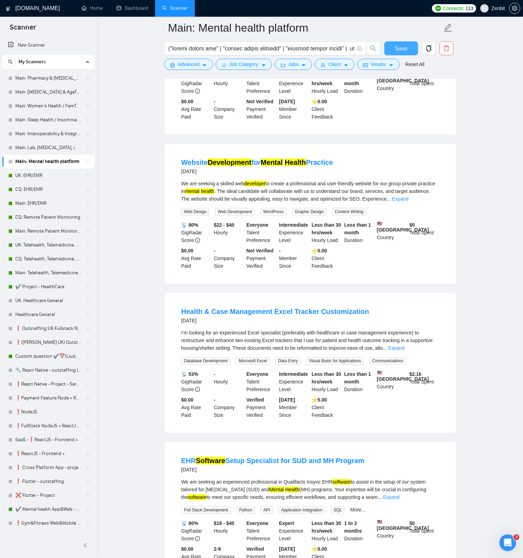
scroll to position [840, 0]
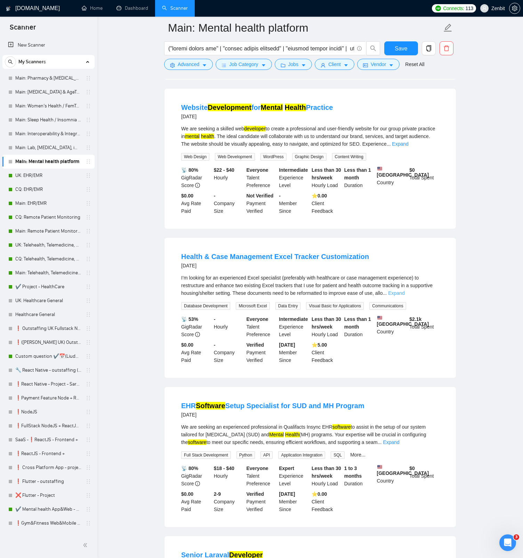
click at [404, 293] on link "Expand" at bounding box center [396, 293] width 16 height 6
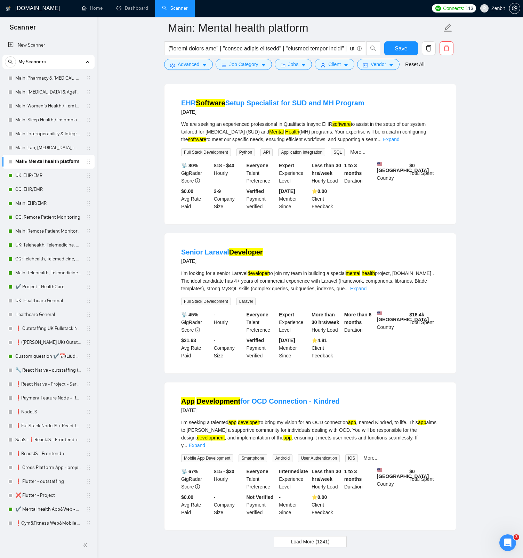
scroll to position [1297, 0]
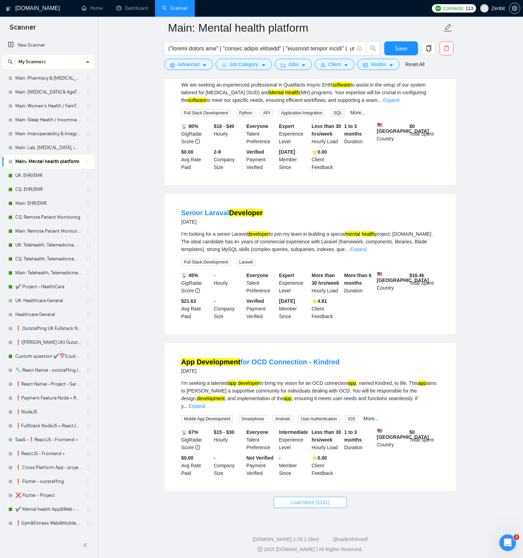
click at [321, 506] on span "Load More (1241)" at bounding box center [309, 502] width 39 height 8
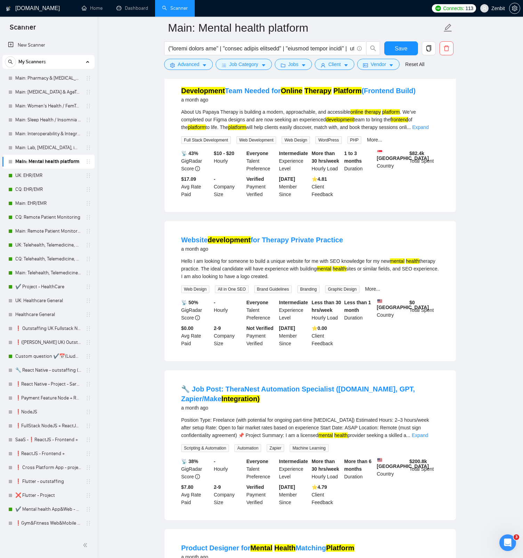
scroll to position [2671, 0]
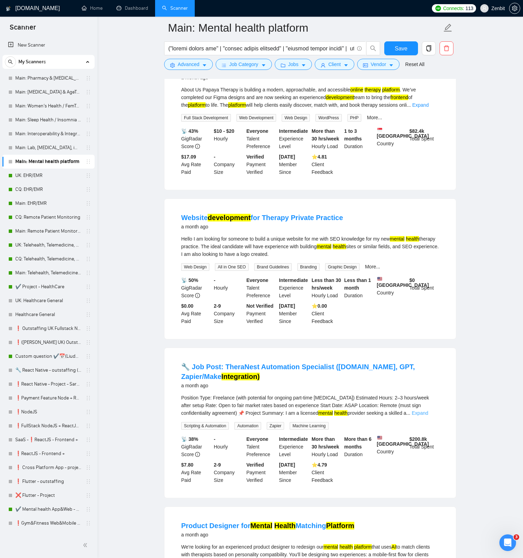
click at [428, 416] on link "Expand" at bounding box center [419, 413] width 16 height 6
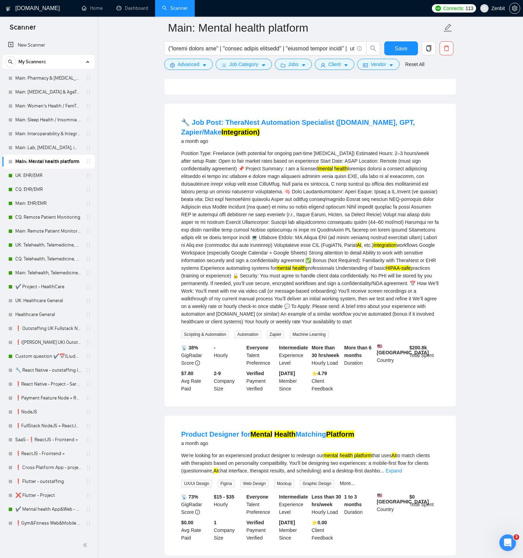
scroll to position [2994, 0]
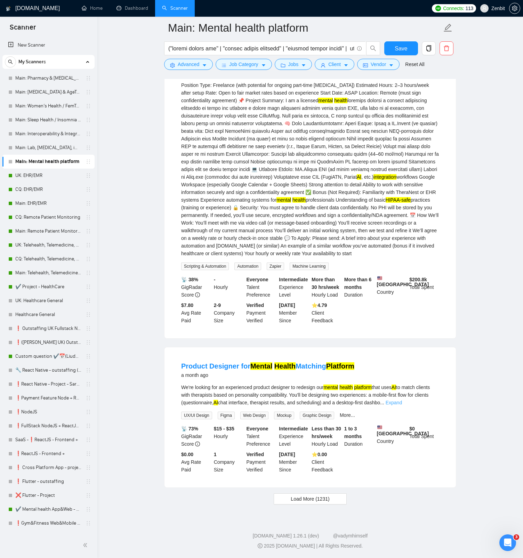
click at [402, 405] on link "Expand" at bounding box center [393, 403] width 16 height 6
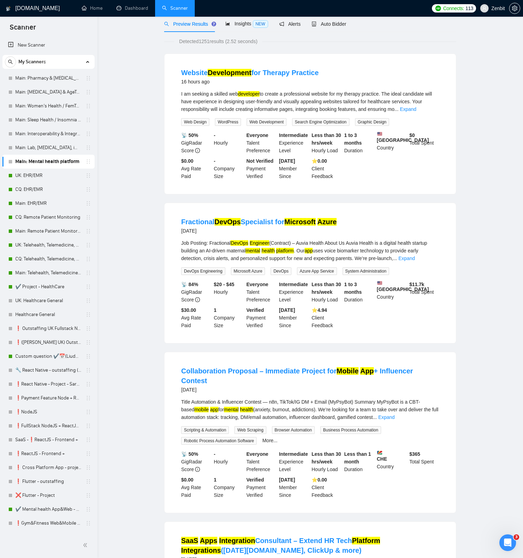
scroll to position [0, 0]
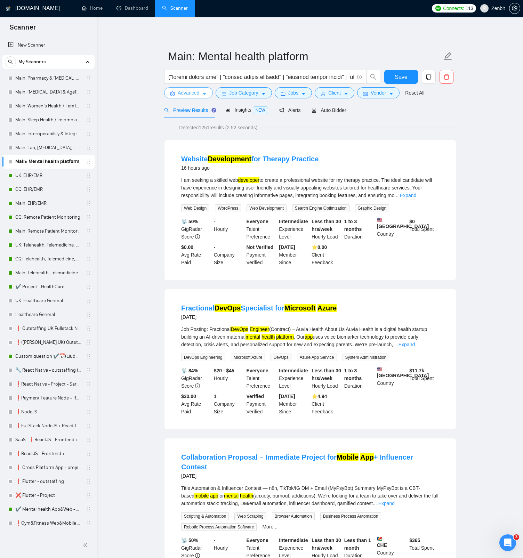
click at [195, 93] on span "Advanced" at bounding box center [189, 93] width 22 height 8
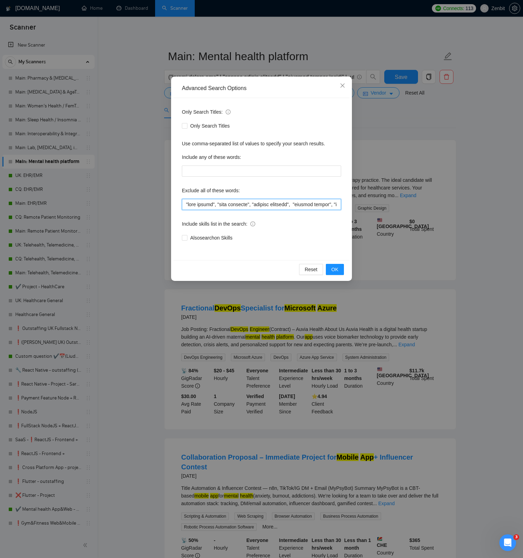
click at [234, 202] on input "text" at bounding box center [261, 204] width 159 height 11
paste input ""page design", "page designer", "website designer", "website design", "landing …"
type input ""page design", "page designer", "website designer", "website design", "landing …"
click at [319, 246] on div "Only Search Titles: Only Search Titles Use comma-separated list of values to sp…" at bounding box center [261, 179] width 176 height 162
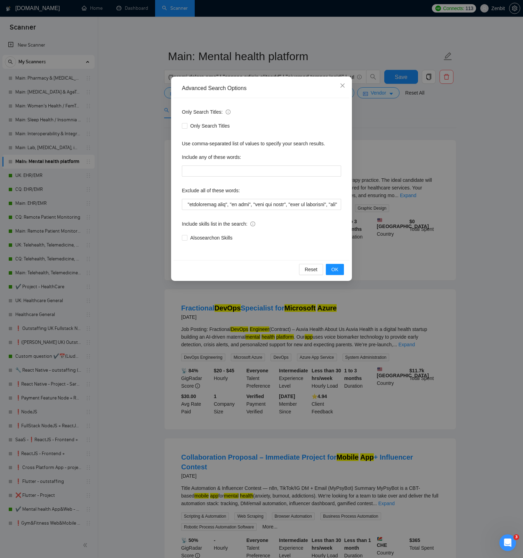
scroll to position [0, 0]
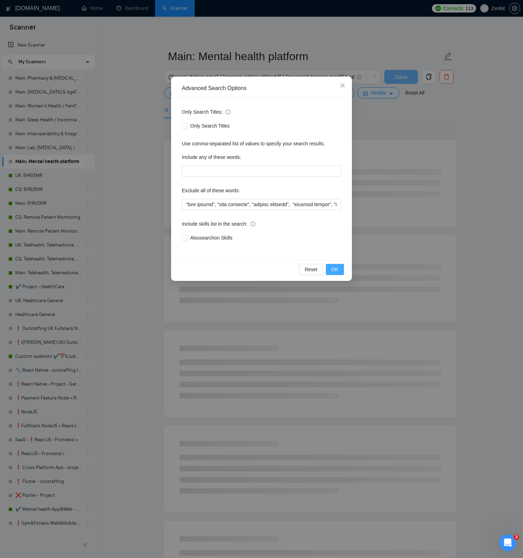
click at [335, 269] on span "OK" at bounding box center [334, 269] width 7 height 8
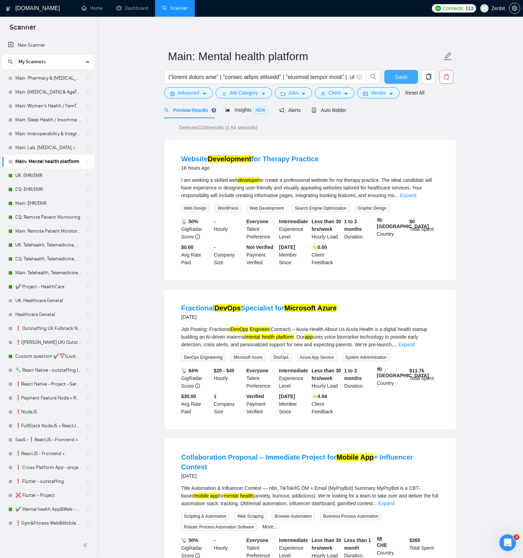
click at [400, 75] on span "Save" at bounding box center [400, 77] width 13 height 9
click at [397, 78] on span "Save" at bounding box center [400, 77] width 13 height 9
click at [192, 95] on span "Advanced" at bounding box center [189, 93] width 22 height 8
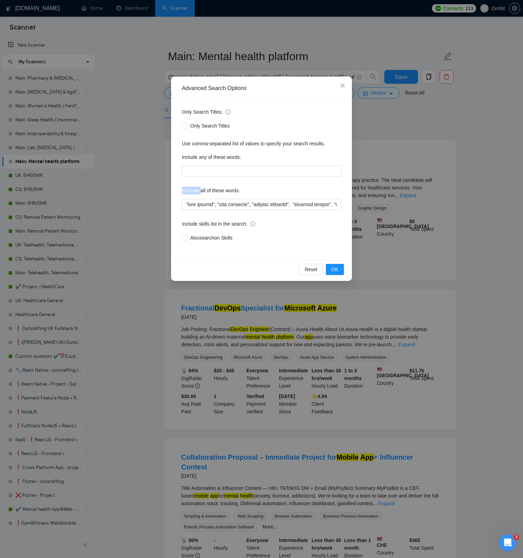
drag, startPoint x: 181, startPoint y: 190, endPoint x: 200, endPoint y: 190, distance: 18.4
click at [200, 190] on div "Only Search Titles: Only Search Titles Use comma-separated list of values to sp…" at bounding box center [261, 179] width 176 height 162
copy label "Exclude"
click at [219, 204] on input "text" at bounding box center [261, 204] width 159 height 11
paste input ""page design", "page designer", "website designer", "website design", "landing …"
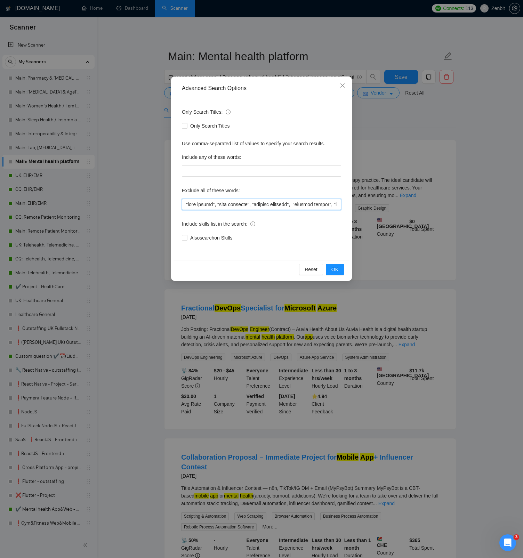
scroll to position [0, 2370]
type input ""page design", "page designer", "website designer", "website design", "landing …"
click at [336, 270] on span "OK" at bounding box center [334, 269] width 7 height 8
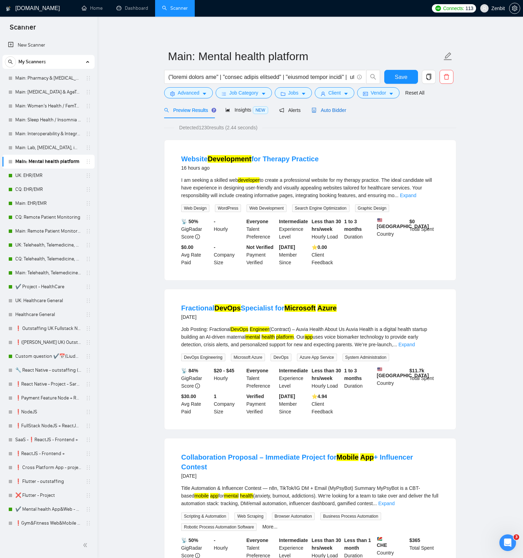
click at [321, 110] on span "Auto Bidder" at bounding box center [328, 110] width 34 height 6
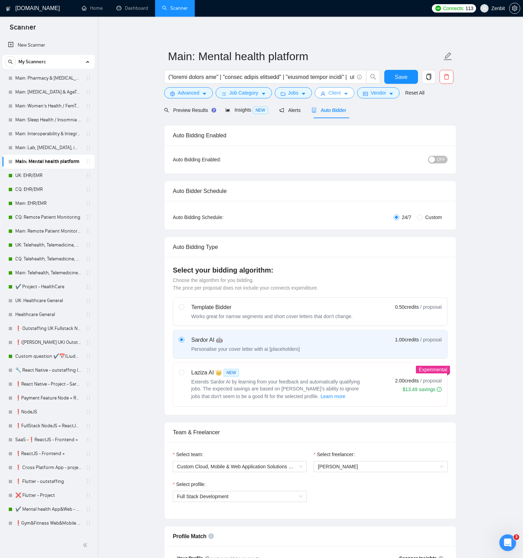
click at [347, 92] on icon "caret-down" at bounding box center [345, 93] width 5 height 5
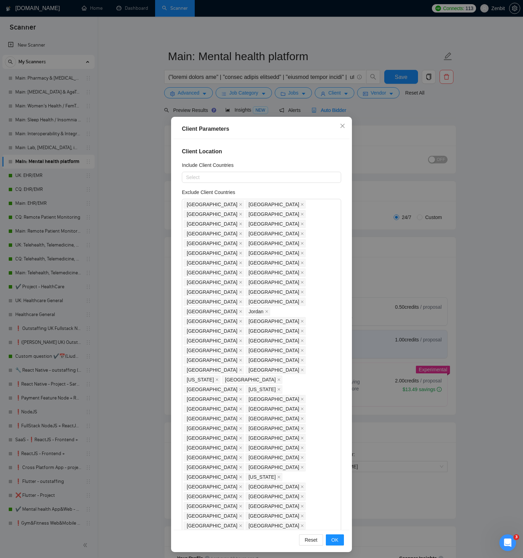
click at [142, 204] on div "Client Parameters Client Location Include Client Countries Select Exclude Clien…" at bounding box center [261, 279] width 523 height 558
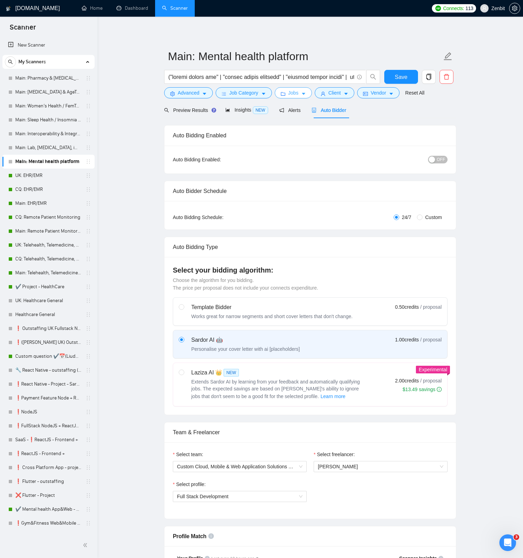
click at [303, 96] on icon "caret-down" at bounding box center [303, 93] width 5 height 5
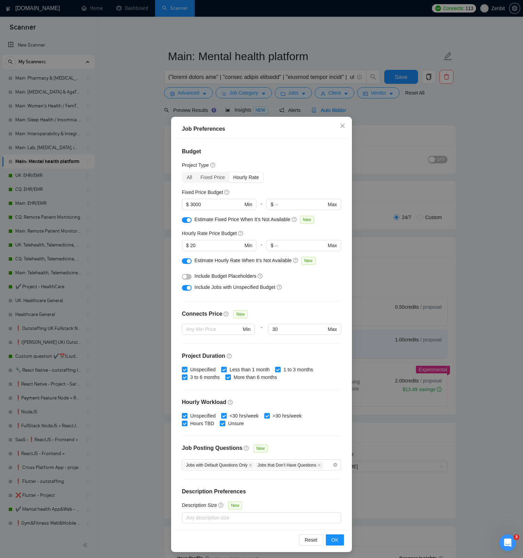
click at [133, 239] on div "Job Preferences Budget Project Type All Fixed Price Hourly Rate Fixed Price Bud…" at bounding box center [261, 279] width 523 height 558
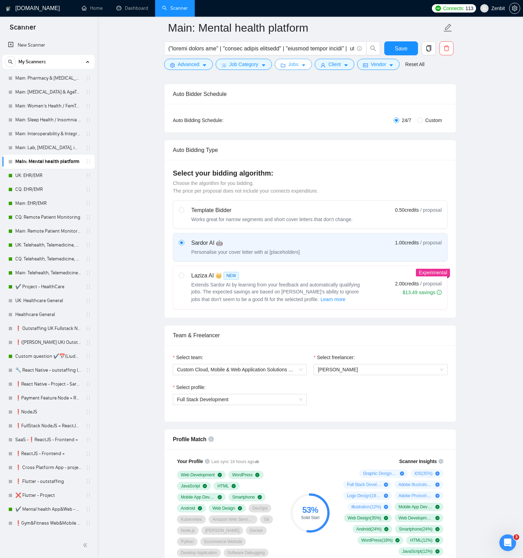
scroll to position [210, 0]
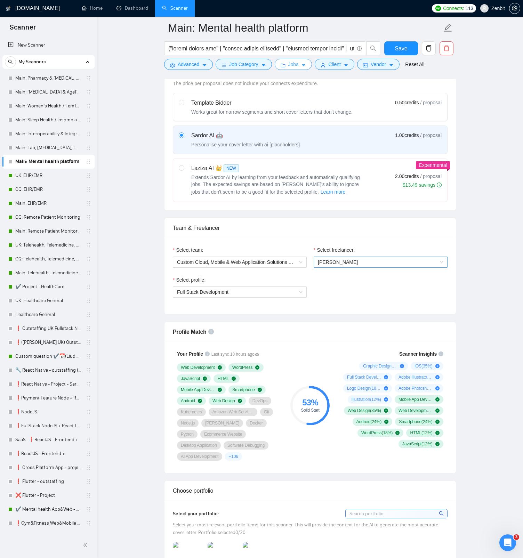
click at [350, 265] on span "[PERSON_NAME]" at bounding box center [380, 262] width 125 height 10
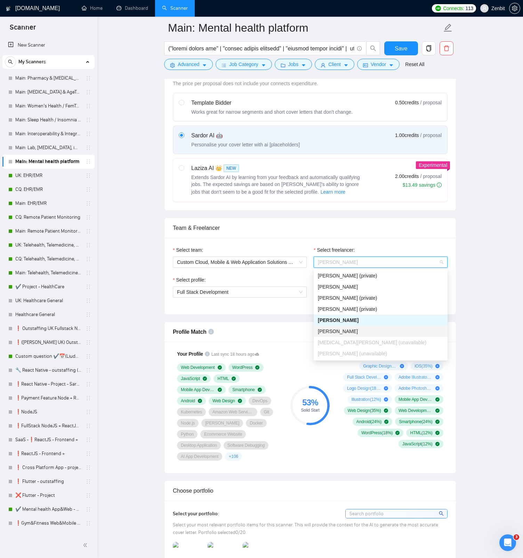
click at [357, 328] on span "[PERSON_NAME]" at bounding box center [338, 331] width 40 height 6
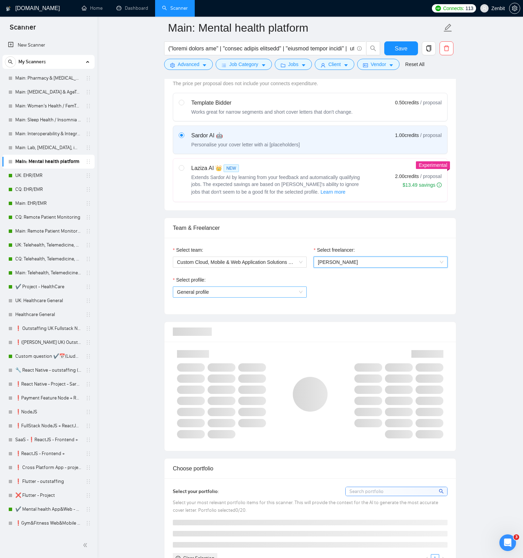
click at [272, 294] on span "General profile" at bounding box center [239, 292] width 125 height 10
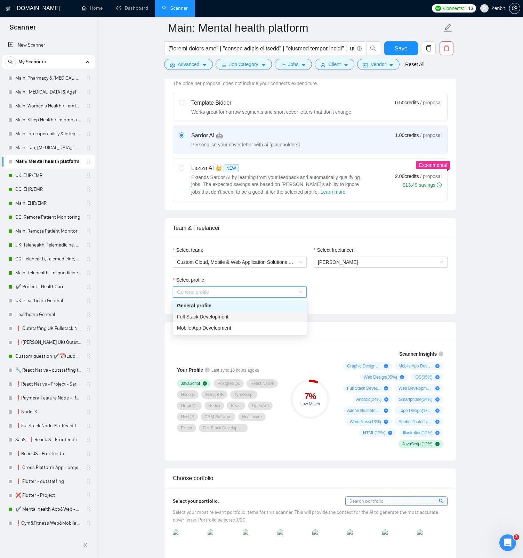
click at [242, 317] on div "Full Stack Development" at bounding box center [239, 317] width 125 height 8
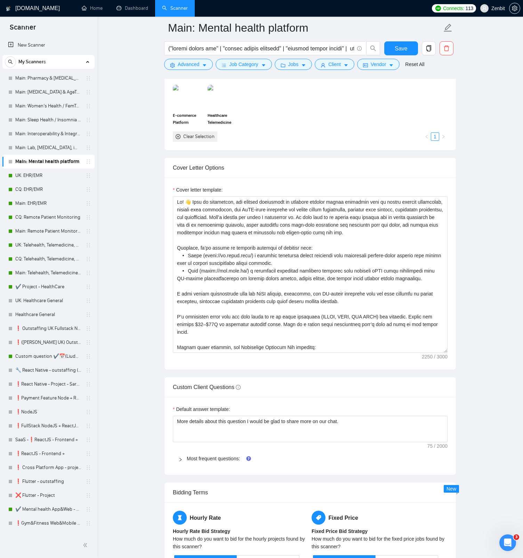
scroll to position [663, 0]
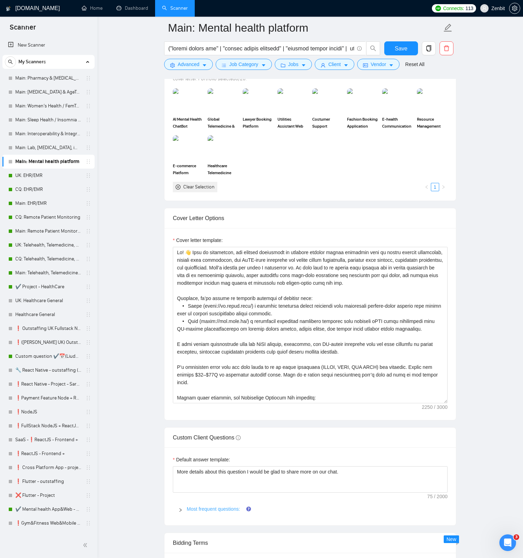
click at [209, 507] on link "Most frequent questions:" at bounding box center [213, 509] width 53 height 6
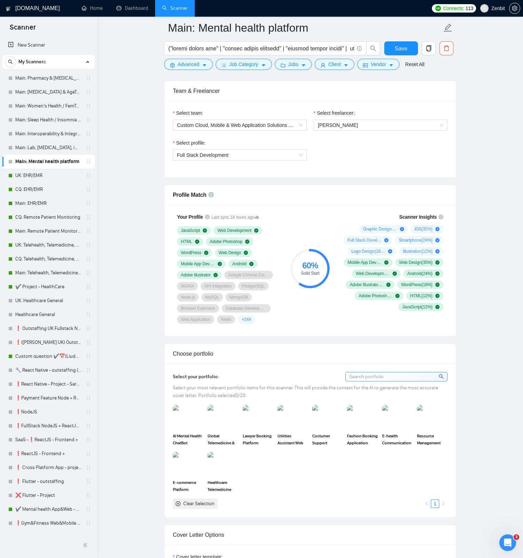
scroll to position [308, 0]
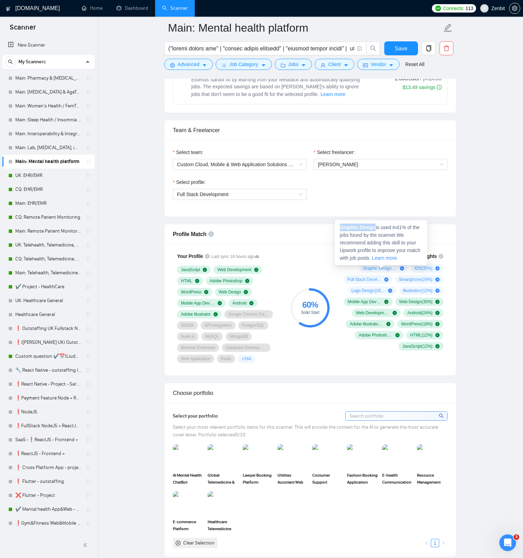
drag, startPoint x: 341, startPoint y: 226, endPoint x: 375, endPoint y: 228, distance: 33.8
click at [375, 228] on strong "Graphic Design" at bounding box center [357, 227] width 36 height 6
copy strong "Graphic Design"
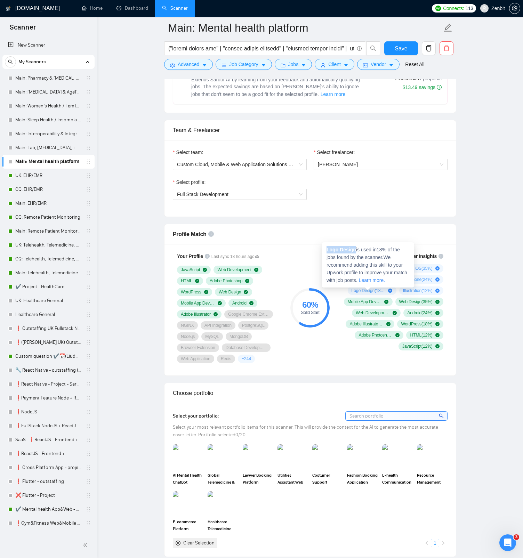
drag, startPoint x: 327, startPoint y: 249, endPoint x: 355, endPoint y: 250, distance: 28.5
click at [355, 250] on strong "Logo Design" at bounding box center [341, 250] width 30 height 6
copy strong "Logo Design"
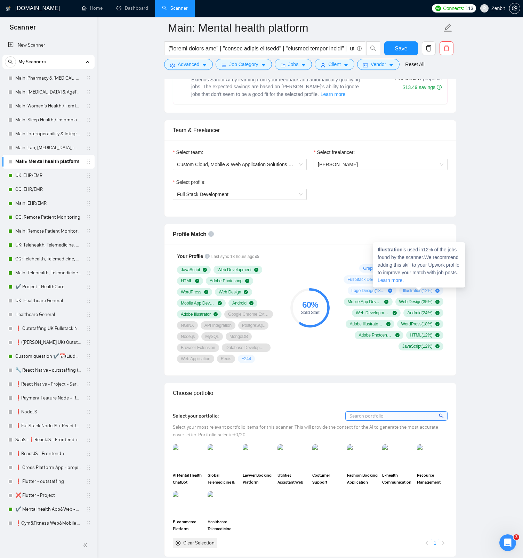
click at [391, 250] on strong "Illustration" at bounding box center [389, 250] width 25 height 6
copy strong "Illustration"
click at [379, 271] on span "Graphic Design ( 41 %)" at bounding box center [380, 268] width 34 height 6
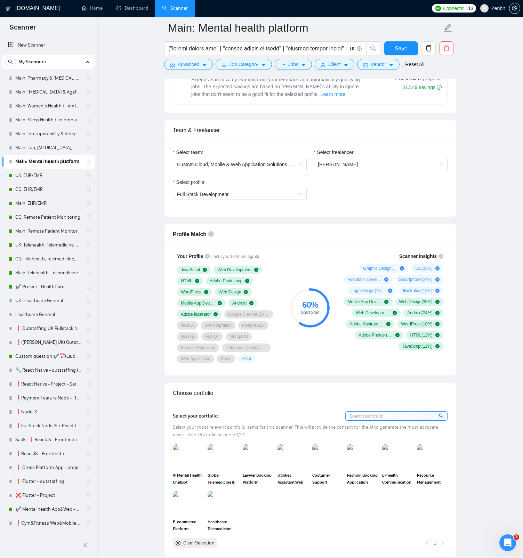
click at [379, 269] on span "Graphic Design ( 41 %)" at bounding box center [380, 268] width 34 height 6
drag, startPoint x: 341, startPoint y: 228, endPoint x: 375, endPoint y: 227, distance: 34.8
click at [375, 227] on strong "Graphic Design" at bounding box center [357, 227] width 36 height 6
copy strong "Graphic Design"
click at [362, 292] on span "Logo Design ( 18 %)" at bounding box center [368, 291] width 34 height 6
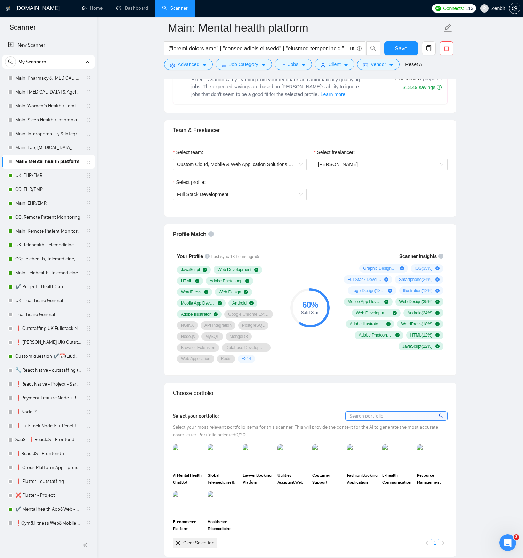
click at [363, 292] on span "Logo Design ( 18 %)" at bounding box center [368, 291] width 34 height 6
drag, startPoint x: 327, startPoint y: 250, endPoint x: 356, endPoint y: 251, distance: 28.8
click at [356, 251] on span "Logo Design is used in 18 % of the jobs found by the scanner. We recommend addi…" at bounding box center [366, 265] width 81 height 36
copy strong "Logo Design"
click at [409, 290] on span "Illustration ( 12 %)" at bounding box center [418, 291] width 30 height 6
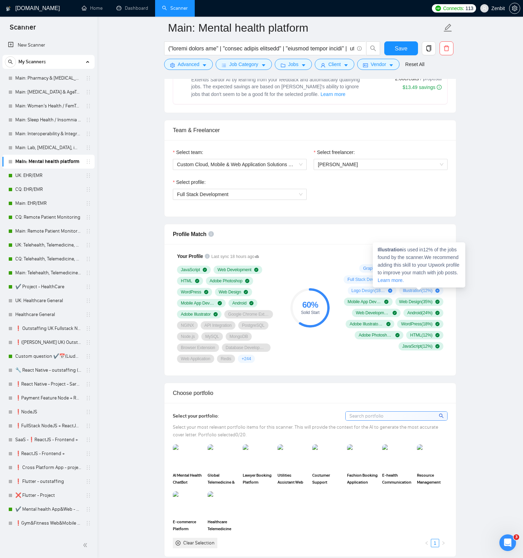
click at [388, 249] on strong "Illustration" at bounding box center [389, 250] width 25 height 6
copy strong "Illustration"
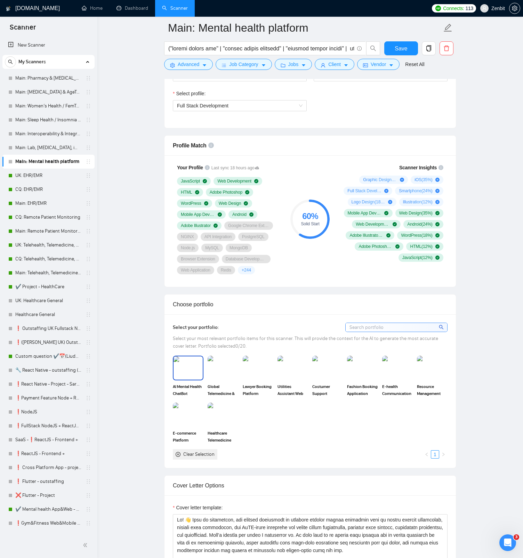
click at [190, 361] on img at bounding box center [187, 367] width 29 height 23
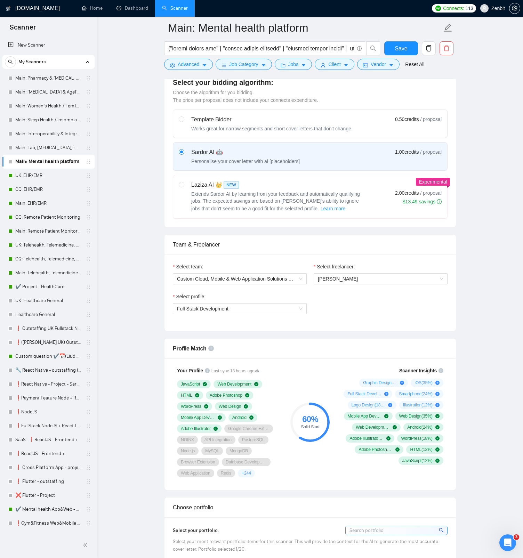
scroll to position [147, 0]
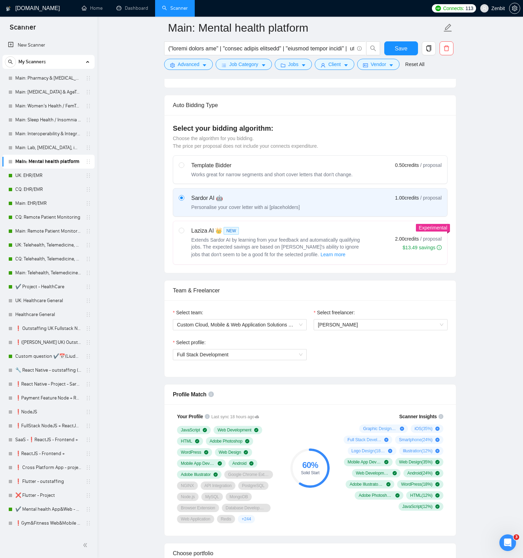
click at [302, 174] on div "Works great for narrow segments and short cover letters that don't change." at bounding box center [271, 174] width 161 height 7
click at [183, 167] on input "radio" at bounding box center [181, 164] width 5 height 5
radio input "true"
radio input "false"
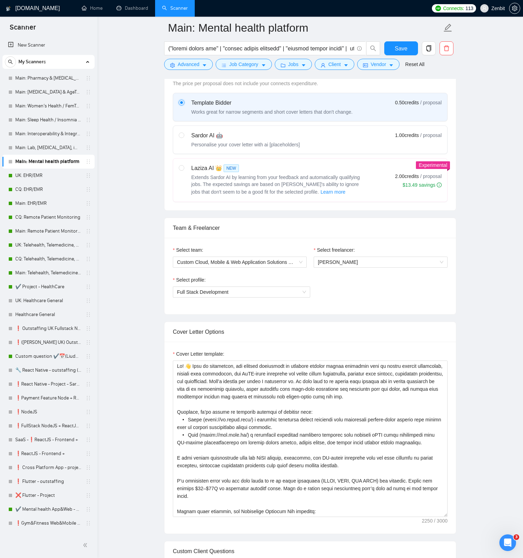
scroll to position [254, 0]
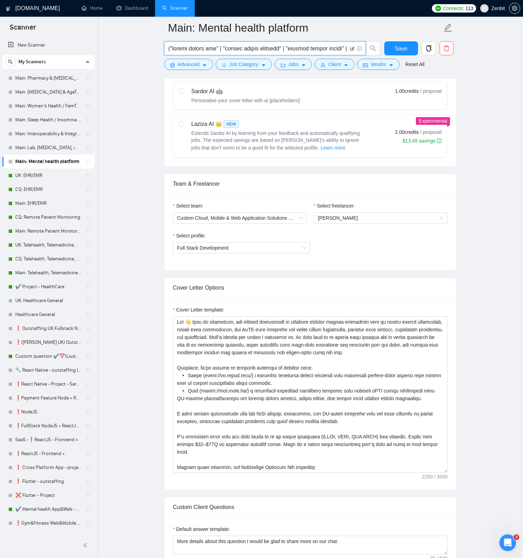
click at [237, 49] on input "text" at bounding box center [261, 48] width 186 height 9
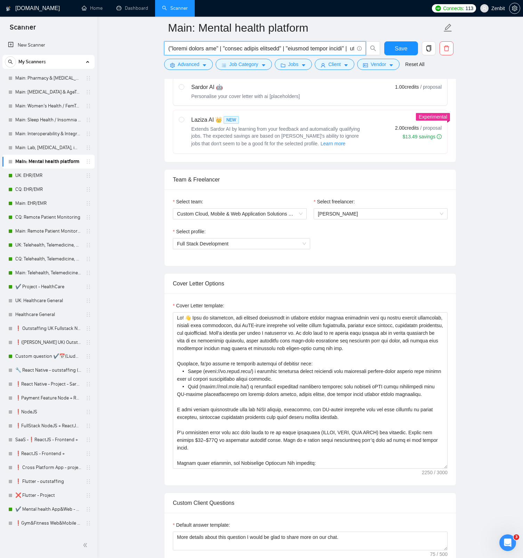
scroll to position [263, 0]
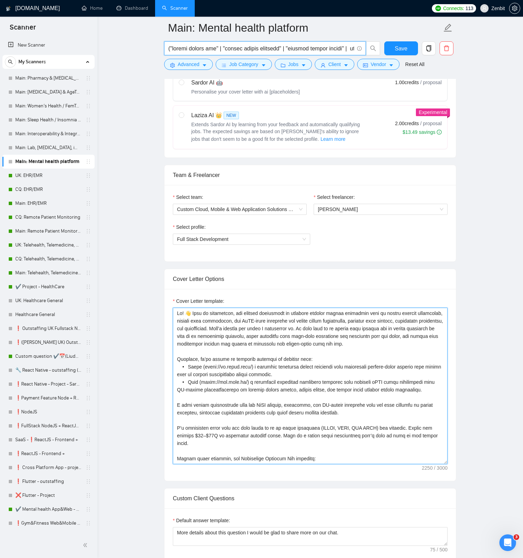
click at [287, 350] on textarea "Cover Letter template:" at bounding box center [310, 386] width 275 height 156
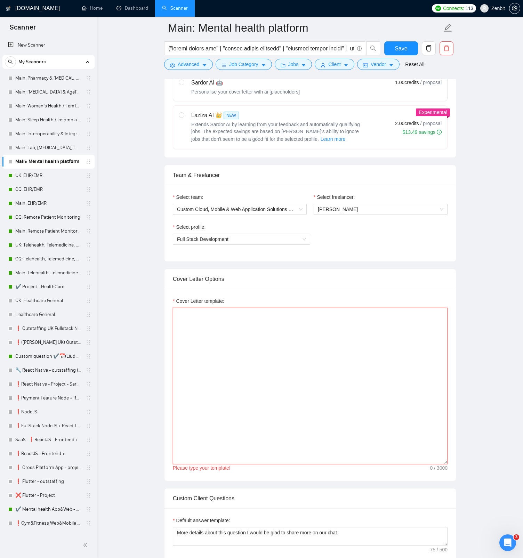
type textarea "Hi! 👋 From my experience, the biggest challenges in building digital health pla…"
paste textarea "Hi! 👋 From my experience, the biggest challenges in building mental health plat…"
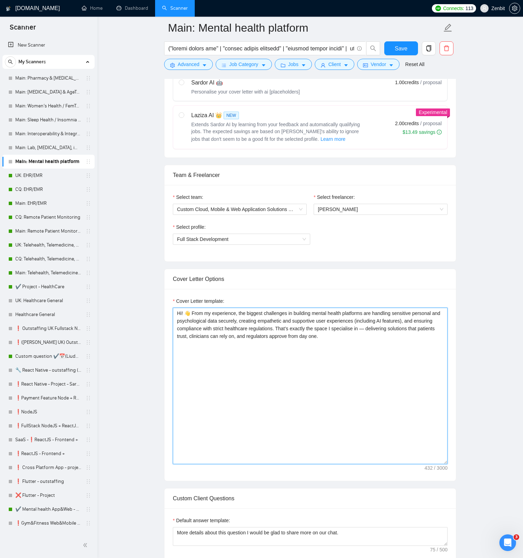
click at [354, 312] on textarea "Hi! 👋 From my experience, the biggest challenges in building mental health plat…" at bounding box center [310, 386] width 275 height 156
click at [188, 328] on textarea "Hi! 👋 From my experience, the biggest challenges in building mental health solu…" at bounding box center [310, 386] width 275 height 156
click at [247, 327] on textarea "Hi! 👋 From my experience, the biggest challenges in building mental health solu…" at bounding box center [310, 386] width 275 height 156
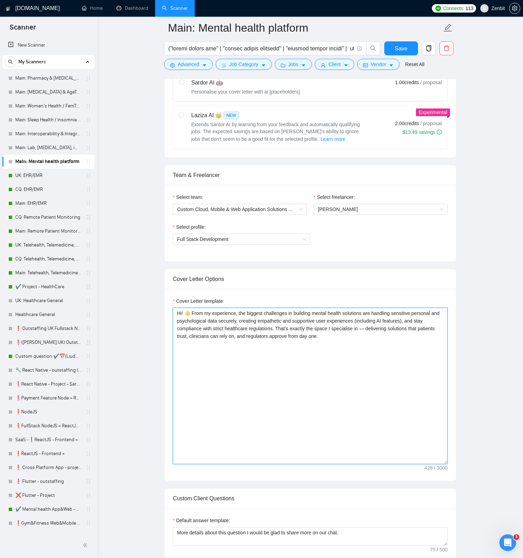
click at [0, 0] on span "staying compliant" at bounding box center [0, 0] width 0 height 0
click at [375, 326] on textarea "Hi! 👋 From my experience, the biggest challenges in building mental health solu…" at bounding box center [310, 386] width 275 height 156
drag, startPoint x: 381, startPoint y: 328, endPoint x: 415, endPoint y: 337, distance: 34.7
click at [415, 337] on textarea "Hi! 👋 From my experience, the biggest challenges in building mental health solu…" at bounding box center [310, 386] width 275 height 156
click at [369, 329] on textarea "Hi! 👋 From my experience, the biggest challenges in building mental health solu…" at bounding box center [310, 386] width 275 height 156
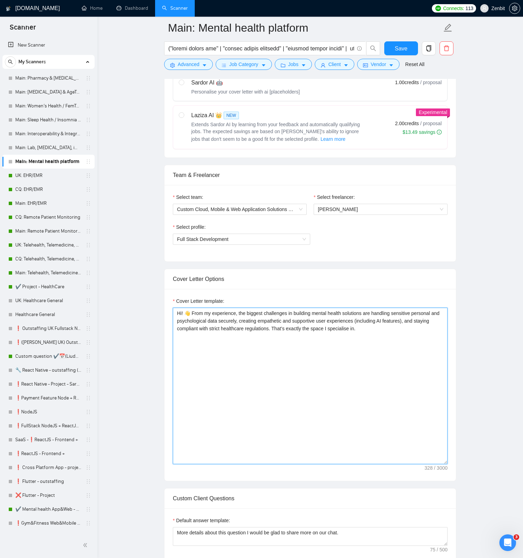
click at [369, 329] on textarea "Hi! 👋 From my experience, the biggest challenges in building mental health solu…" at bounding box center [310, 386] width 275 height 156
click at [290, 344] on textarea "Hi! 👋 From my experience, the biggest challenges in building mental health solu…" at bounding box center [310, 386] width 275 height 156
paste textarea "Recently, we delivered 2BWell (https://www.2bwell.org/) — a mental health platf…"
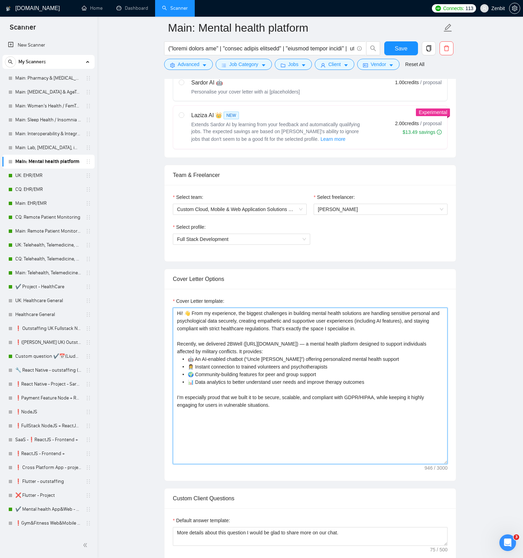
click at [307, 345] on textarea "Hi! 👋 From my experience, the biggest challenges in building mental health solu…" at bounding box center [310, 386] width 275 height 156
click at [290, 351] on textarea "Hi! 👋 From my experience, the biggest challenges in building mental health solu…" at bounding box center [310, 386] width 275 height 156
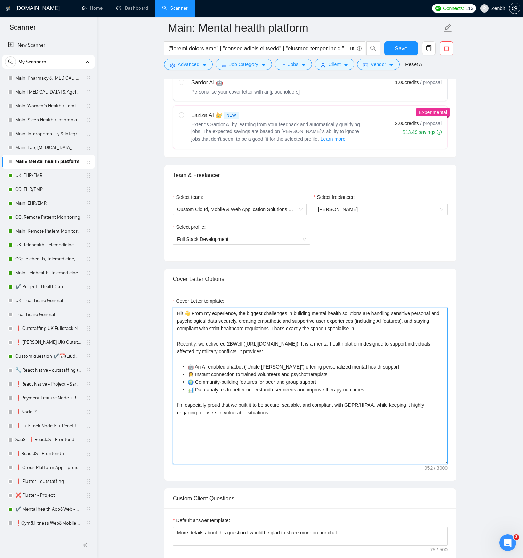
click at [202, 344] on textarea "Hi! 👋 From my experience, the biggest challenges in building mental health solu…" at bounding box center [310, 386] width 275 height 156
click at [222, 340] on textarea "Hi! 👋 From my experience, the biggest challenges in building mental health solu…" at bounding box center [310, 386] width 275 height 156
click at [380, 405] on textarea "Hi! 👋 From my experience, the biggest challenges in building mental health solu…" at bounding box center [310, 386] width 275 height 156
click at [303, 398] on textarea "Hi! 👋 From my experience, the biggest challenges in building mental health solu…" at bounding box center [310, 386] width 275 height 156
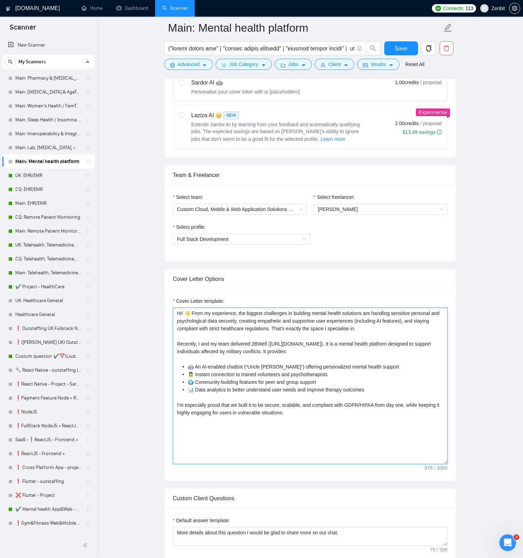
click at [417, 404] on textarea "Hi! 👋 From my experience, the biggest challenges in building mental health solu…" at bounding box center [310, 386] width 275 height 156
click at [320, 410] on textarea "Hi! 👋 From my experience, the biggest challenges in building mental health solu…" at bounding box center [310, 386] width 275 height 156
paste textarea "Beyond TouchPoints, our Healthcare Services Map includes: • eHealth & mHealth •…"
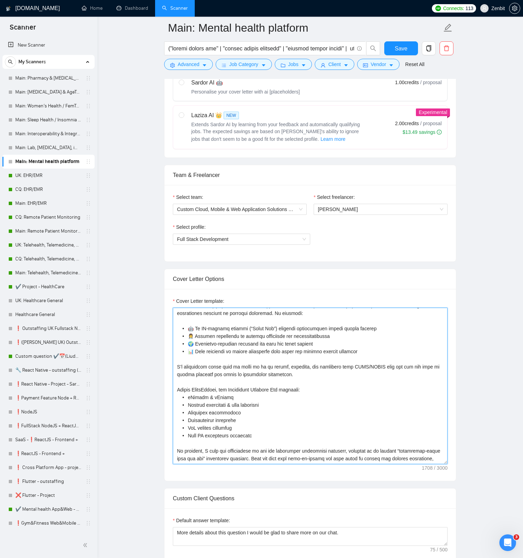
scroll to position [11, 0]
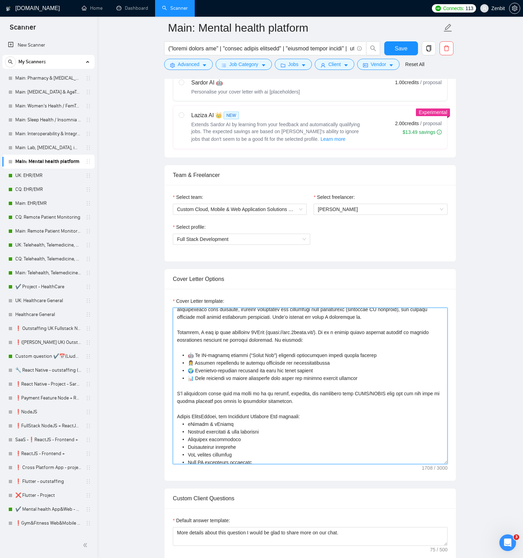
click at [262, 332] on textarea "Cover Letter template:" at bounding box center [310, 386] width 275 height 156
click at [211, 415] on textarea "Cover Letter template:" at bounding box center [310, 386] width 275 height 156
paste textarea "2BWell"
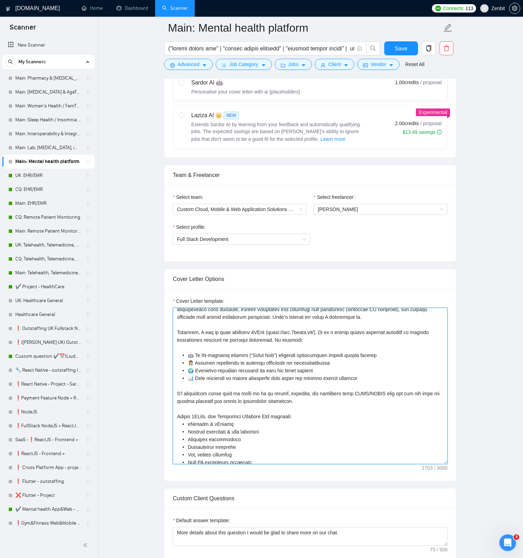
scroll to position [84, 0]
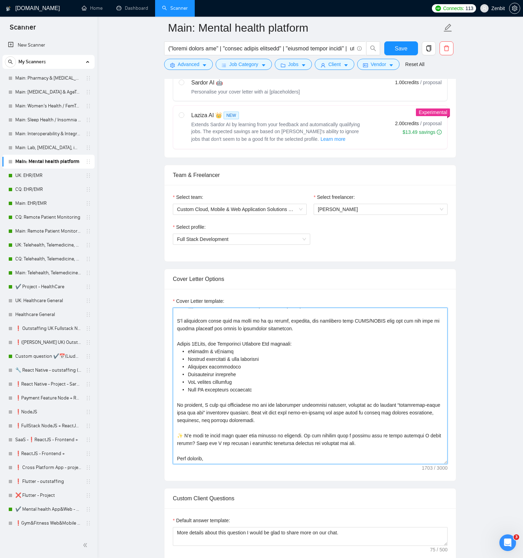
click at [246, 352] on textarea "Cover Letter template:" at bounding box center [310, 386] width 275 height 156
drag, startPoint x: 245, startPoint y: 352, endPoint x: 159, endPoint y: 353, distance: 86.5
click at [159, 353] on main "Main: Mental health platform Save Advanced Job Category Jobs Client Vendor Rese…" at bounding box center [309, 546] width 403 height 1562
click at [248, 352] on textarea "Cover Letter template:" at bounding box center [310, 386] width 275 height 156
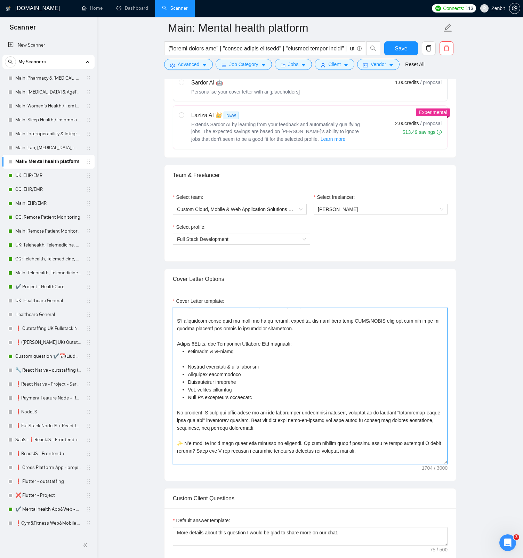
paste textarea "• eHealth & mHealth"
drag, startPoint x: 190, startPoint y: 358, endPoint x: 232, endPoint y: 357, distance: 42.1
click at [232, 357] on textarea "Cover Letter template:" at bounding box center [310, 386] width 275 height 156
type textarea "Hi! 👋 From my experience, the biggest challenges in building mental health solu…"
click at [246, 361] on textarea "Cover Letter template:" at bounding box center [310, 386] width 275 height 156
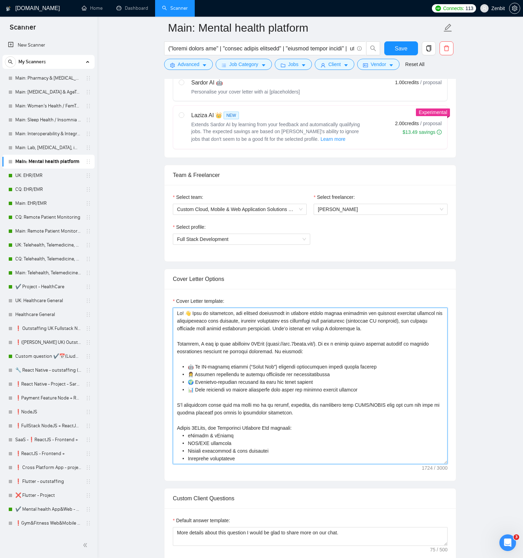
scroll to position [204, 0]
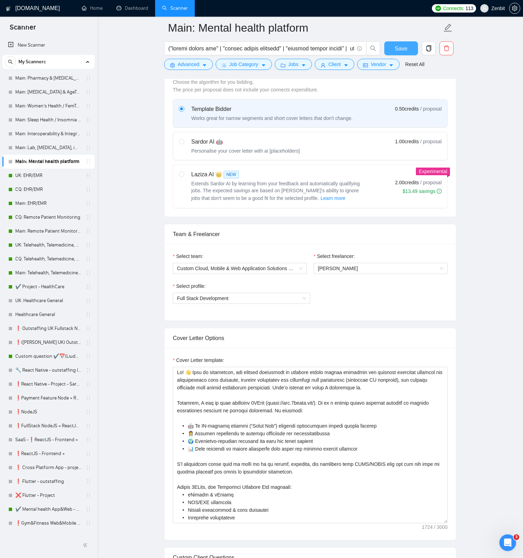
click at [395, 49] on span "Save" at bounding box center [400, 48] width 13 height 9
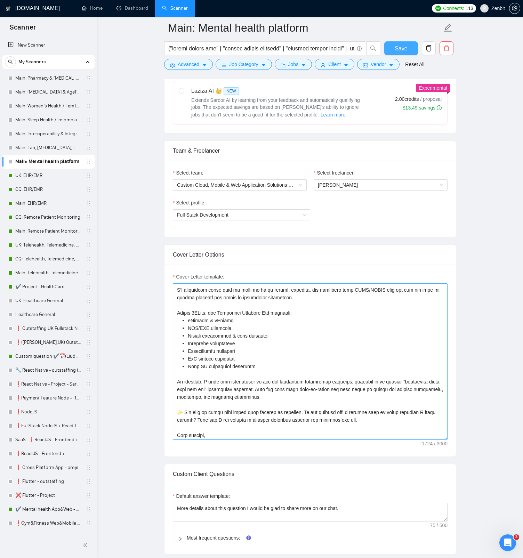
scroll to position [82, 0]
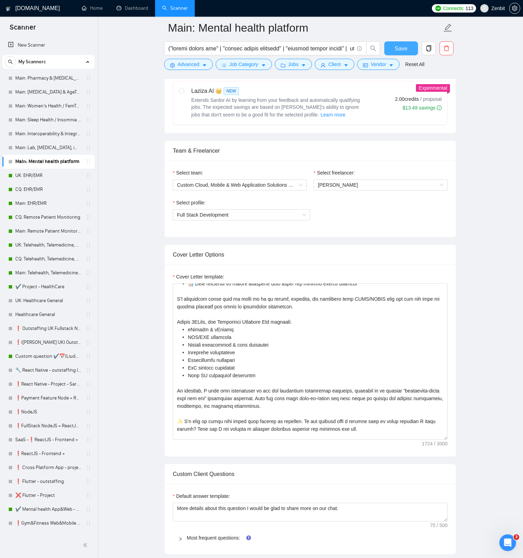
click at [402, 47] on span "Save" at bounding box center [400, 48] width 13 height 9
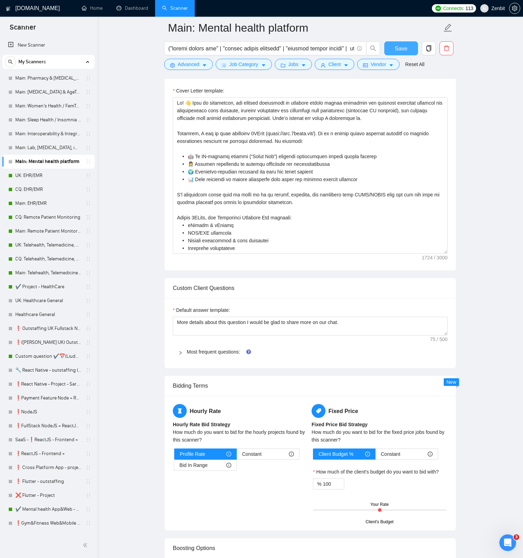
scroll to position [482, 0]
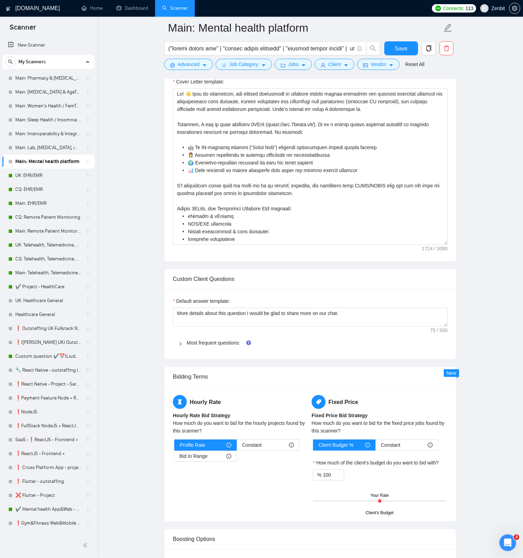
click at [207, 338] on div "Most frequent questions:" at bounding box center [310, 343] width 275 height 16
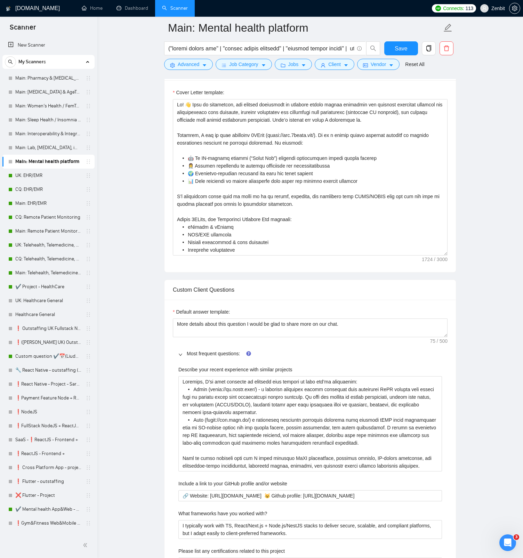
scroll to position [590, 0]
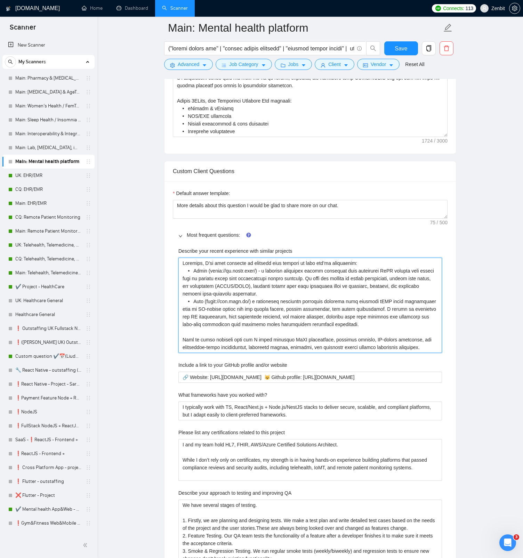
click at [221, 288] on projects "Describe your recent experience with similar projects" at bounding box center [309, 304] width 263 height 95
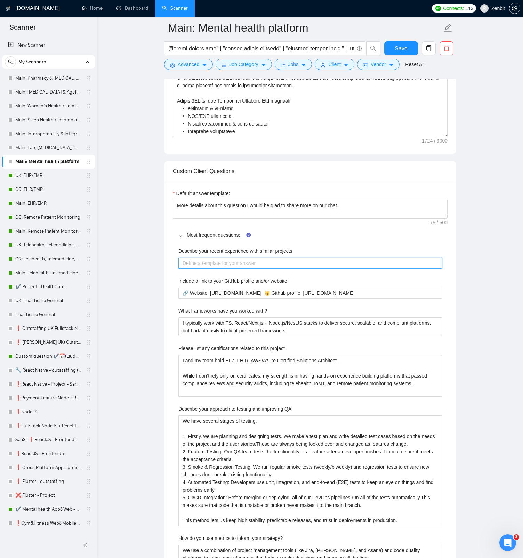
paste projects "2BWell - is a platform dedicated to offering psychological assistance to indivi…"
type projects "2BWell - is a platform dedicated to offering psychological assistance to indivi…"
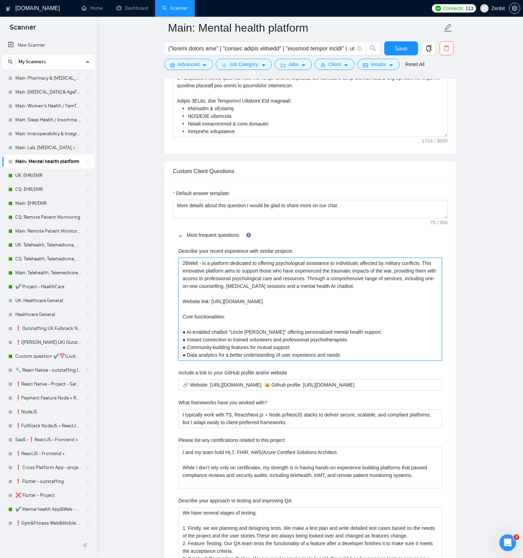
scroll to position [549, 0]
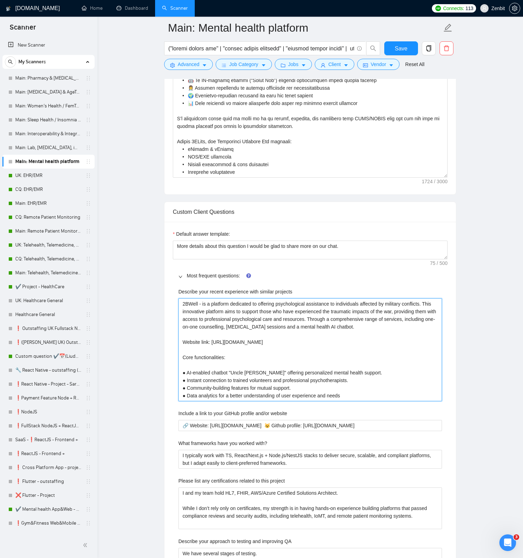
click at [203, 305] on projects "2BWell - is a platform dedicated to offering psychological assistance to indivi…" at bounding box center [309, 349] width 263 height 103
click at [183, 304] on projects "2BWell - is a platform dedicated to offering psychological assistance to indivi…" at bounding box center [309, 349] width 263 height 103
type projects "I2BWell - is a platform dedicated to offering psychological assistance to indiv…"
type projects "I h2BWell - is a platform dedicated to offering psychological assistance to ind…"
type projects "I ha2BWell - is a platform dedicated to offering psychological assistance to in…"
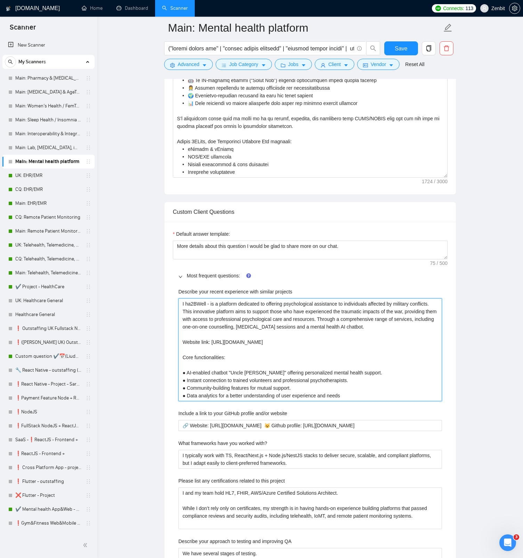
type projects "I hav2BWell - is a platform dedicated to offering psychological assistance to i…"
type projects "I have2BWell - is a platform dedicated to offering psychological assistance to …"
type projects "I have 2BWell - is a platform dedicated to offering psychological assistance to…"
type projects "I have d2BWell - is a platform dedicated to offering psychological assistance t…"
type projects "I have de2BWell - is a platform dedicated to offering psychological assistance …"
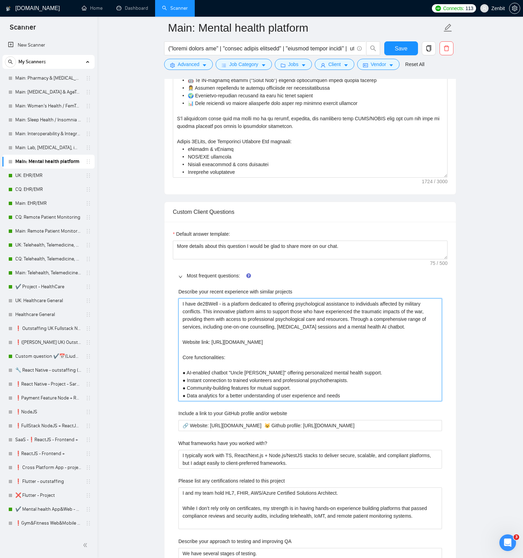
type projects "I have des2BWell - is a platform dedicated to offering psychological assistance…"
type projects "I have desi2BWell - is a platform dedicated to offering psychological assistanc…"
type projects "I have desig2BWell - is a platform dedicated to offering psychological assistan…"
type projects "I have design2BWell - is a platform dedicated to offering psychological assista…"
type projects "I have designe2BWell - is a platform dedicated to offering psychological assist…"
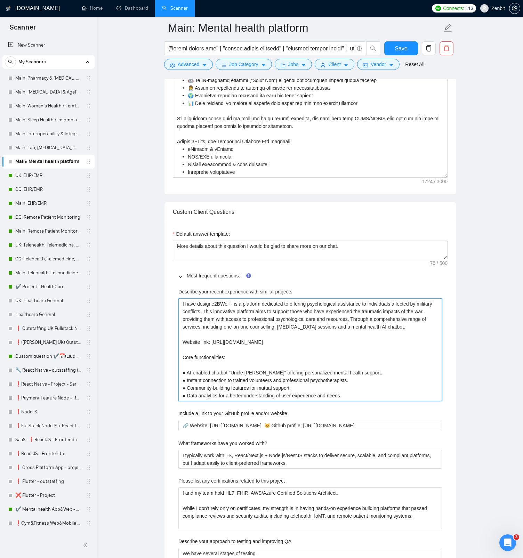
type projects "I have designed2BWell - is a platform dedicated to offering psychological assis…"
type projects "I have designed 2BWell - is a platform dedicated to offering psychological assi…"
type projects "I have designed a2BWell - is a platform dedicated to offering psychological ass…"
type projects "I have designed an2BWell - is a platform dedicated to offering psychological as…"
type projects "I have designed and2BWell - is a platform dedicated to offering psychological a…"
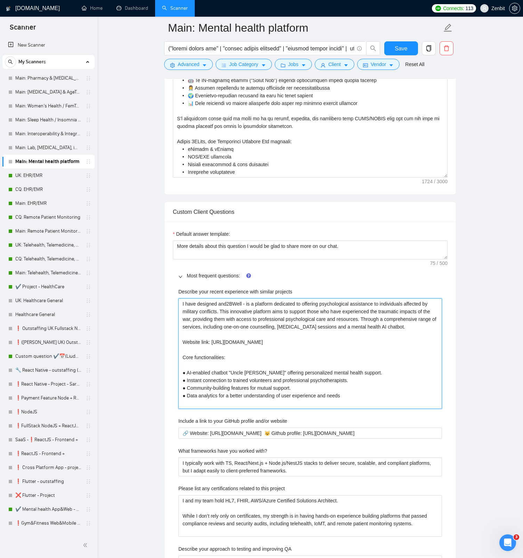
type projects "I have designed and 2BWell - is a platform dedicated to offering psychological …"
type projects "I have designed and d2BWell - is a platform dedicated to offering psychological…"
type projects "I have designed and de2BWell - is a platform dedicated to offering psychologica…"
type projects "I have designed and dev2BWell - is a platform dedicated to offering psychologic…"
type projects "I have designed and deve2BWell - is a platform dedicated to offering psychologi…"
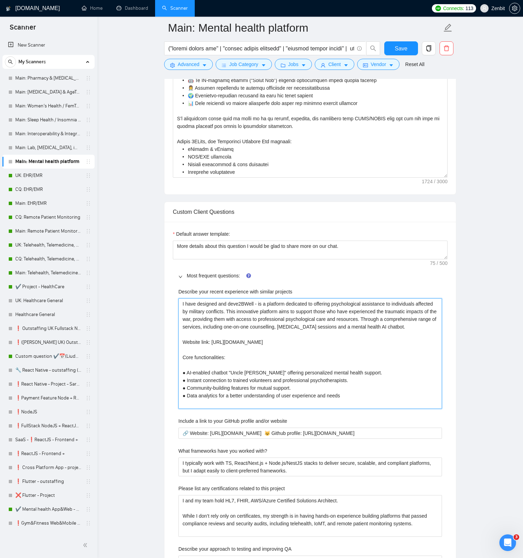
type projects "I have designed and devel2BWell - is a platform dedicated to offering psycholog…"
type projects "I have designed and develo2BWell - is a platform dedicated to offering psycholo…"
type projects "I have designed and develop2BWell - is a platform dedicated to offering psychol…"
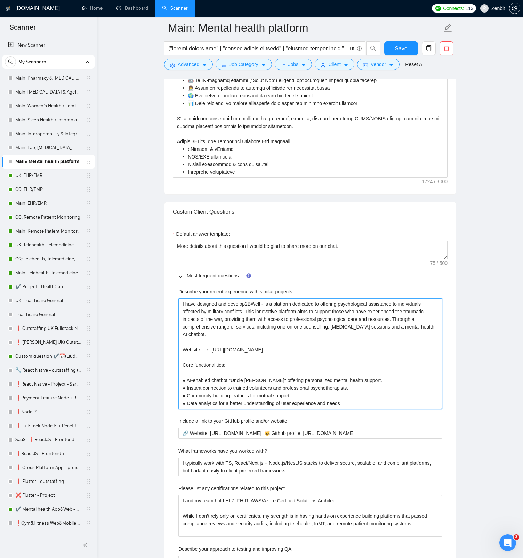
type projects "I have designed and develope2BWell - is a platform dedicated to offering psycho…"
type projects "I have designed and developed2BWell - is a platform dedicated to offering psych…"
type projects "I have designed and developed 2BWell - is a platform dedicated to offering psyc…"
click at [272, 305] on projects "I have designed and developed 2BWell - is a platform dedicated to offering psyc…" at bounding box center [309, 353] width 263 height 111
type projects "I have designed and developed 2BWell is a platform dedicated to offering psycho…"
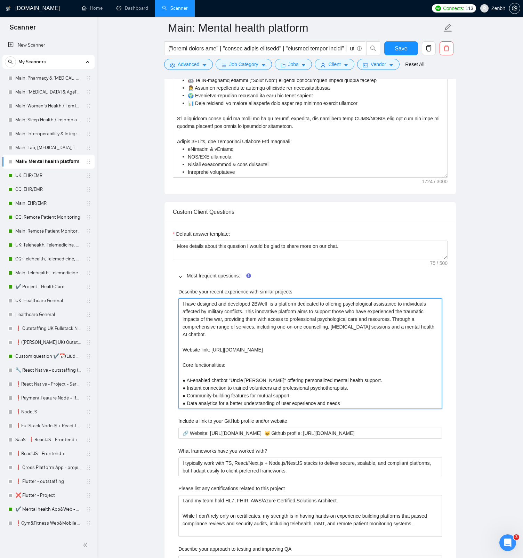
type projects "I have designed and developed 2BWell a platform dedicated to offering psycholog…"
type projects "I have designed and developed 2BWell - a platform dedicated to offering psychol…"
click at [277, 304] on projects "I have designed and developed 2BWell - a platform dedicated to offering psychol…" at bounding box center [309, 353] width 263 height 111
type projects "I have designed and developed 2BWell - a platform dedicated to offering psychol…"
type projects "I have designed and developed 2BWell - a m platform dedicated to offering psych…"
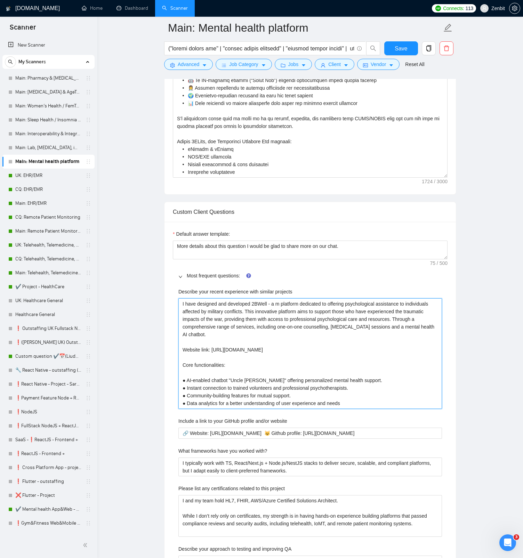
type projects "I have designed and developed 2BWell - a me platform dedicated to offering psyc…"
type projects "I have designed and developed 2BWell - a men platform dedicated to offering psy…"
type projects "I have designed and developed 2BWell - a ment platform dedicated to offering ps…"
type projects "I have designed and developed 2BWell - a menta platform dedicated to offering p…"
type projects "I have designed and developed 2BWell - a mental platform dedicated to offering …"
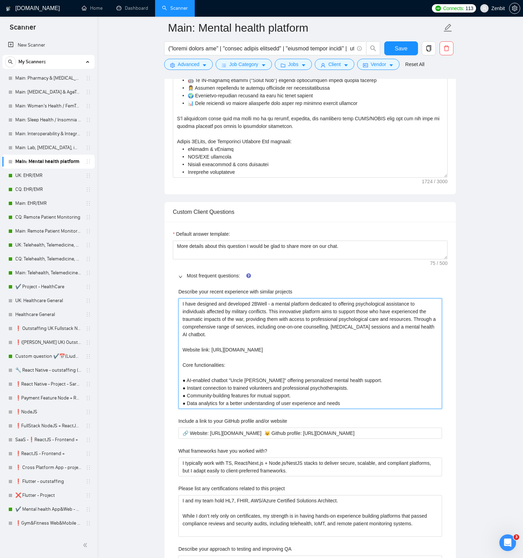
type projects "I have designed and developed 2BWell - a mental platform dedicated to offering …"
type projects "I have designed and developed 2BWell - a mental h platform dedicated to offerin…"
type projects "I have designed and developed 2BWell - a mental hea platform dedicated to offer…"
type projects "I have designed and developed 2BWell - a mental heal platform dedicated to offe…"
type projects "I have designed and developed 2BWell - a mental healt platform dedicated to off…"
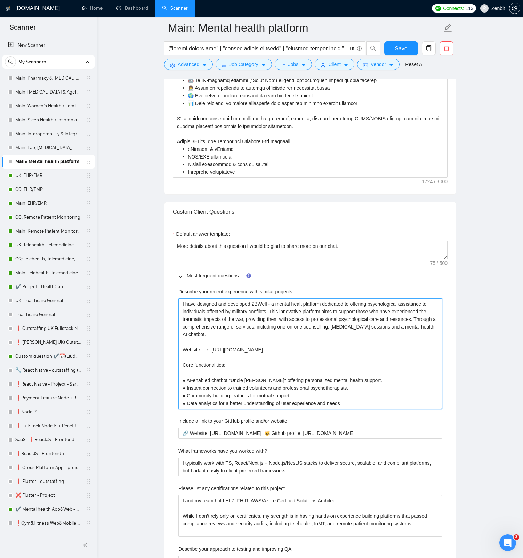
type projects "I have designed and developed 2BWell - a mental health platform dedicated to of…"
click at [322, 307] on projects "I have designed and developed 2BWell - a mental health platform dedicated to of…" at bounding box center [309, 353] width 263 height 111
click at [0, 0] on qb-div "Replace with 2BWell – a" at bounding box center [0, 0] width 0 height 0
type projects "I have designed and developed 2BWell – a mental health platform dedicated to of…"
click at [264, 341] on projects "I have designed and developed 2BWell – a mental health platform dedicated to of…" at bounding box center [309, 353] width 263 height 111
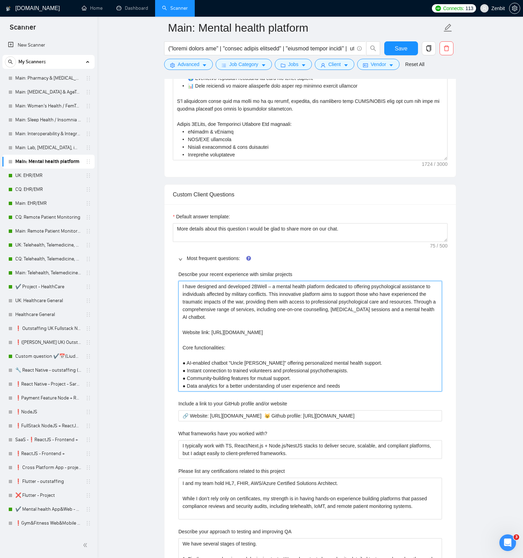
scroll to position [582, 0]
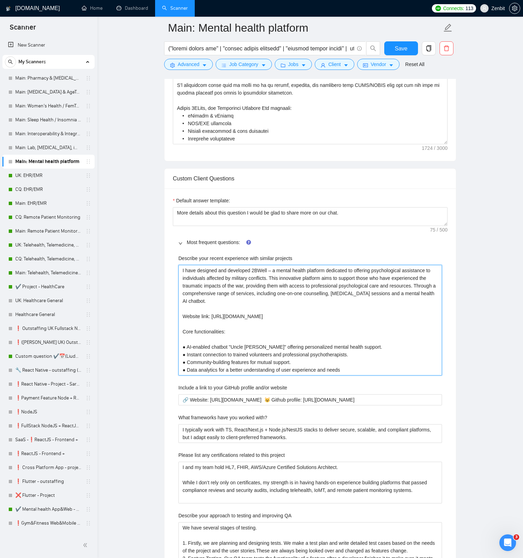
click at [0, 0] on qb-div "Consider using regional language personalised" at bounding box center [0, 0] width 0 height 0
type projects "I have designed and developed 2BWell – a mental health platform dedicated to of…"
drag, startPoint x: 357, startPoint y: 370, endPoint x: 167, endPoint y: 333, distance: 193.3
type projects "I have designed and developed 2BWell – a mental health platform dedicated to of…"
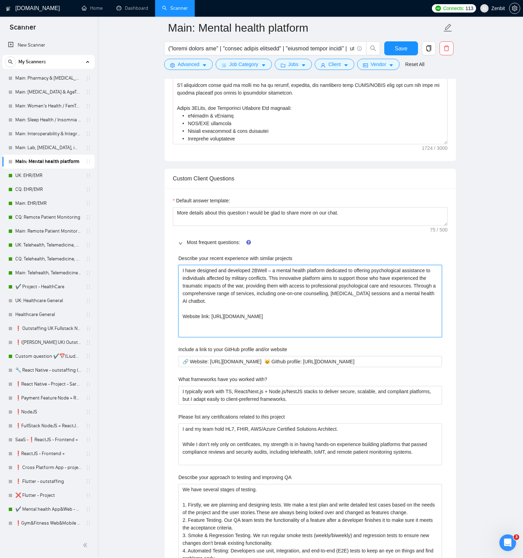
type projects "I have designed and developed 2BWell – a mental health platform dedicated to of…"
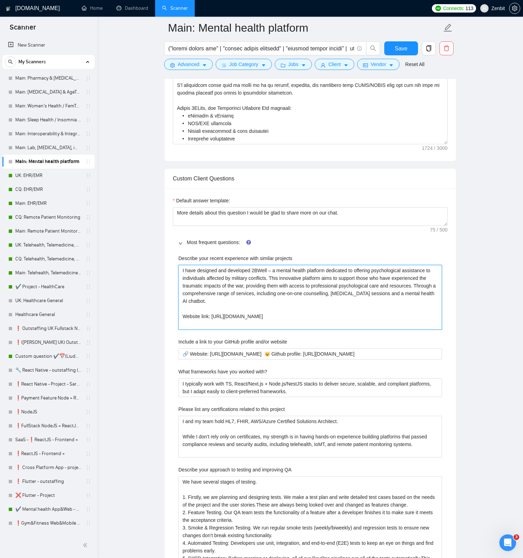
type projects "I have designed and developed 2BWell – a mental health platform dedicated to of…"
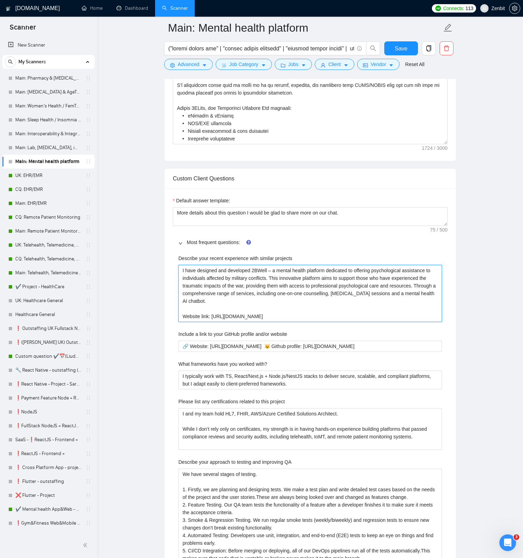
type projects "I have designed and developed 2BWell – a mental health platform dedicated to of…"
click at [398, 47] on span "Save" at bounding box center [400, 48] width 13 height 9
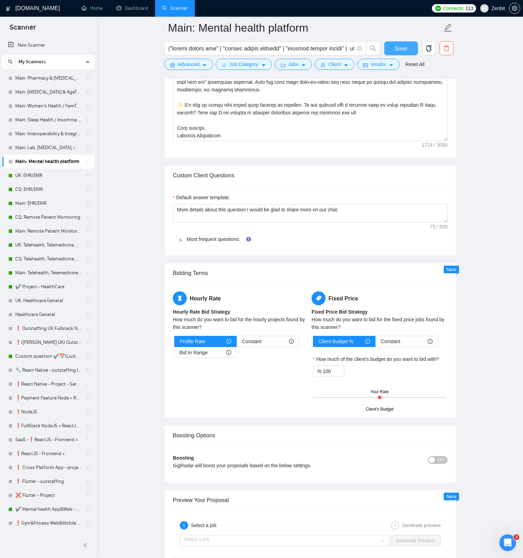
scroll to position [704, 0]
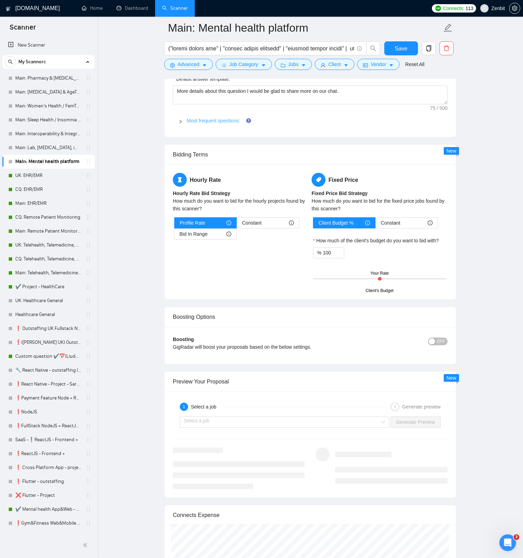
click at [192, 120] on link "Most frequent questions:" at bounding box center [213, 121] width 53 height 6
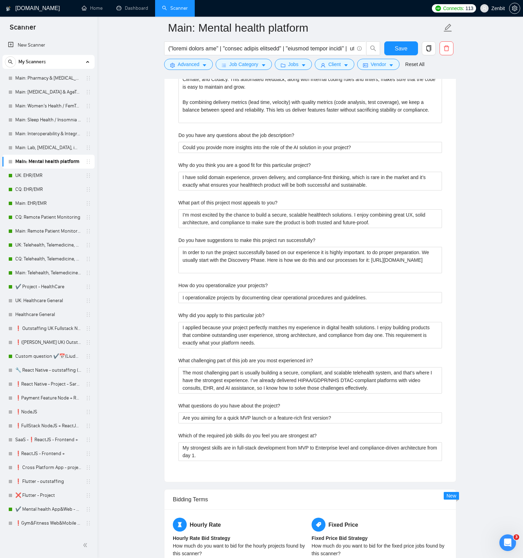
scroll to position [1362, 0]
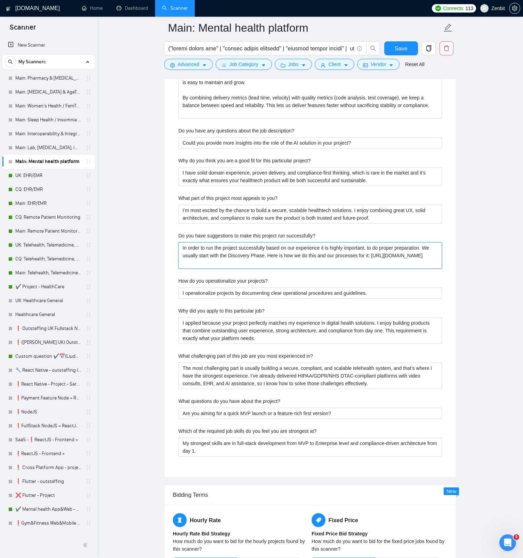
click at [302, 251] on successfully\? "In order to run the project successfully based on our experience it is highly i…" at bounding box center [309, 255] width 263 height 26
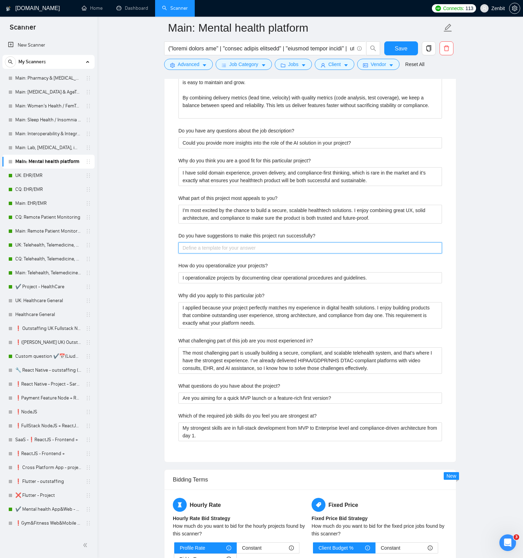
paste successfully\? "In order to run the project successfully, based on our experience, it is highly…"
type successfully\? "In order to run the project successfully, based on our experience, it is highly…"
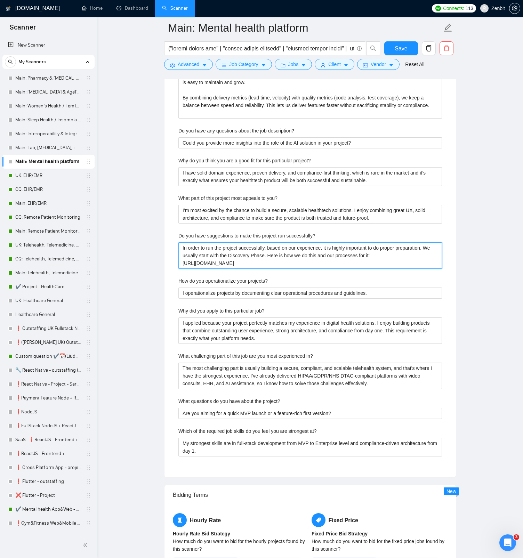
type successfully\? "In order to run the project successfully, based on our experience, it is highly…"
click at [390, 256] on successfully\? "In order to run the project successfully, based on our experience, it is highly…" at bounding box center [309, 255] width 263 height 26
type successfully\? "In order to run the project successfully, based on our experience, it is highly…"
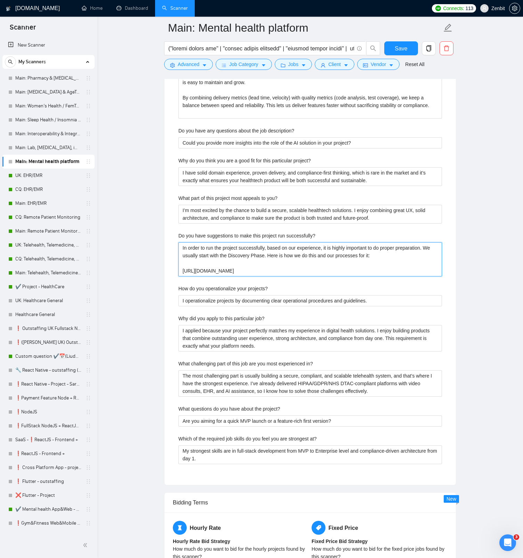
type successfully\? "In order to run the project successfully, based on our experience, it is highly…"
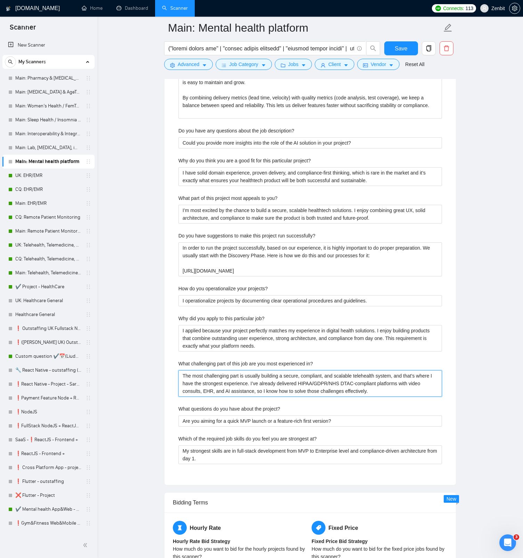
click at [373, 375] on in\? "The most challenging part is usually building a secure, compliant, and scalable…" at bounding box center [309, 383] width 263 height 26
type in\? "The most challenging part is usually building a secure, compliant, and scalable…"
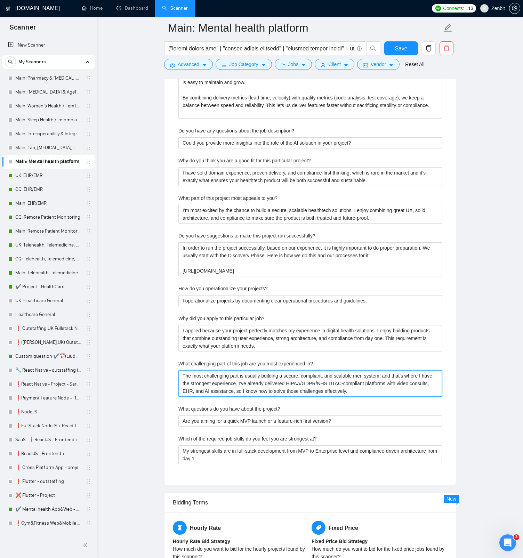
type in\? "The most challenging part is usually building a secure, compliant, and scalable…"
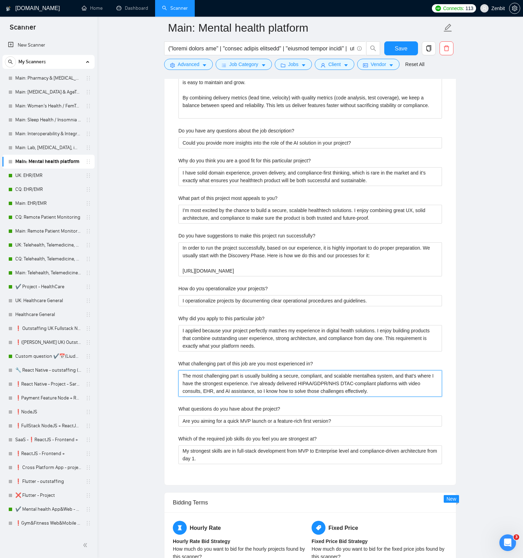
type in\? "The most challenging part is usually building a secure, compliant, and scalable…"
click at [365, 379] on in\? "The most challenging part is usually building a secure, compliant, and scalable…" at bounding box center [309, 383] width 263 height 26
click at [0, 0] on span "mental health" at bounding box center [0, 0] width 0 height 0
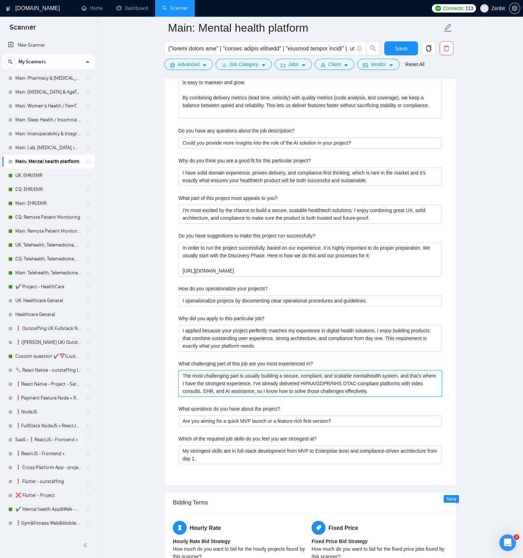
type in\? "The most challenging part is usually building a secure, compliant, and scalable…"
drag, startPoint x: 271, startPoint y: 384, endPoint x: 408, endPoint y: 392, distance: 137.5
click at [408, 392] on in\? "The most challenging part is usually building a secure, compliant, and scalable…" at bounding box center [309, 383] width 263 height 26
click at [325, 386] on in\? "The most challenging part is usually building a secure, compliant, and scalable…" at bounding box center [309, 383] width 263 height 26
click at [266, 383] on in\? "The most challenging part is usually building a secure, compliant, and scalable…" at bounding box center [309, 383] width 263 height 26
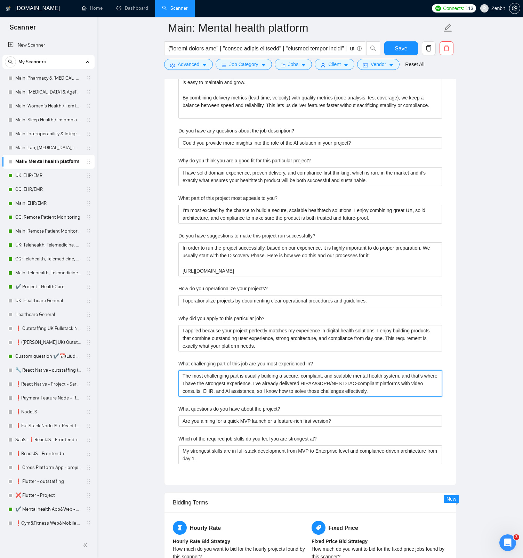
click at [271, 383] on in\? "The most challenging part is usually building a secure, compliant, and scalable…" at bounding box center [309, 383] width 263 height 26
type in\? "The most challenging part is usually building a secure, compliant, and scalable…"
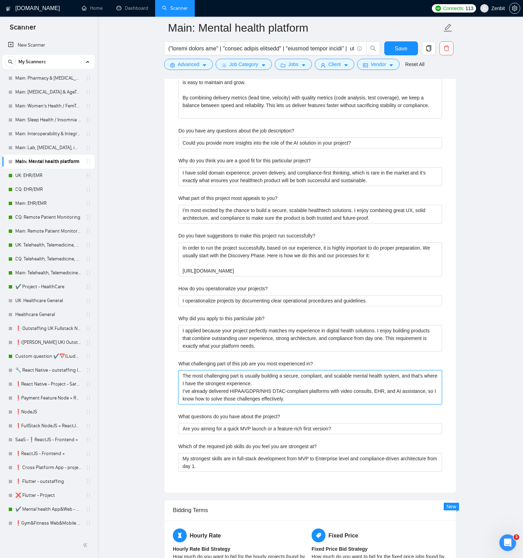
type in\? "The most challenging part is usually building a secure, compliant, and scalable…"
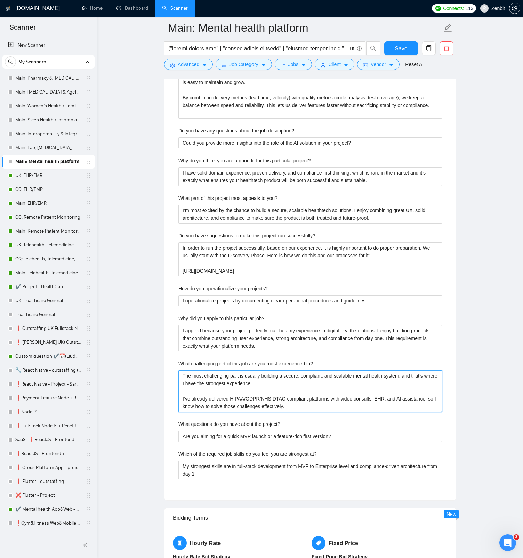
click at [285, 384] on in\? "The most challenging part is usually building a secure, compliant, and scalable…" at bounding box center [309, 391] width 263 height 42
type in\? "The most challenging part is usually building a secure, compliant, and scalable…"
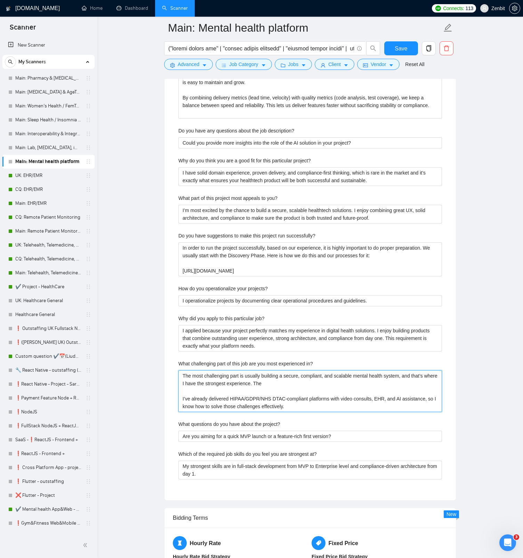
type in\? "The most challenging part is usually building a secure, compliant, and scalable…"
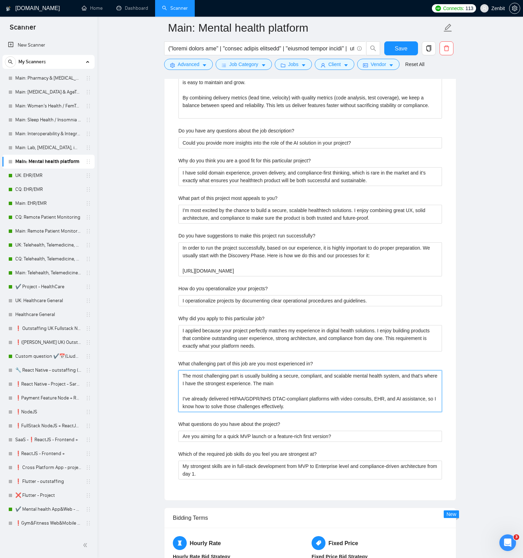
type in\? "The most challenging part is usually building a secure, compliant, and scalable…"
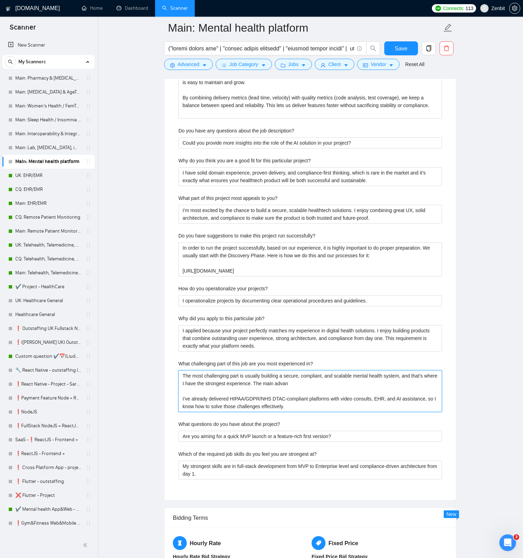
type in\? "The most challenging part is usually building a secure, compliant, and scalable…"
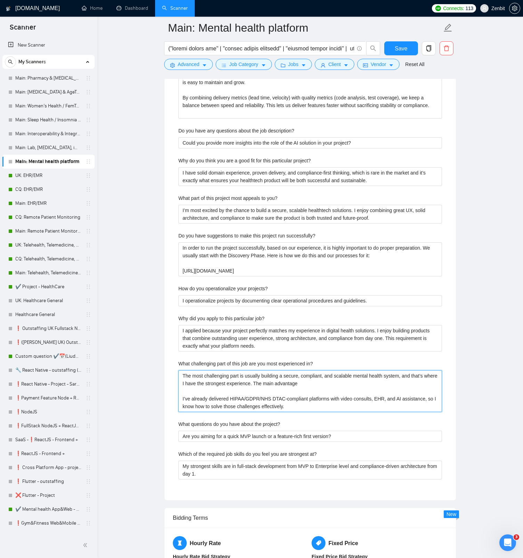
type in\? "The most challenging part is usually building a secure, compliant, and scalable…"
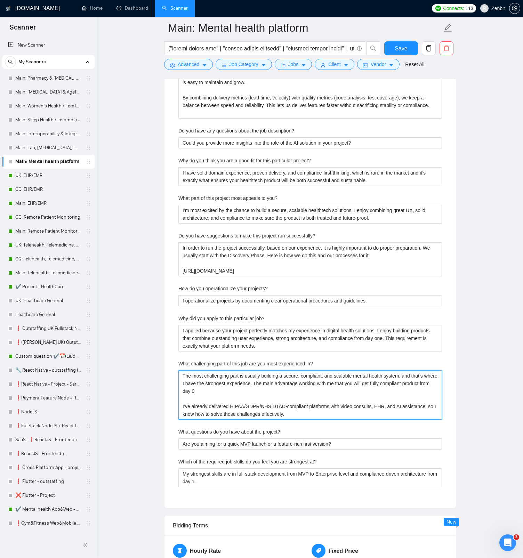
click at [424, 382] on in\? "The most challenging part is usually building a secure, compliant, and scalable…" at bounding box center [309, 394] width 263 height 49
click at [277, 390] on in\? "The most challenging part is usually building a secure, compliant, and scalable…" at bounding box center [309, 394] width 263 height 49
click at [0, 0] on div "audited" at bounding box center [0, 0] width 0 height 0
click at [0, 0] on span "advantage" at bounding box center [0, 0] width 0 height 0
click at [0, 0] on qb-div "Add a word me is" at bounding box center [0, 0] width 0 height 0
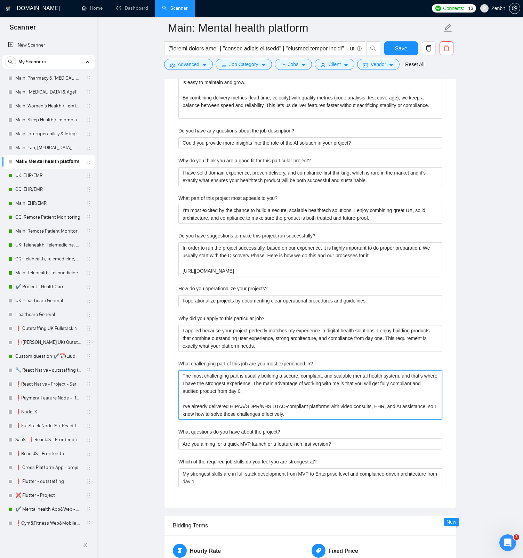
click at [0, 0] on div "a fully" at bounding box center [0, 0] width 0 height 0
drag, startPoint x: 314, startPoint y: 412, endPoint x: 181, endPoint y: 406, distance: 133.2
click at [181, 406] on in\? "The most challenging part is usually building a secure, compliant, and scalable…" at bounding box center [309, 394] width 263 height 49
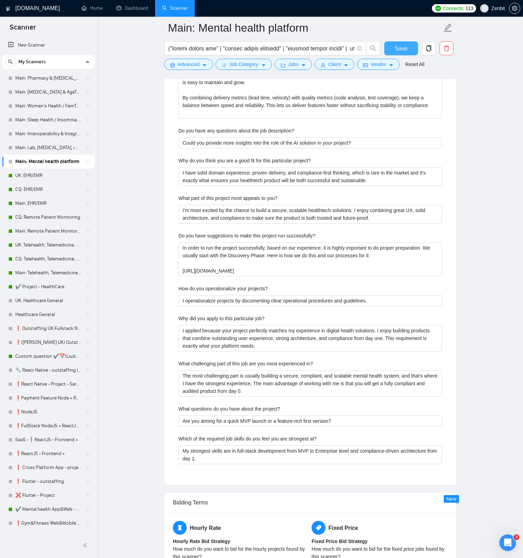
click at [405, 45] on span "Save" at bounding box center [400, 48] width 13 height 9
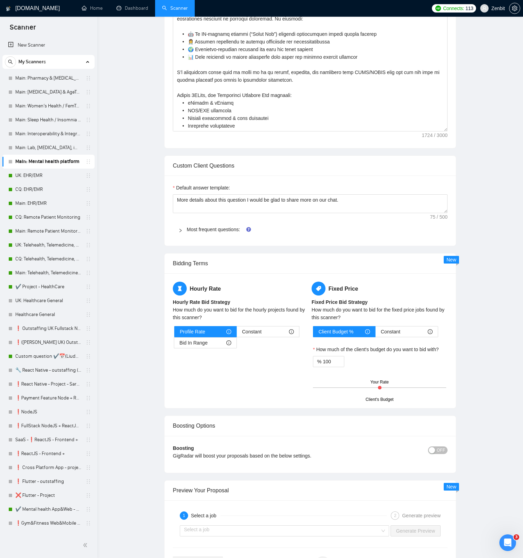
scroll to position [0, 0]
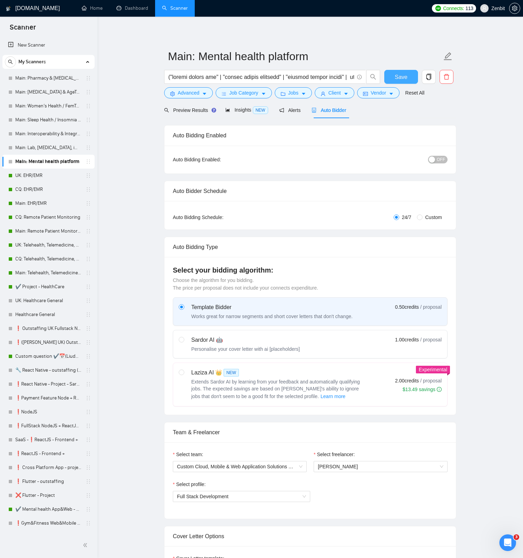
drag, startPoint x: 401, startPoint y: 78, endPoint x: 320, endPoint y: 183, distance: 132.9
click at [401, 78] on span "Save" at bounding box center [400, 77] width 13 height 9
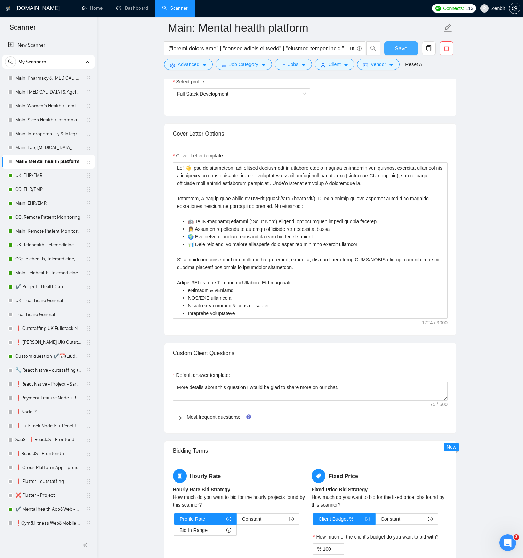
scroll to position [582, 0]
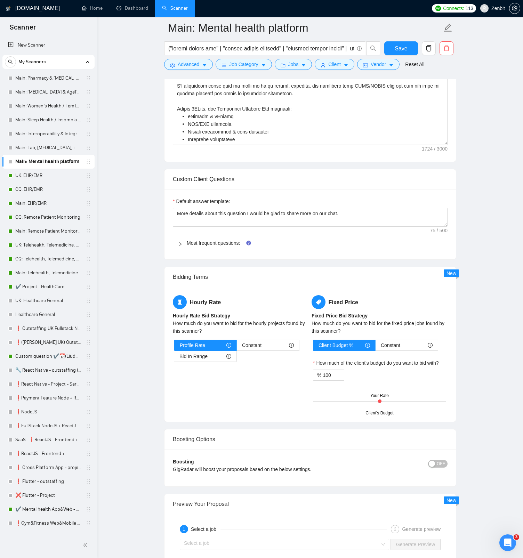
click at [233, 249] on div "Most frequent questions:" at bounding box center [310, 243] width 275 height 16
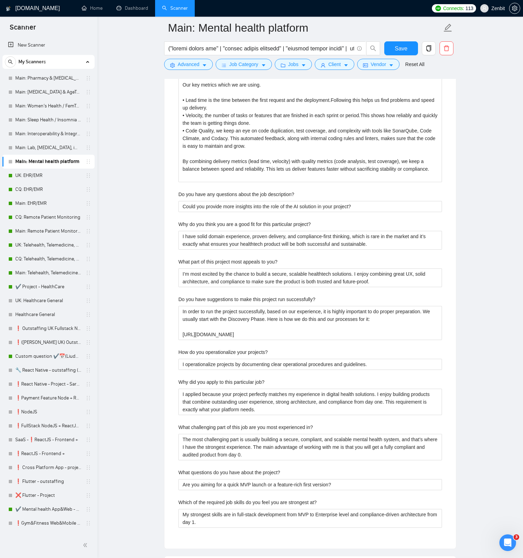
scroll to position [1356, 0]
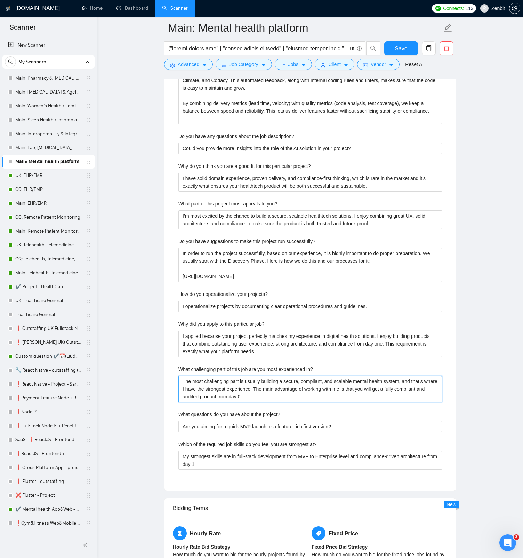
drag, startPoint x: 286, startPoint y: 399, endPoint x: 144, endPoint y: 366, distance: 145.2
drag, startPoint x: 178, startPoint y: 369, endPoint x: 320, endPoint y: 367, distance: 142.1
click at [320, 367] on div "What challenging part of this job are you most experienced in?" at bounding box center [309, 370] width 263 height 10
copy label "What challenging part of this job are you most experienced in?"
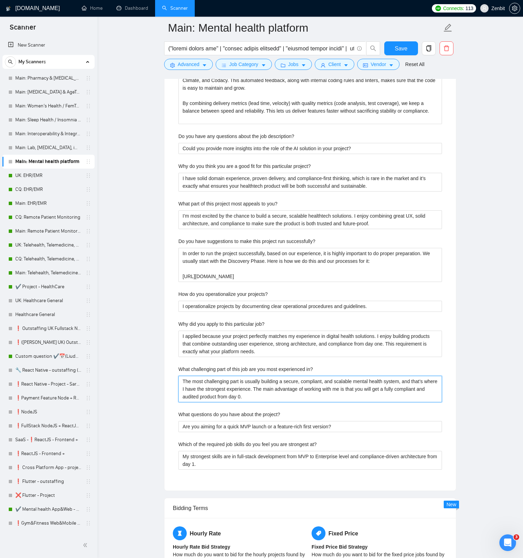
click at [278, 388] on in\? "The most challenging part is usually building a secure, compliant, and scalable…" at bounding box center [309, 389] width 263 height 26
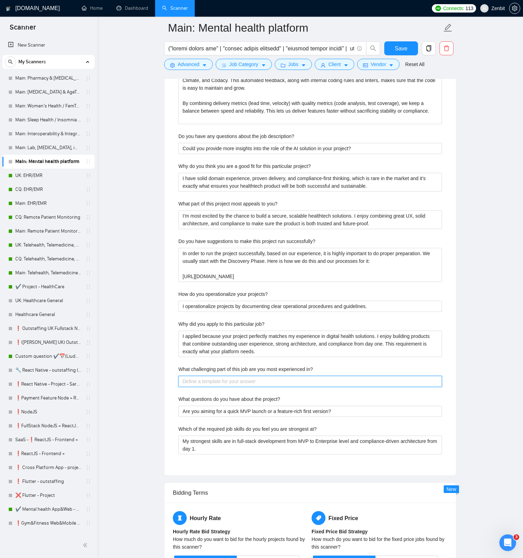
paste in\? "The most challenging part of developing mental health platforms is building a s…"
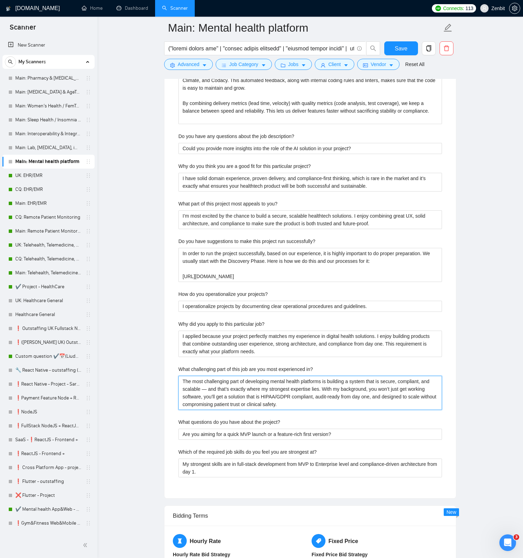
click at [216, 389] on in\? "The most challenging part of developing mental health platforms is building a s…" at bounding box center [309, 393] width 263 height 34
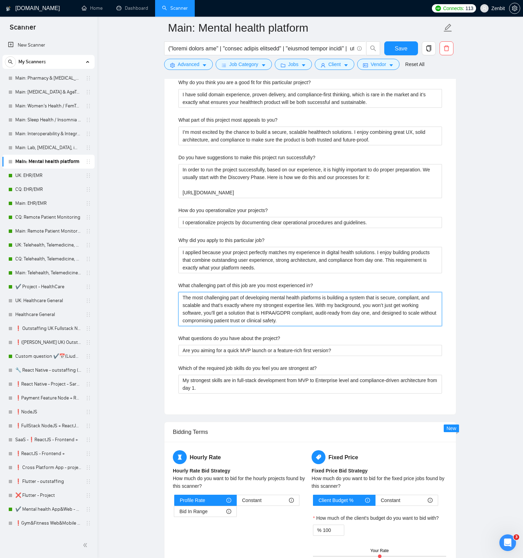
scroll to position [1436, 0]
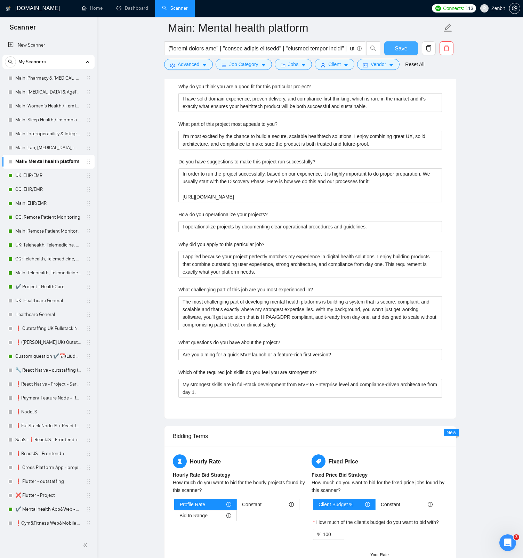
click at [403, 48] on span "Save" at bounding box center [400, 48] width 13 height 9
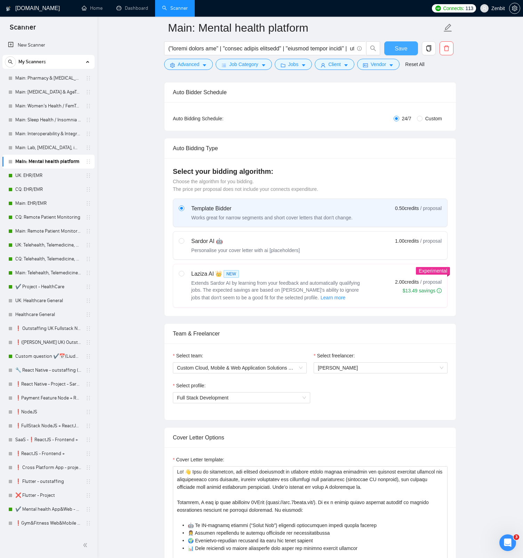
scroll to position [0, 0]
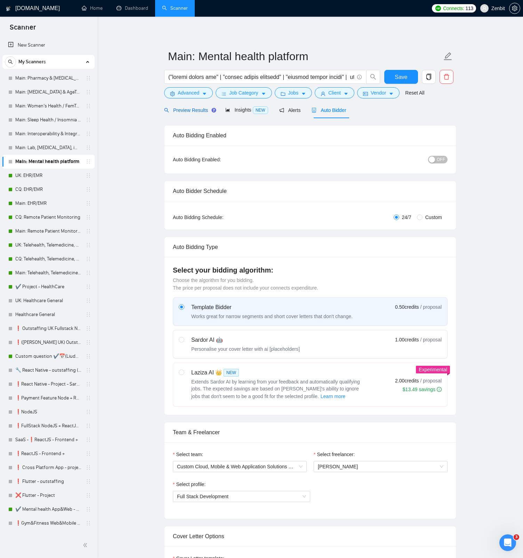
click at [194, 113] on span "Preview Results" at bounding box center [189, 110] width 50 height 6
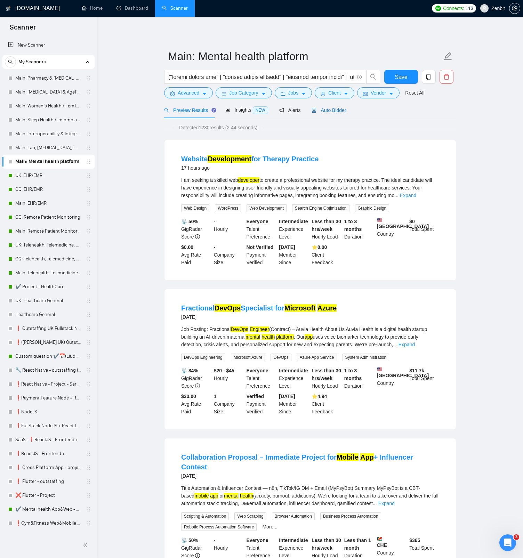
click at [332, 108] on span "Auto Bidder" at bounding box center [328, 110] width 34 height 6
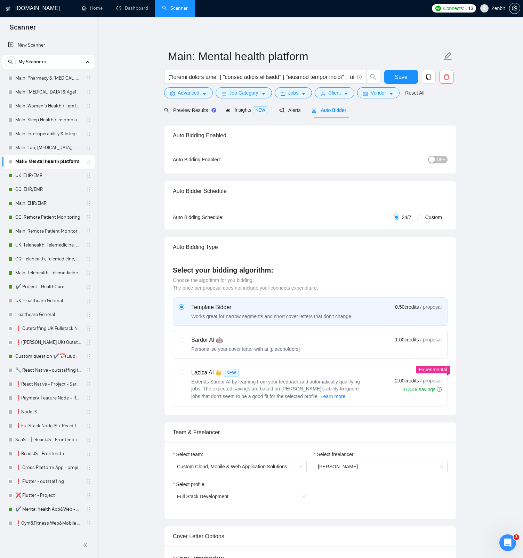
click at [443, 162] on span "OFF" at bounding box center [440, 160] width 8 height 8
click at [390, 74] on button "Save" at bounding box center [401, 77] width 34 height 14
click at [187, 92] on span "Advanced" at bounding box center [189, 93] width 22 height 8
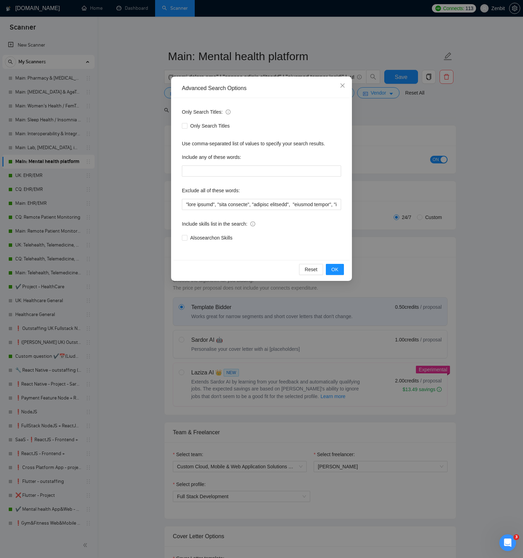
click at [146, 111] on div "Advanced Search Options Only Search Titles: Only Search Titles Use comma-separa…" at bounding box center [261, 279] width 523 height 558
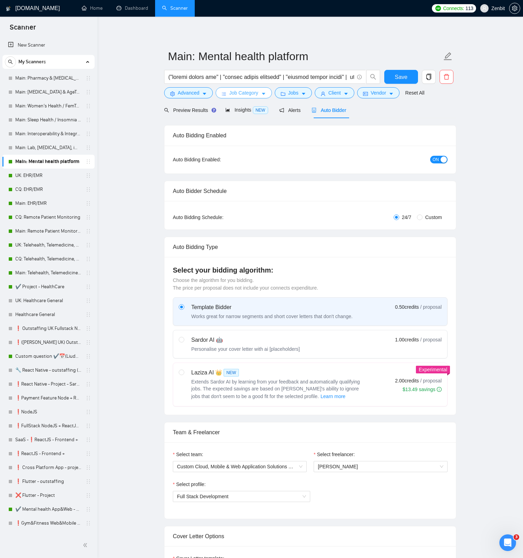
click at [237, 95] on span "Job Category" at bounding box center [243, 93] width 29 height 8
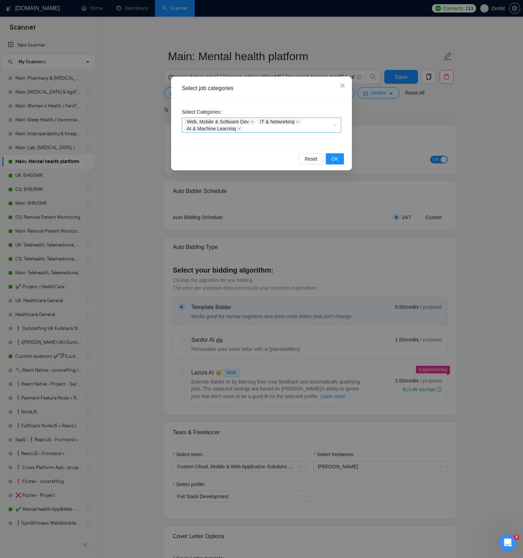
click at [104, 143] on div "Select job categories Select Categories Web, Mobile & Software Dev IT & Network…" at bounding box center [261, 279] width 523 height 558
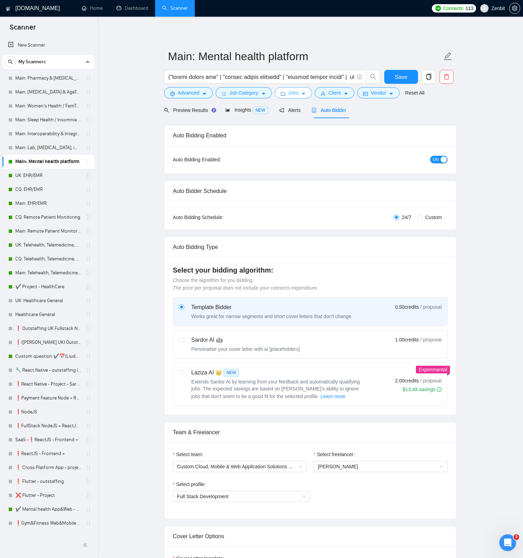
click at [304, 95] on icon "caret-down" at bounding box center [303, 93] width 5 height 5
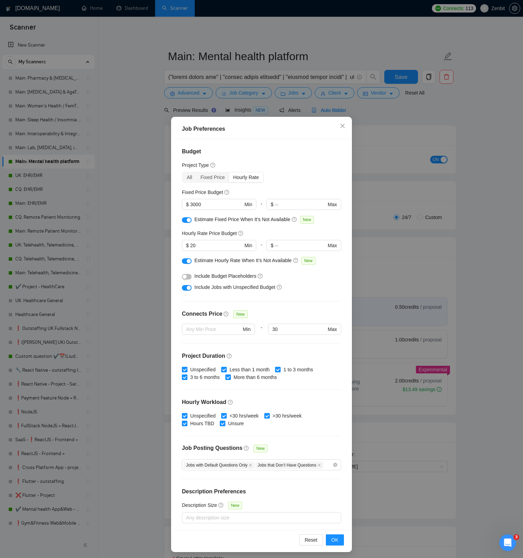
click at [147, 147] on div "Job Preferences Budget Project Type All Fixed Price Hourly Rate Fixed Price Bud…" at bounding box center [261, 279] width 523 height 558
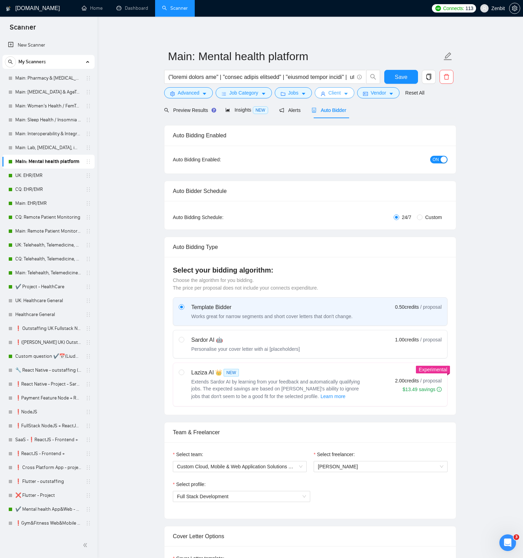
click at [329, 92] on button "Client" at bounding box center [334, 92] width 40 height 11
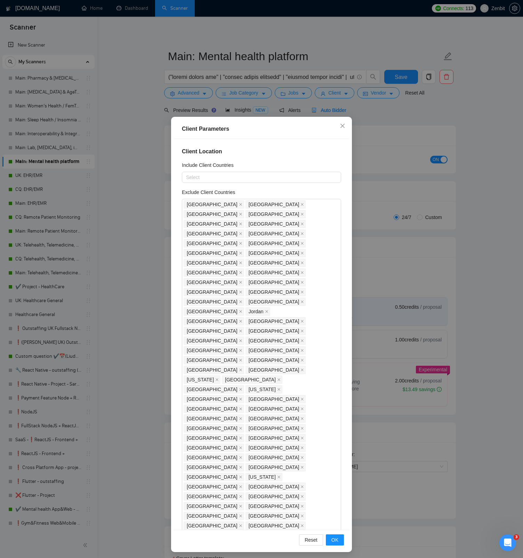
click at [150, 167] on div "Client Parameters Client Location Include Client Countries Select Exclude Clien…" at bounding box center [261, 279] width 523 height 558
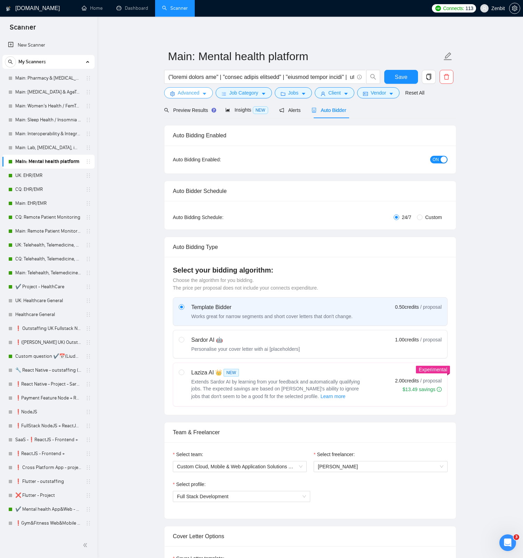
click at [206, 94] on icon "caret-down" at bounding box center [204, 93] width 5 height 5
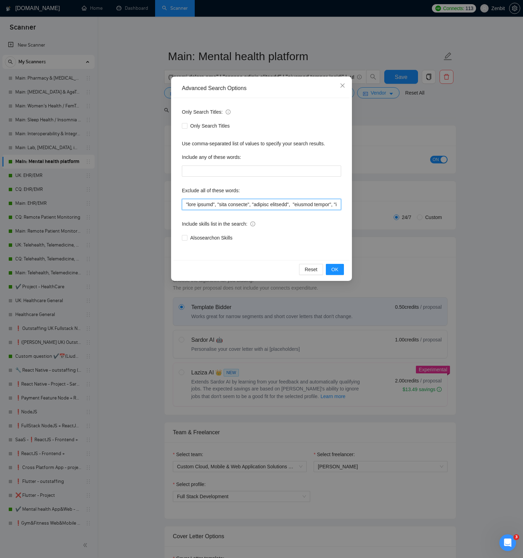
click at [257, 205] on input "text" at bounding box center [261, 204] width 159 height 11
click at [337, 266] on span "OK" at bounding box center [334, 269] width 7 height 8
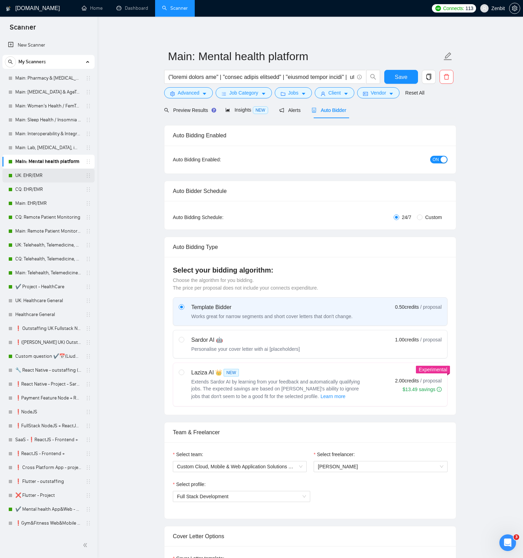
click at [42, 175] on link "UK: EHR/EMR" at bounding box center [48, 176] width 66 height 14
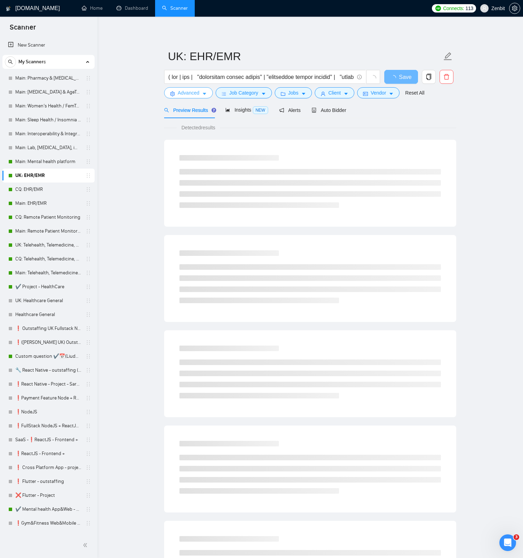
click at [190, 93] on span "Advanced" at bounding box center [189, 93] width 22 height 8
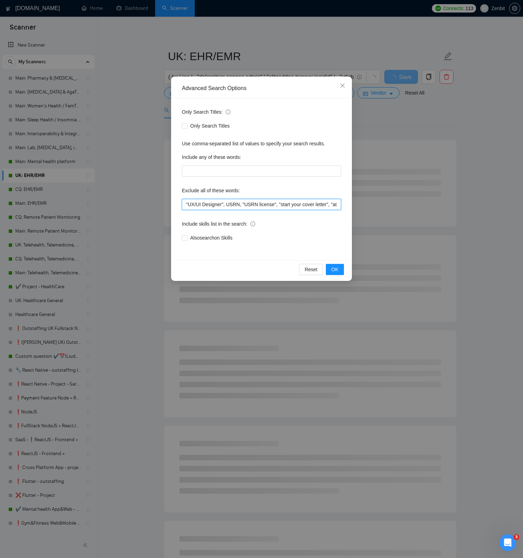
click at [237, 204] on input ""UX/UI Designer", USRN, "USRN license", "start your cover letter", "at the star…" at bounding box center [261, 204] width 159 height 11
paste input ""page design", "page designer", "website designer", "website design", "landing …"
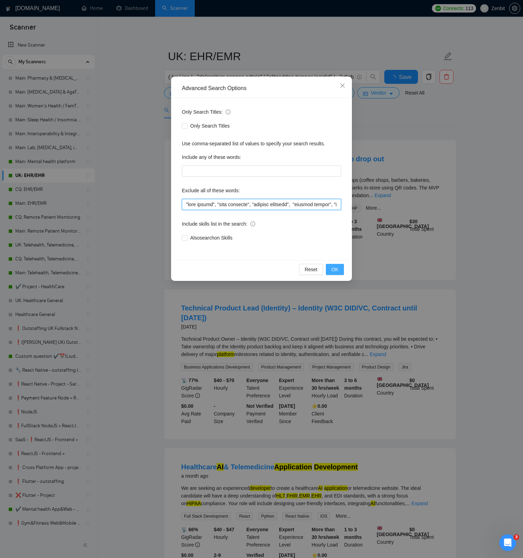
scroll to position [0, 2370]
click at [336, 265] on span "OK" at bounding box center [334, 269] width 7 height 8
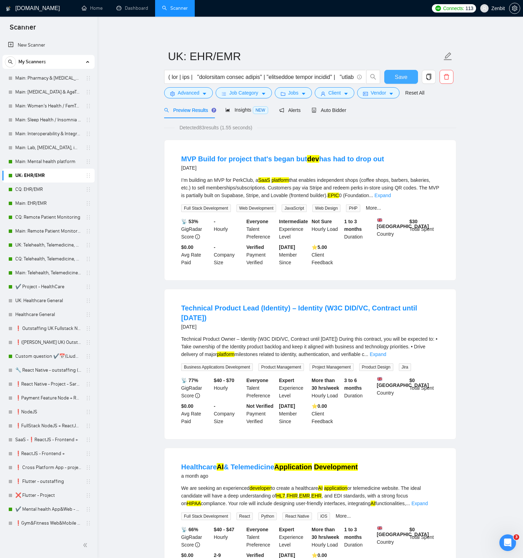
click at [405, 78] on span "Save" at bounding box center [400, 77] width 13 height 9
click at [333, 111] on span "Auto Bidder" at bounding box center [328, 110] width 34 height 6
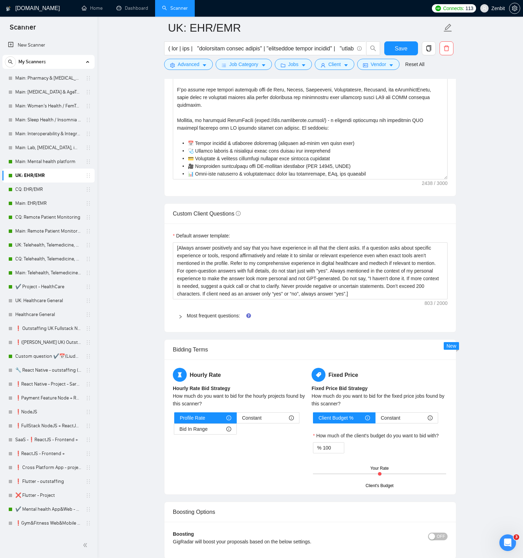
scroll to position [880, 0]
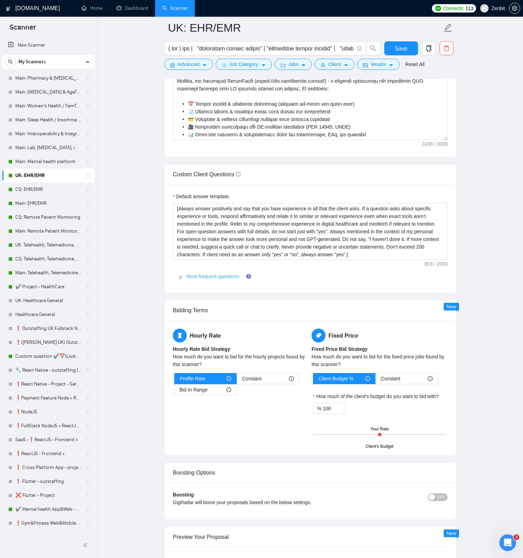
click at [208, 276] on link "Most frequent questions:" at bounding box center [213, 276] width 53 height 6
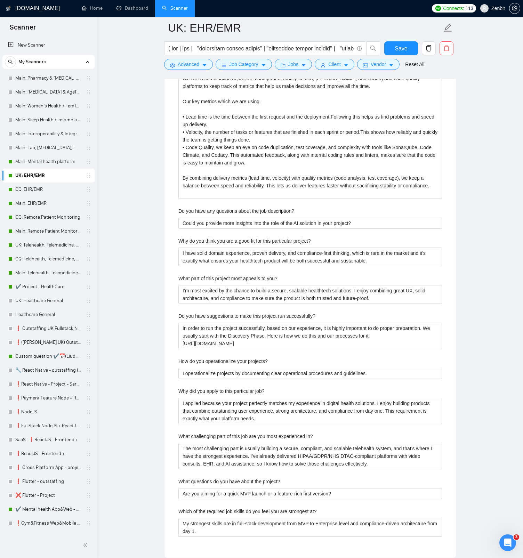
scroll to position [1629, 0]
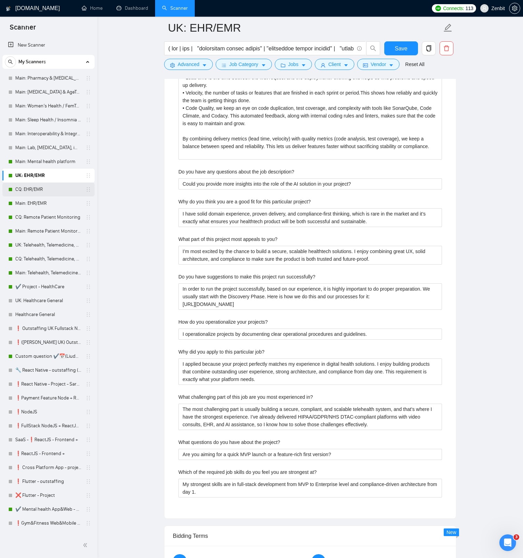
click at [29, 189] on link "CQ: EHR/EMR" at bounding box center [48, 189] width 66 height 14
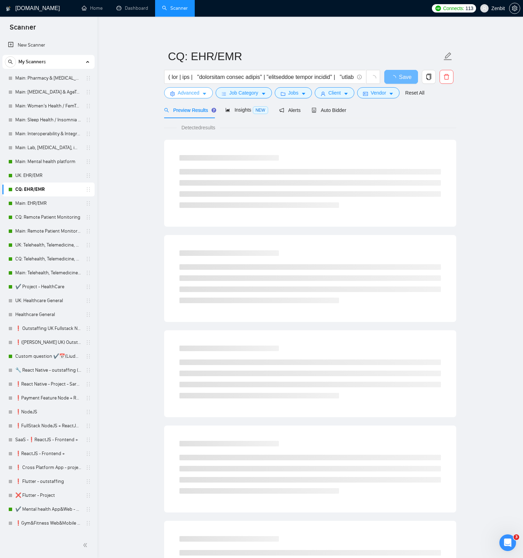
click at [187, 95] on span "Advanced" at bounding box center [189, 93] width 22 height 8
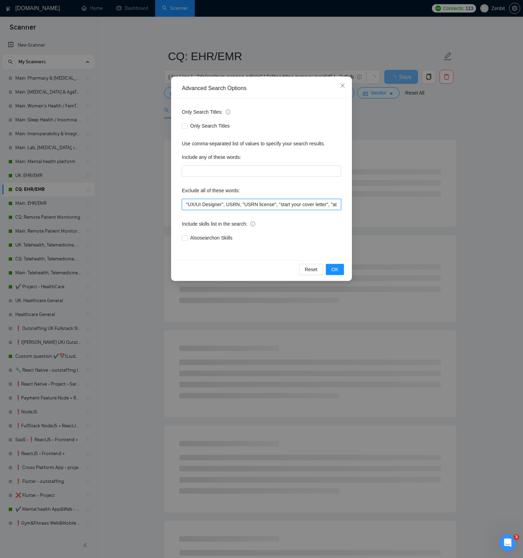
click at [233, 203] on input ""UX/UI Designer", USRN, "USRN license", "start your cover letter", "at the star…" at bounding box center [261, 204] width 159 height 11
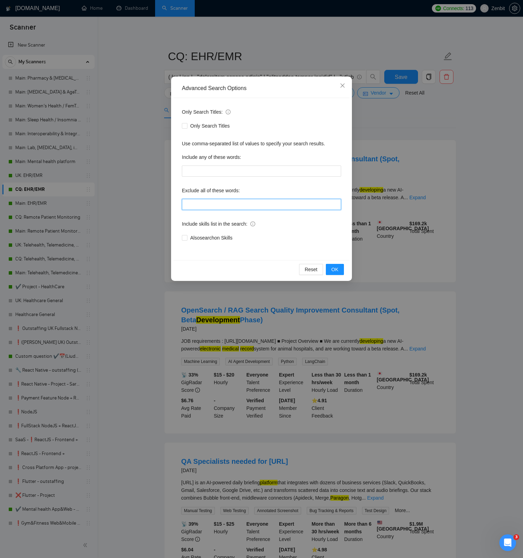
paste input ""page design", "page designer", "website designer", "website design", "landing …"
click at [332, 269] on span "OK" at bounding box center [334, 269] width 7 height 8
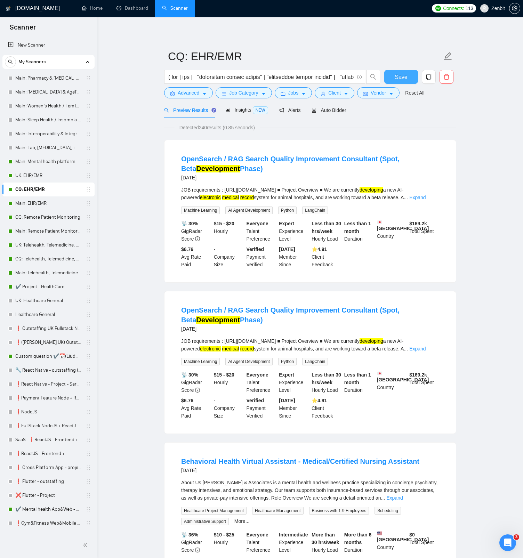
click at [407, 78] on button "Save" at bounding box center [401, 77] width 34 height 14
click at [41, 200] on link "Main: EHR/EMR" at bounding box center [48, 203] width 66 height 14
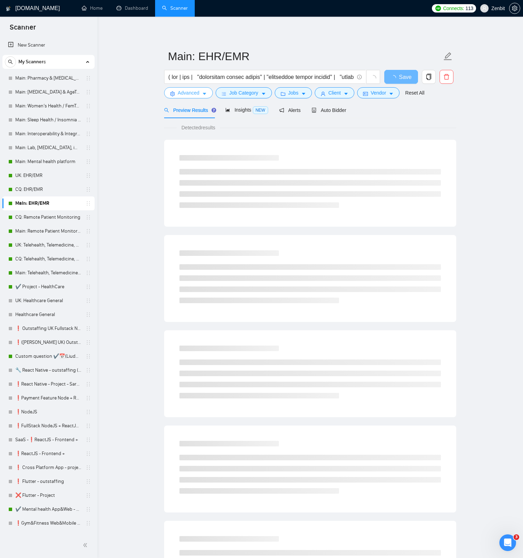
click at [185, 96] on span "Advanced" at bounding box center [189, 93] width 22 height 8
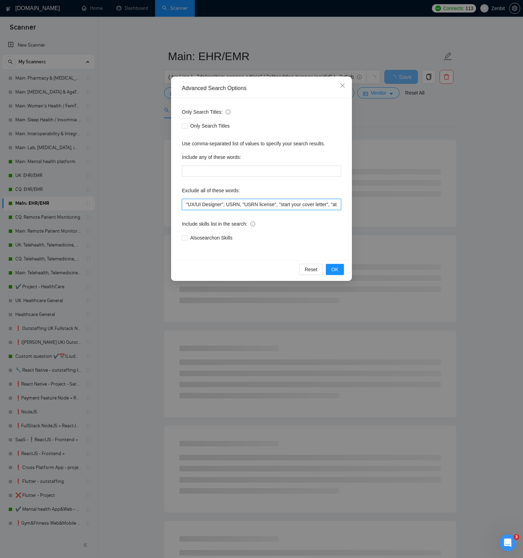
click at [233, 202] on input ""UX/UI Designer", USRN, "USRN license", "start your cover letter", "at the star…" at bounding box center [261, 204] width 159 height 11
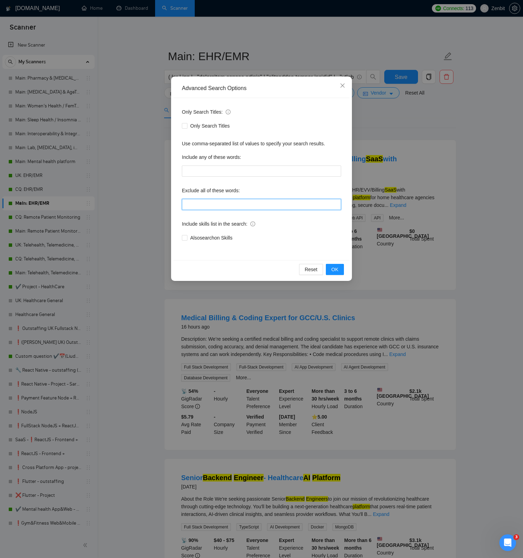
paste input ""page design", "page designer", "website designer", "website design", "landing …"
click at [338, 268] on span "OK" at bounding box center [334, 269] width 7 height 8
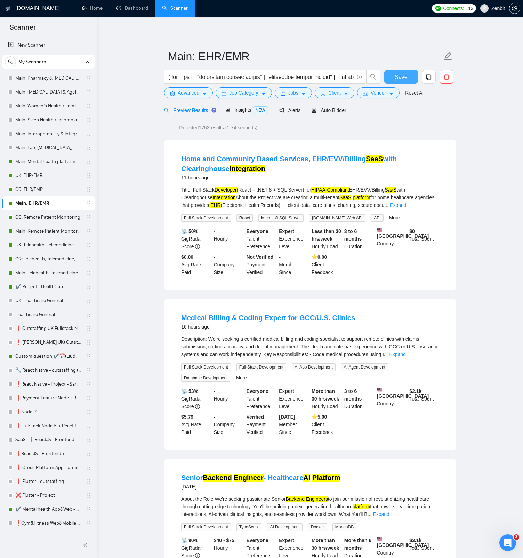
click at [405, 80] on span "Save" at bounding box center [400, 77] width 13 height 9
click at [59, 218] on link "CQ: Remote Patient Monitoring" at bounding box center [48, 217] width 66 height 14
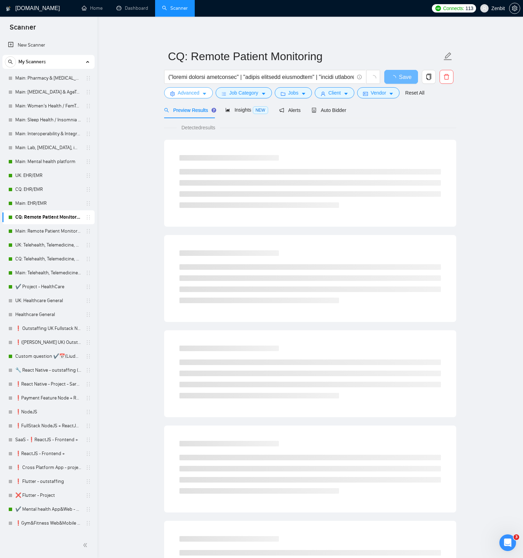
click at [189, 95] on span "Advanced" at bounding box center [189, 93] width 22 height 8
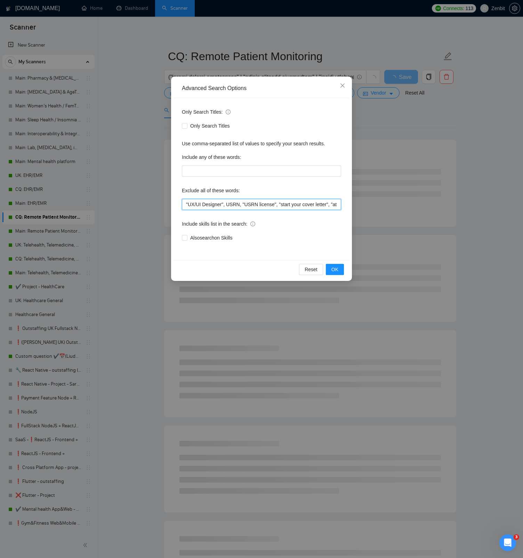
click at [247, 206] on input ""UX/UI Designer", USRN, "USRN license", "start your cover letter", "at the star…" at bounding box center [261, 204] width 159 height 11
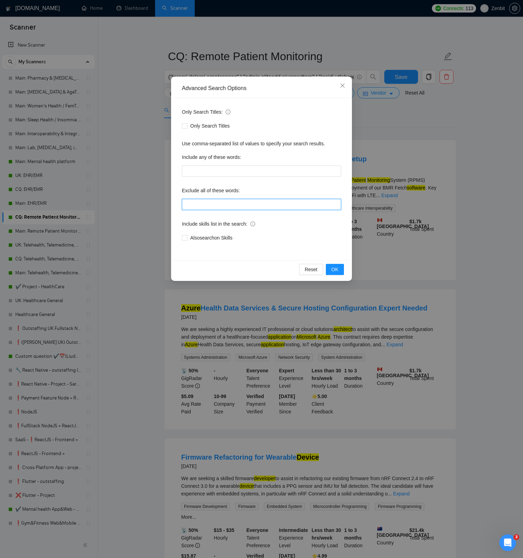
paste input ""page design", "page designer", "website designer", "website design", "landing …"
click at [334, 270] on span "OK" at bounding box center [334, 269] width 7 height 8
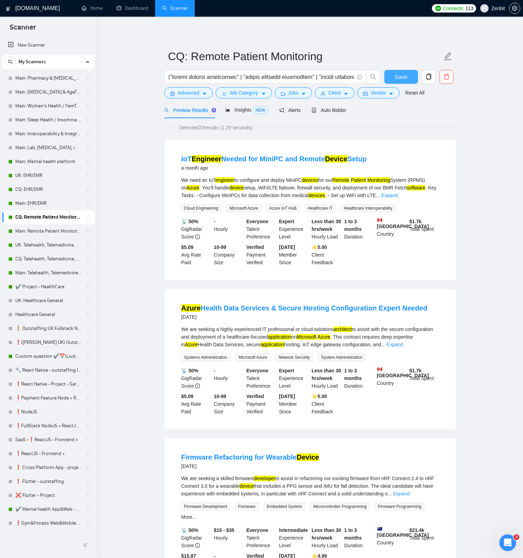
click at [391, 76] on button "Save" at bounding box center [401, 77] width 34 height 14
click at [55, 230] on link "Main: Remote Patient Monitoring" at bounding box center [48, 231] width 66 height 14
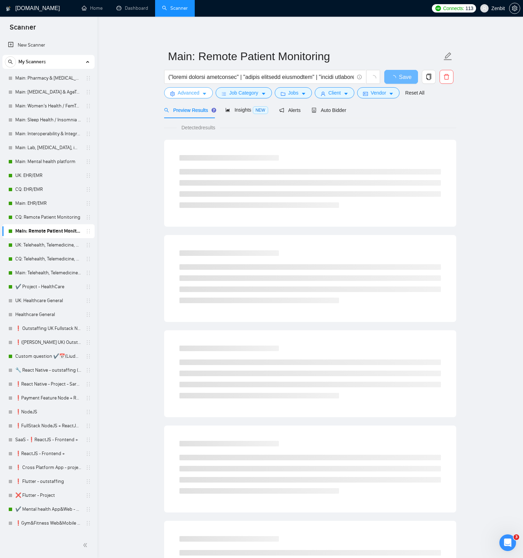
click at [205, 92] on icon "caret-down" at bounding box center [204, 93] width 5 height 5
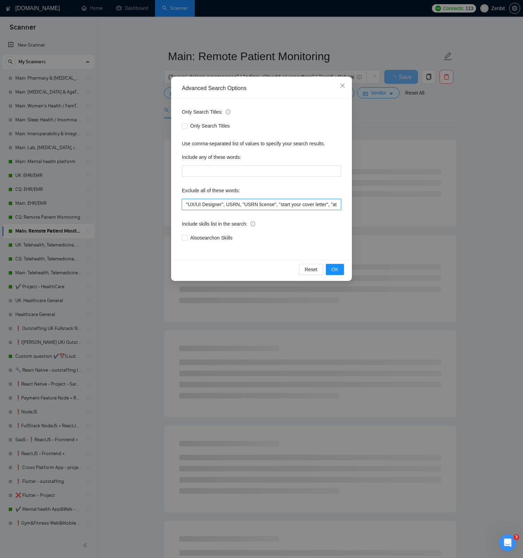
click at [244, 202] on input ""UX/UI Designer", USRN, "USRN license", "start your cover letter", "at the star…" at bounding box center [261, 204] width 159 height 11
paste input ""page design", "page designer", "website designer", "website design", "landing …"
click at [336, 268] on span "OK" at bounding box center [334, 269] width 7 height 8
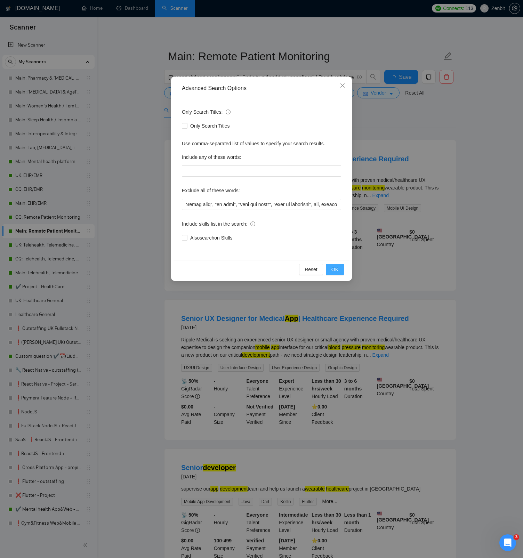
scroll to position [0, 0]
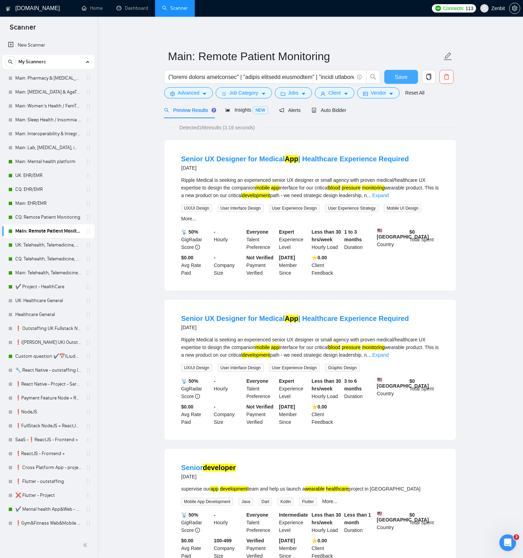
click at [402, 77] on span "Save" at bounding box center [400, 77] width 13 height 9
click at [44, 245] on link "UK: Telehealth, Telemedicine, Virtual Care" at bounding box center [48, 245] width 66 height 14
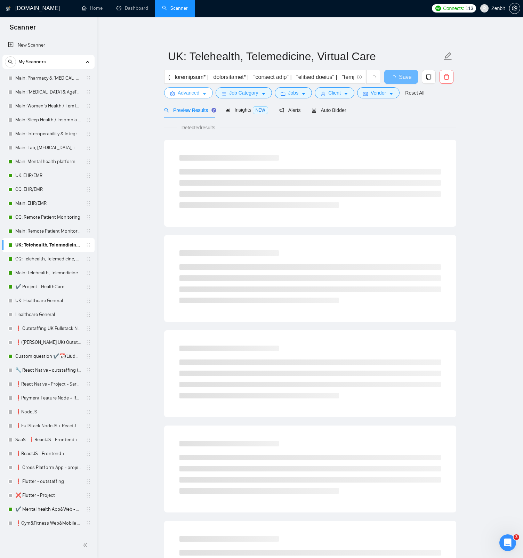
click at [182, 96] on span "Advanced" at bounding box center [189, 93] width 22 height 8
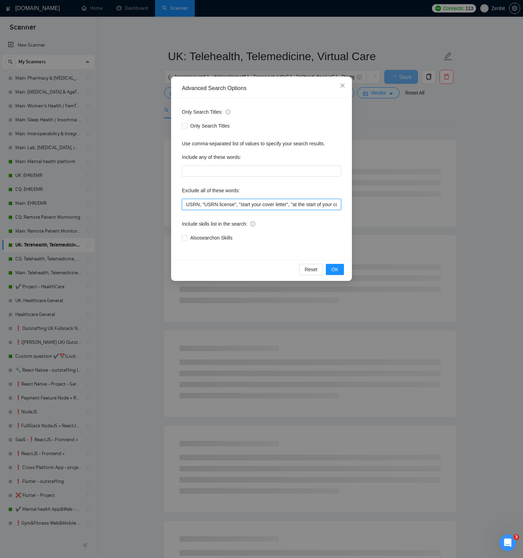
click at [259, 206] on input "USRN, "USRN license", "start your cover letter", "at the start of your cover", …" at bounding box center [261, 204] width 159 height 11
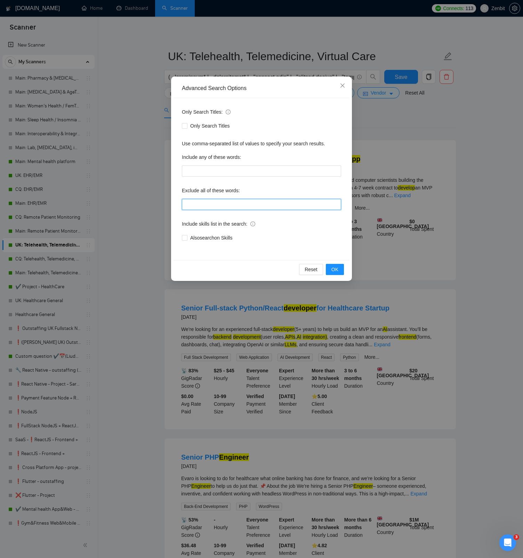
paste input ""page design", "page designer", "website designer", "website design", "landing …"
click at [339, 269] on button "OK" at bounding box center [335, 269] width 18 height 11
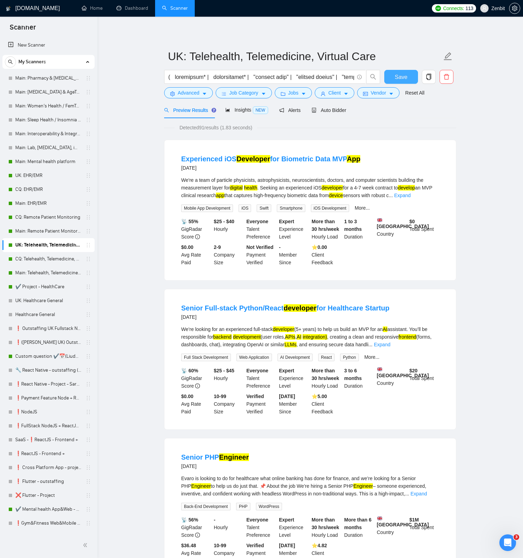
click at [399, 75] on span "Save" at bounding box center [400, 77] width 13 height 9
click at [34, 256] on link "CQ: Telehealth, Telemedicine, Virtual Care" at bounding box center [48, 259] width 66 height 14
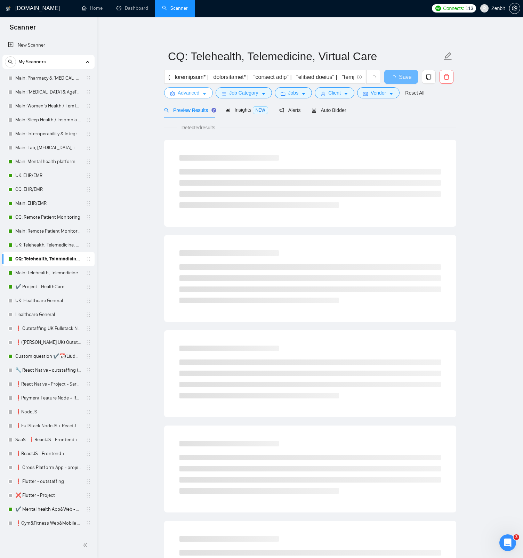
click at [194, 92] on span "Advanced" at bounding box center [189, 93] width 22 height 8
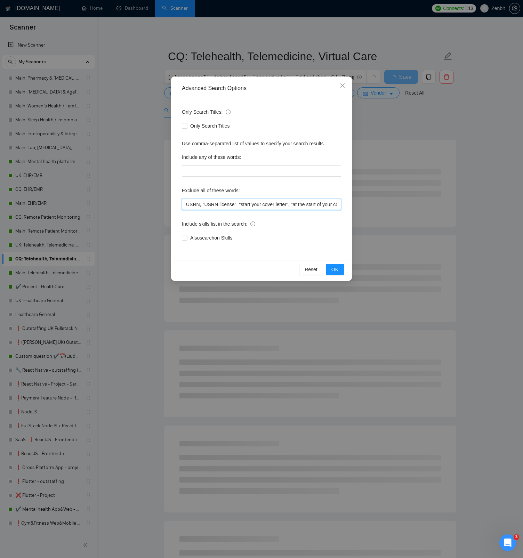
click at [245, 203] on input "USRN, "USRN license", "start your cover letter", "at the start of your cover", …" at bounding box center [261, 204] width 159 height 11
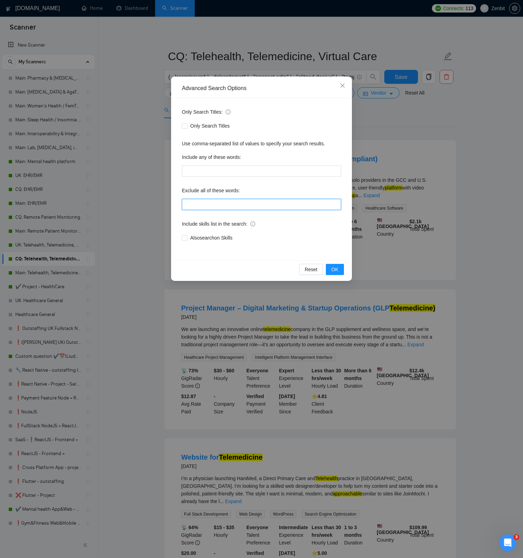
paste input ""page design", "page designer", "website designer", "website design", "landing …"
click at [336, 271] on span "OK" at bounding box center [334, 269] width 7 height 8
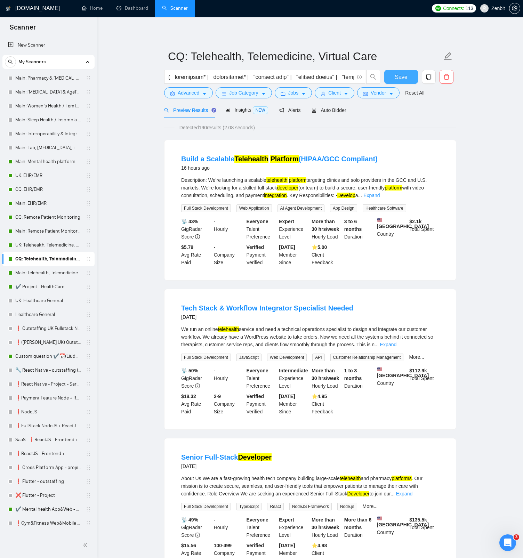
click at [396, 77] on span "Save" at bounding box center [400, 77] width 13 height 9
click at [55, 272] on link "Main: Telehealth, Telemedicine, Virtual Care" at bounding box center [48, 273] width 66 height 14
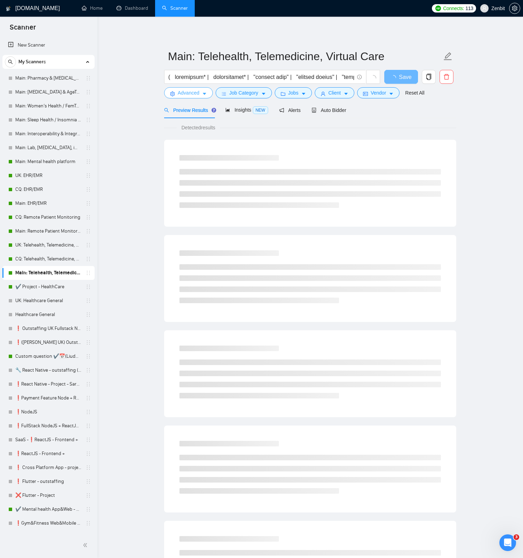
click at [199, 94] on span "Advanced" at bounding box center [189, 93] width 22 height 8
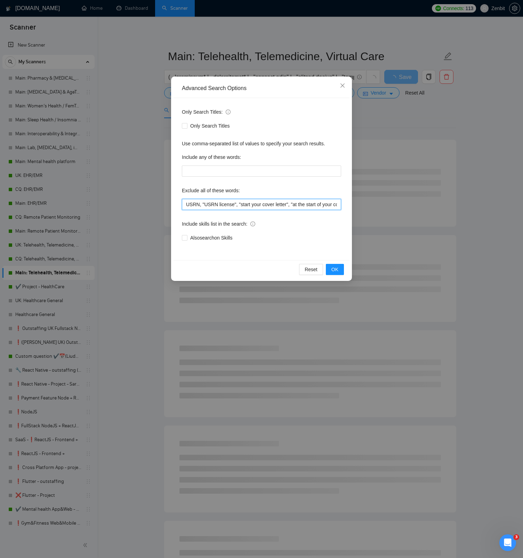
click at [247, 203] on input "USRN, "USRN license", "start your cover letter", "at the start of your cover", …" at bounding box center [261, 204] width 159 height 11
paste input ""page design", "page designer", "website designer", "website design", "landing …"
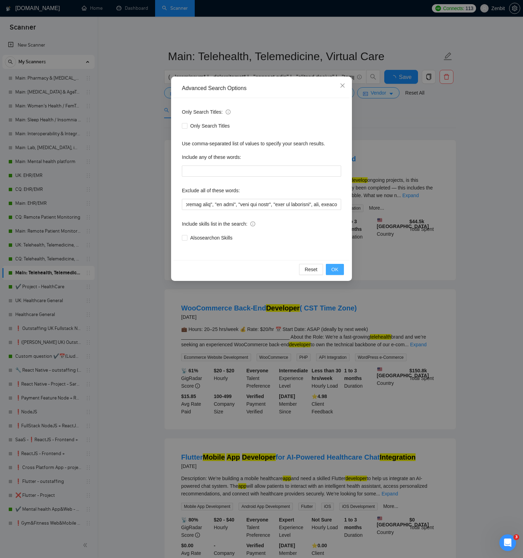
click at [336, 268] on span "OK" at bounding box center [334, 269] width 7 height 8
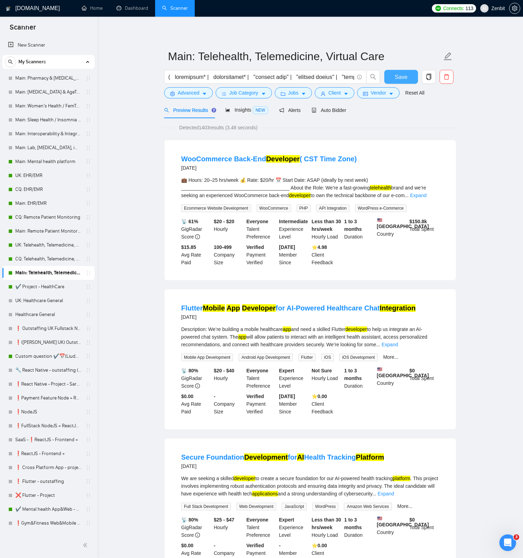
click at [398, 74] on span "Save" at bounding box center [400, 77] width 13 height 9
click at [47, 287] on link "✔️ Project - HealthCare" at bounding box center [48, 287] width 66 height 14
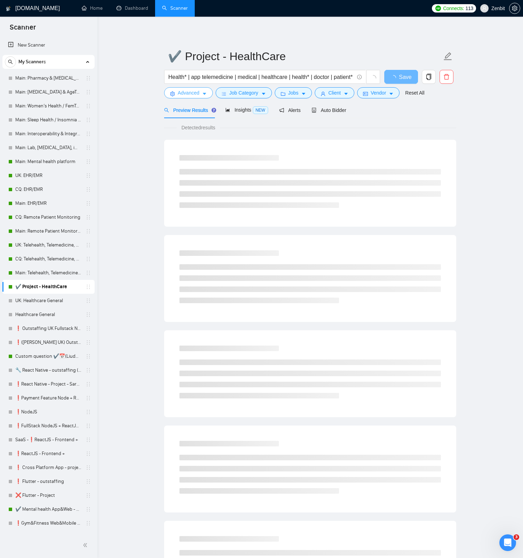
click at [183, 95] on span "Advanced" at bounding box center [189, 93] width 22 height 8
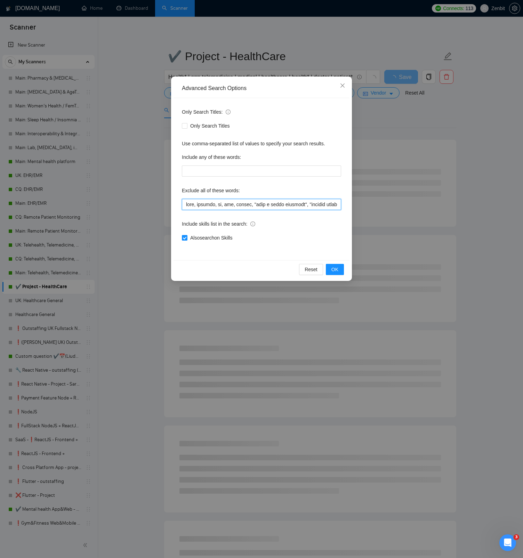
click at [227, 202] on input "text" at bounding box center [261, 204] width 159 height 11
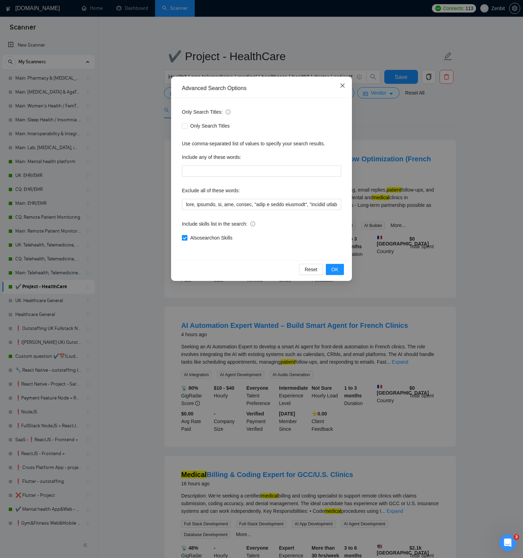
click at [344, 82] on span "Close" at bounding box center [342, 85] width 19 height 19
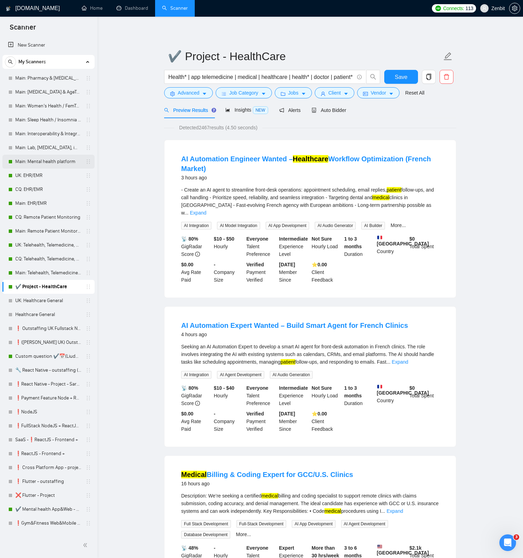
click at [22, 158] on link "Main: Mental health platform" at bounding box center [48, 162] width 66 height 14
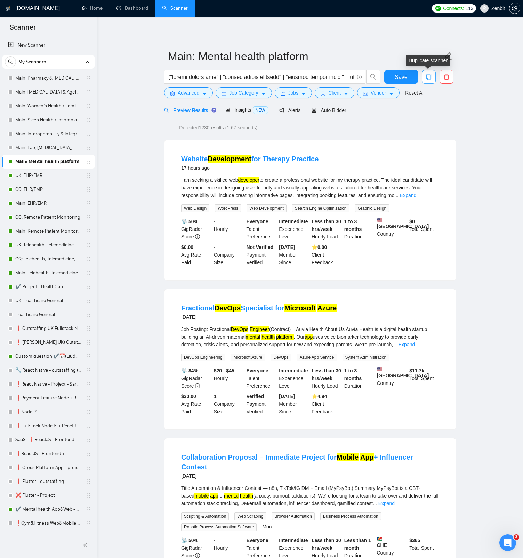
click at [428, 80] on icon "copy" at bounding box center [428, 77] width 5 height 6
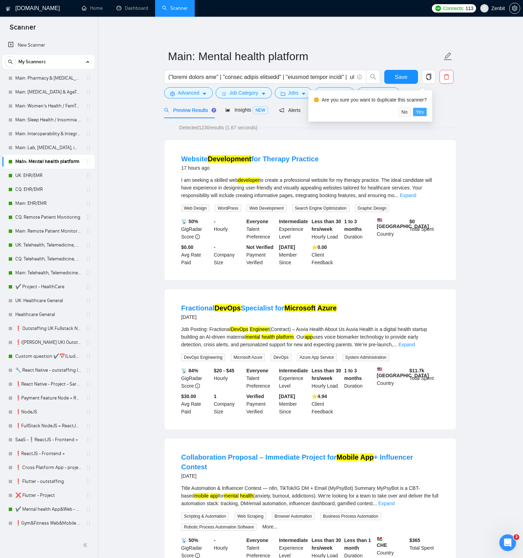
click at [424, 110] on span "Yes" at bounding box center [420, 112] width 8 height 8
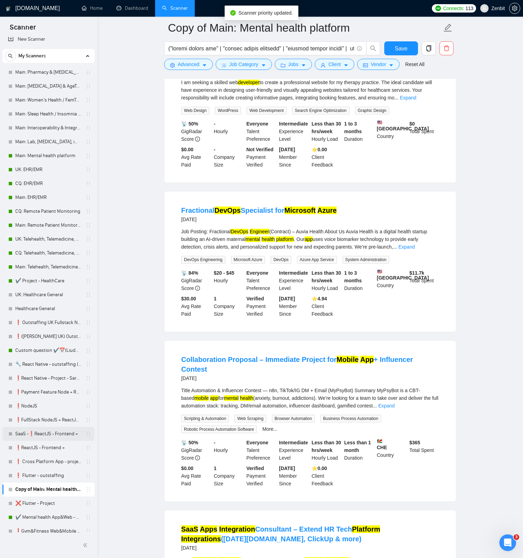
scroll to position [1, 0]
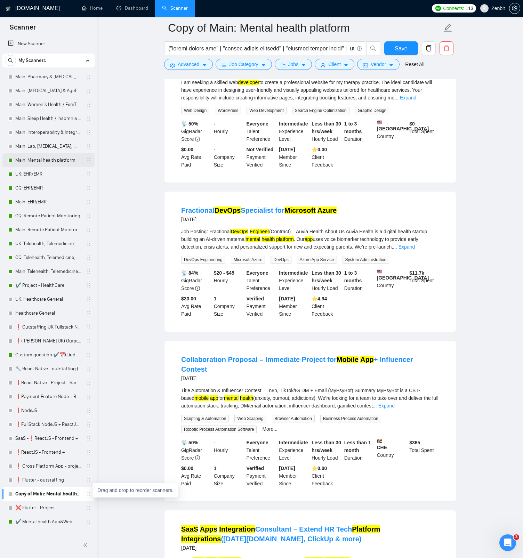
click at [85, 163] on icon "holder" at bounding box center [88, 160] width 6 height 6
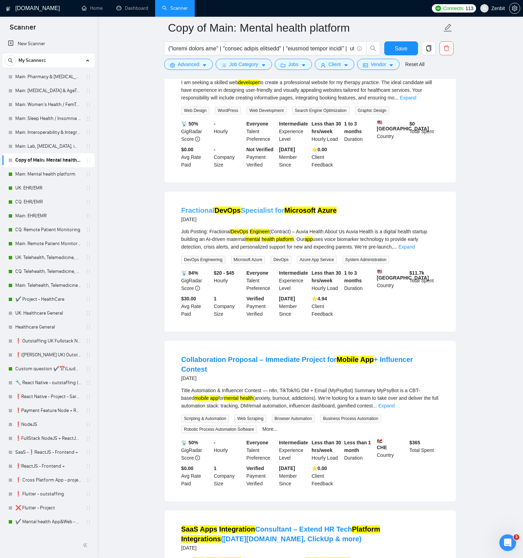
scroll to position [0, 0]
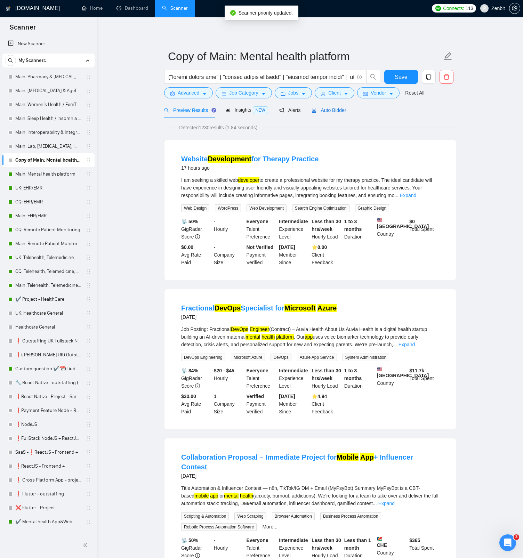
click at [342, 108] on span "Auto Bidder" at bounding box center [328, 110] width 34 height 6
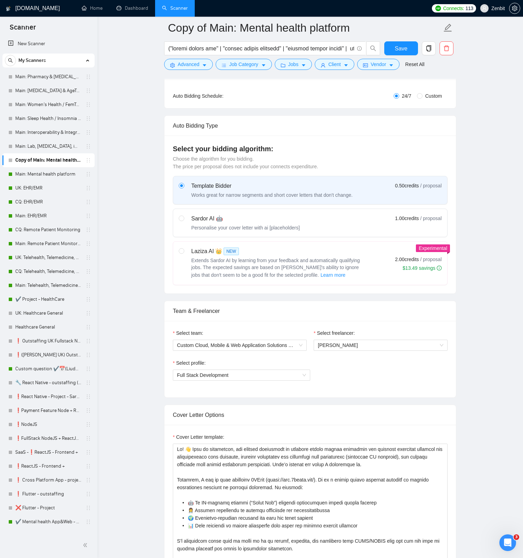
scroll to position [8, 0]
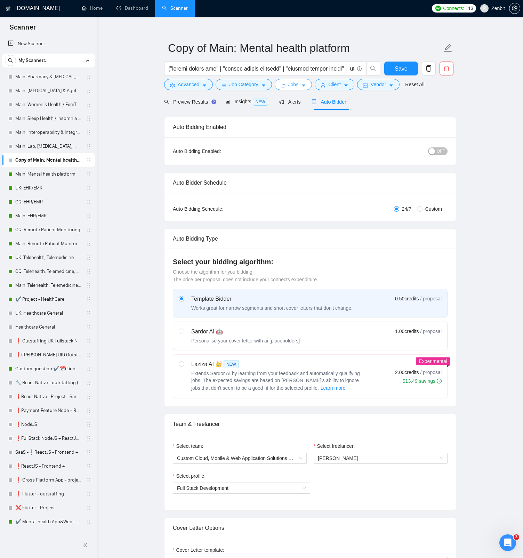
click at [306, 87] on icon "caret-down" at bounding box center [303, 85] width 5 height 5
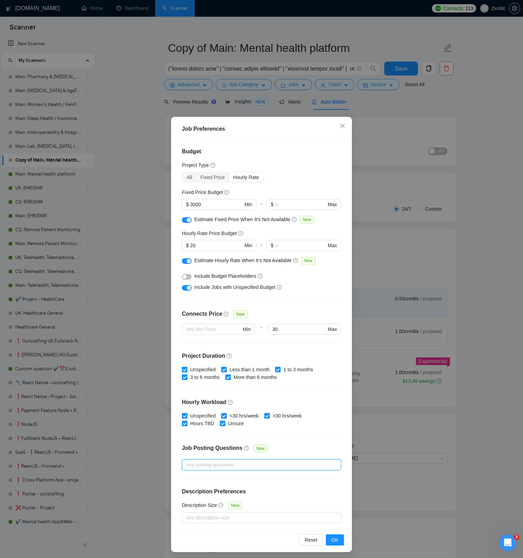
click at [280, 463] on div at bounding box center [257, 464] width 149 height 8
click at [264, 499] on span "Jobs that Contain Custom Questions" at bounding box center [237, 501] width 86 height 6
click at [191, 499] on input "Jobs that Contain Custom Questions" at bounding box center [188, 500] width 5 height 5
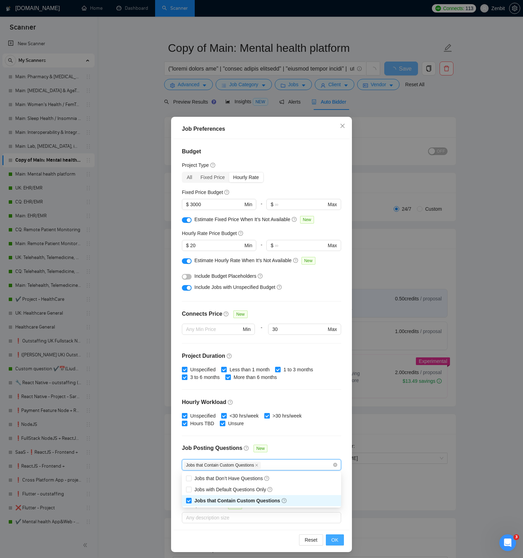
click at [335, 538] on span "OK" at bounding box center [334, 540] width 7 height 8
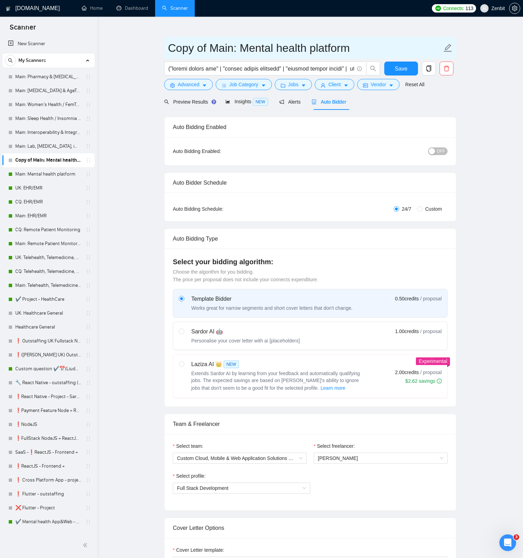
drag, startPoint x: 216, startPoint y: 51, endPoint x: 221, endPoint y: 50, distance: 4.6
click at [216, 51] on input "Copy of Main: Mental health platform" at bounding box center [305, 47] width 274 height 17
drag, startPoint x: 232, startPoint y: 50, endPoint x: 171, endPoint y: 51, distance: 60.8
click at [171, 51] on input "Copy of Main: Mental health platform" at bounding box center [305, 47] width 274 height 17
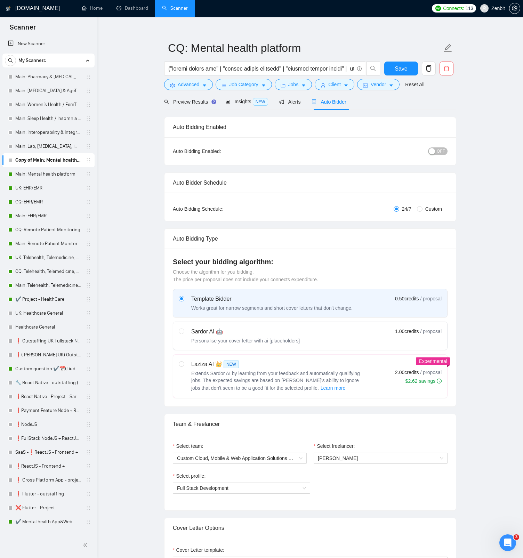
click at [251, 338] on div "Personalise your cover letter with ai [placeholders]" at bounding box center [245, 340] width 108 height 7
click at [183, 333] on input "radio" at bounding box center [181, 330] width 5 height 5
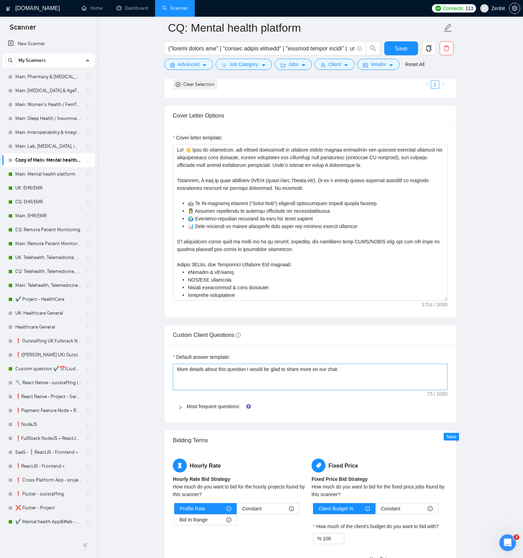
scroll to position [817, 0]
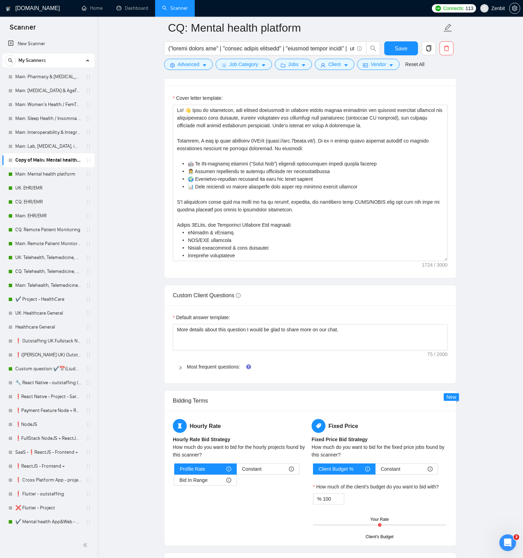
click at [208, 372] on div "Most frequent questions:" at bounding box center [310, 367] width 275 height 16
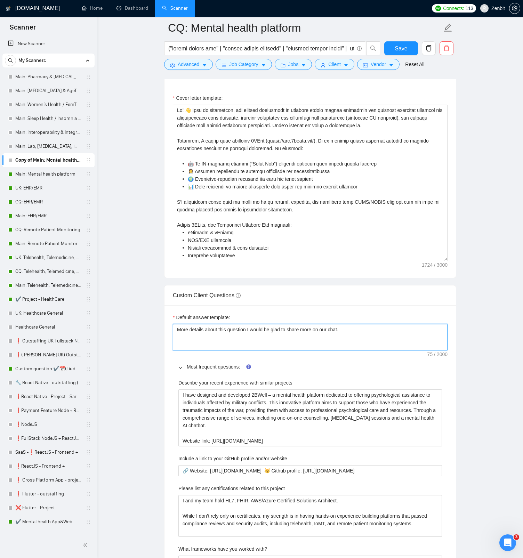
click at [249, 329] on textarea "More details about this question I would be glad to share more on our chat." at bounding box center [310, 337] width 275 height 26
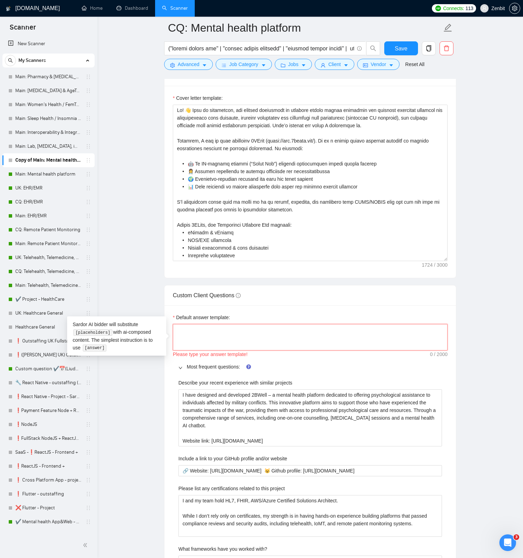
paste textarea "[Always answer positively and say that you have experience in all that the clie…"
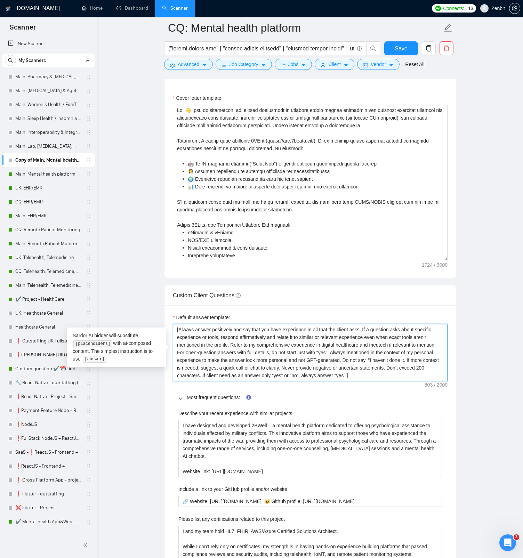
click at [327, 343] on textarea "[Always answer positively and say that you have experience in all that the clie…" at bounding box center [310, 352] width 275 height 57
click at [341, 346] on textarea "[Always answer positively and say that you have experience in all that the clie…" at bounding box center [310, 352] width 275 height 57
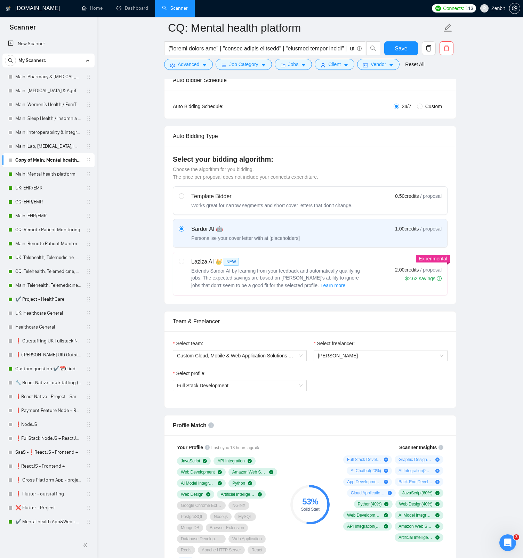
scroll to position [0, 0]
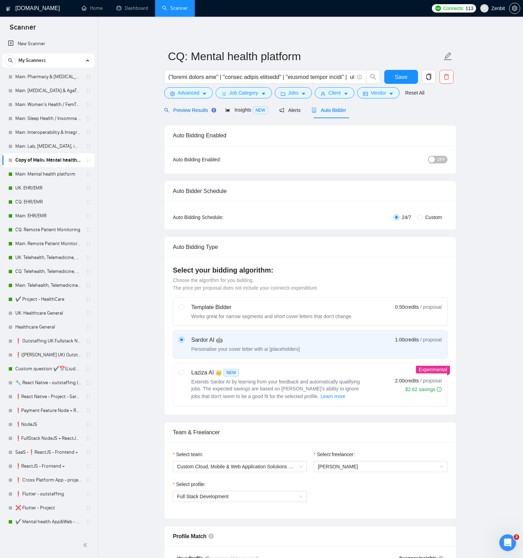
click at [192, 113] on span "Preview Results" at bounding box center [189, 110] width 50 height 6
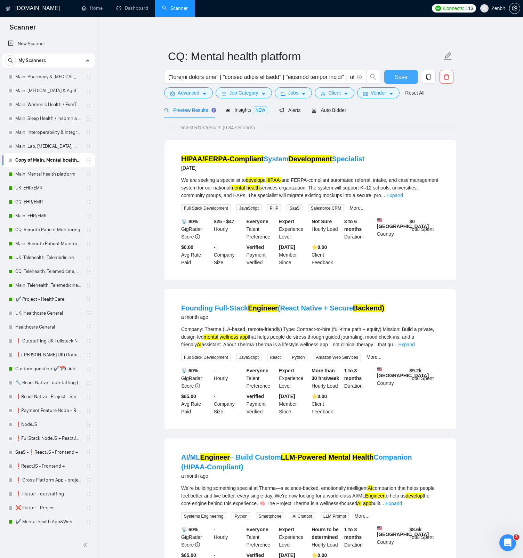
drag, startPoint x: 400, startPoint y: 79, endPoint x: 359, endPoint y: 228, distance: 154.3
click at [400, 79] on span "Save" at bounding box center [400, 77] width 13 height 9
click at [341, 115] on div "Auto Bidder" at bounding box center [328, 110] width 34 height 16
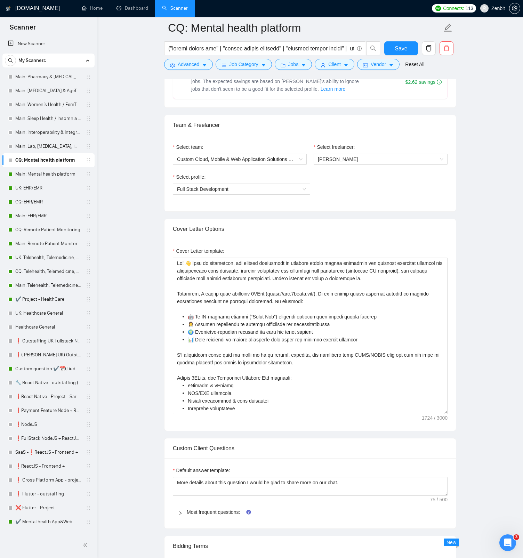
scroll to position [100, 0]
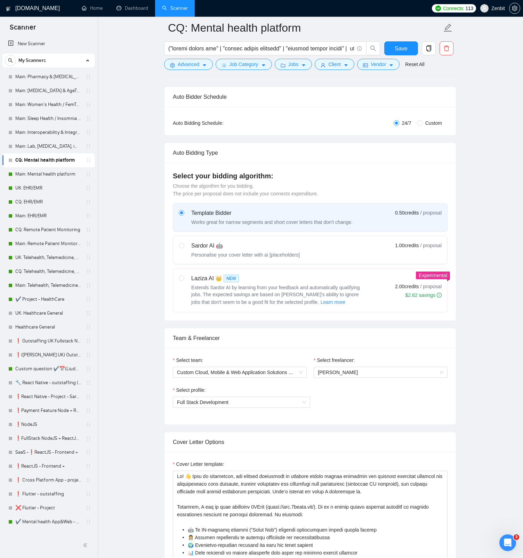
drag, startPoint x: 198, startPoint y: 252, endPoint x: 154, endPoint y: 255, distance: 43.9
click at [198, 251] on div "Personalise your cover letter with ai [placeholders]" at bounding box center [245, 254] width 108 height 7
click at [183, 247] on input "radio" at bounding box center [181, 245] width 5 height 5
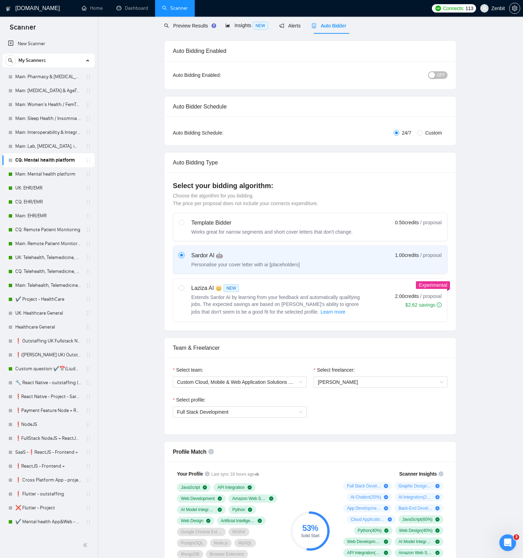
scroll to position [6, 0]
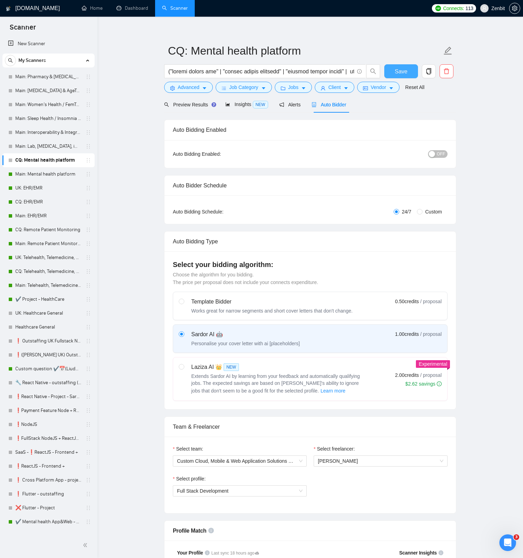
click at [395, 71] on span "Save" at bounding box center [400, 71] width 13 height 9
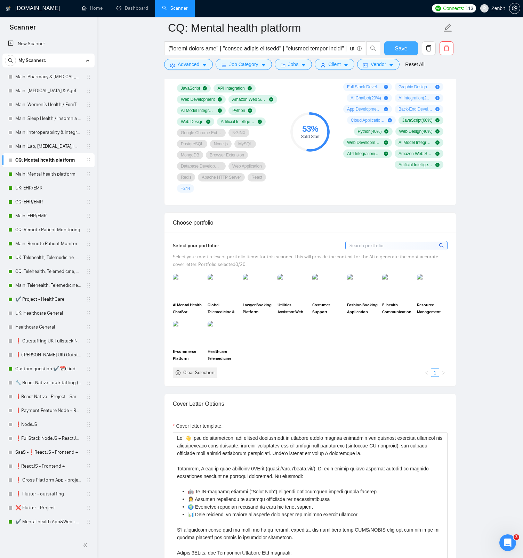
scroll to position [568, 0]
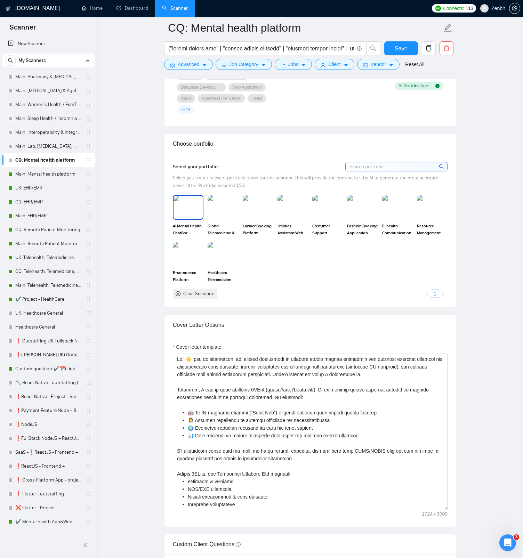
click at [195, 211] on img at bounding box center [187, 207] width 29 height 23
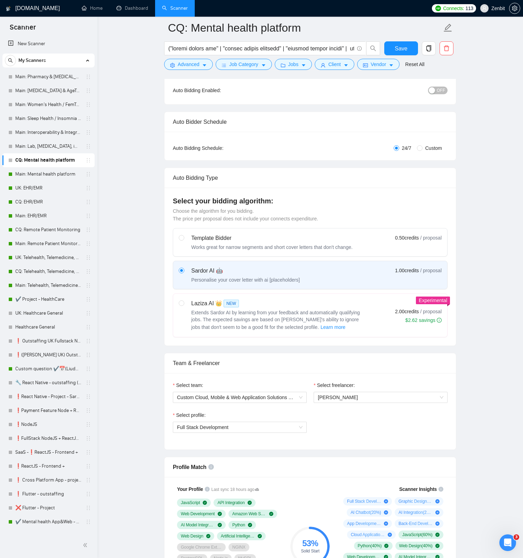
scroll to position [0, 0]
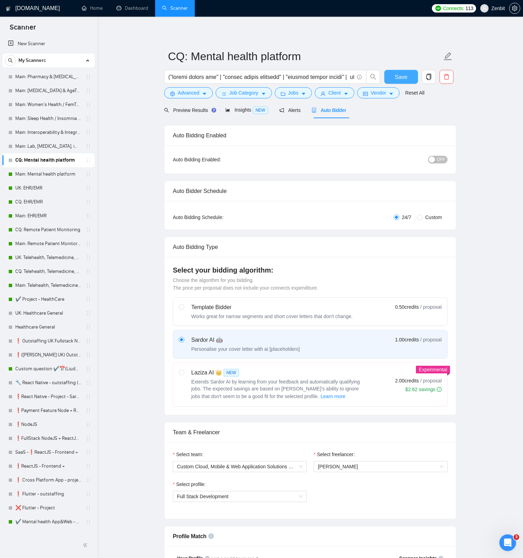
click at [404, 77] on span "Save" at bounding box center [400, 77] width 13 height 9
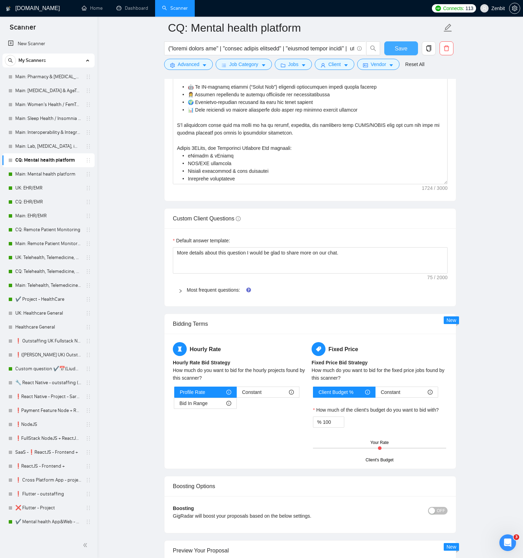
scroll to position [1012, 0]
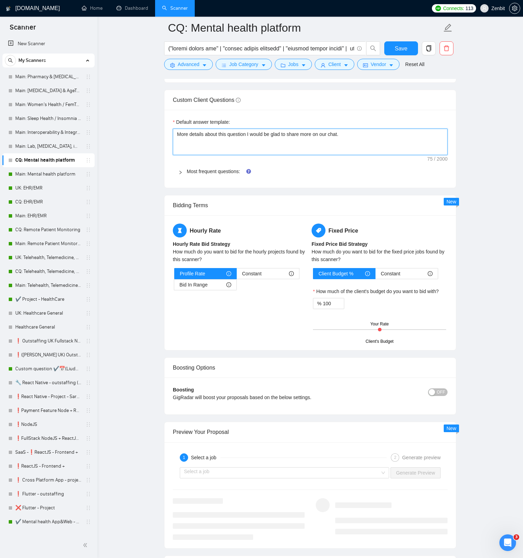
click at [260, 140] on textarea "More details about this question I would be glad to share more on our chat." at bounding box center [310, 142] width 275 height 26
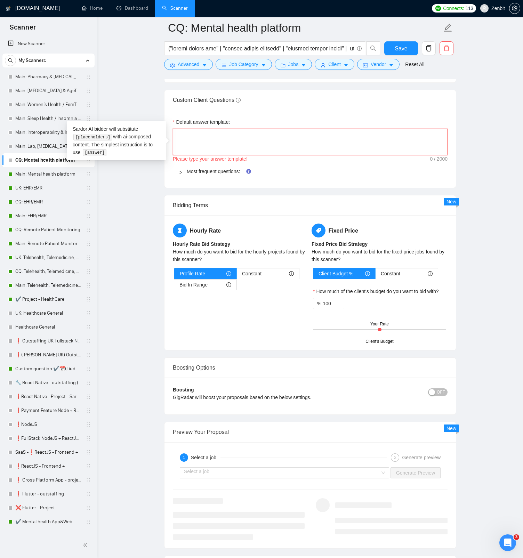
paste textarea "[Always answer positively and say that you have experience in all that the clie…"
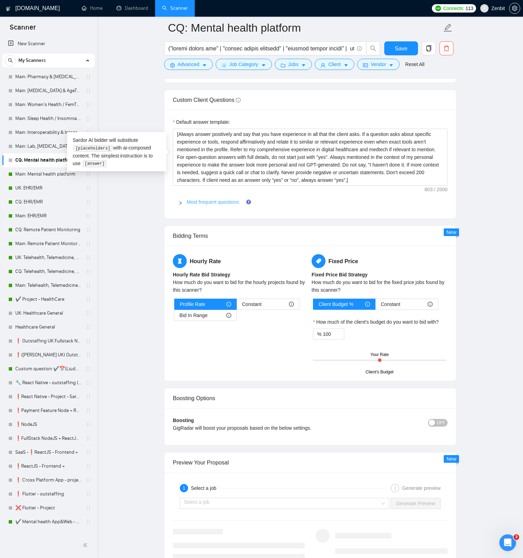
click at [215, 199] on link "Most frequent questions:" at bounding box center [213, 202] width 53 height 6
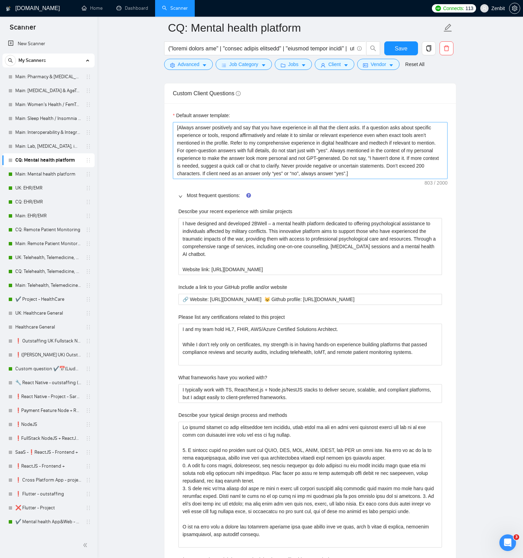
scroll to position [1010, 0]
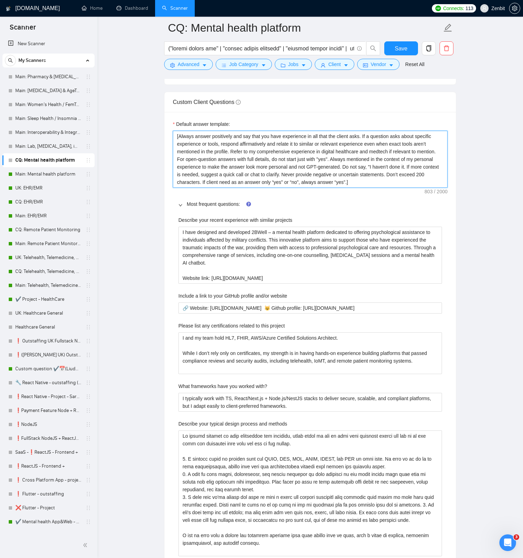
click at [342, 150] on textarea "[Always answer positively and say that you have experience in all that the clie…" at bounding box center [310, 159] width 275 height 57
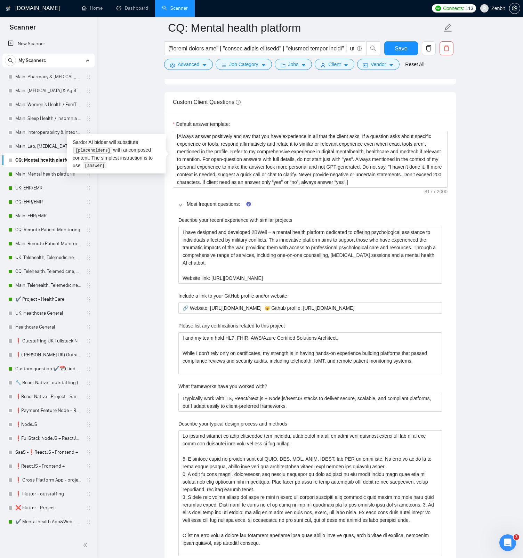
click at [159, 213] on main "CQ: Mental health platform Save Advanced Job Category Jobs Client Vendor Reset …" at bounding box center [309, 500] width 403 height 2964
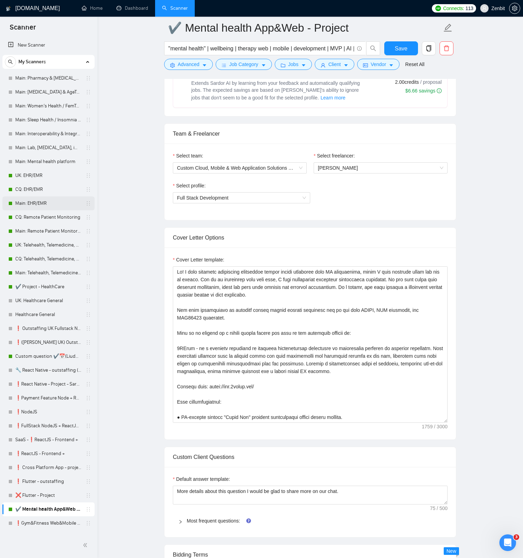
click at [43, 205] on link "Main: EHR/EMR" at bounding box center [48, 203] width 66 height 14
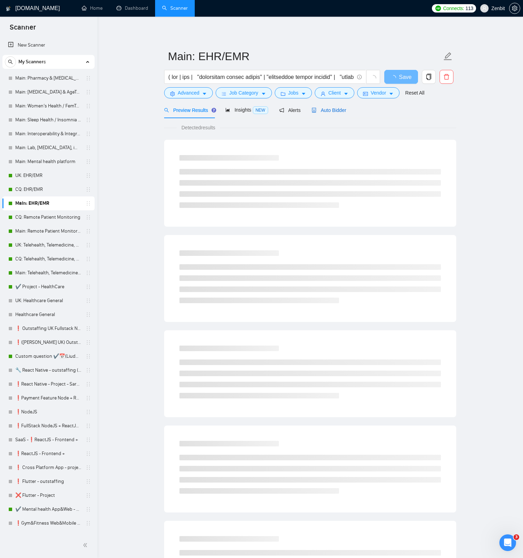
click at [334, 114] on div "Auto Bidder" at bounding box center [328, 110] width 34 height 8
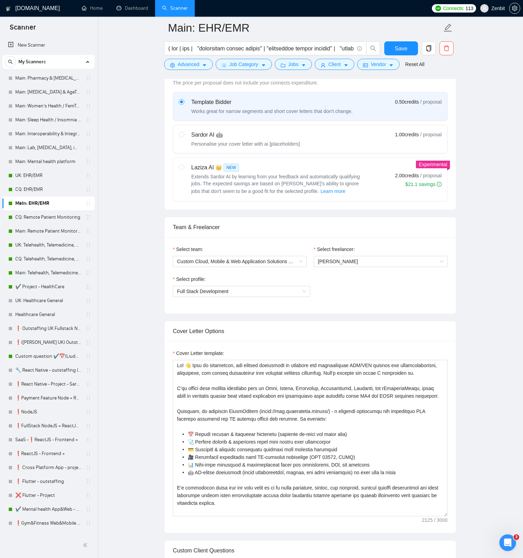
scroll to position [220, 0]
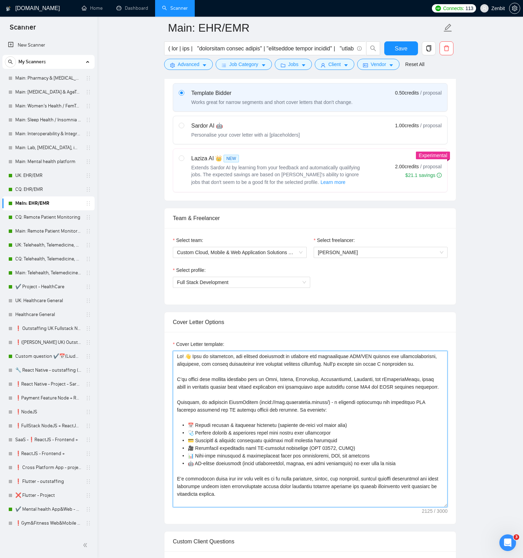
click at [209, 388] on textarea "Cover Letter template:" at bounding box center [310, 429] width 275 height 156
click at [283, 395] on textarea "Cover Letter template:" at bounding box center [310, 429] width 275 height 156
drag, startPoint x: 420, startPoint y: 364, endPoint x: 188, endPoint y: 345, distance: 233.3
click at [188, 345] on div "Cover Letter template:" at bounding box center [310, 423] width 275 height 167
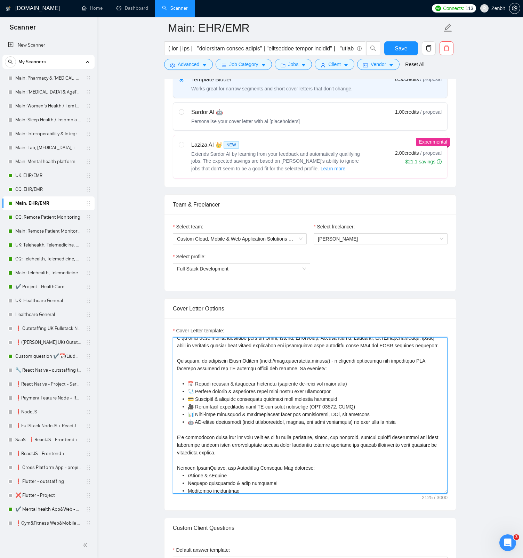
scroll to position [138, 0]
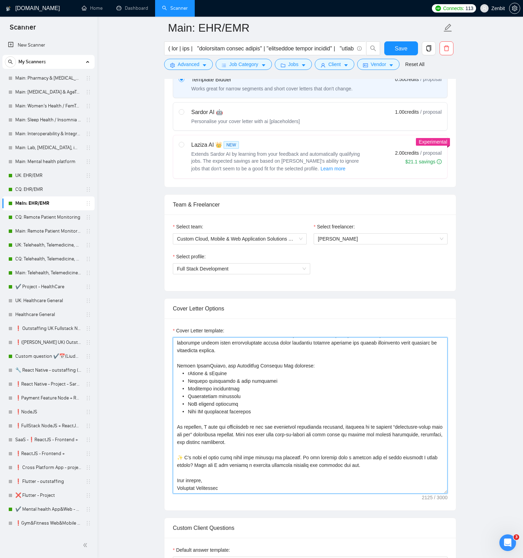
drag, startPoint x: 177, startPoint y: 365, endPoint x: 273, endPoint y: 488, distance: 156.1
click at [273, 488] on textarea "Cover Letter template:" at bounding box center [310, 415] width 275 height 156
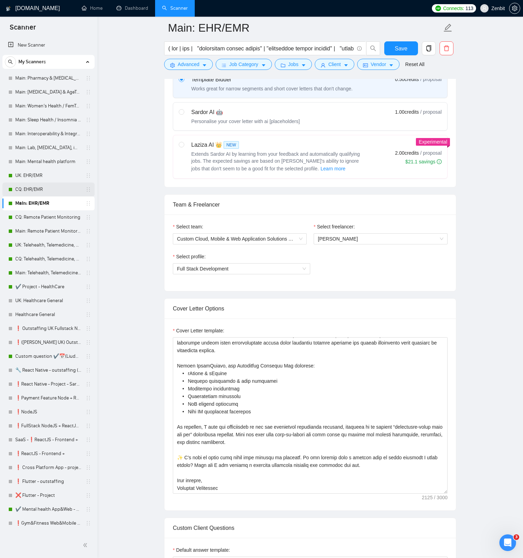
click at [40, 187] on link "CQ: EHR/EMR" at bounding box center [48, 189] width 66 height 14
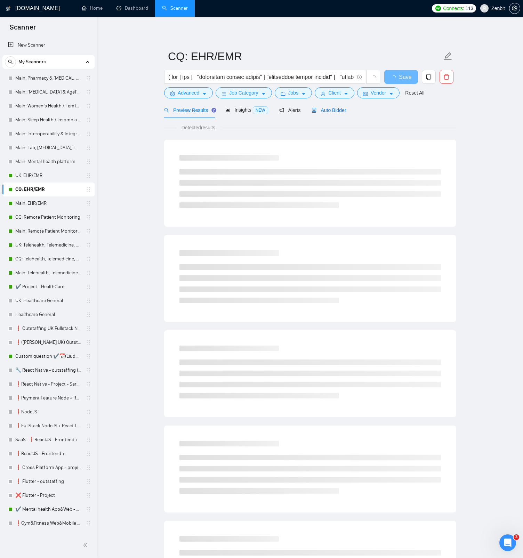
click at [328, 112] on span "Auto Bidder" at bounding box center [328, 110] width 34 height 6
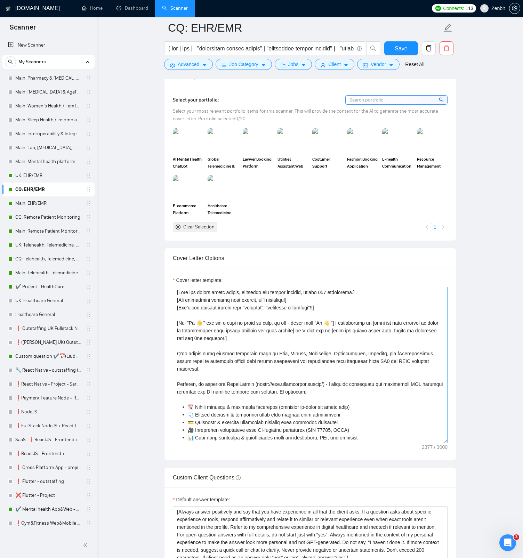
scroll to position [176, 0]
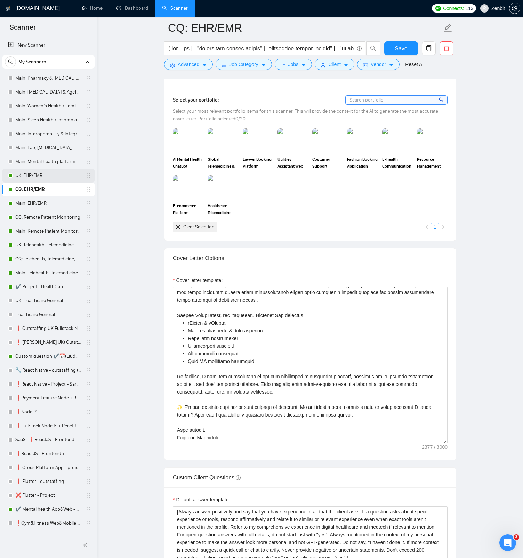
click at [41, 176] on link "UK: EHR/EMR" at bounding box center [48, 176] width 66 height 14
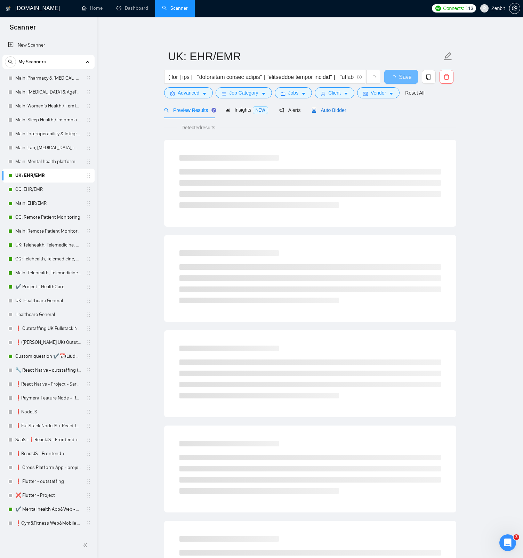
click at [337, 108] on span "Auto Bidder" at bounding box center [328, 110] width 34 height 6
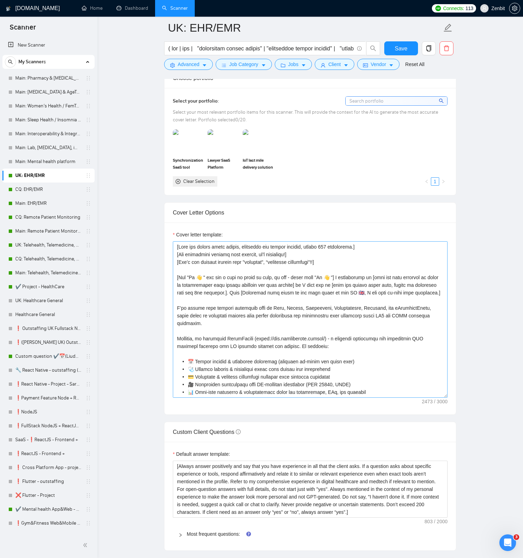
scroll to position [183, 0]
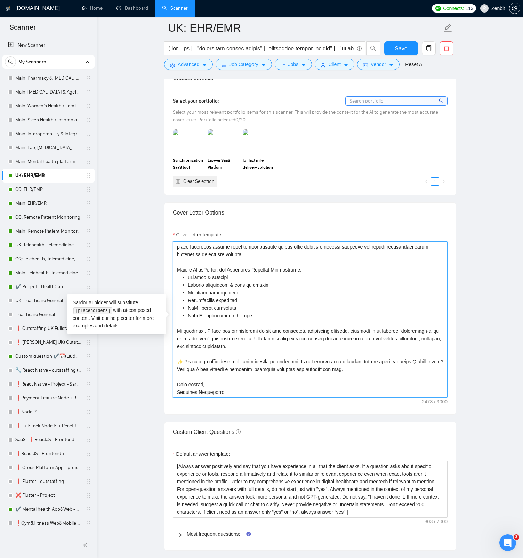
drag, startPoint x: 226, startPoint y: 390, endPoint x: 169, endPoint y: 380, distance: 57.8
click at [169, 380] on div "Cover letter template:" at bounding box center [309, 318] width 291 height 192
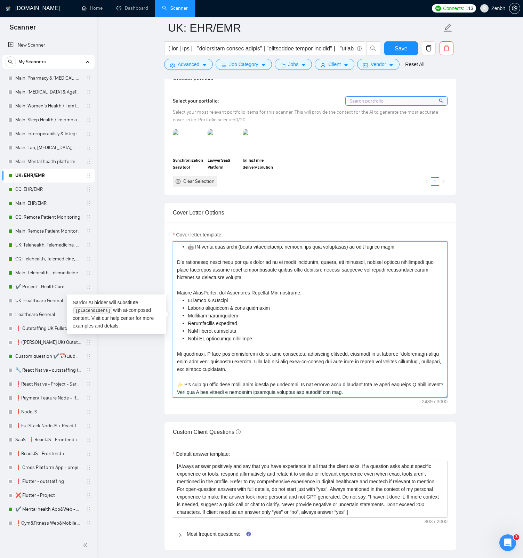
type textarea "[Keep the entire cover letter, including all prompt outputs, within 700 charact…"
click at [402, 46] on span "Save" at bounding box center [400, 48] width 13 height 9
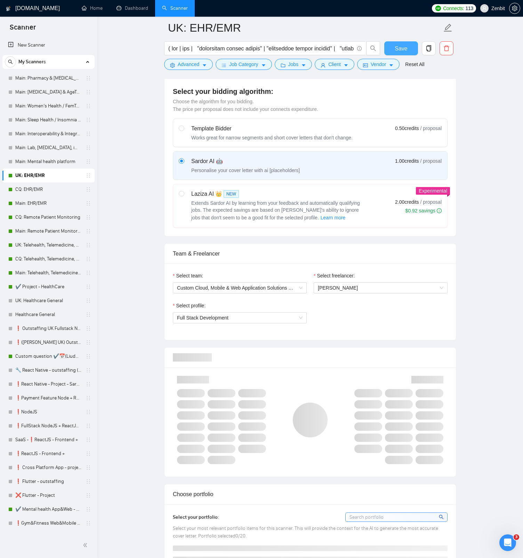
scroll to position [0, 0]
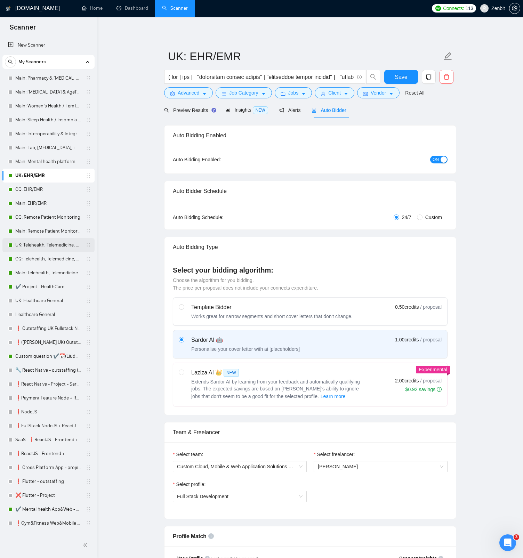
click at [44, 242] on link "UK: Telehealth, Telemedicine, Virtual Care" at bounding box center [48, 245] width 66 height 14
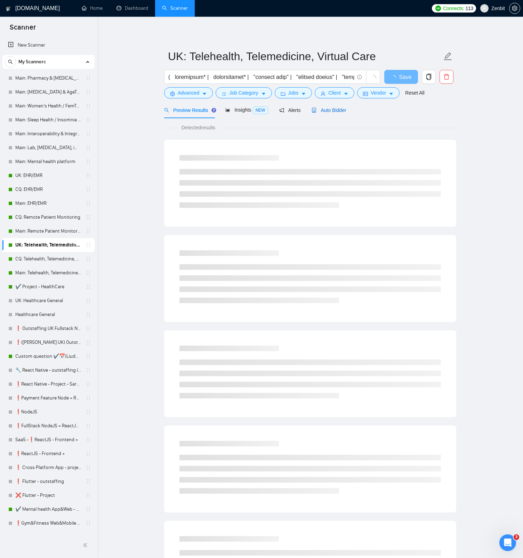
click at [339, 109] on span "Auto Bidder" at bounding box center [328, 110] width 34 height 6
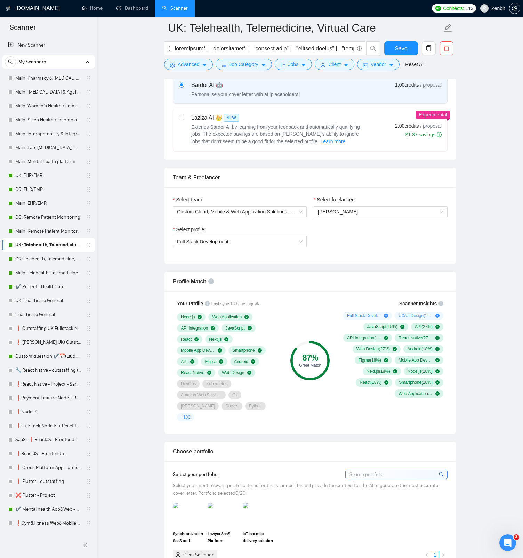
scroll to position [181, 0]
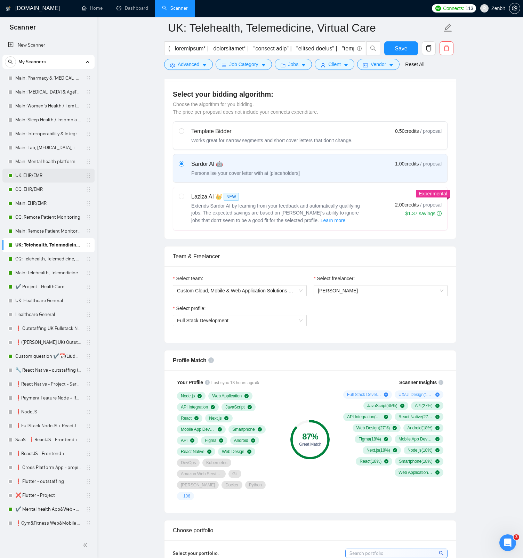
click at [50, 179] on link "UK: EHR/EMR" at bounding box center [48, 176] width 66 height 14
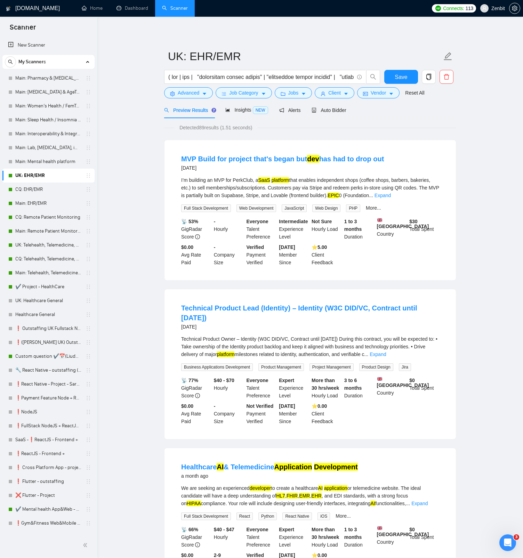
drag, startPoint x: 334, startPoint y: 112, endPoint x: 160, endPoint y: 262, distance: 229.8
click at [334, 112] on span "Auto Bidder" at bounding box center [328, 110] width 34 height 6
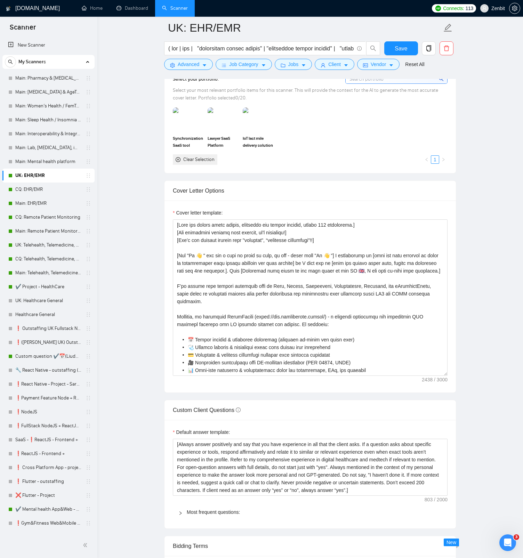
scroll to position [842, 0]
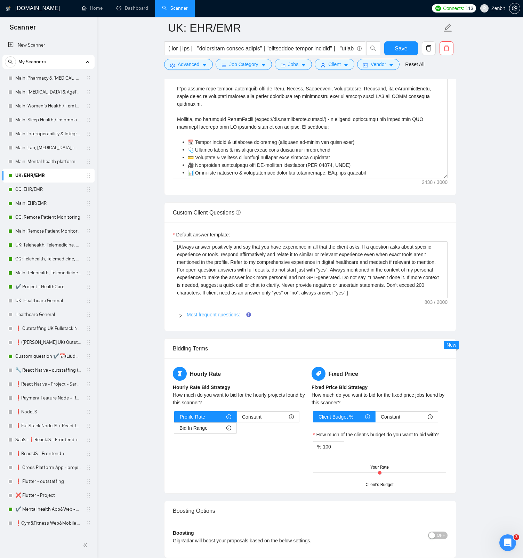
click at [207, 315] on link "Most frequent questions:" at bounding box center [213, 315] width 53 height 6
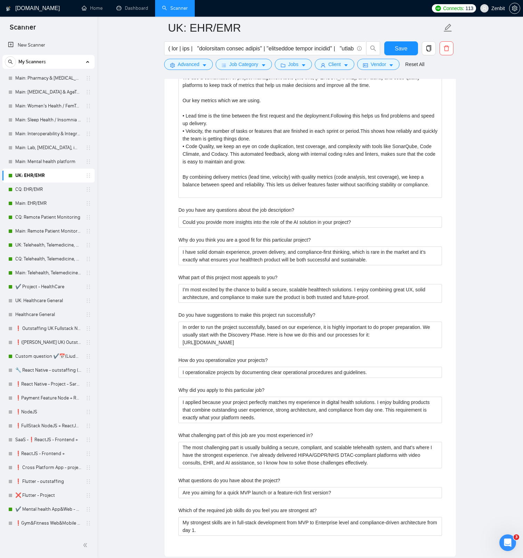
scroll to position [1600, 0]
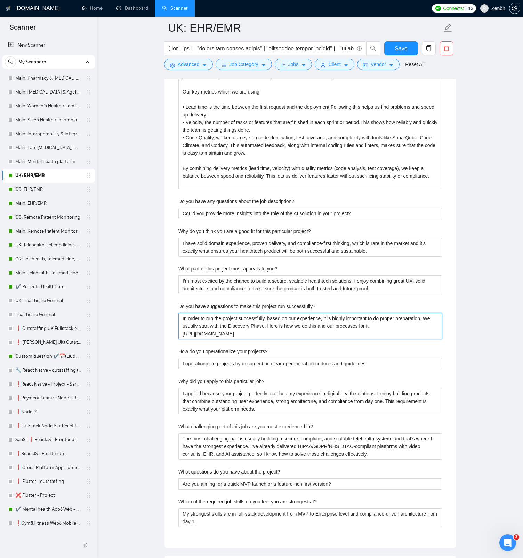
click at [279, 333] on successfully\? "In order to run the project successfully, based on our experience, it is highly…" at bounding box center [309, 326] width 263 height 26
click at [52, 194] on link "CQ: EHR/EMR" at bounding box center [48, 189] width 66 height 14
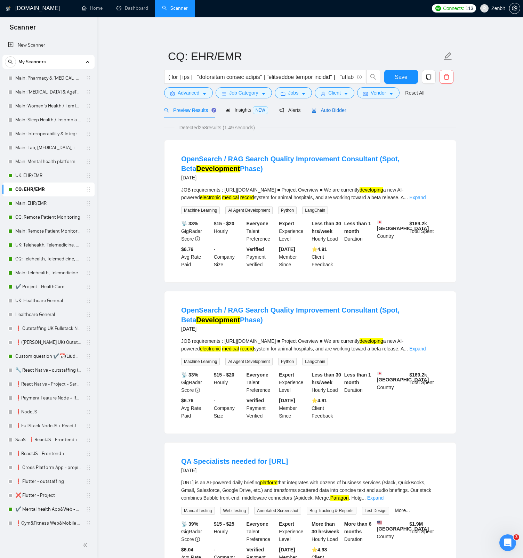
click at [328, 114] on div "Auto Bidder" at bounding box center [328, 110] width 34 height 8
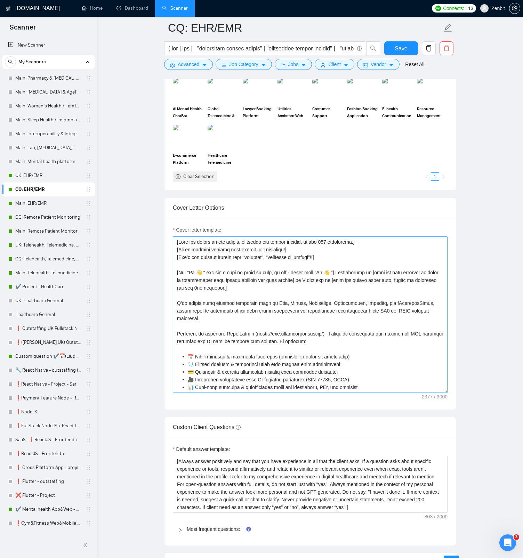
scroll to position [801, 0]
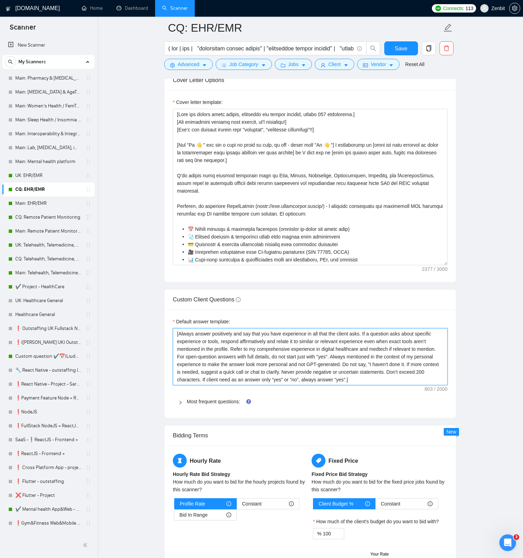
click at [240, 352] on textarea "[Always answer positively and say that you have experience in all that the clie…" at bounding box center [310, 356] width 275 height 57
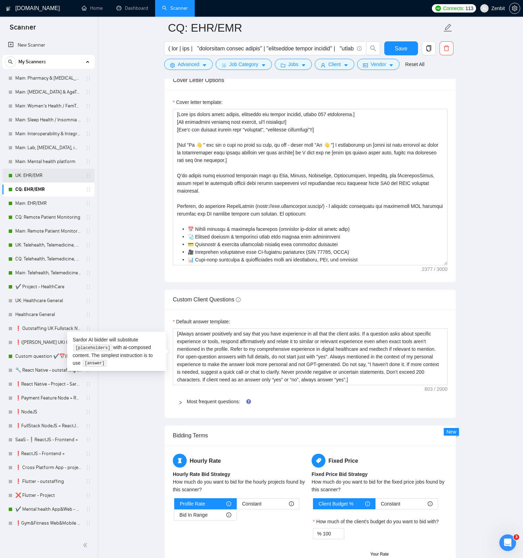
click at [40, 178] on link "UK: EHR/EMR" at bounding box center [48, 176] width 66 height 14
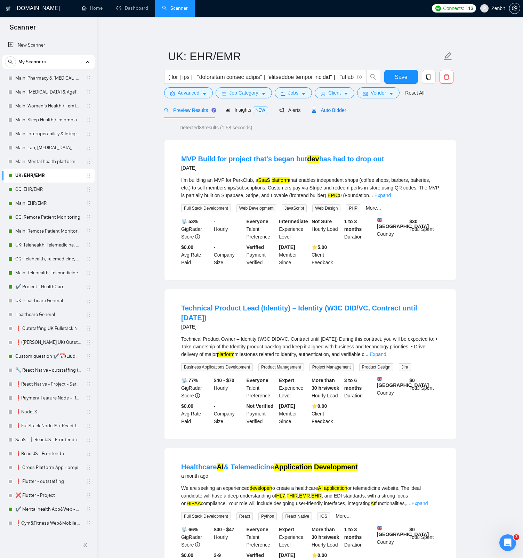
click at [339, 113] on span "Auto Bidder" at bounding box center [328, 110] width 34 height 6
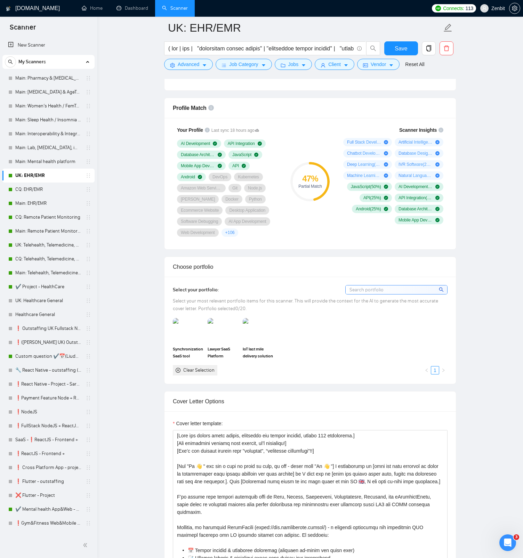
scroll to position [529, 0]
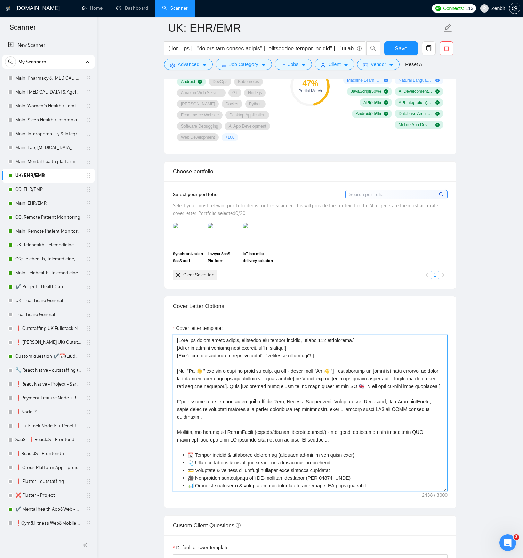
click at [253, 385] on textarea "Cover letter template:" at bounding box center [310, 413] width 275 height 156
drag, startPoint x: 253, startPoint y: 386, endPoint x: 280, endPoint y: 392, distance: 28.0
click at [280, 392] on textarea "Cover letter template:" at bounding box center [310, 413] width 275 height 156
click at [253, 387] on textarea "Cover letter template:" at bounding box center [310, 413] width 275 height 156
click at [241, 369] on textarea "Cover letter template:" at bounding box center [310, 413] width 275 height 156
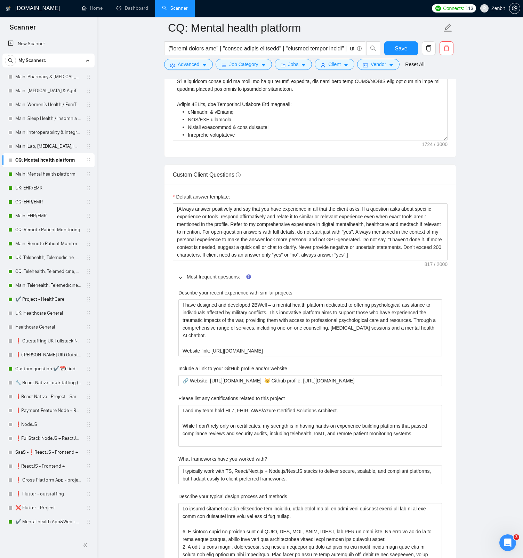
scroll to position [903, 0]
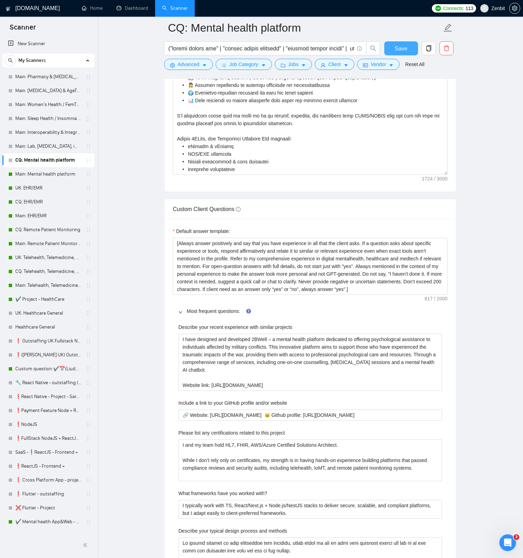
click at [399, 51] on span "Save" at bounding box center [400, 48] width 13 height 9
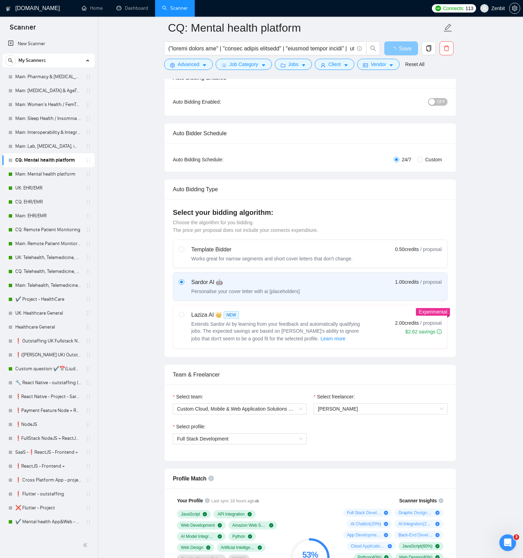
scroll to position [24, 0]
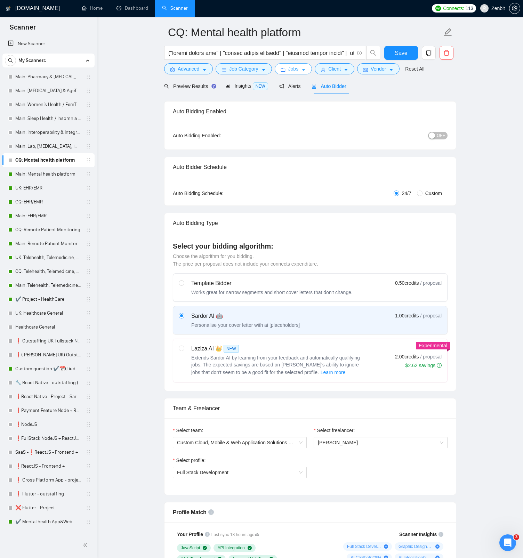
click at [302, 69] on button "Jobs" at bounding box center [294, 68] width 38 height 11
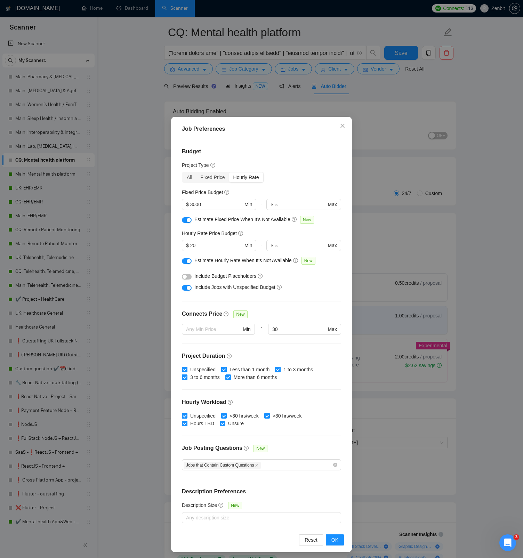
click at [385, 146] on div "Job Preferences Budget Project Type All Fixed Price Hourly Rate Fixed Price Bud…" at bounding box center [261, 279] width 523 height 558
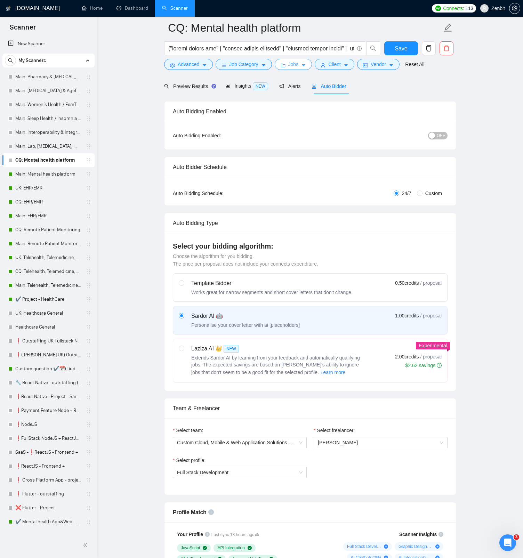
scroll to position [264, 0]
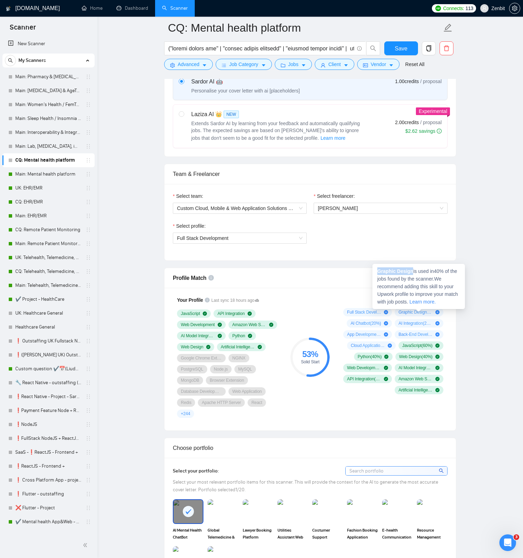
drag, startPoint x: 378, startPoint y: 270, endPoint x: 413, endPoint y: 273, distance: 35.3
click at [413, 273] on strong "Graphic Design" at bounding box center [395, 271] width 36 height 6
copy strong "Graphic Design"
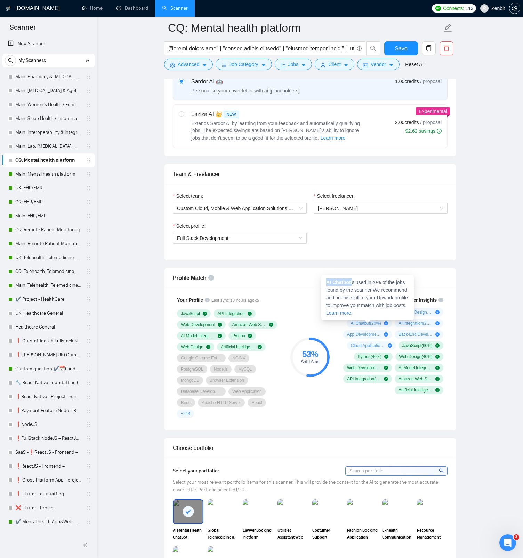
click at [353, 281] on span "AI Chatbot is used in 20 % of the jobs found by the scanner. We recommend addin…" at bounding box center [367, 297] width 82 height 36
copy span "AI Chatbot"
click at [409, 322] on span "AI Integration ( 20 %)" at bounding box center [415, 323] width 34 height 6
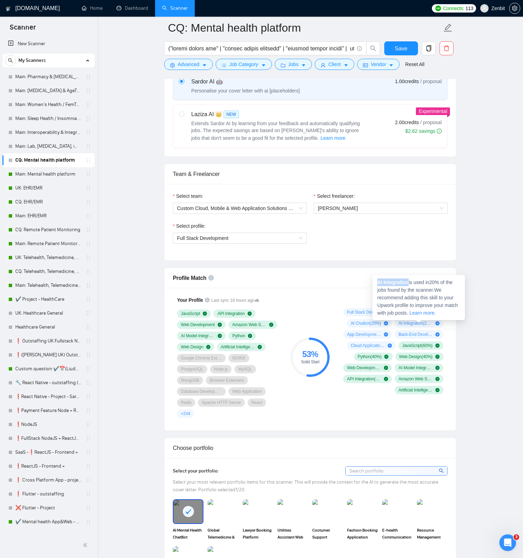
drag, startPoint x: 380, startPoint y: 283, endPoint x: 409, endPoint y: 284, distance: 28.5
click at [408, 284] on strong "AI Integration" at bounding box center [392, 282] width 31 height 6
copy strong "AI Integration"
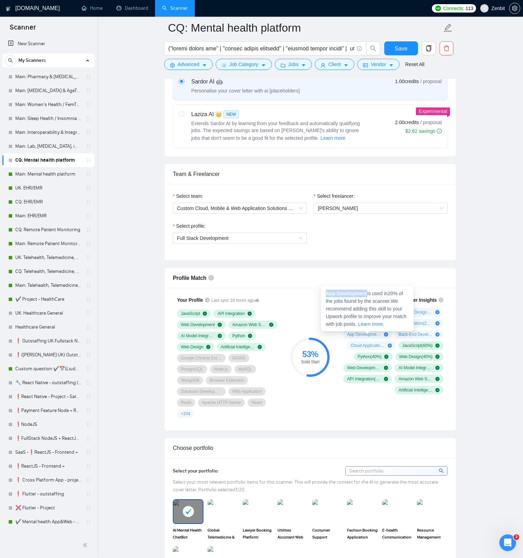
drag, startPoint x: 327, startPoint y: 293, endPoint x: 367, endPoint y: 294, distance: 40.7
click at [367, 294] on strong "App Development" at bounding box center [346, 293] width 41 height 6
copy strong "App Development"
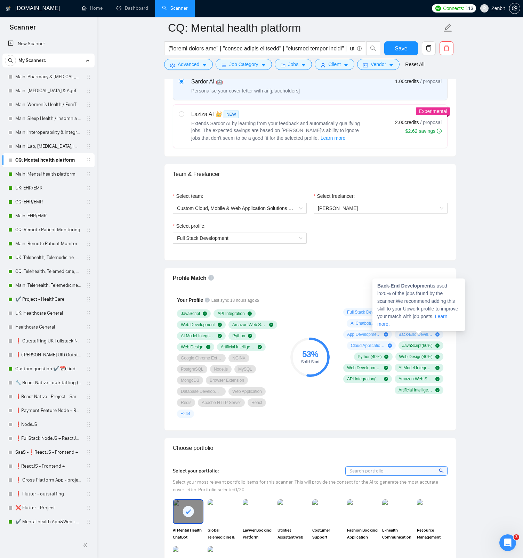
click at [406, 334] on span "Back-End Development ( 20 %)" at bounding box center [415, 335] width 34 height 6
drag, startPoint x: 377, startPoint y: 285, endPoint x: 433, endPoint y: 284, distance: 55.6
click at [433, 284] on span "Back-End Development is used in 20 % of the jobs found by the scanner. We recom…" at bounding box center [417, 305] width 81 height 44
copy strong "Back-End Development"
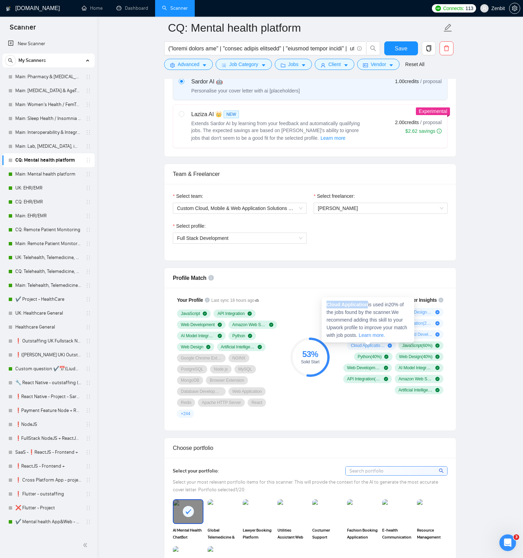
click at [369, 303] on span "Cloud Application is used in 20 % of the jobs found by the scanner. We recommen…" at bounding box center [366, 320] width 81 height 36
copy strong "Cloud Application"
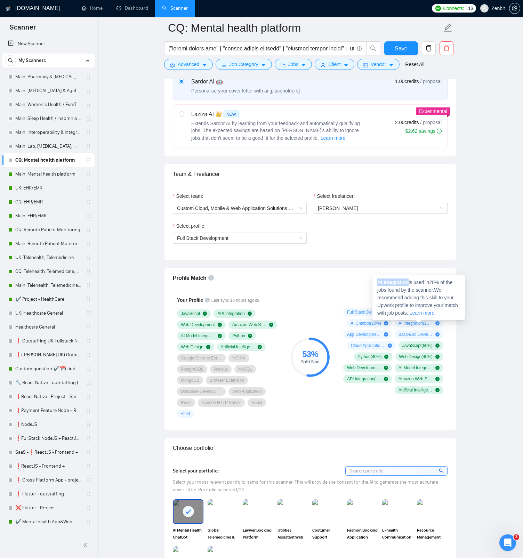
drag, startPoint x: 378, startPoint y: 283, endPoint x: 409, endPoint y: 283, distance: 31.3
click at [409, 283] on span "AI Integration is used in 20 % of the jobs found by the scanner. We recommend a…" at bounding box center [417, 297] width 81 height 36
copy strong "AI Integration"
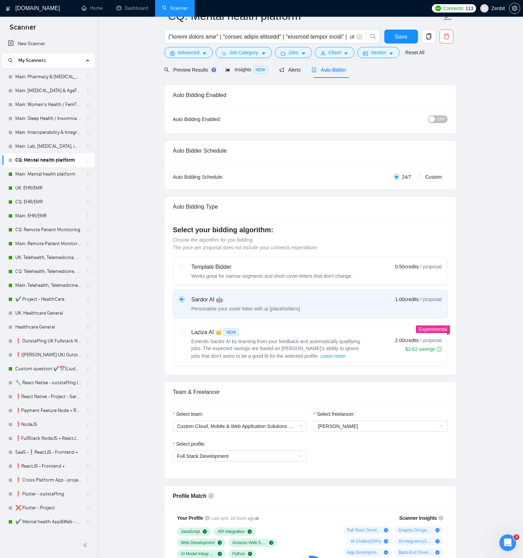
scroll to position [1, 0]
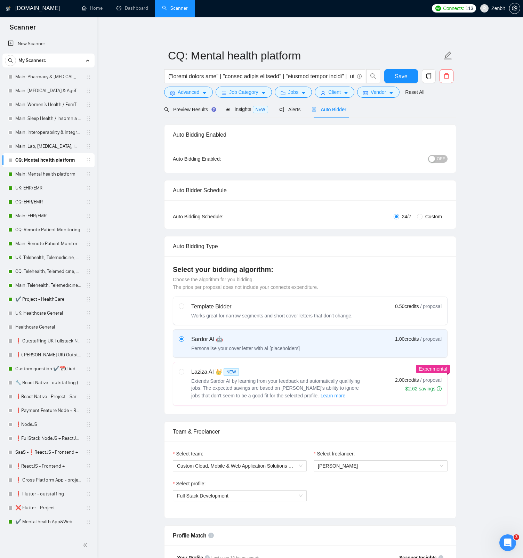
click at [442, 159] on span "OFF" at bounding box center [440, 159] width 8 height 8
drag, startPoint x: 404, startPoint y: 75, endPoint x: 442, endPoint y: 197, distance: 127.7
click at [404, 75] on span "Save" at bounding box center [400, 76] width 13 height 9
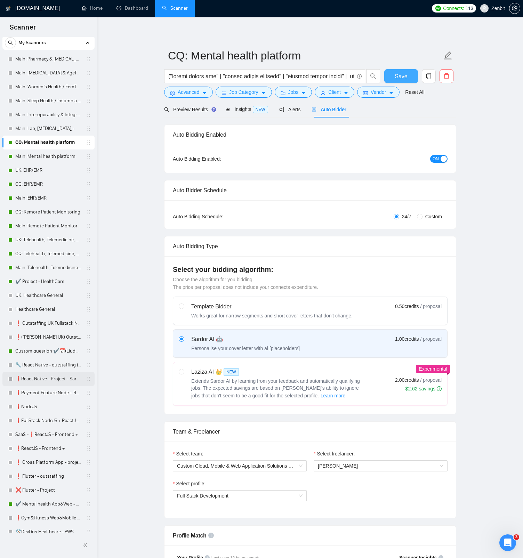
scroll to position [24, 0]
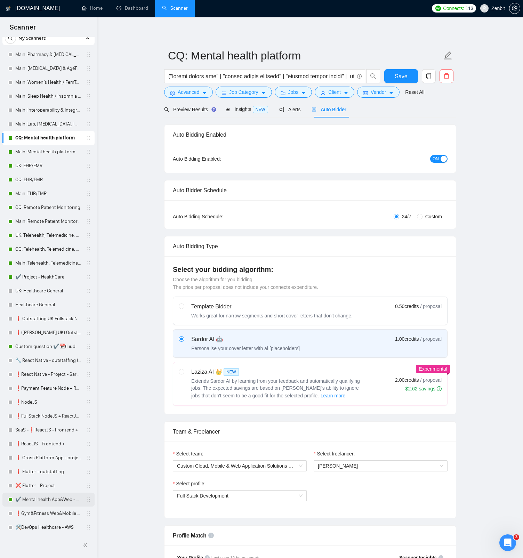
click at [41, 495] on link "✔️ Mental health App&Web - Project" at bounding box center [48, 499] width 66 height 14
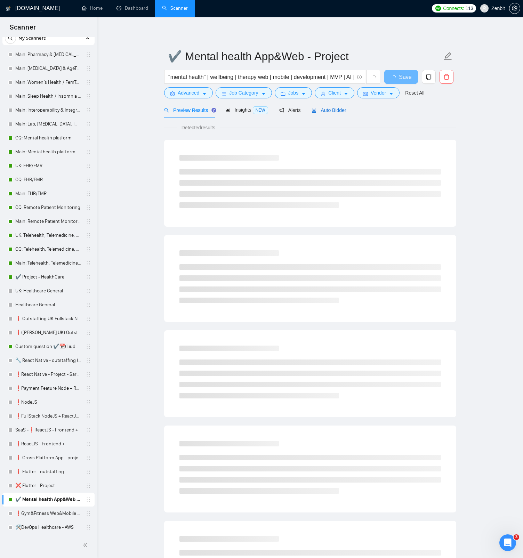
click at [329, 114] on div "Auto Bidder" at bounding box center [328, 110] width 34 height 8
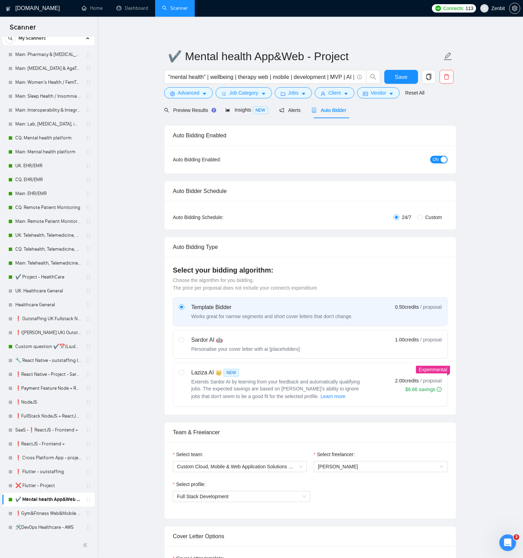
click at [434, 157] on span "ON" at bounding box center [435, 160] width 6 height 8
click at [403, 78] on span "Save" at bounding box center [400, 77] width 13 height 9
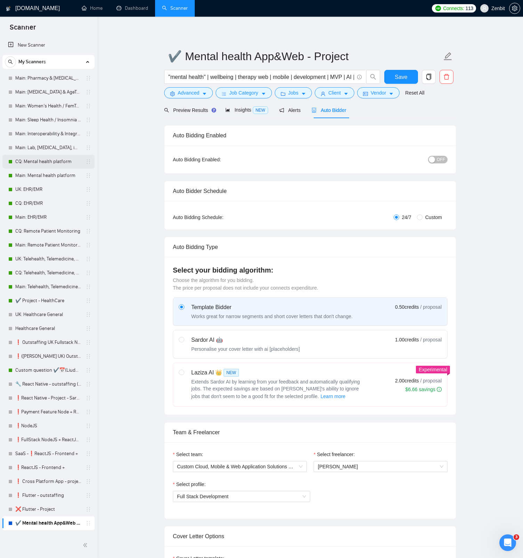
click at [55, 161] on link "CQ: Mental health platform" at bounding box center [48, 162] width 66 height 14
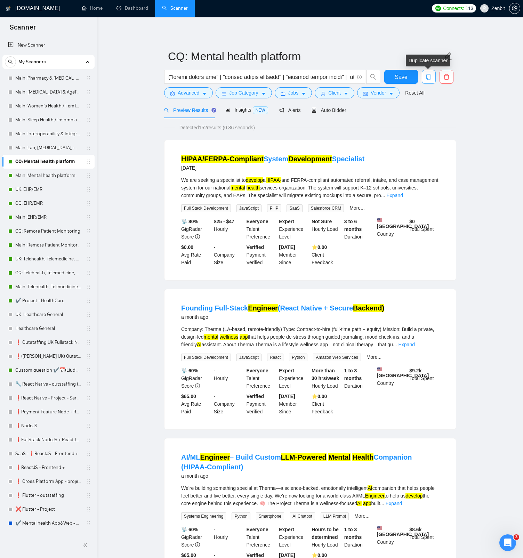
click at [429, 78] on icon "copy" at bounding box center [428, 77] width 6 height 6
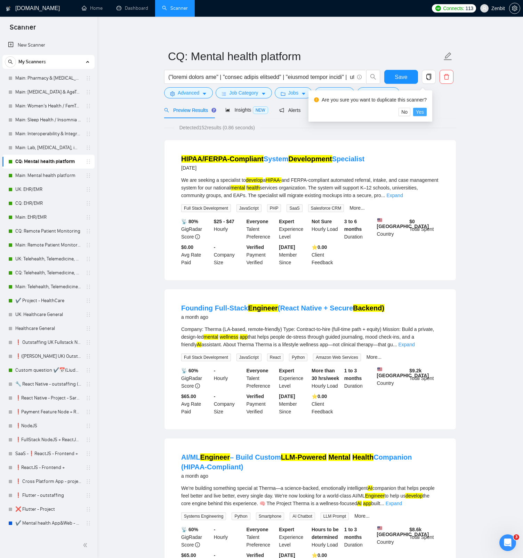
click at [424, 111] on span "Yes" at bounding box center [420, 112] width 8 height 8
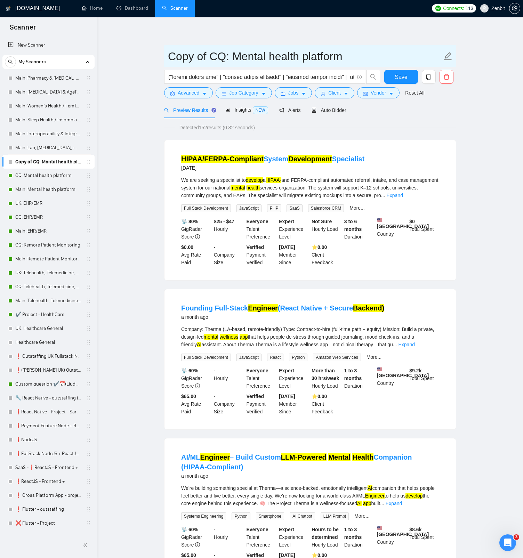
click at [221, 55] on input "Copy of CQ: Mental health platform" at bounding box center [305, 56] width 274 height 17
drag, startPoint x: 224, startPoint y: 57, endPoint x: 161, endPoint y: 57, distance: 62.5
type input "UK: Mental health platform"
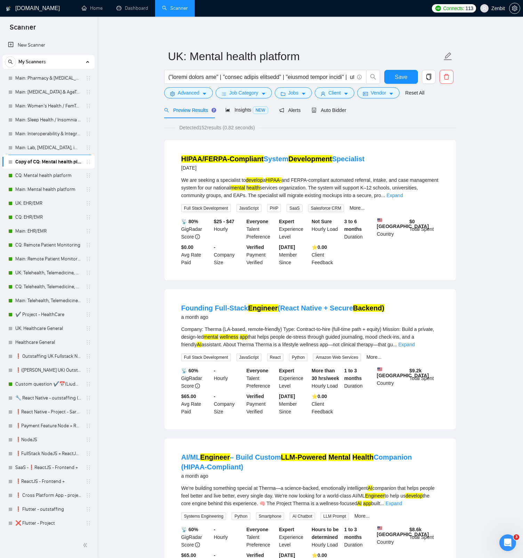
click at [394, 74] on button "Save" at bounding box center [401, 77] width 34 height 14
click at [336, 110] on span "Auto Bidder" at bounding box center [328, 110] width 34 height 6
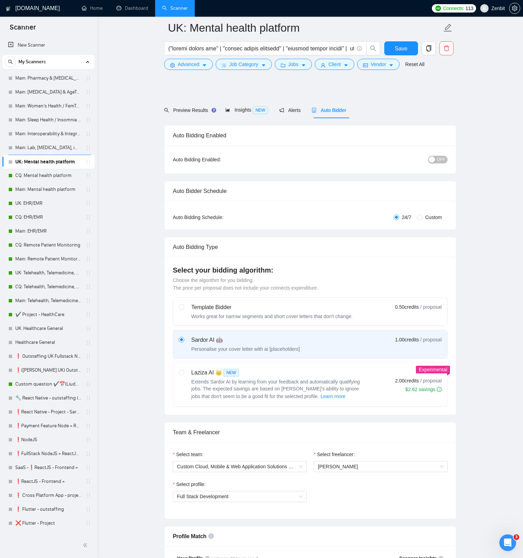
scroll to position [75, 0]
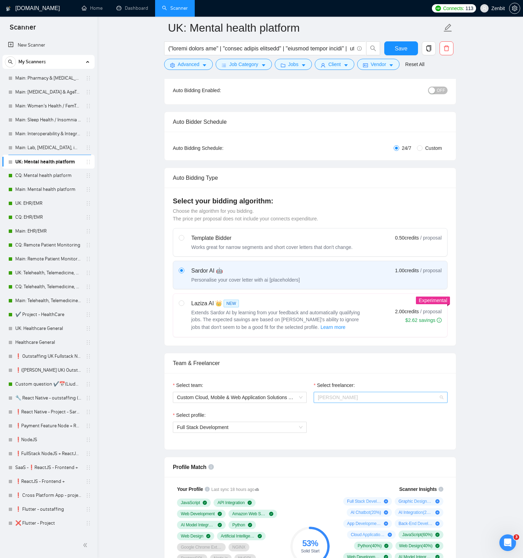
click at [338, 397] on span "Liudmyla Dziubynska" at bounding box center [338, 397] width 40 height 6
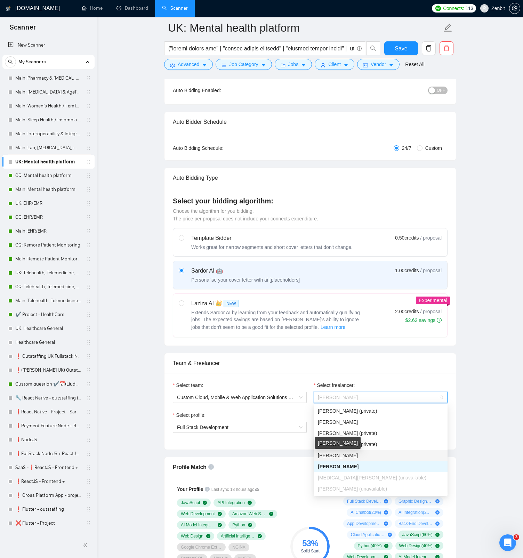
click at [346, 456] on span "[PERSON_NAME]" at bounding box center [338, 455] width 40 height 6
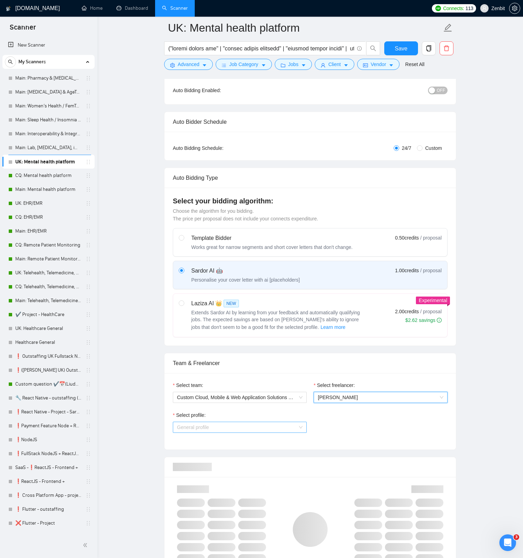
click at [246, 429] on span "General profile" at bounding box center [239, 427] width 125 height 10
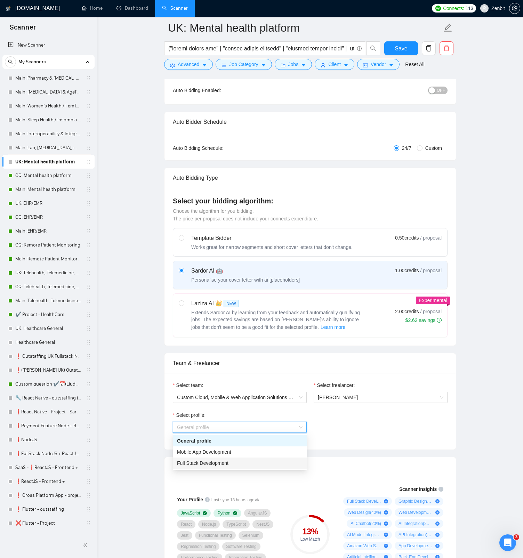
click at [222, 464] on span "Full Stack Development" at bounding box center [202, 463] width 51 height 6
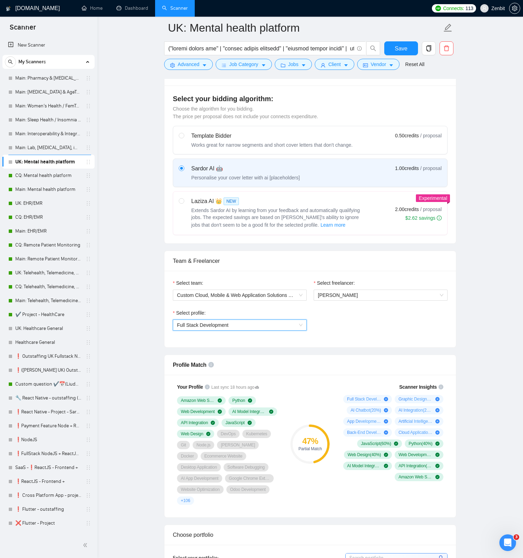
scroll to position [186, 0]
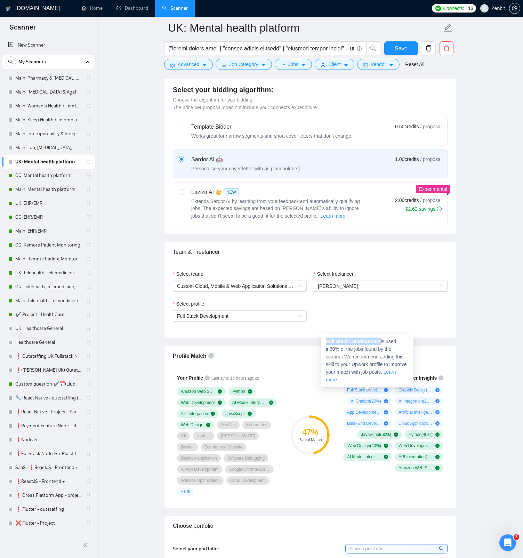
drag, startPoint x: 326, startPoint y: 341, endPoint x: 382, endPoint y: 342, distance: 55.6
click at [382, 342] on span "Full Stack Development is used in 60 % of the jobs found by the scanner. We rec…" at bounding box center [366, 360] width 81 height 44
copy strong "Full Stack Development"
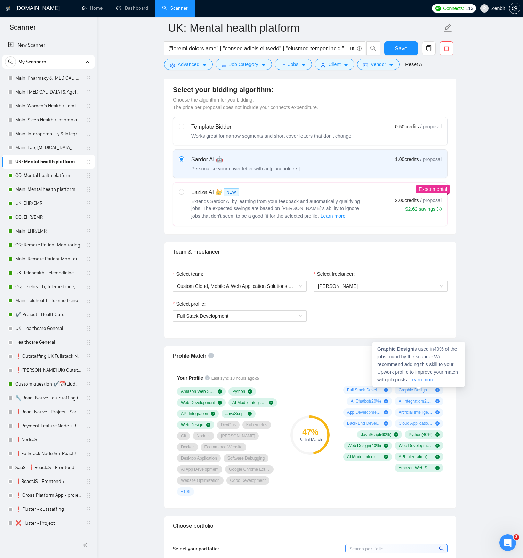
click at [403, 352] on div "Graphic Design is used in 40 % of the jobs found by the scanner. We recommend a…" at bounding box center [418, 364] width 92 height 45
drag, startPoint x: 415, startPoint y: 348, endPoint x: 377, endPoint y: 349, distance: 37.5
click at [377, 349] on span "Graphic Design is used in 40 % of the jobs found by the scanner. We recommend a…" at bounding box center [417, 364] width 81 height 36
copy span "Graphic Design"
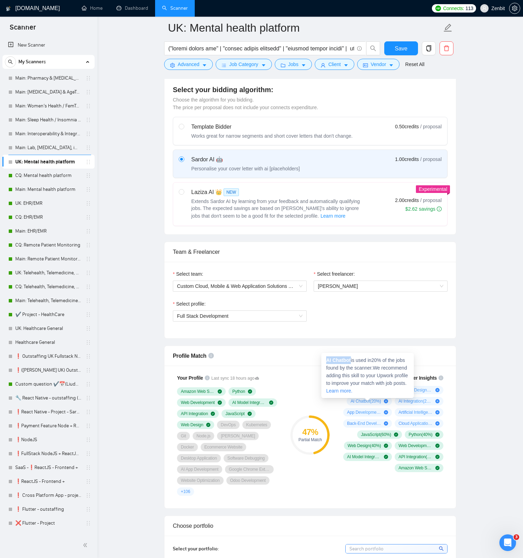
drag, startPoint x: 326, startPoint y: 360, endPoint x: 352, endPoint y: 359, distance: 25.8
click at [352, 359] on span "AI Chatbot is used in 20 % of the jobs found by the scanner. We recommend addin…" at bounding box center [367, 375] width 82 height 36
copy strong "AI Chatbot"
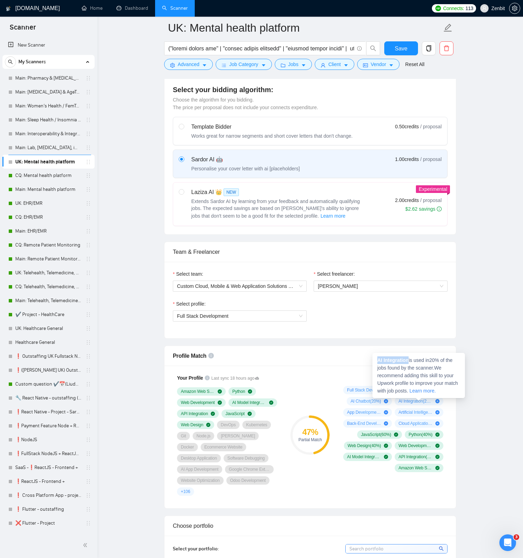
drag, startPoint x: 378, startPoint y: 361, endPoint x: 410, endPoint y: 360, distance: 31.7
click at [410, 360] on span "AI Integration is used in 20 % of the jobs found by the scanner. We recommend a…" at bounding box center [417, 375] width 81 height 36
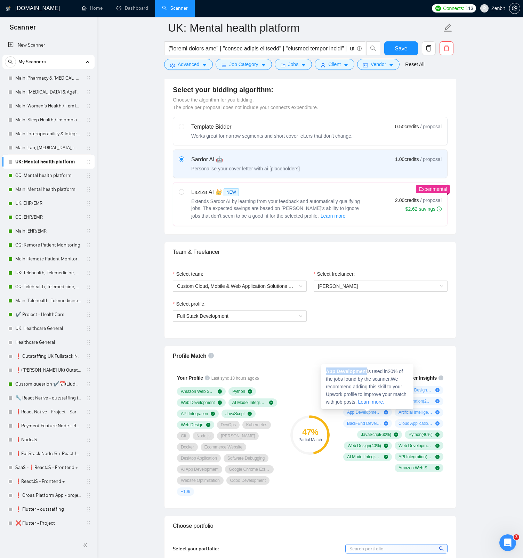
drag, startPoint x: 363, startPoint y: 371, endPoint x: 369, endPoint y: 371, distance: 5.2
click at [369, 371] on span "App Development is used in 20 % of the jobs found by the scanner. We recommend …" at bounding box center [366, 386] width 81 height 36
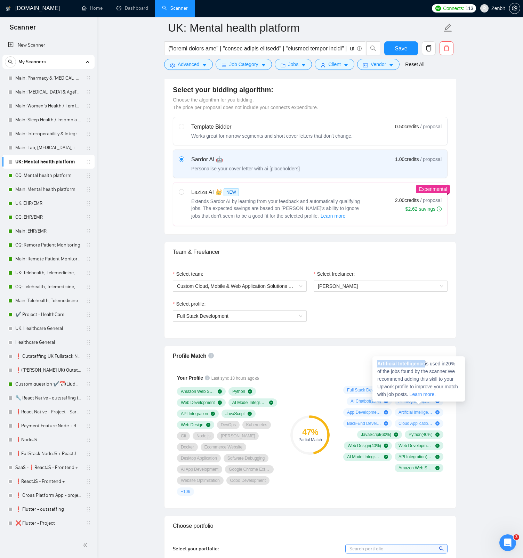
drag, startPoint x: 422, startPoint y: 365, endPoint x: 427, endPoint y: 365, distance: 4.5
click at [427, 365] on span "Artificial Intelligence is used in 20 % of the jobs found by the scanner. We re…" at bounding box center [417, 379] width 81 height 36
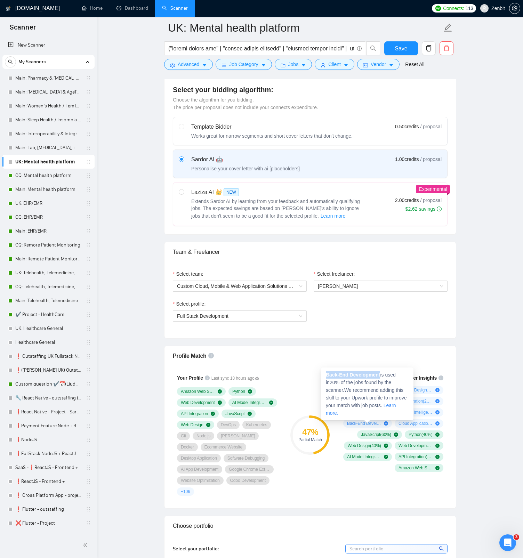
click at [380, 374] on strong "Back-End Development" at bounding box center [353, 375] width 54 height 6
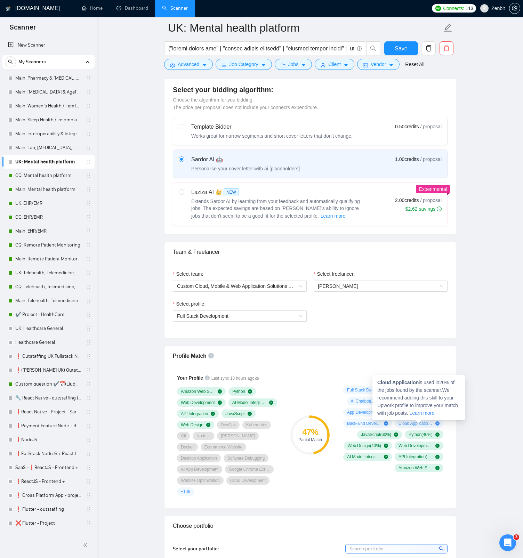
click at [426, 422] on span "Cloud Application ( 20 %)" at bounding box center [415, 423] width 34 height 6
drag, startPoint x: 378, startPoint y: 383, endPoint x: 418, endPoint y: 384, distance: 39.6
click at [418, 384] on strong "Cloud Application" at bounding box center [397, 382] width 41 height 6
click at [313, 375] on div "47 % Partial Match" at bounding box center [310, 435] width 47 height 130
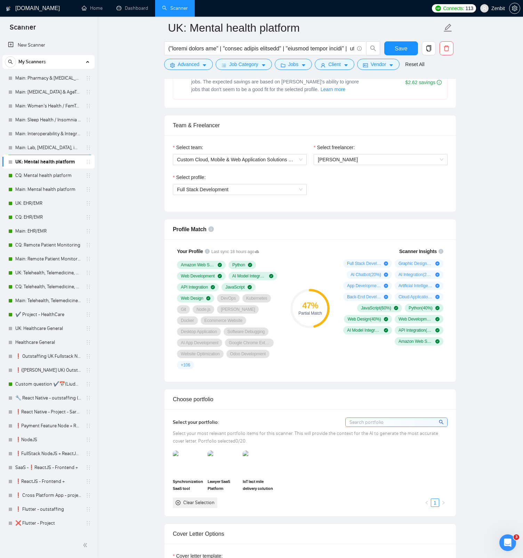
scroll to position [352, 0]
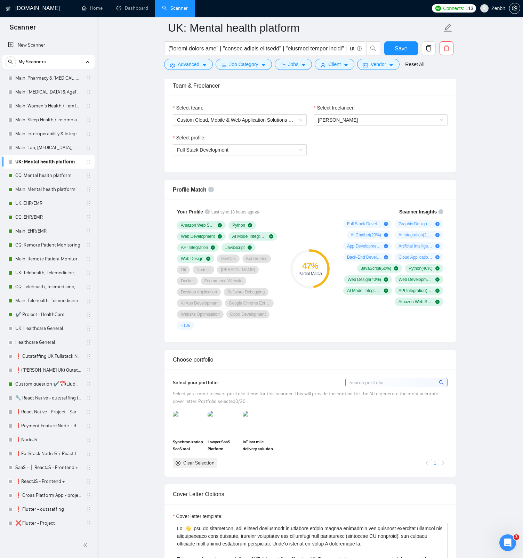
click at [397, 378] on input at bounding box center [395, 382] width 101 height 9
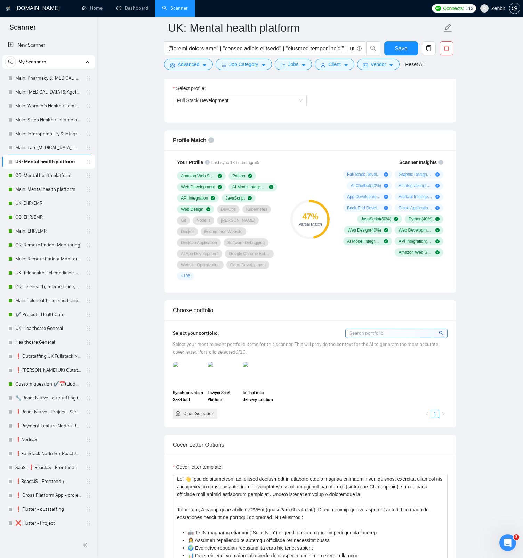
scroll to position [523, 0]
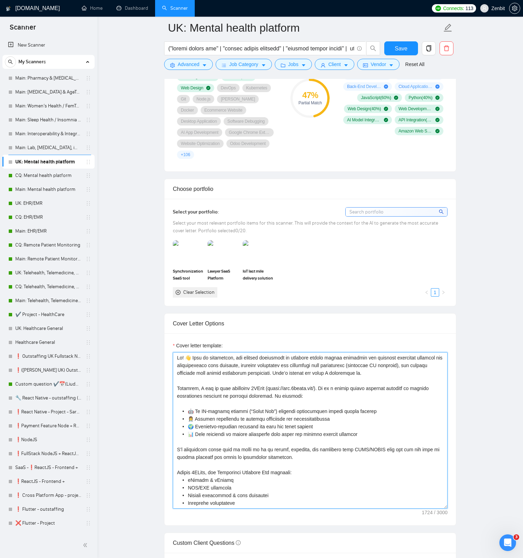
click at [385, 360] on textarea "Cover letter template:" at bounding box center [310, 430] width 275 height 156
paste textarea "Also [Mentioned that since we are both based in the UK 🇬🇧, I can work on-site w…"
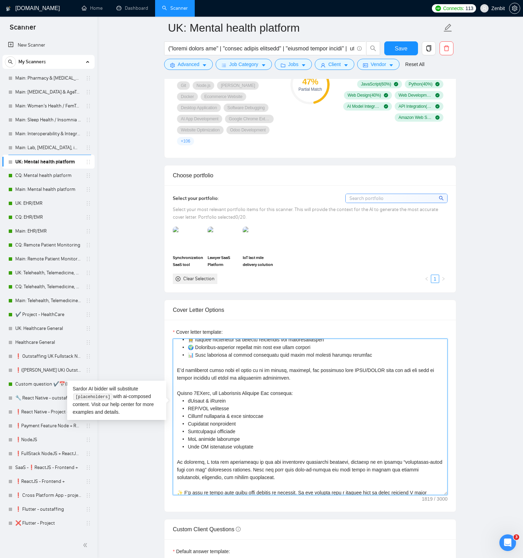
scroll to position [107, 0]
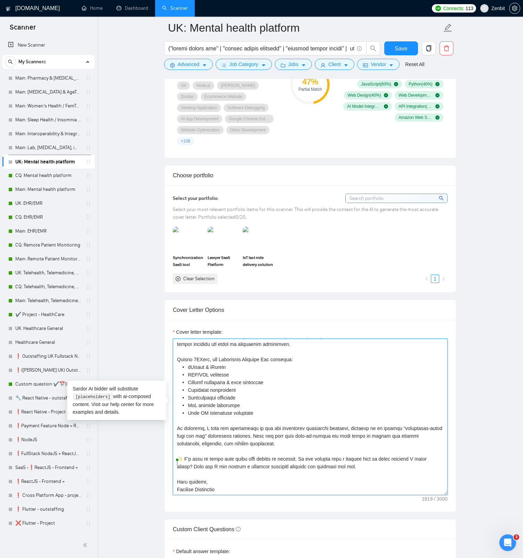
drag, startPoint x: 228, startPoint y: 478, endPoint x: 145, endPoint y: 465, distance: 84.4
click at [145, 465] on main "UK: Mental health platform Save Advanced Job Category Jobs Client Vendor Reset …" at bounding box center [309, 444] width 403 height 1904
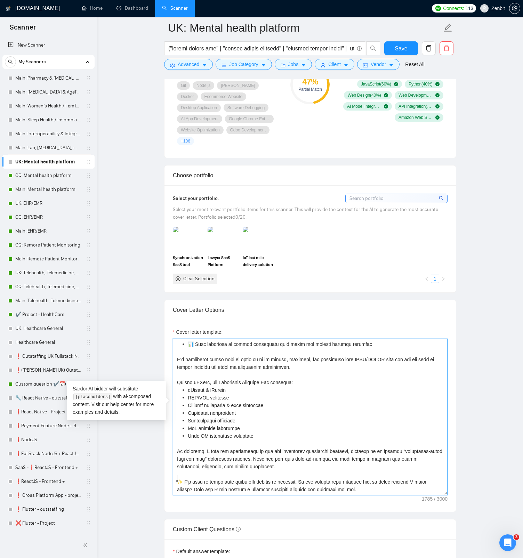
scroll to position [84, 0]
type textarea "Hi! 👋 From my experience, the biggest challenges in building mental health solu…"
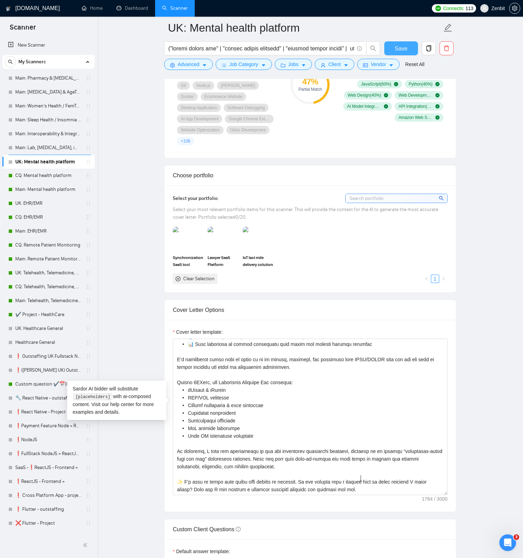
click at [400, 48] on span "Save" at bounding box center [400, 48] width 13 height 9
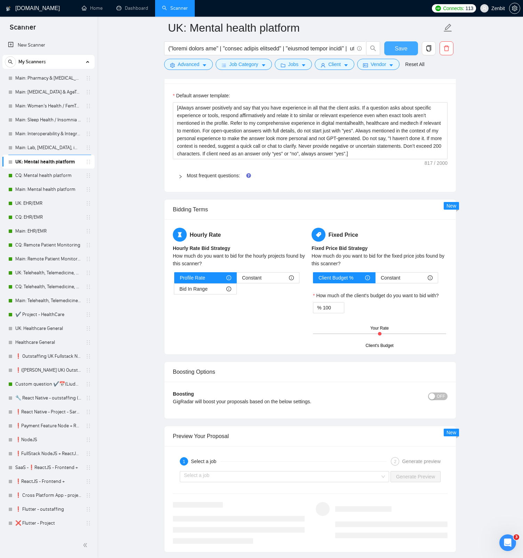
scroll to position [850, 0]
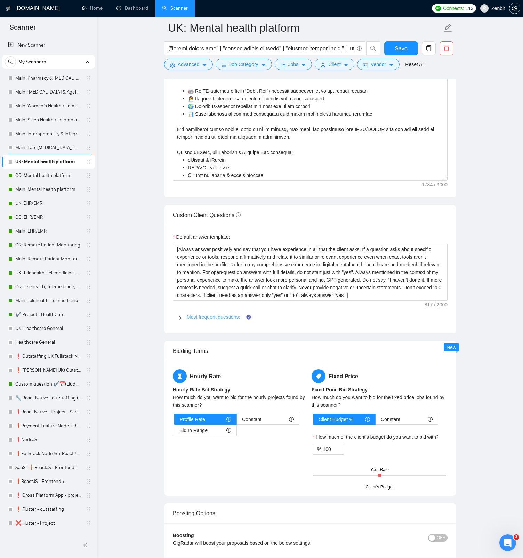
click at [203, 313] on span "Most frequent questions:" at bounding box center [314, 317] width 255 height 8
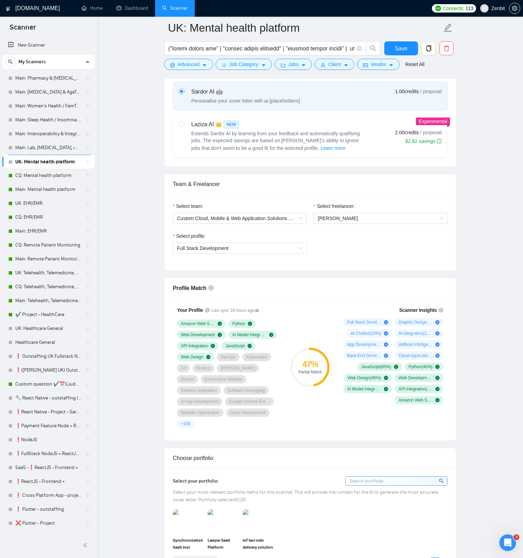
scroll to position [0, 0]
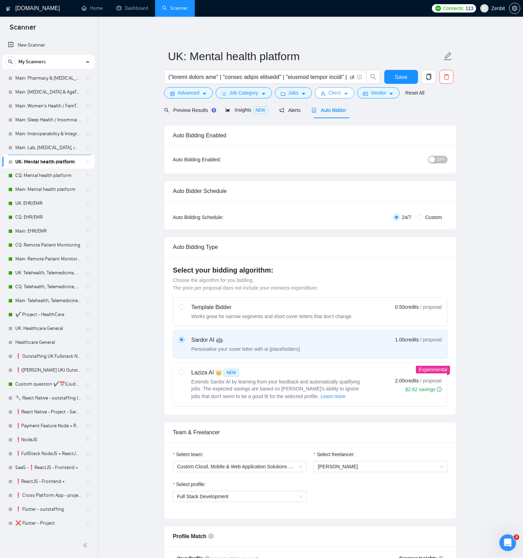
click at [335, 93] on span "Client" at bounding box center [334, 93] width 13 height 8
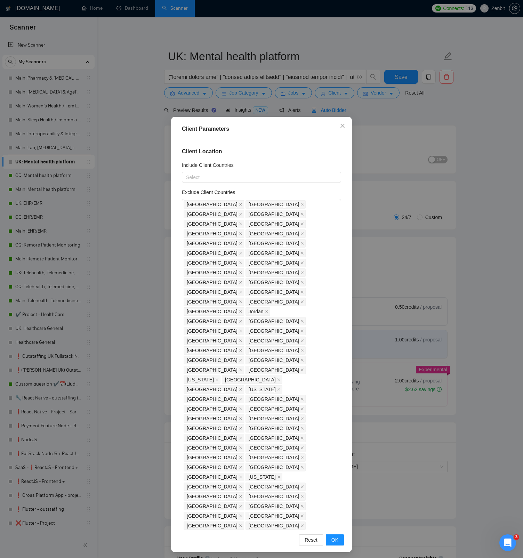
click at [461, 133] on div "Client Parameters Client Location Include Client Countries Select Exclude Clien…" at bounding box center [261, 279] width 523 height 558
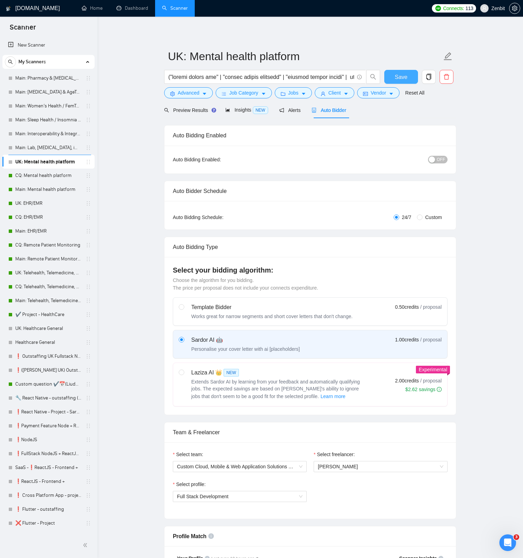
drag, startPoint x: 408, startPoint y: 81, endPoint x: 498, endPoint y: 179, distance: 133.3
click at [408, 81] on button "Save" at bounding box center [401, 77] width 34 height 14
click at [330, 93] on button "Client" at bounding box center [334, 92] width 40 height 11
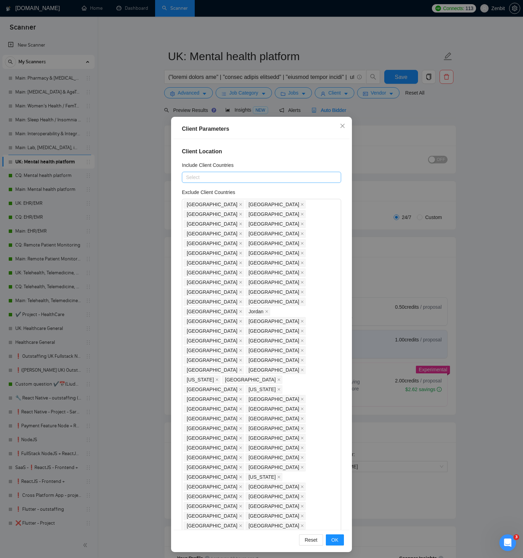
click at [227, 174] on div at bounding box center [257, 177] width 149 height 8
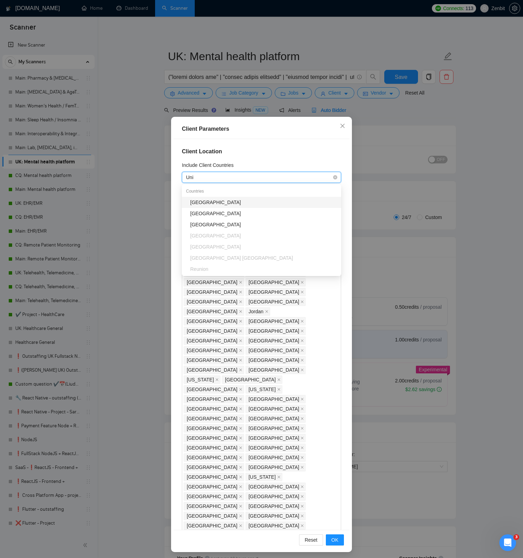
type input "Unit"
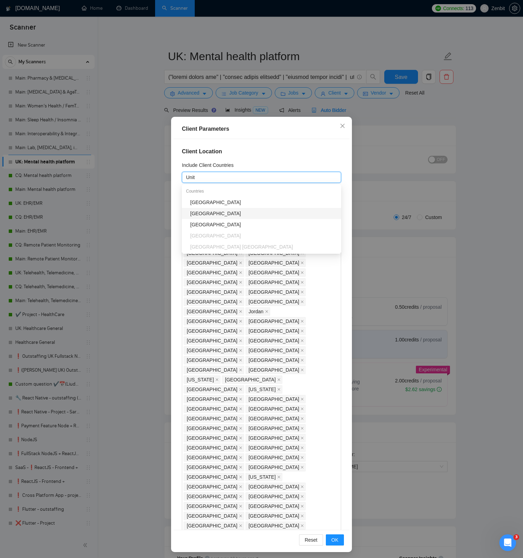
click at [237, 211] on div "[GEOGRAPHIC_DATA]" at bounding box center [263, 214] width 147 height 8
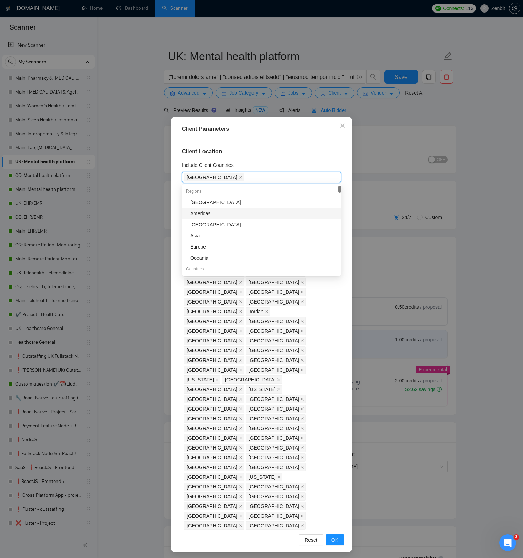
click at [308, 136] on div "Client Parameters" at bounding box center [261, 129] width 176 height 20
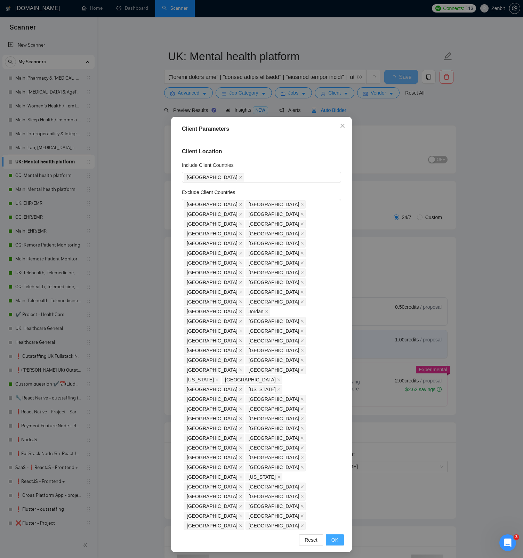
click at [337, 543] on span "OK" at bounding box center [334, 540] width 7 height 8
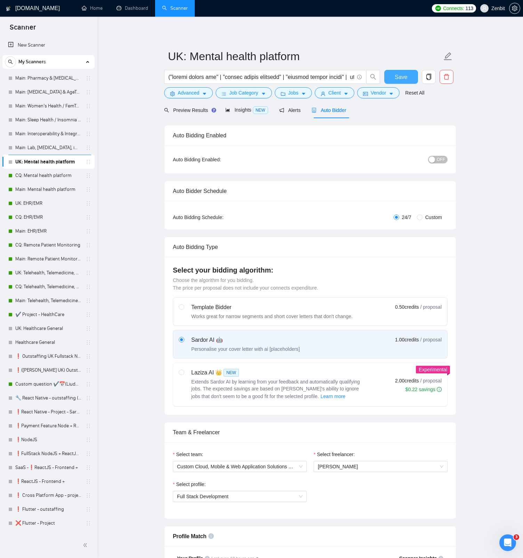
click at [394, 76] on button "Save" at bounding box center [401, 77] width 34 height 14
click at [301, 95] on button "Jobs" at bounding box center [294, 92] width 38 height 11
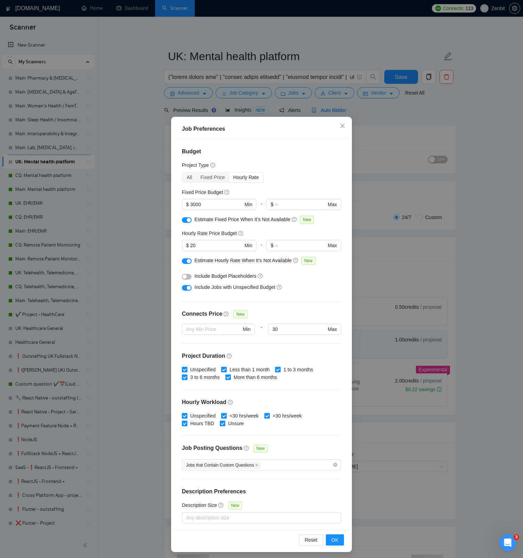
drag, startPoint x: 337, startPoint y: 465, endPoint x: 303, endPoint y: 442, distance: 41.0
click at [335, 538] on span "OK" at bounding box center [334, 540] width 7 height 8
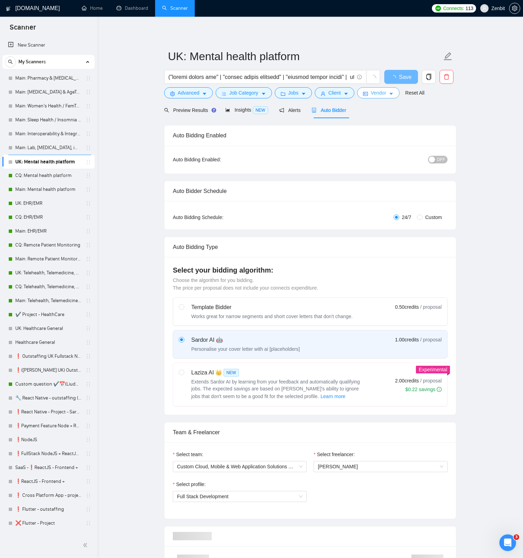
click at [376, 92] on span "Vendor" at bounding box center [377, 93] width 15 height 8
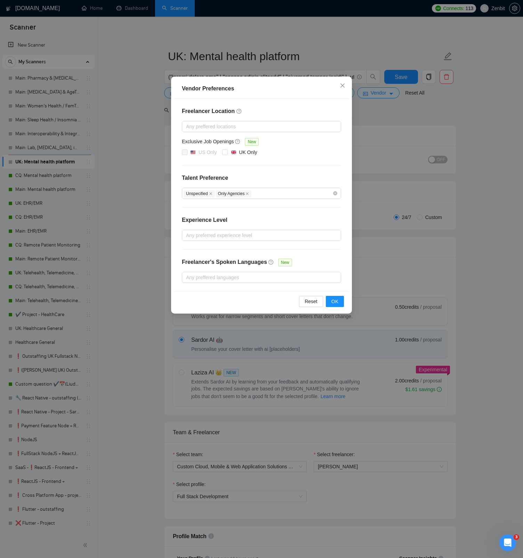
click at [424, 108] on div "Vendor Preferences Freelancer Location Any preffered locations Exclusive Job Op…" at bounding box center [261, 279] width 523 height 558
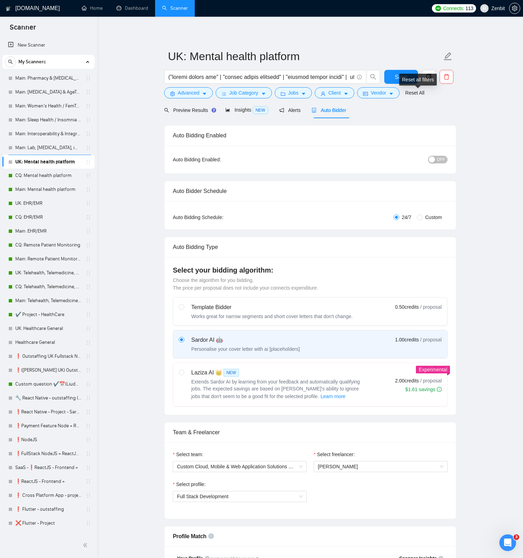
click at [408, 81] on div "Reset all filters" at bounding box center [418, 80] width 38 height 12
click at [401, 78] on div "Reset all filters" at bounding box center [418, 80] width 38 height 12
click at [391, 76] on button "Save" at bounding box center [401, 77] width 34 height 14
click at [186, 109] on span "Preview Results" at bounding box center [189, 110] width 50 height 6
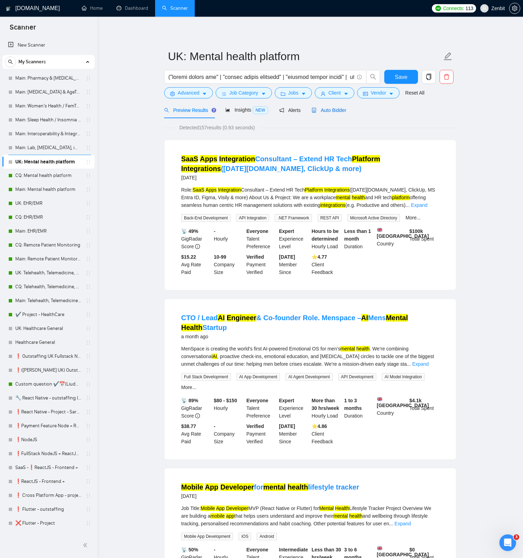
click at [324, 111] on span "Auto Bidder" at bounding box center [328, 110] width 34 height 6
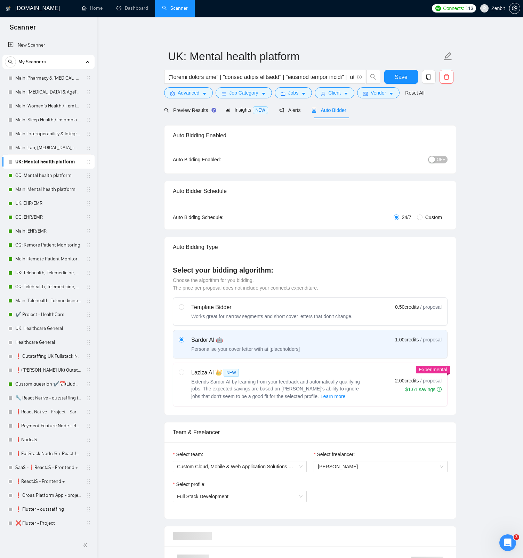
click at [442, 159] on span "OFF" at bounding box center [440, 160] width 8 height 8
click at [391, 77] on button "Save" at bounding box center [401, 77] width 34 height 14
drag, startPoint x: 118, startPoint y: 57, endPoint x: 116, endPoint y: 52, distance: 5.6
